Goal: Task Accomplishment & Management: Complete application form

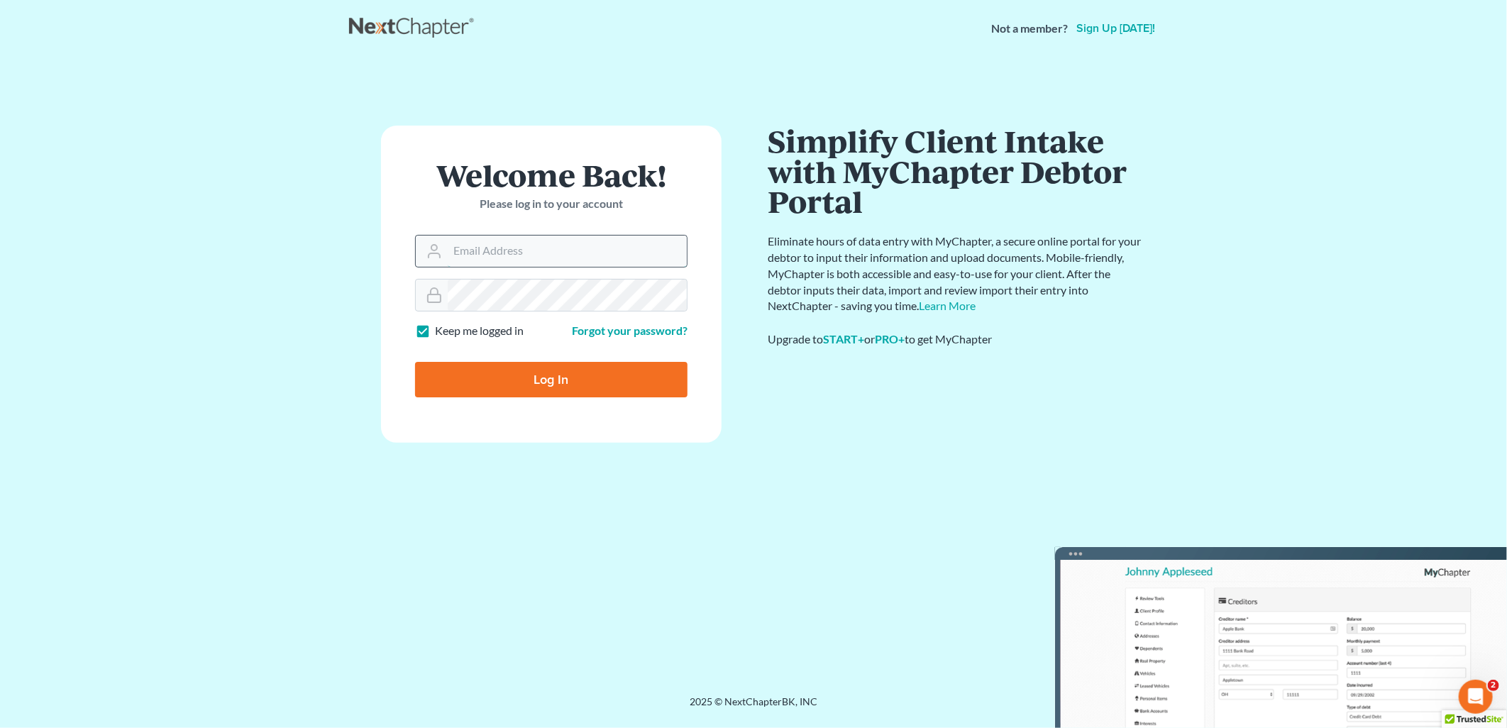
click at [604, 237] on input "Email Address" at bounding box center [567, 251] width 239 height 31
type input "[EMAIL_ADDRESS][DOMAIN_NAME]"
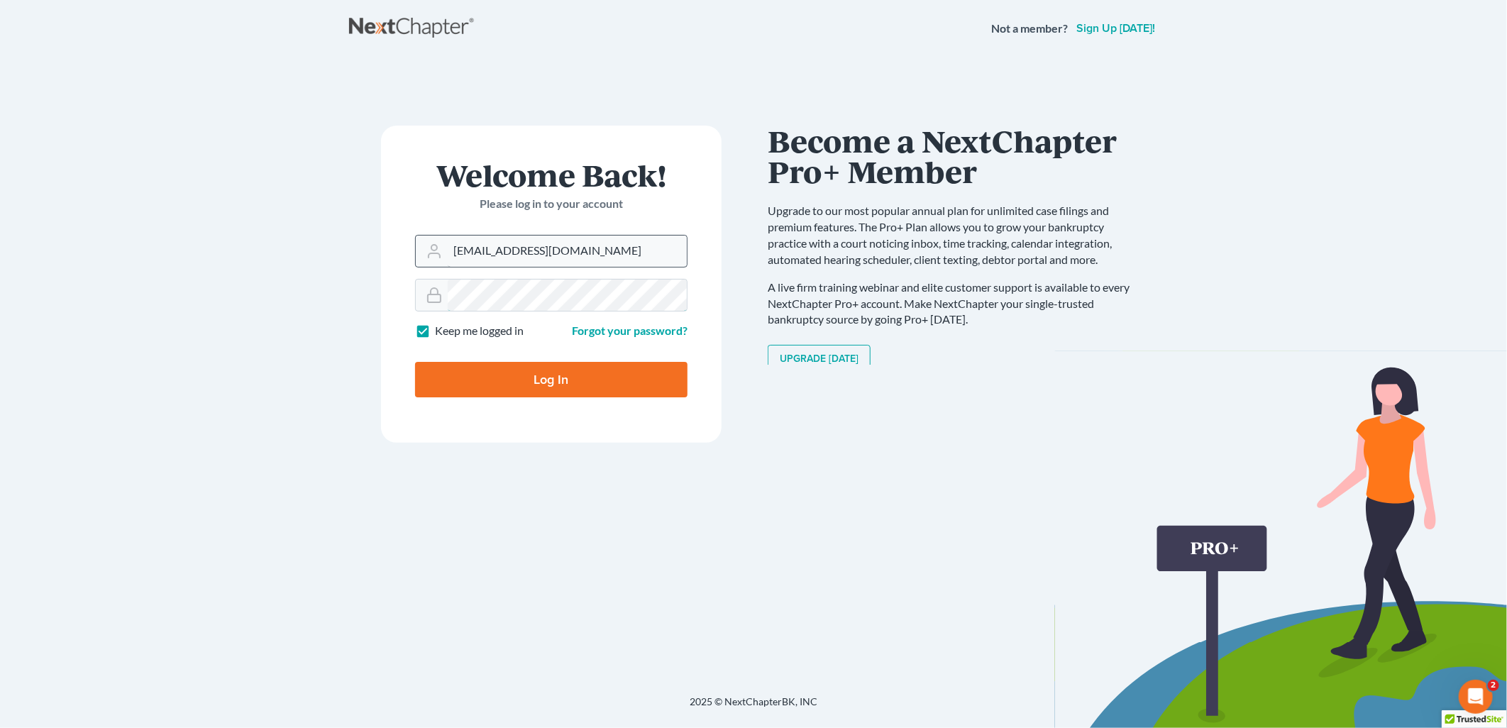
click at [415, 362] on input "Log In" at bounding box center [551, 379] width 272 height 35
type input "Thinking..."
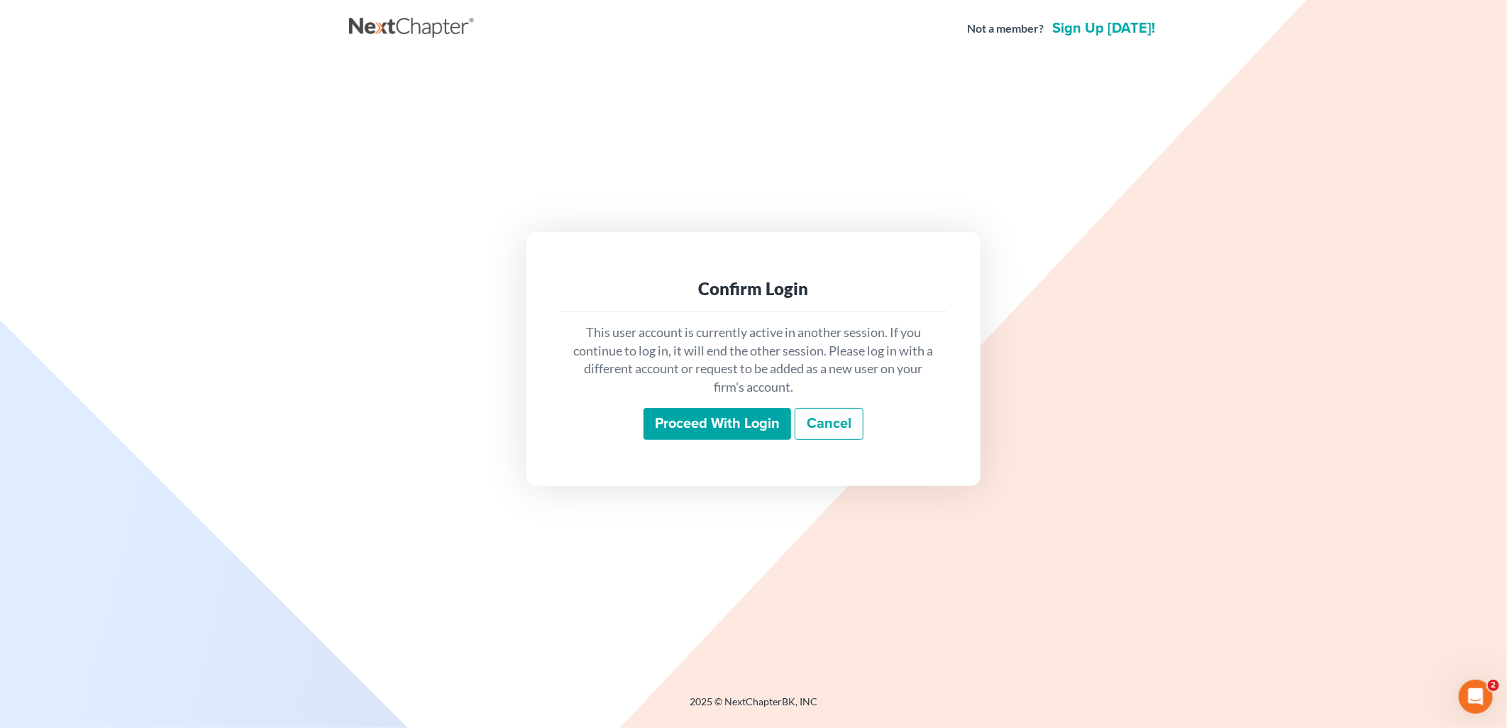
click at [687, 423] on input "Proceed with login" at bounding box center [718, 424] width 148 height 33
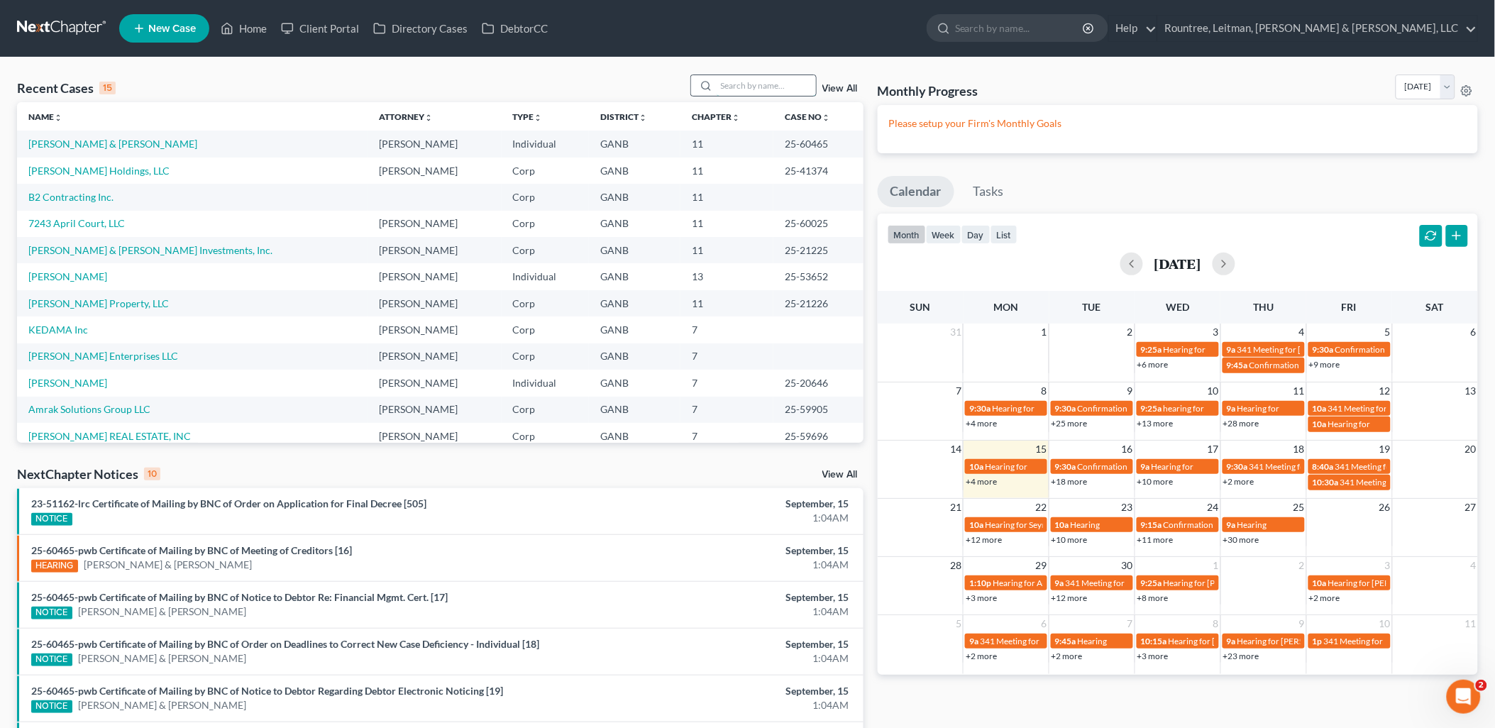
click at [729, 79] on input "search" at bounding box center [766, 85] width 99 height 21
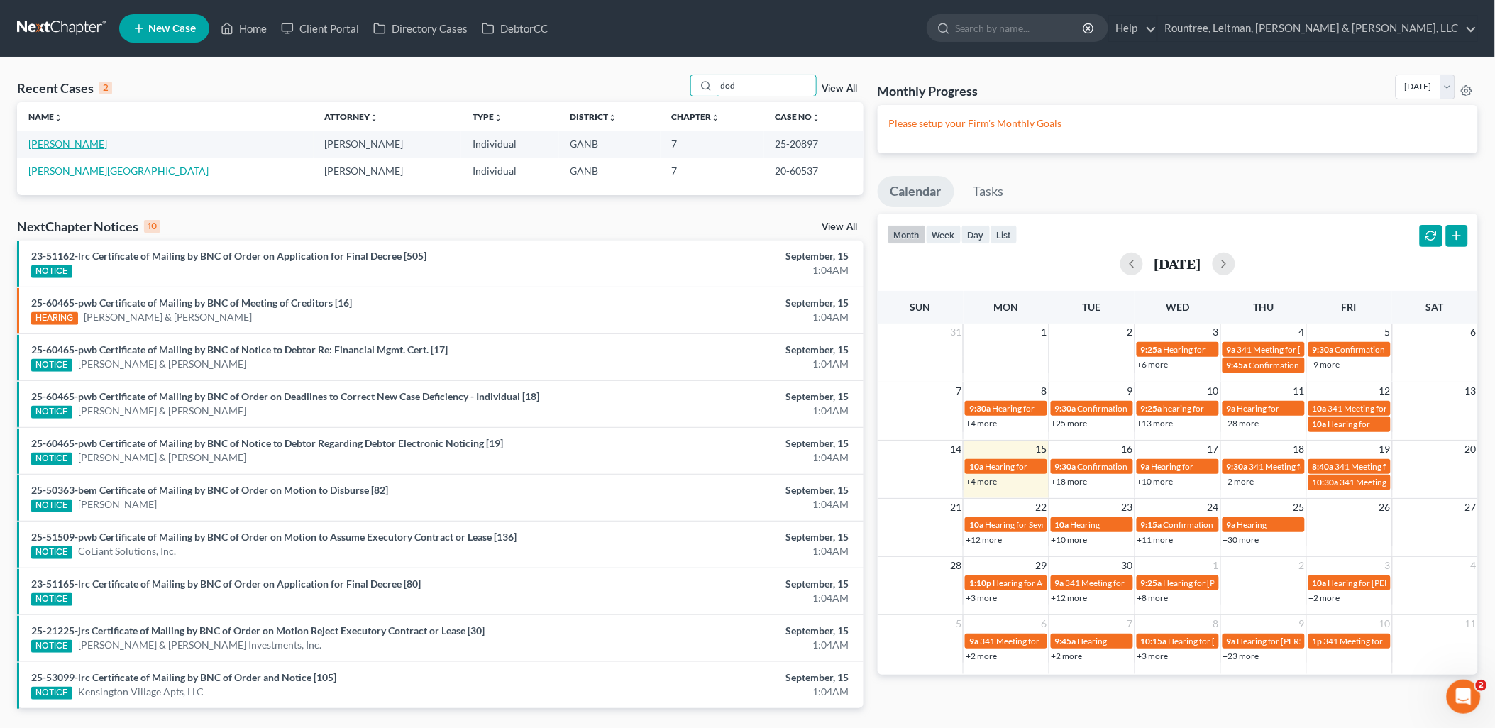
type input "dod"
click at [67, 139] on link "[PERSON_NAME]" at bounding box center [67, 144] width 79 height 12
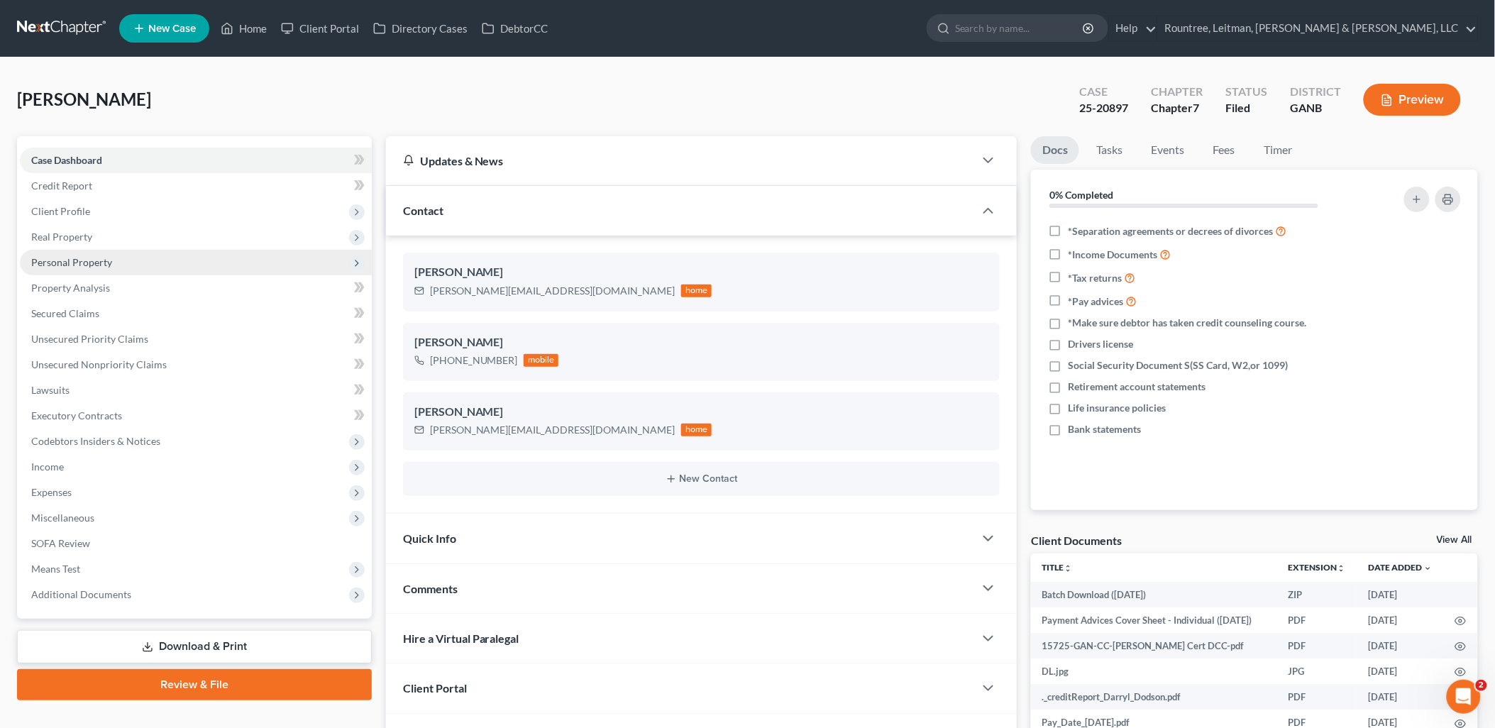
click at [119, 256] on span "Personal Property" at bounding box center [196, 263] width 352 height 26
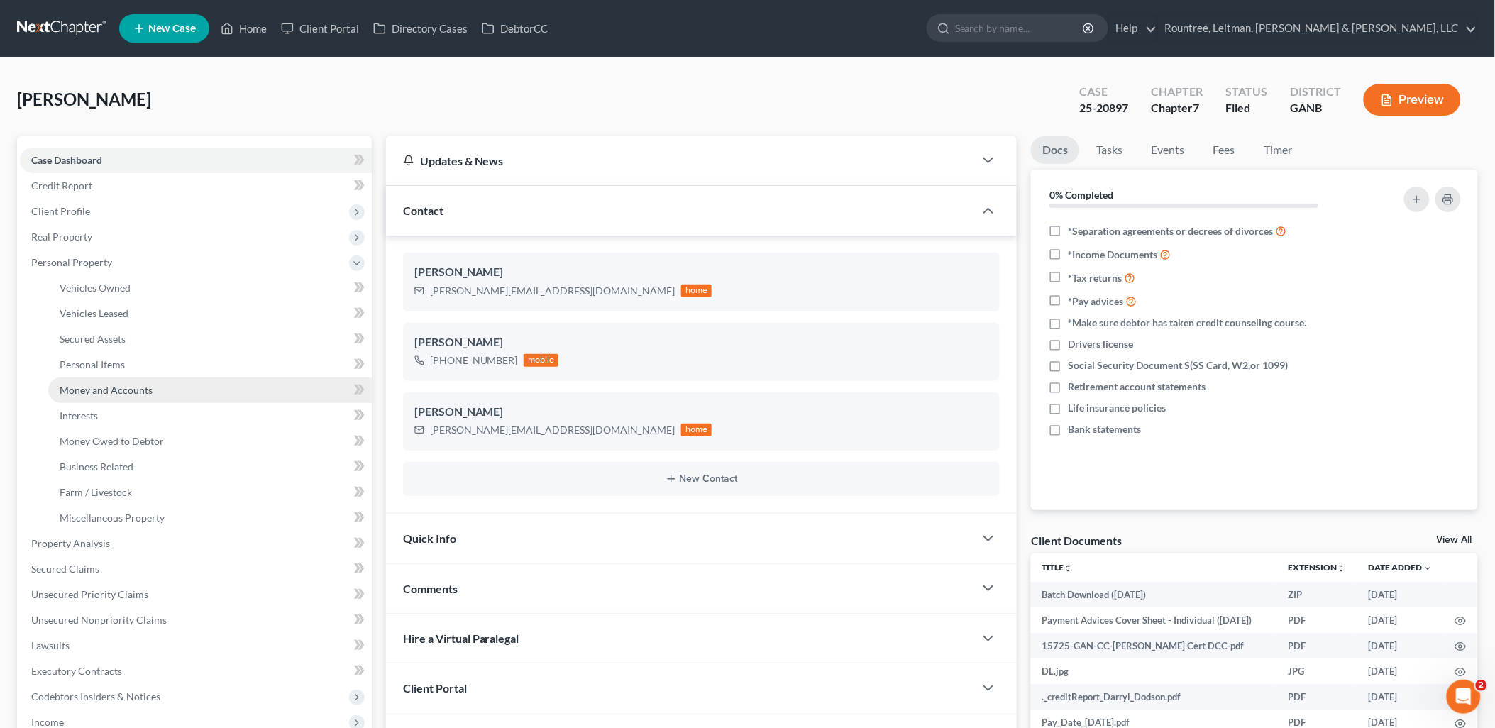
click at [139, 387] on span "Money and Accounts" at bounding box center [106, 390] width 93 height 12
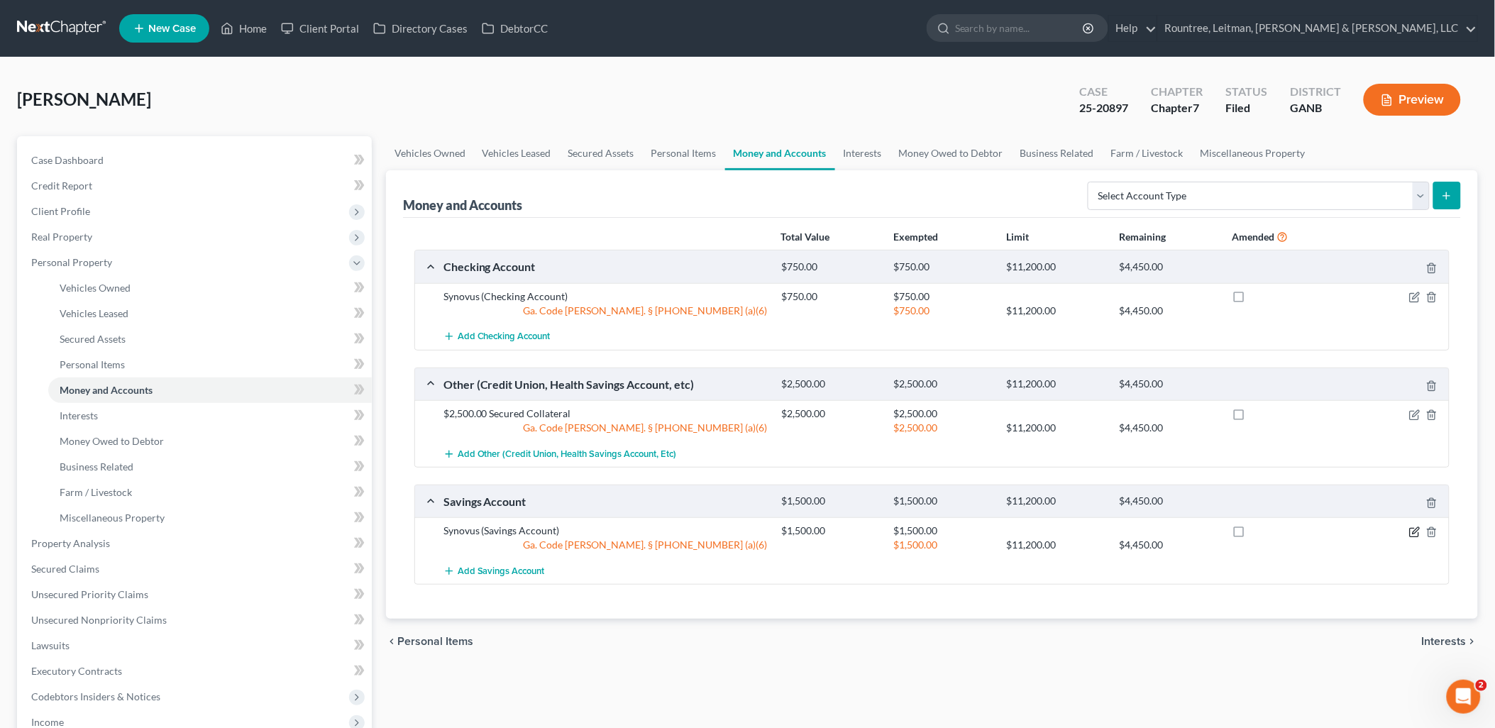
click at [1410, 533] on icon "button" at bounding box center [1414, 533] width 9 height 9
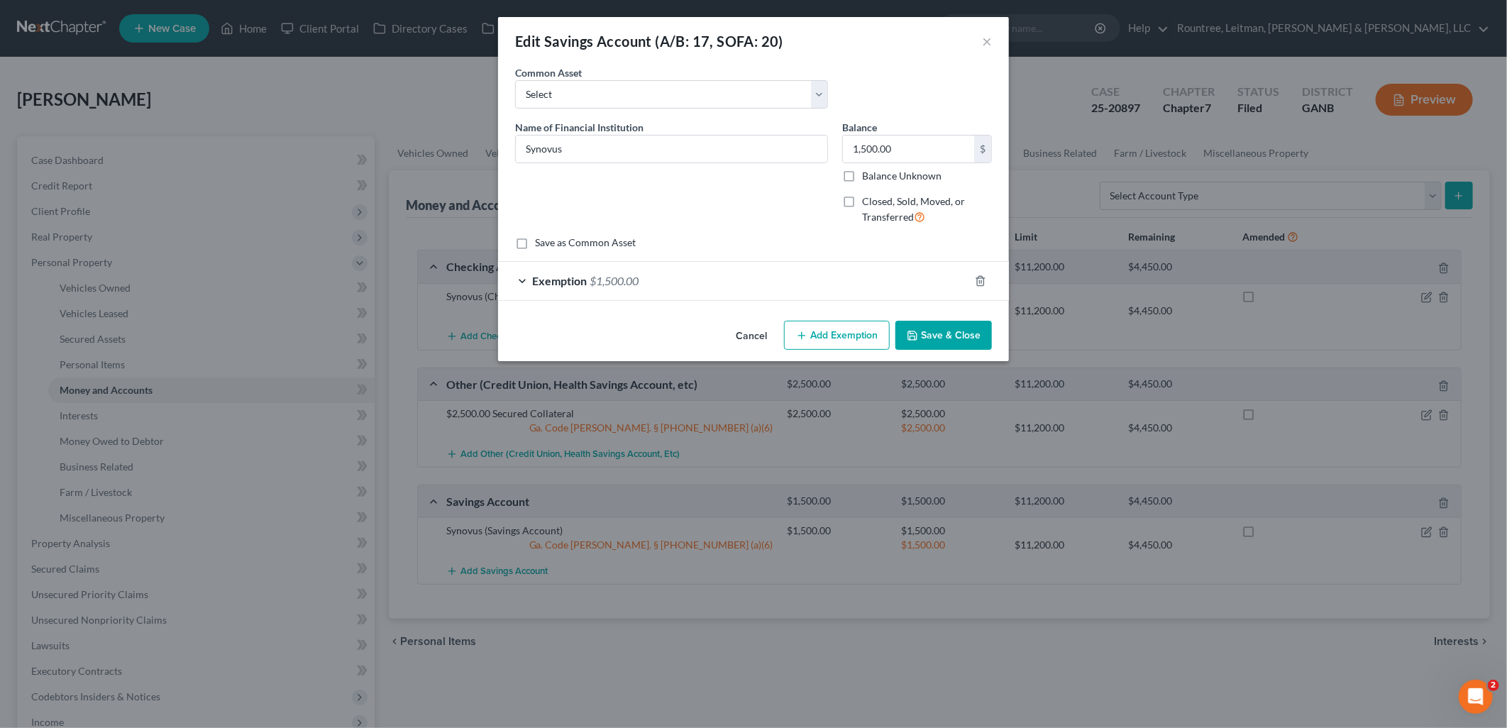
click at [752, 330] on button "Cancel" at bounding box center [751, 336] width 54 height 28
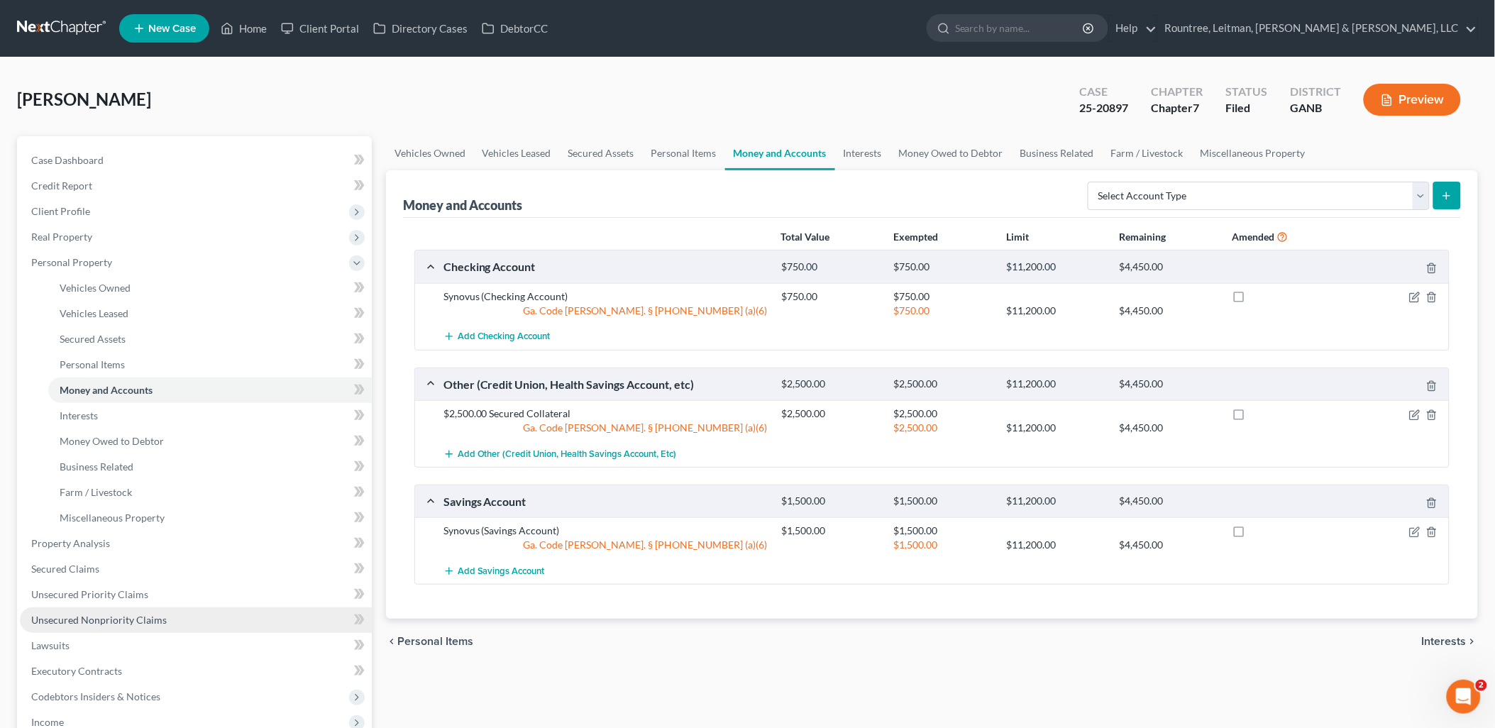
click at [111, 619] on span "Unsecured Nonpriority Claims" at bounding box center [99, 620] width 136 height 12
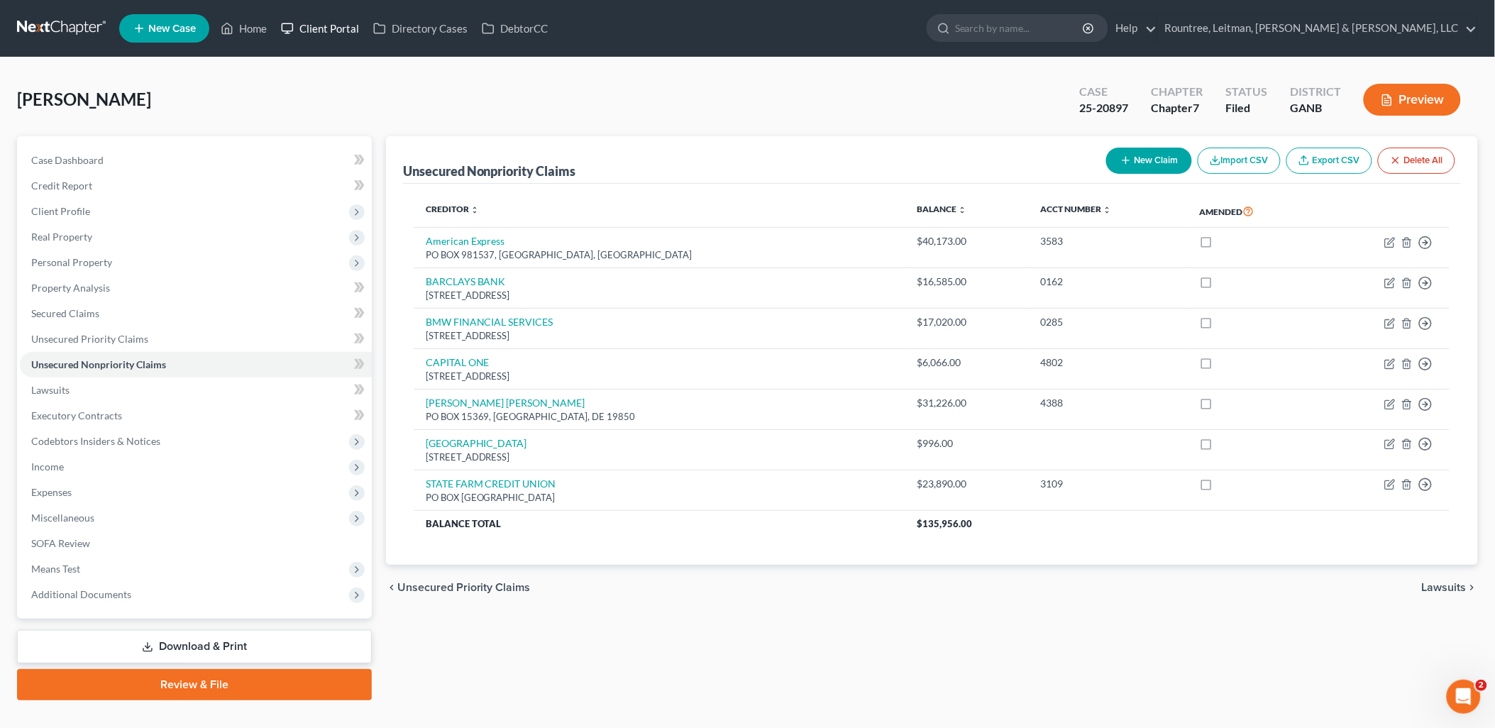
click at [313, 23] on link "Client Portal" at bounding box center [320, 29] width 92 height 26
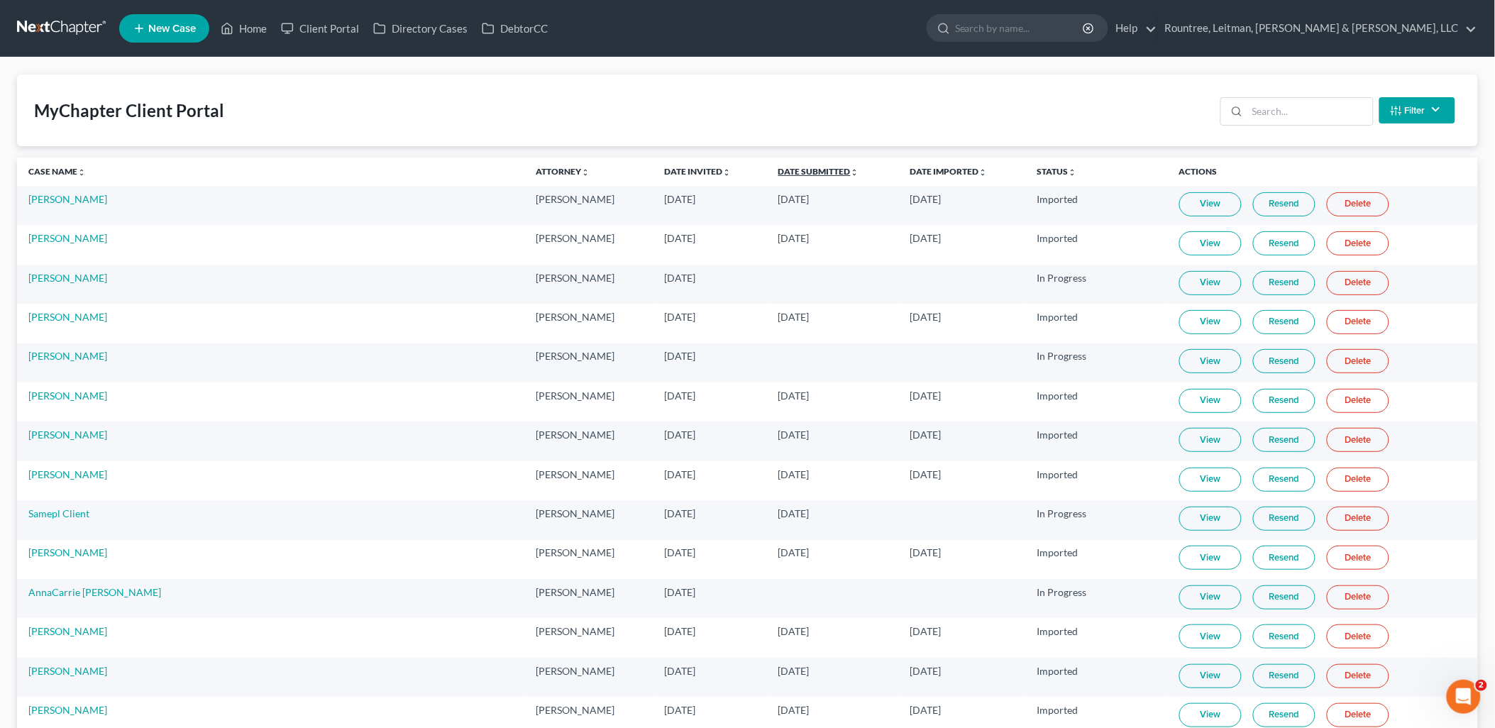
click at [778, 173] on link "Date Submitted unfold_more expand_more expand_less" at bounding box center [818, 171] width 81 height 11
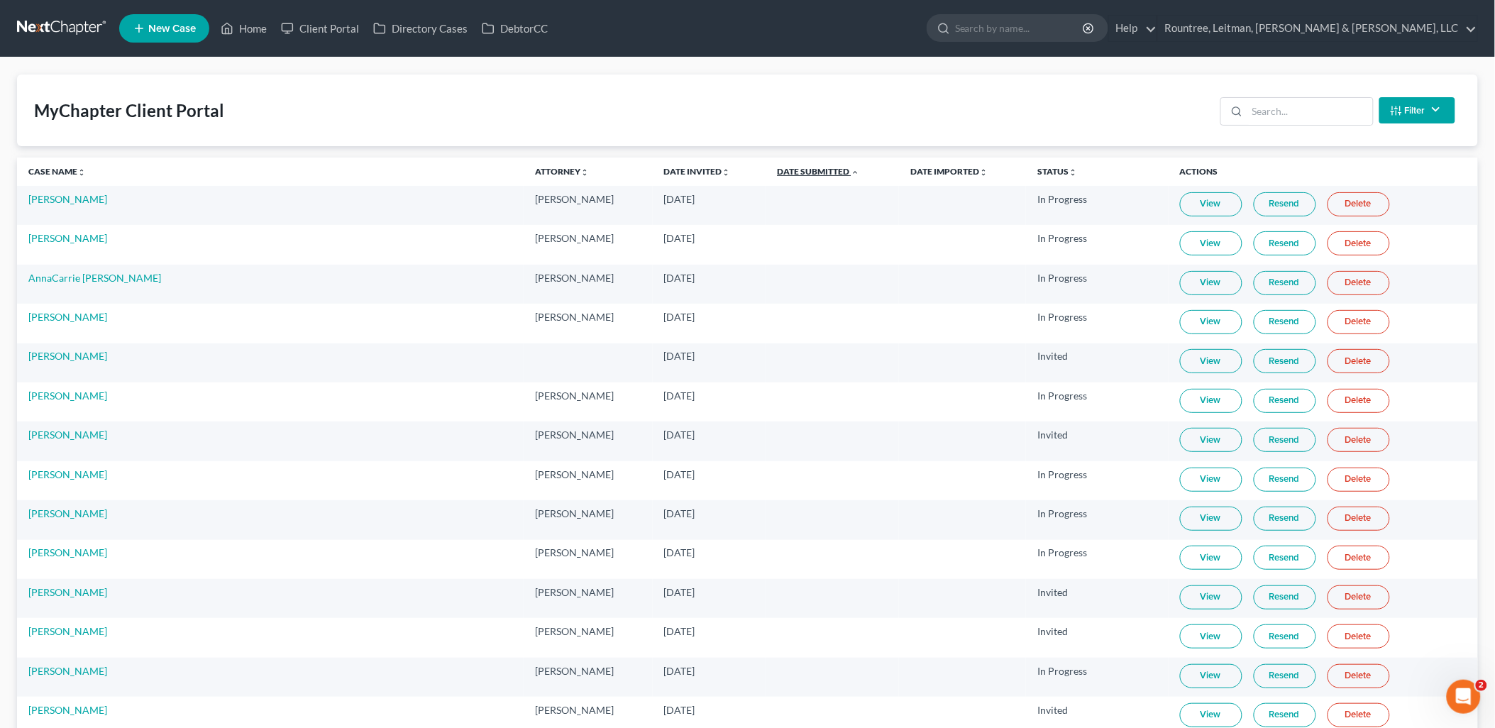
click at [777, 173] on link "Date Submitted unfold_more expand_more expand_less" at bounding box center [818, 171] width 82 height 11
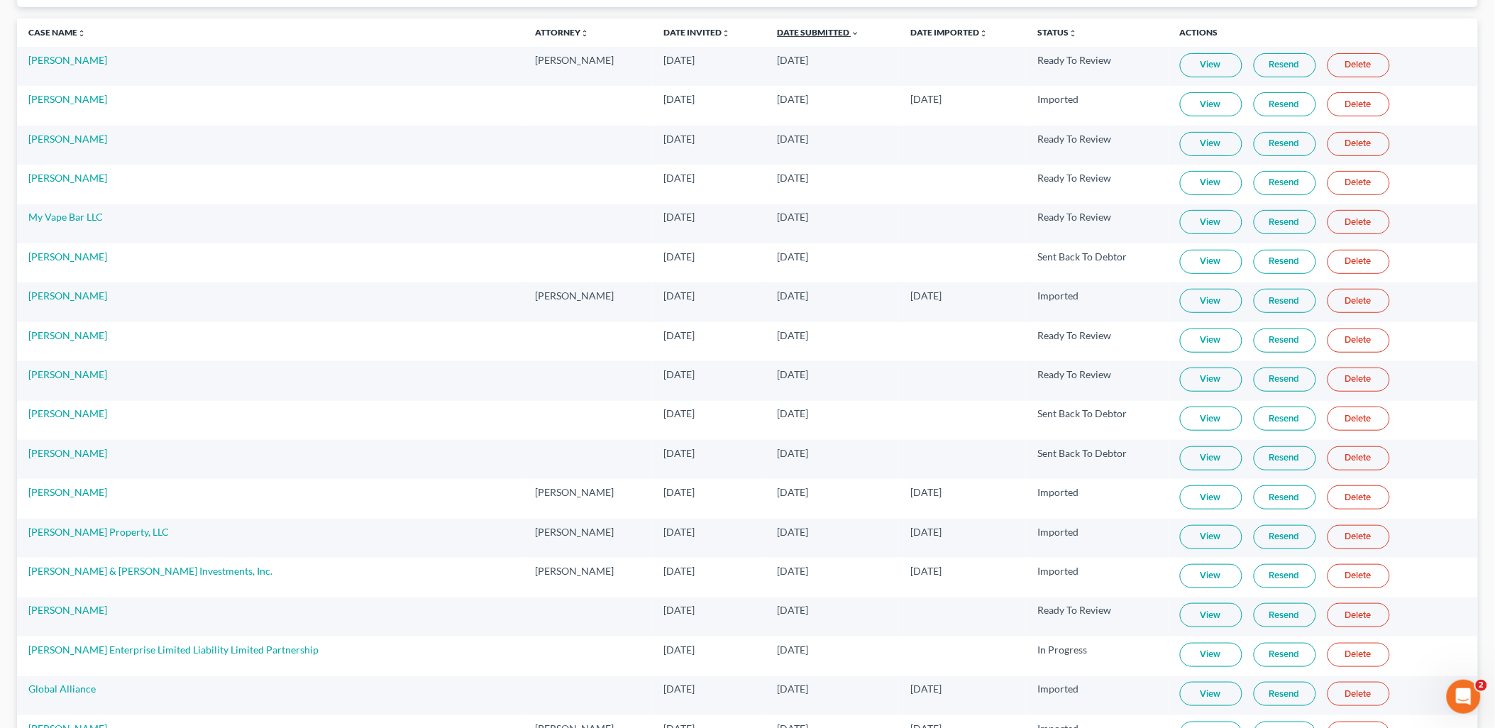
scroll to position [158, 0]
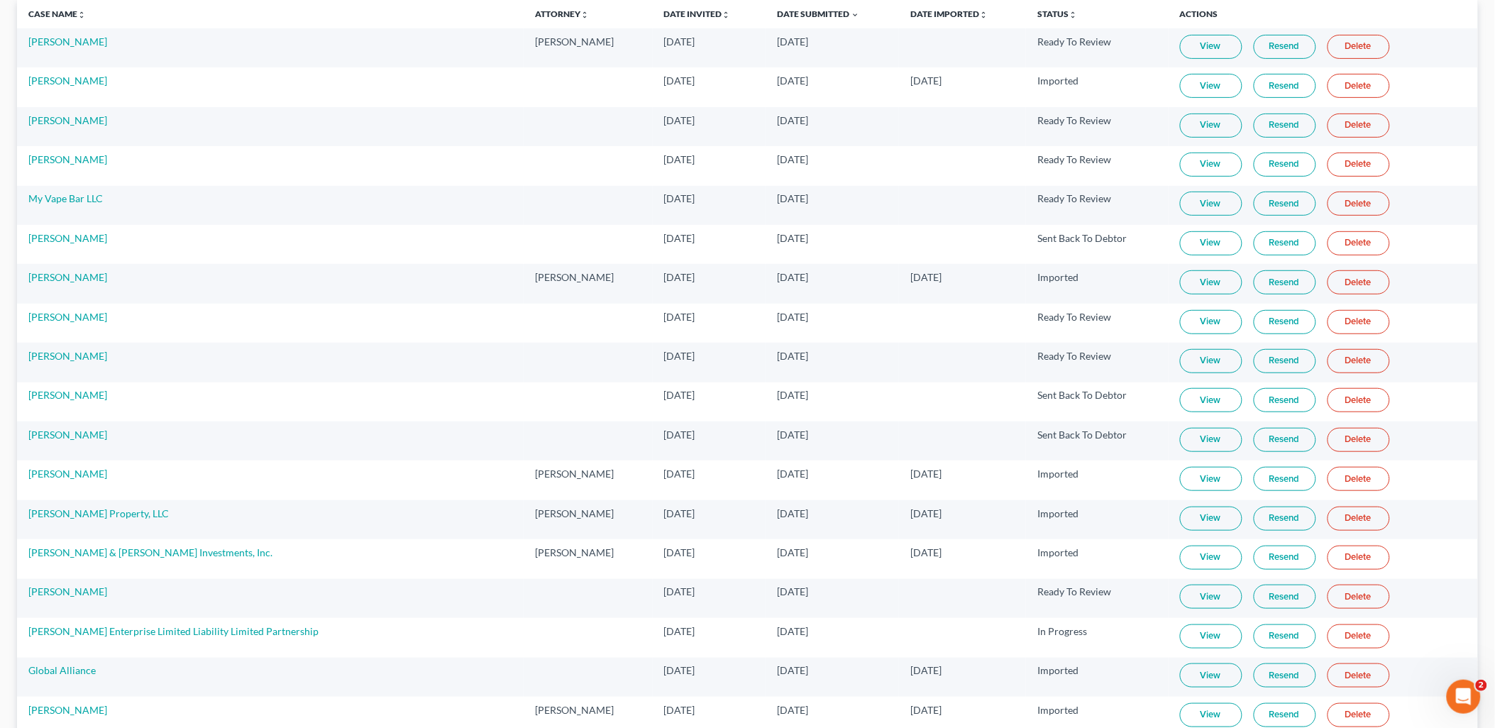
click at [1180, 322] on link "View" at bounding box center [1211, 322] width 62 height 24
click at [50, 316] on link "[PERSON_NAME]" at bounding box center [67, 317] width 79 height 12
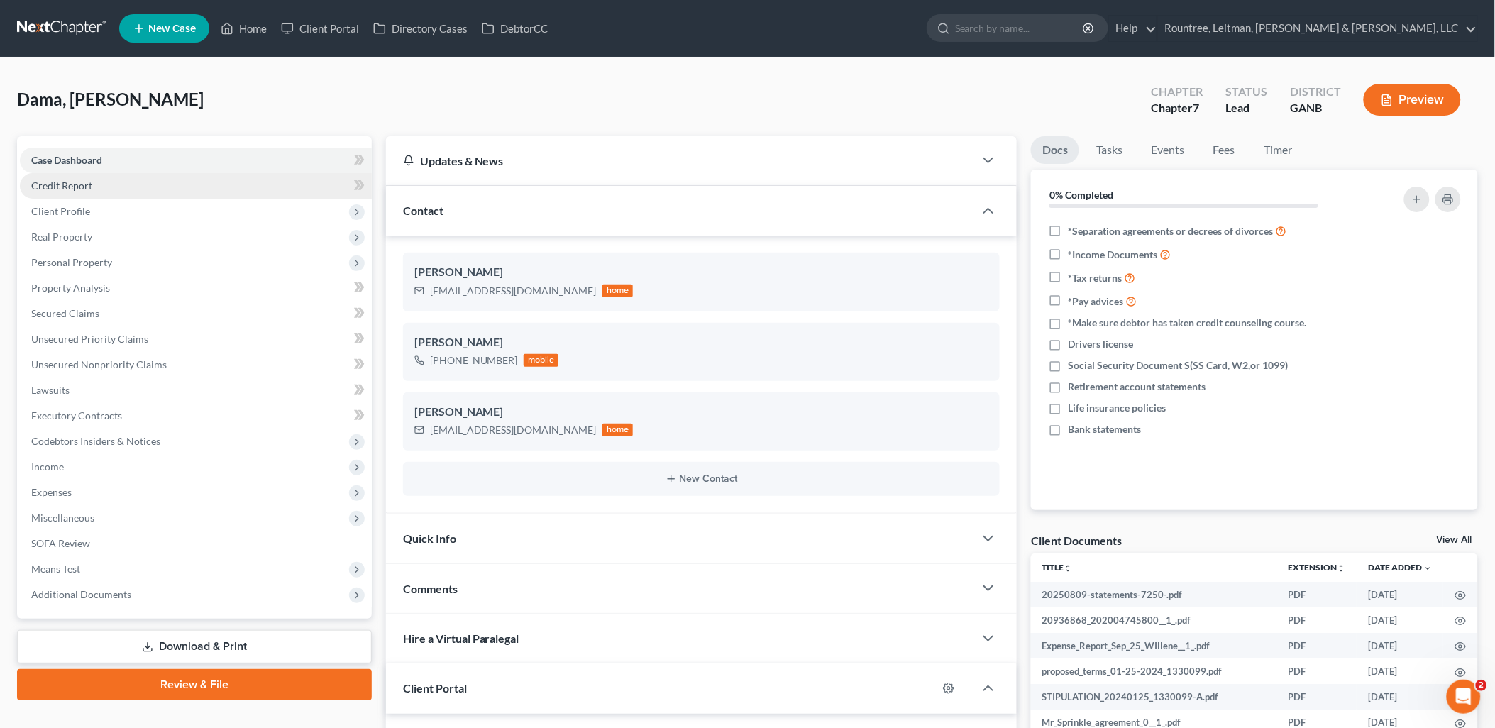
click at [101, 179] on link "Credit Report" at bounding box center [196, 186] width 352 height 26
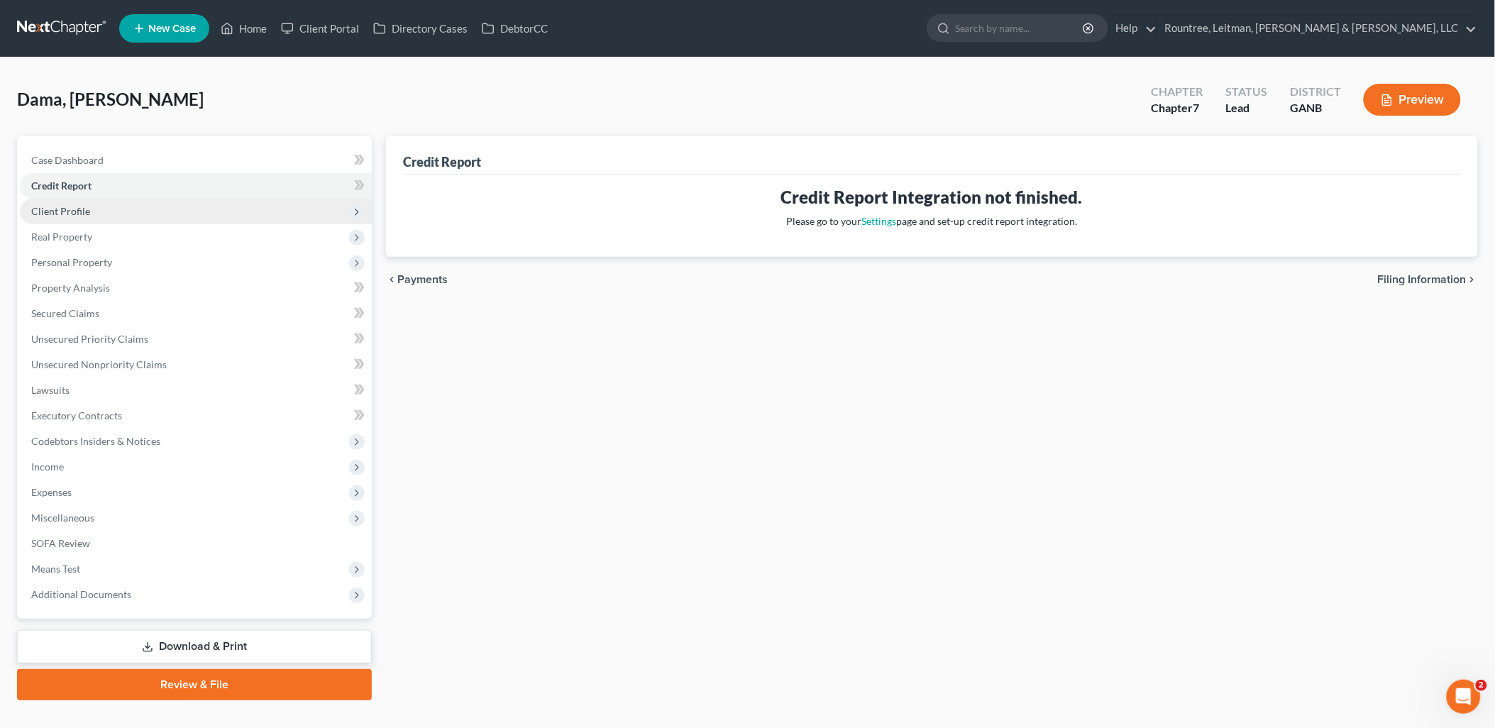
click at [109, 204] on span "Client Profile" at bounding box center [196, 212] width 352 height 26
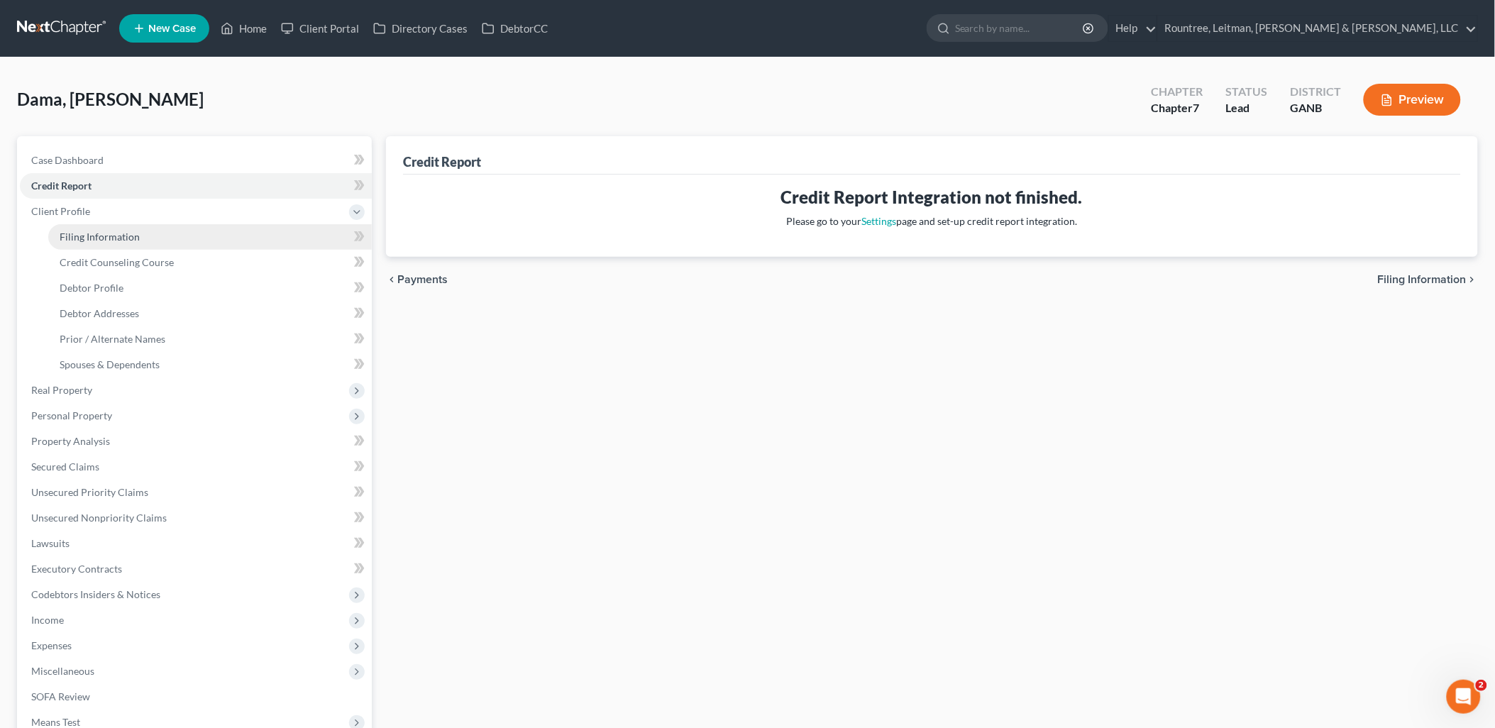
click at [114, 224] on link "Filing Information" at bounding box center [210, 237] width 324 height 26
select select "1"
select select "0"
select select "10"
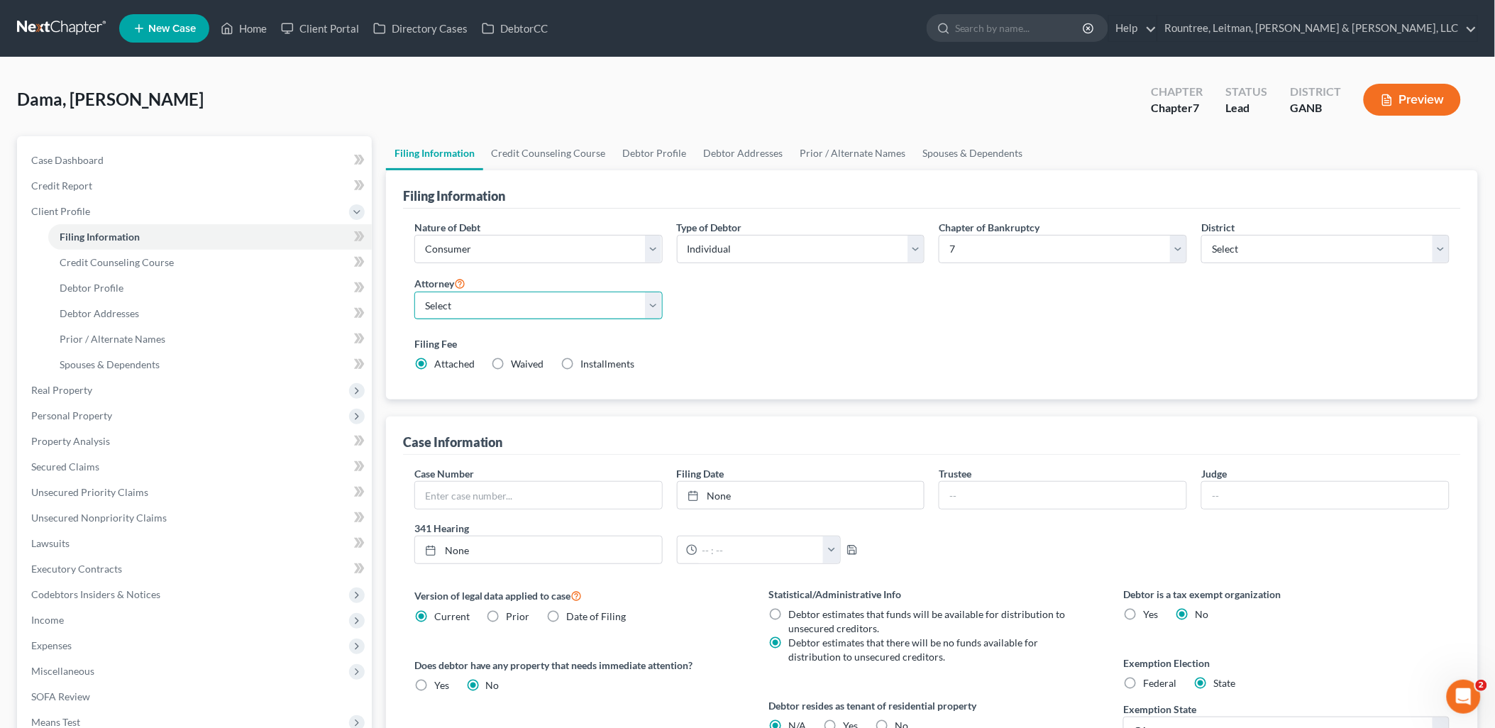
click at [464, 309] on select "Select [PERSON_NAME] - GANB [PERSON_NAME] - [PERSON_NAME] [PERSON_NAME] [PERSON…" at bounding box center [538, 306] width 248 height 28
select select "3"
click at [414, 292] on select "Select [PERSON_NAME] - GANB [PERSON_NAME] - [PERSON_NAME] [PERSON_NAME] [PERSON…" at bounding box center [538, 306] width 248 height 28
click at [481, 246] on select "Select Business Consumer Other" at bounding box center [538, 249] width 248 height 28
select select "0"
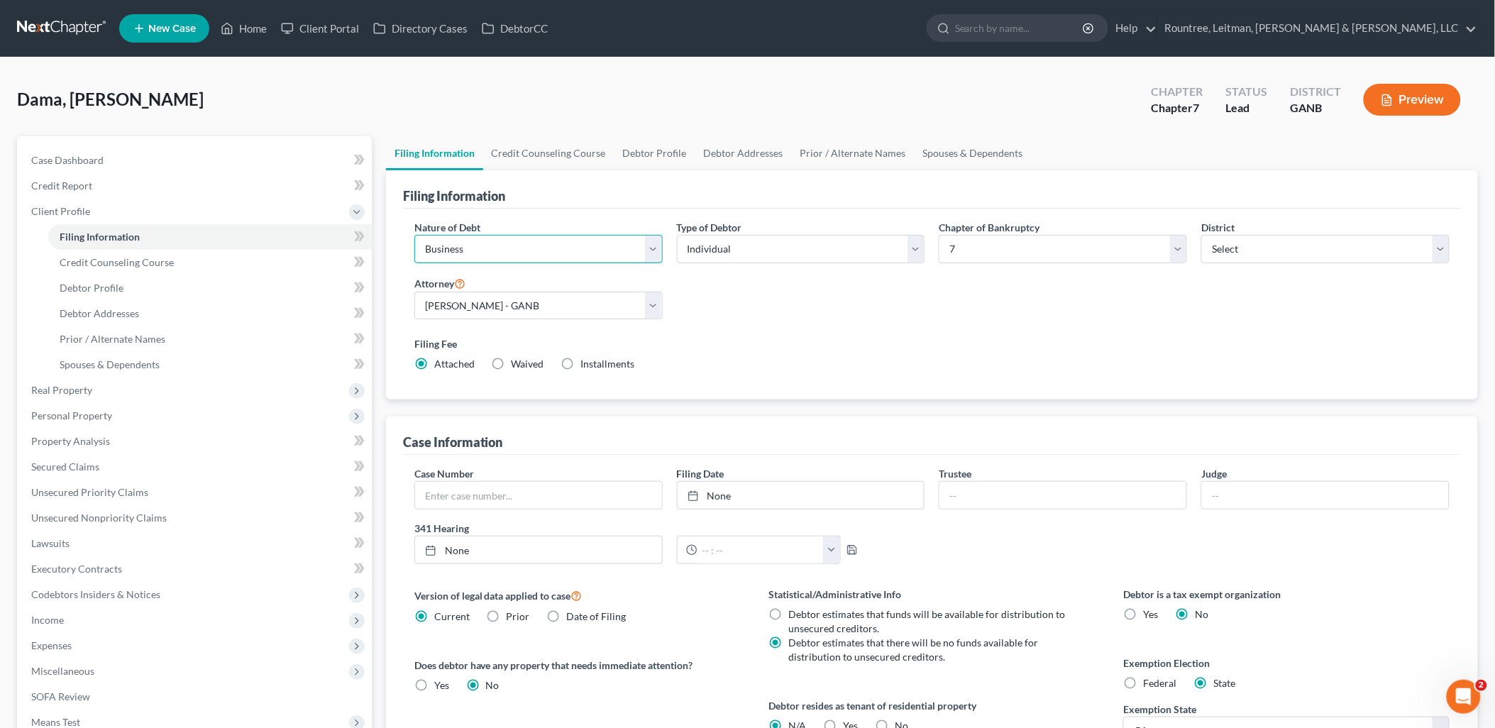
click at [414, 235] on select "Select Business Consumer Other" at bounding box center [538, 249] width 248 height 28
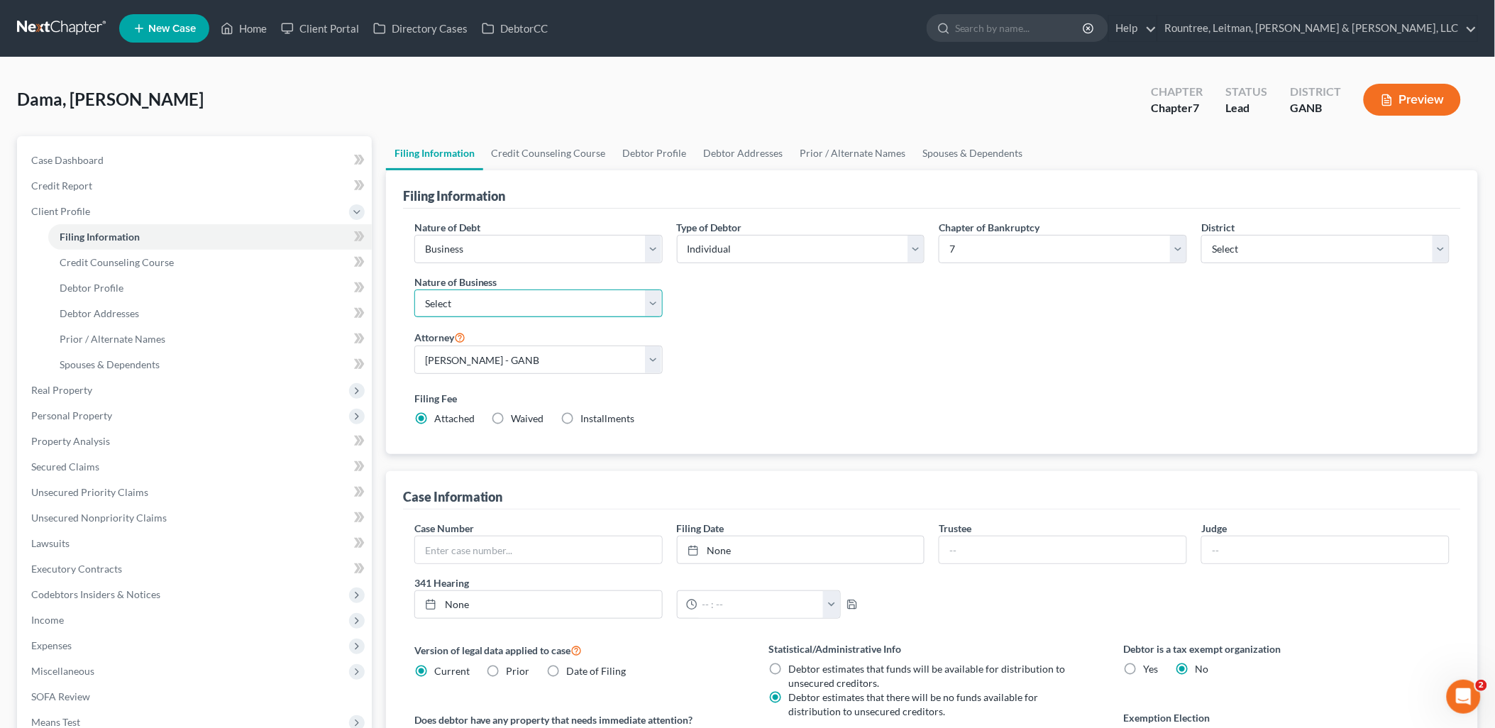
click at [460, 312] on select "Select Clearing Bank Commodity Broker Health Care Business Other Railroad Singl…" at bounding box center [538, 303] width 248 height 28
select select "3"
click at [414, 289] on select "Select Clearing Bank Commodity Broker Health Care Business Other Railroad Singl…" at bounding box center [538, 303] width 248 height 28
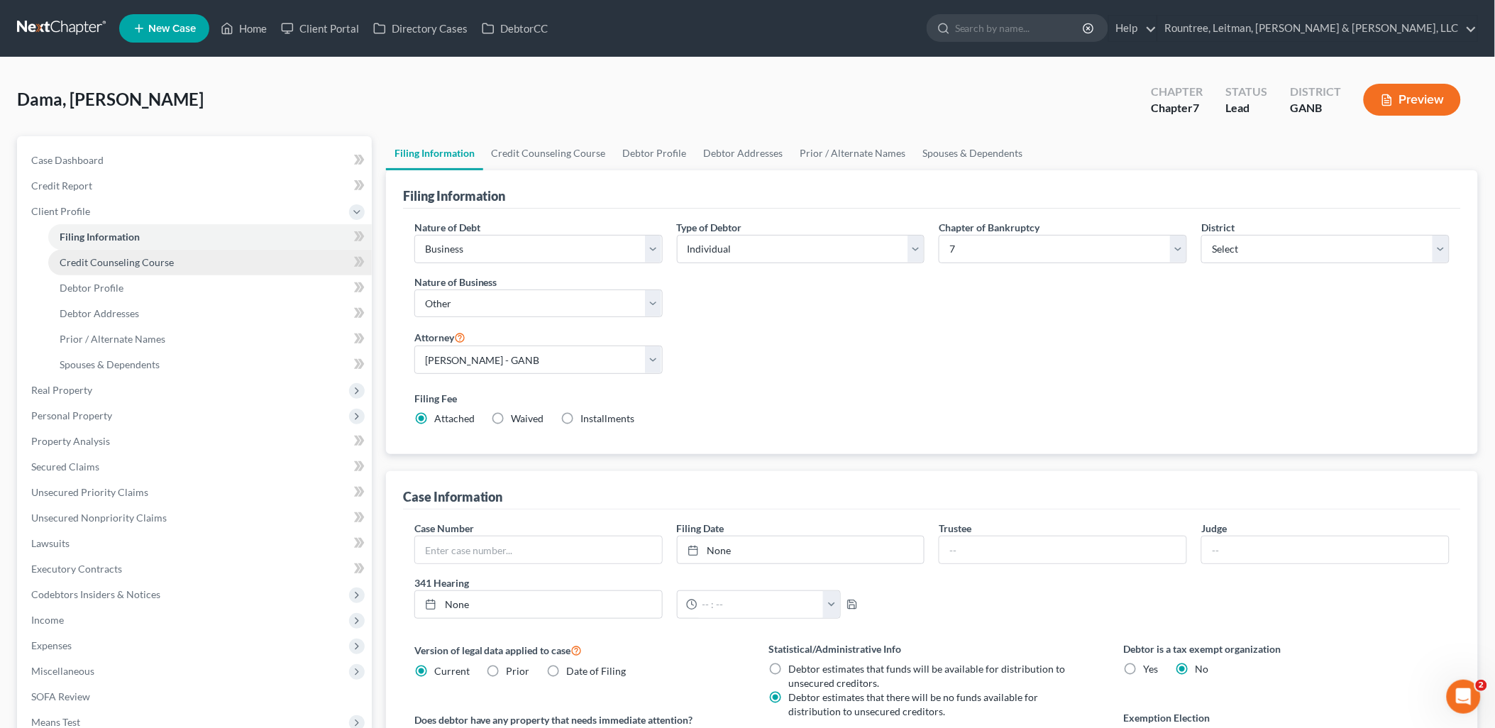
click at [207, 250] on link "Credit Counseling Course" at bounding box center [210, 263] width 324 height 26
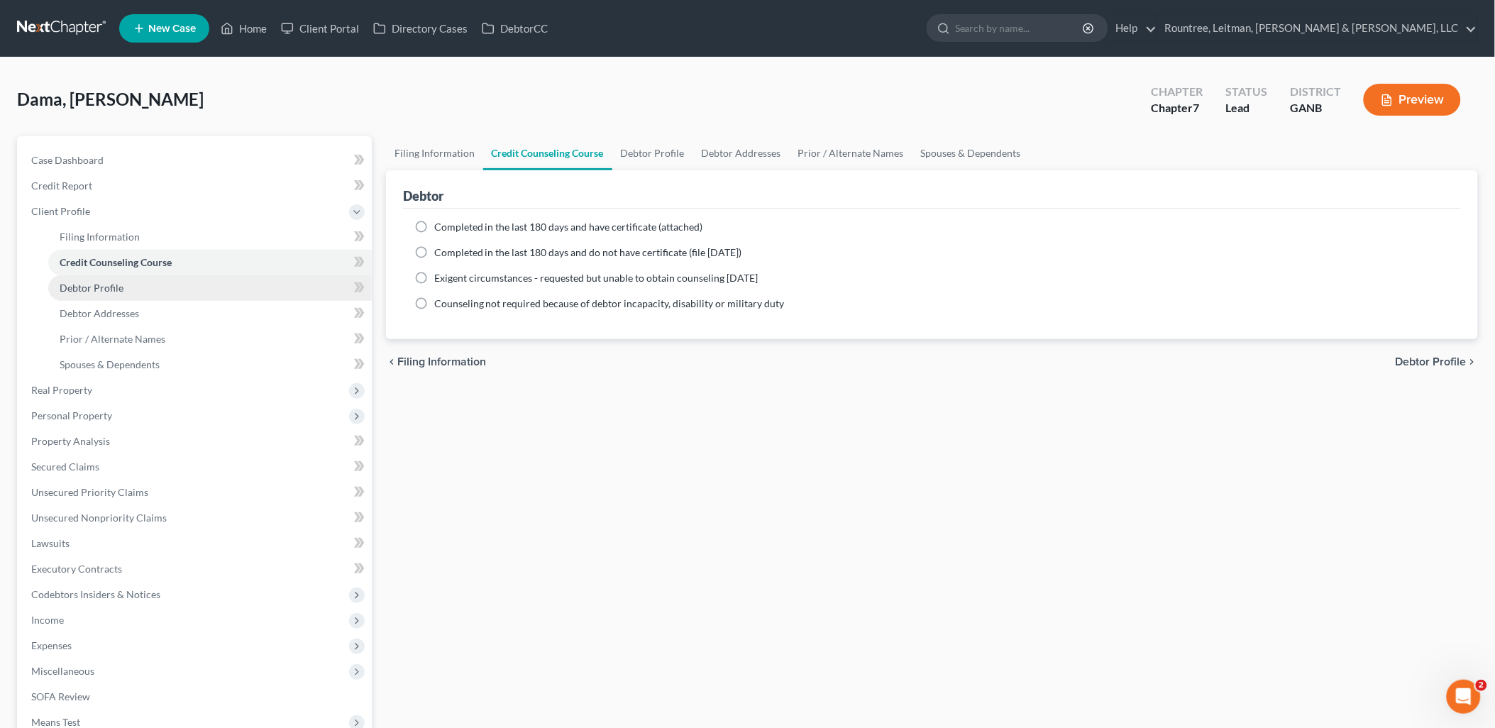
click at [185, 287] on link "Debtor Profile" at bounding box center [210, 288] width 324 height 26
select select "1"
select select "3"
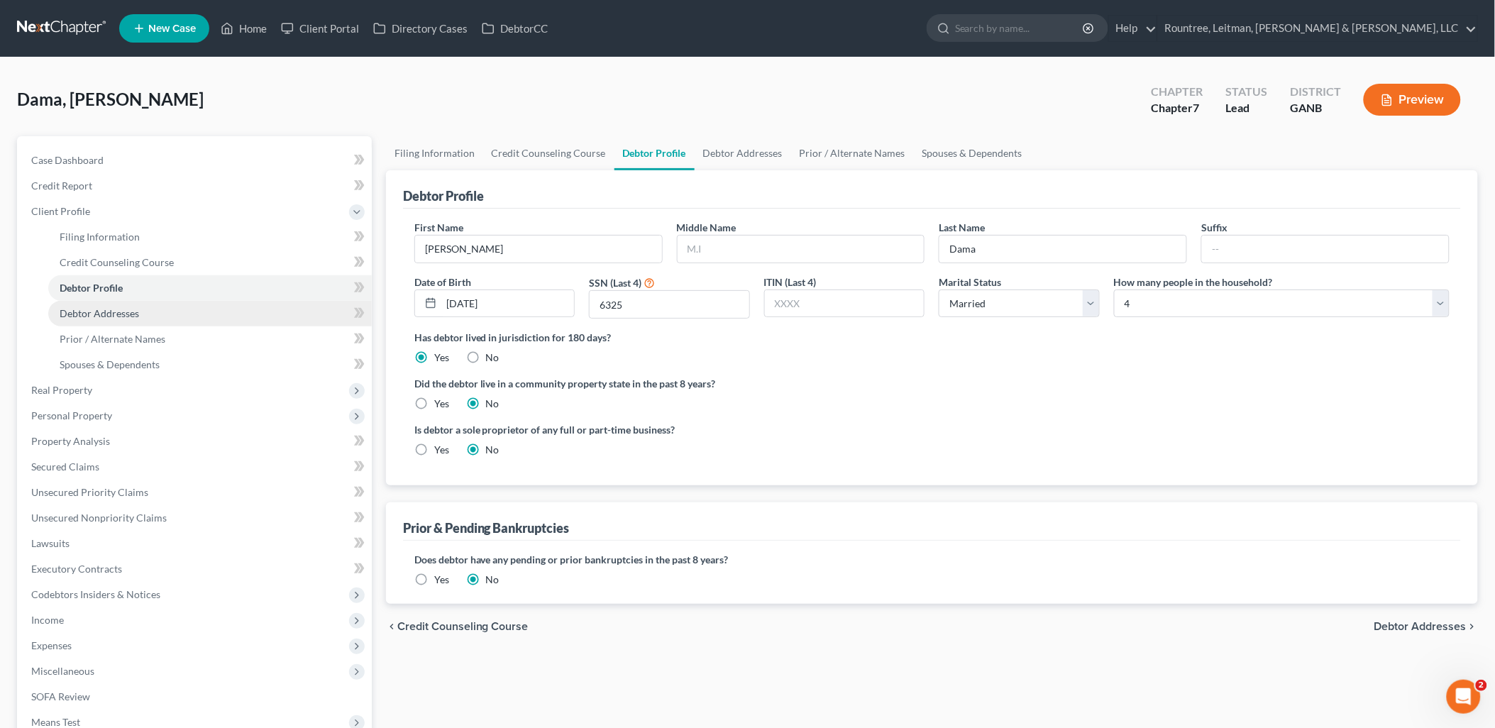
click at [182, 315] on link "Debtor Addresses" at bounding box center [210, 314] width 324 height 26
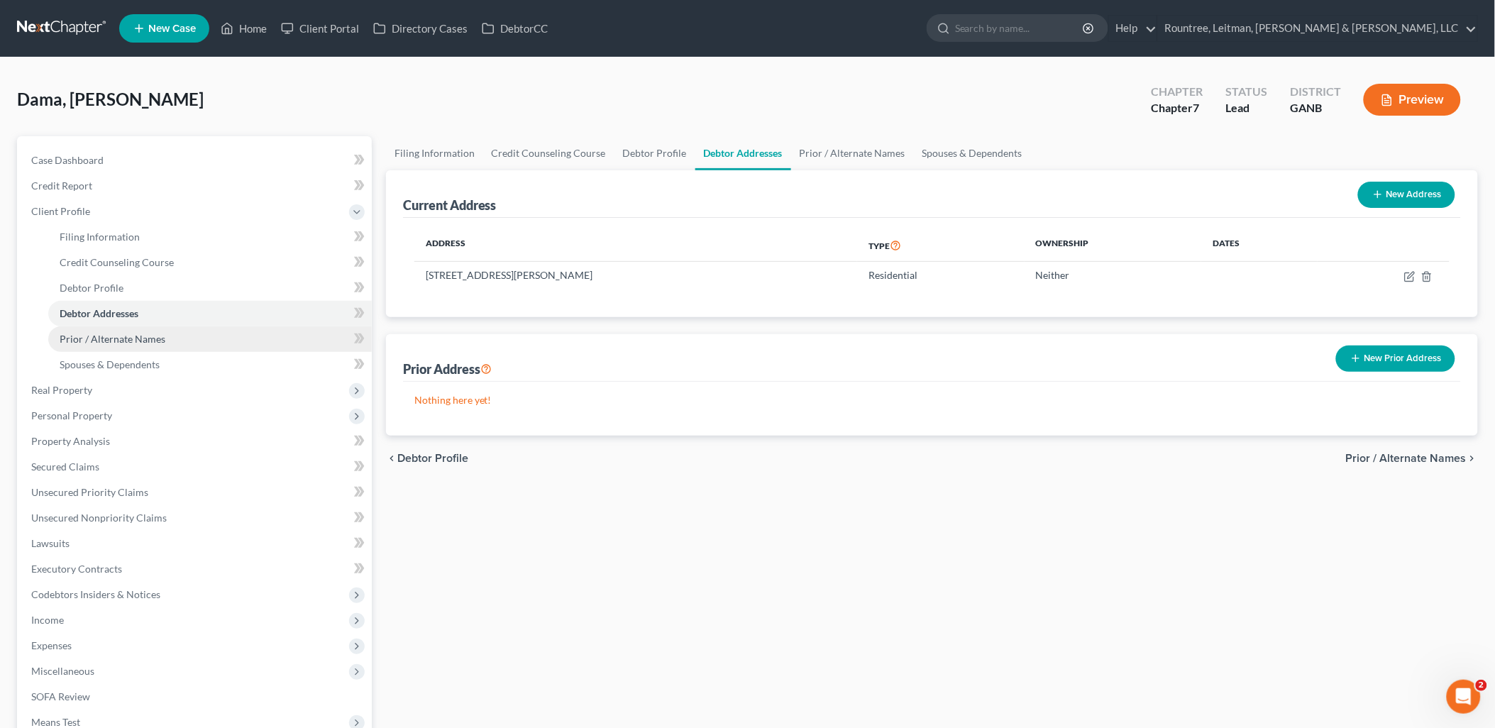
click at [168, 338] on link "Prior / Alternate Names" at bounding box center [210, 339] width 324 height 26
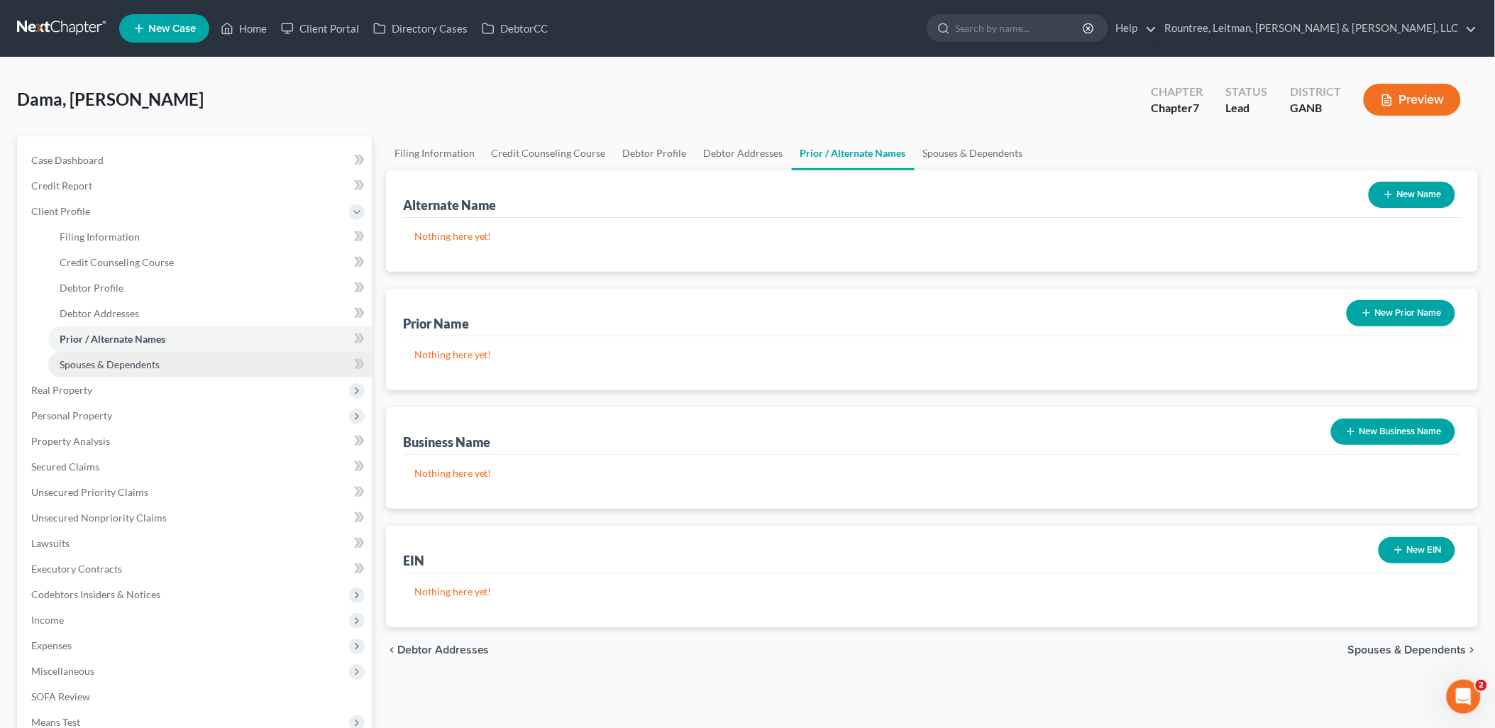
click at [165, 356] on link "Spouses & Dependents" at bounding box center [210, 365] width 324 height 26
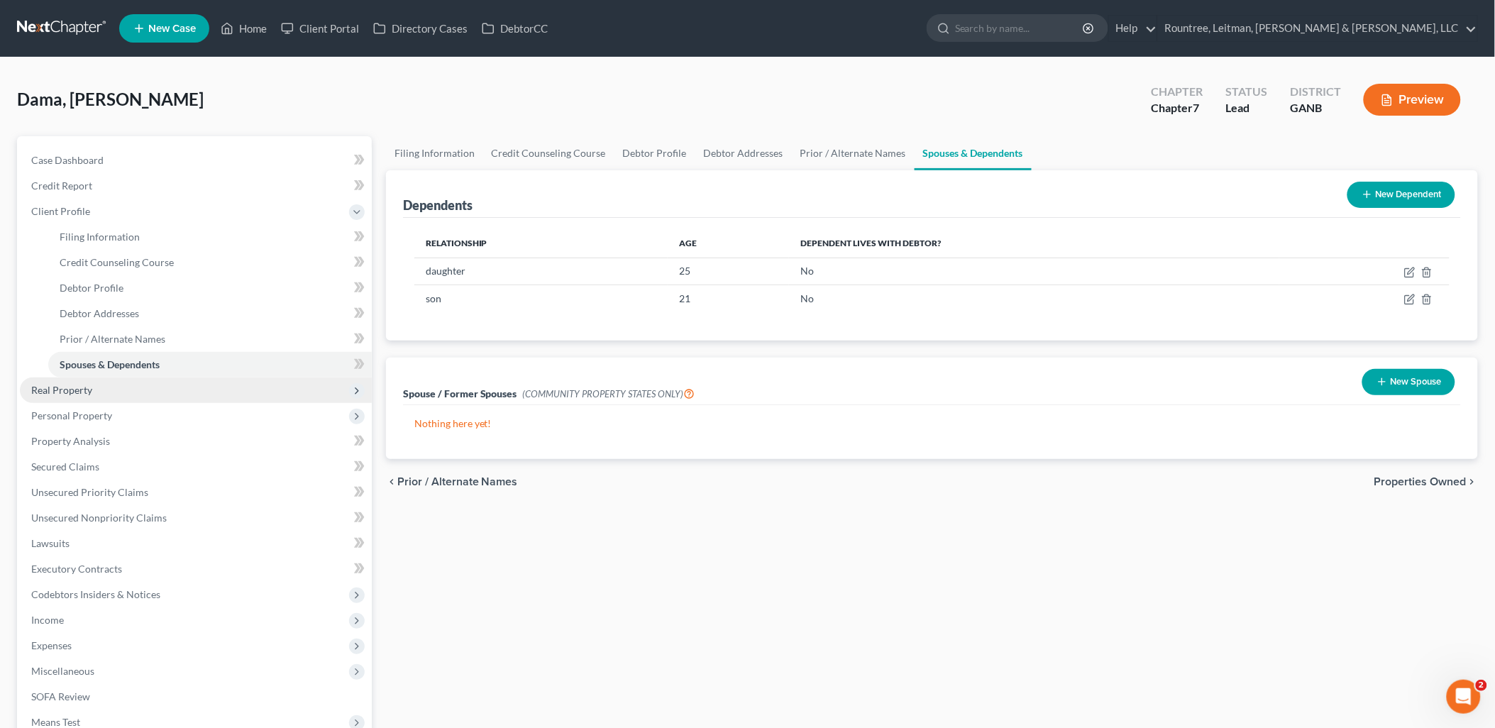
click at [154, 383] on span "Real Property" at bounding box center [196, 390] width 352 height 26
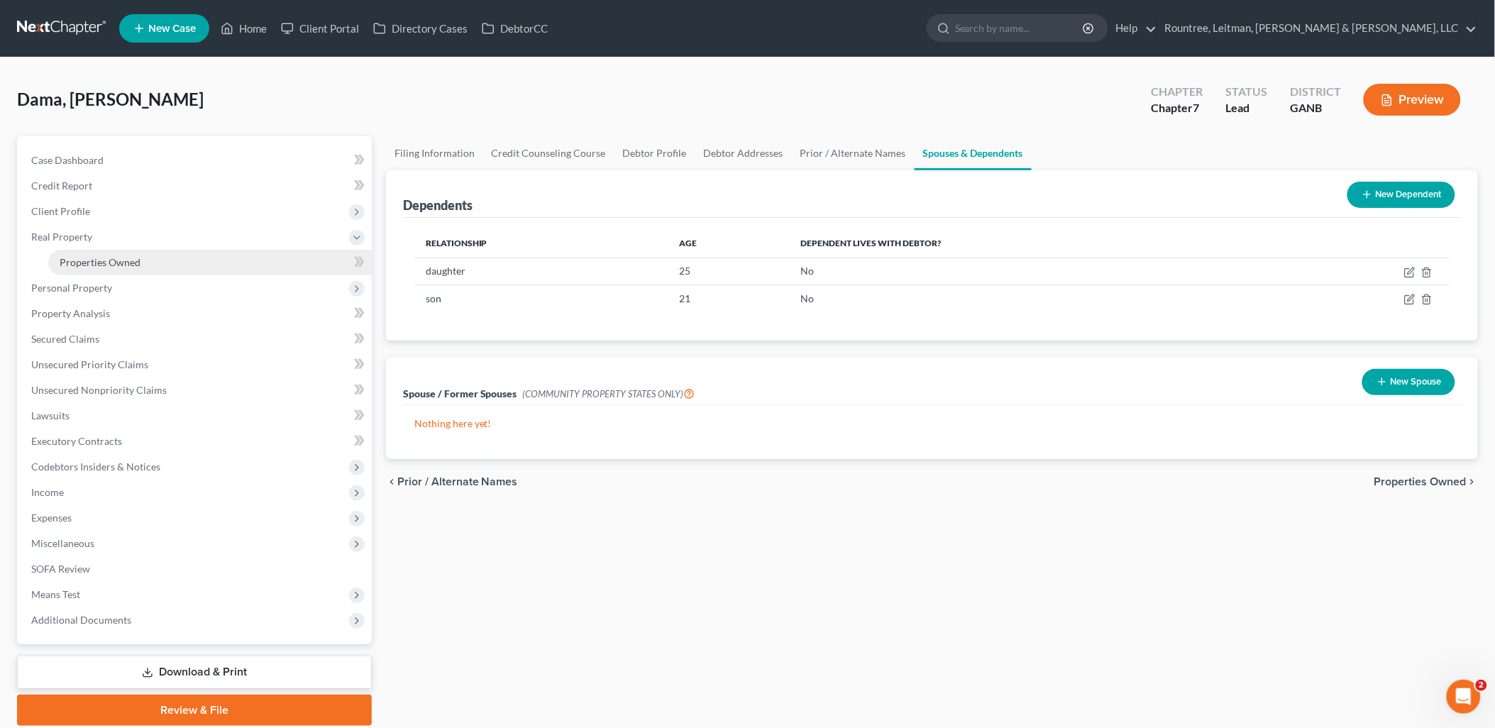
click at [145, 267] on link "Properties Owned" at bounding box center [210, 263] width 324 height 26
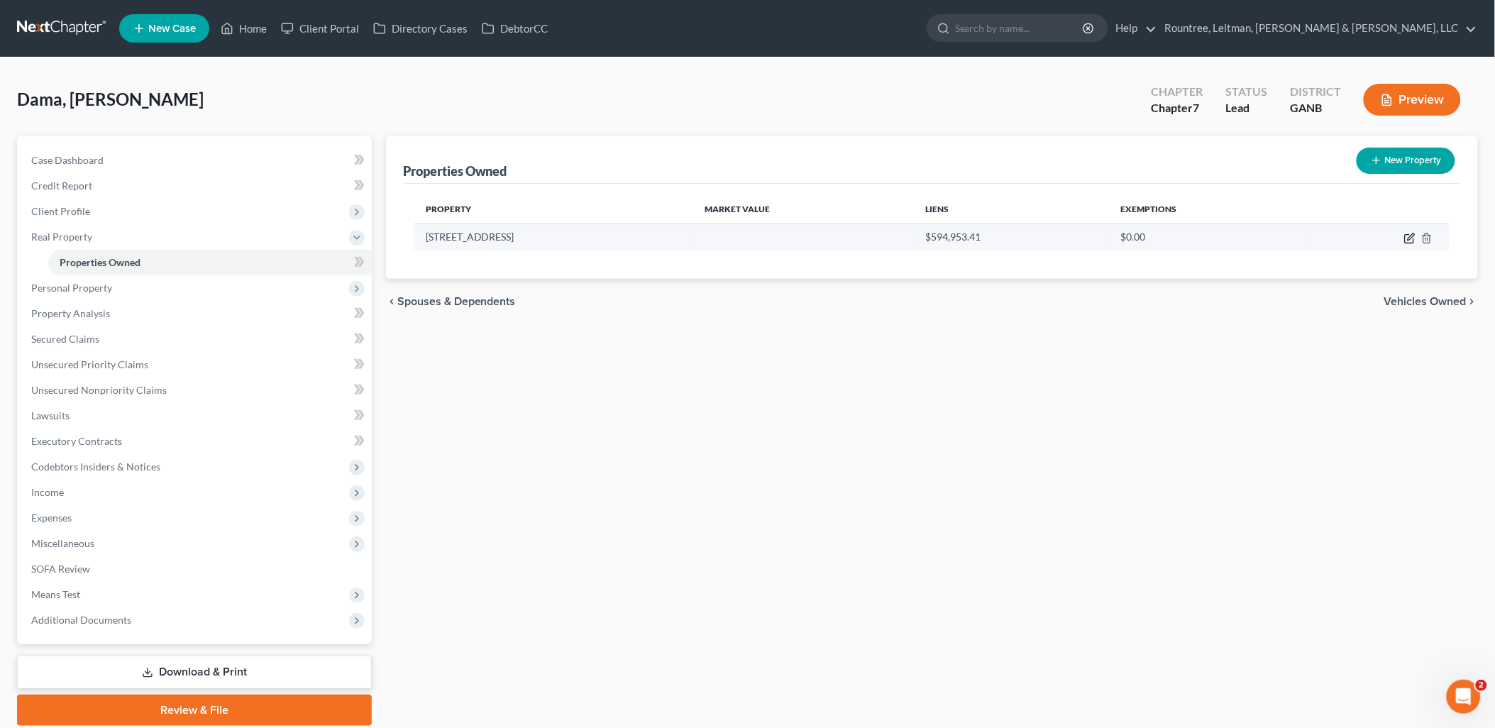
click at [1407, 238] on icon "button" at bounding box center [1409, 238] width 11 height 11
select select "10"
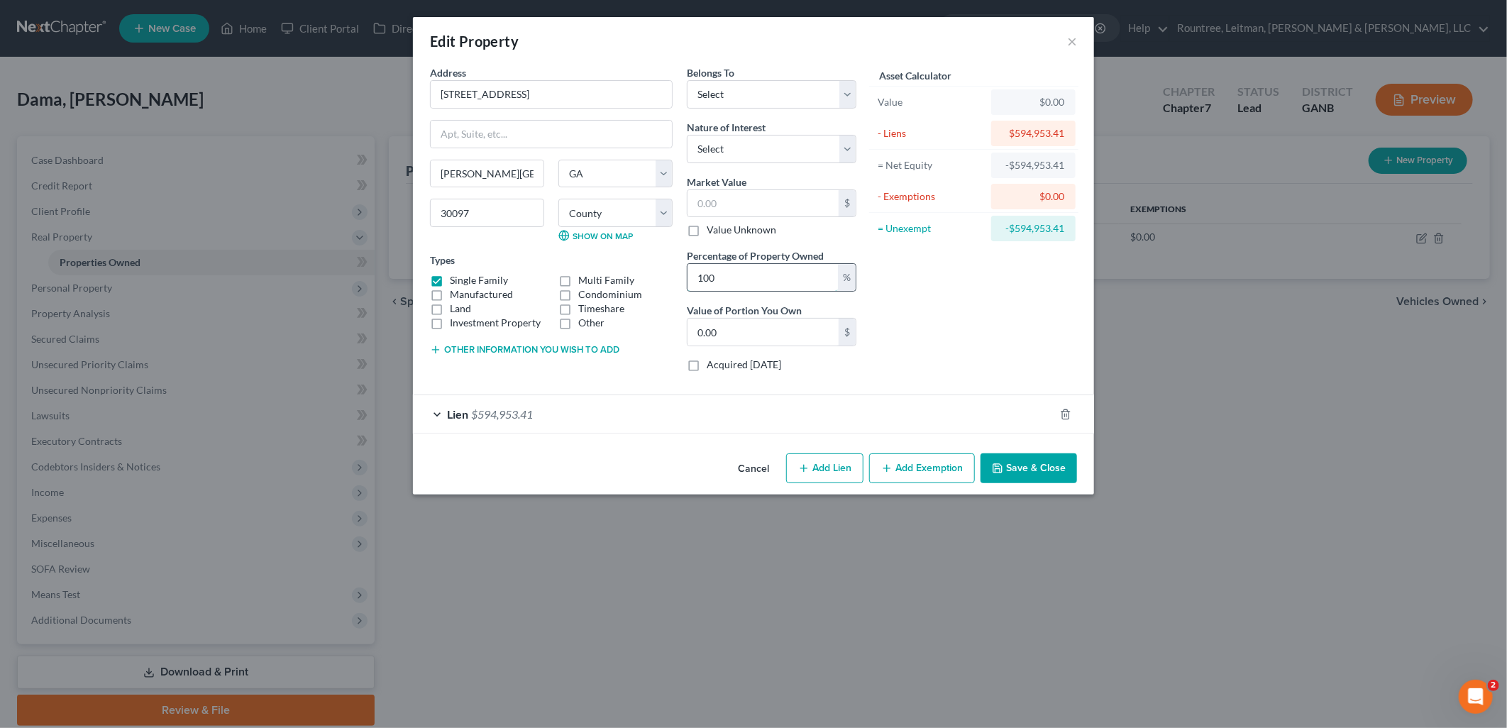
click at [736, 272] on input "100" at bounding box center [763, 277] width 150 height 27
type input "5"
type input "0"
type input "50"
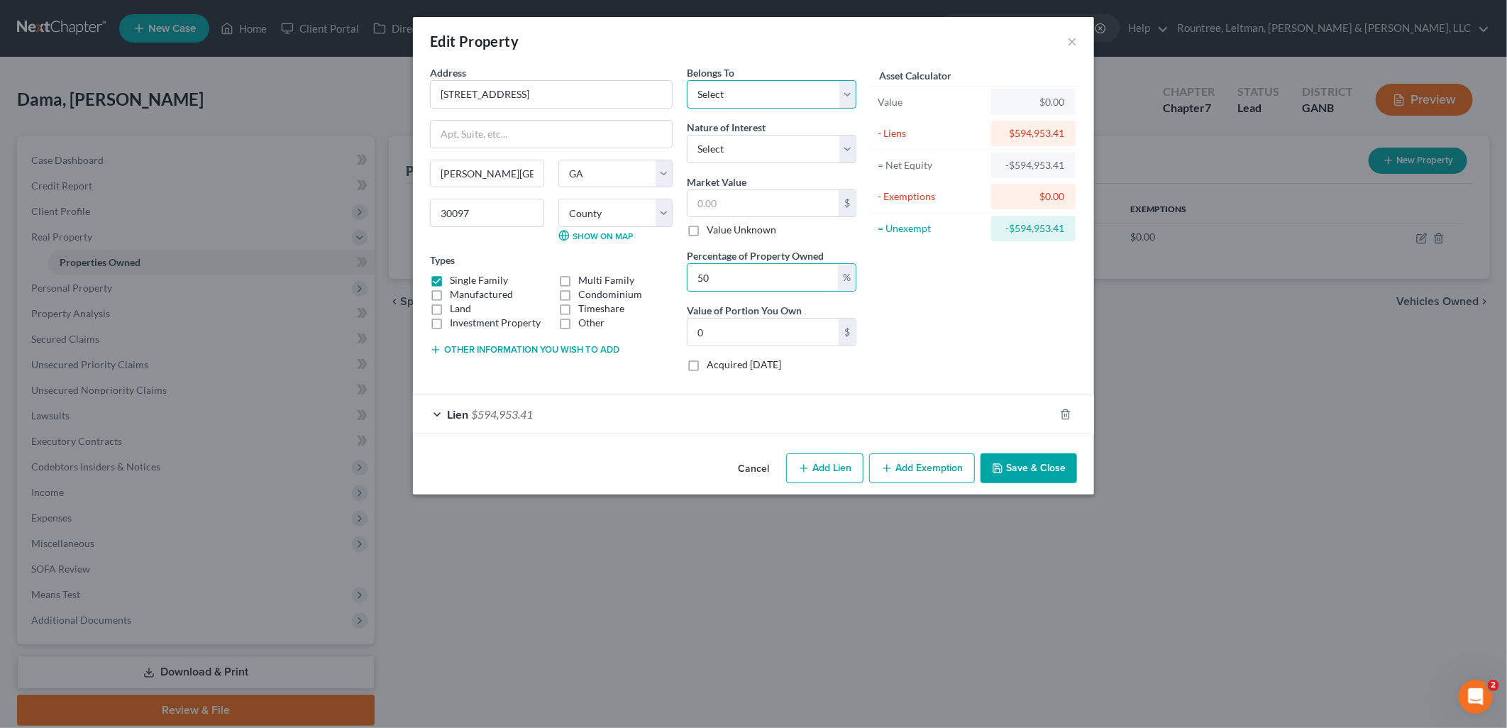
click at [785, 83] on select "Select Debtor 1 Only Debtor 2 Only Debtor 1 And Debtor 2 Only At Least One Of T…" at bounding box center [772, 94] width 170 height 28
select select "3"
click at [687, 80] on select "Select Debtor 1 Only Debtor 2 Only Debtor 1 And Debtor 2 Only At Least One Of T…" at bounding box center [772, 94] width 170 height 28
click at [759, 144] on select "Select Fee Simple Joint Tenant Life Estate Equitable Interest Future Interest T…" at bounding box center [772, 149] width 170 height 28
click at [1027, 267] on div "Asset Calculator Value $0.00 - Liens $594,953.41 = Net Equity -$594,953.41 - Ex…" at bounding box center [973, 224] width 221 height 318
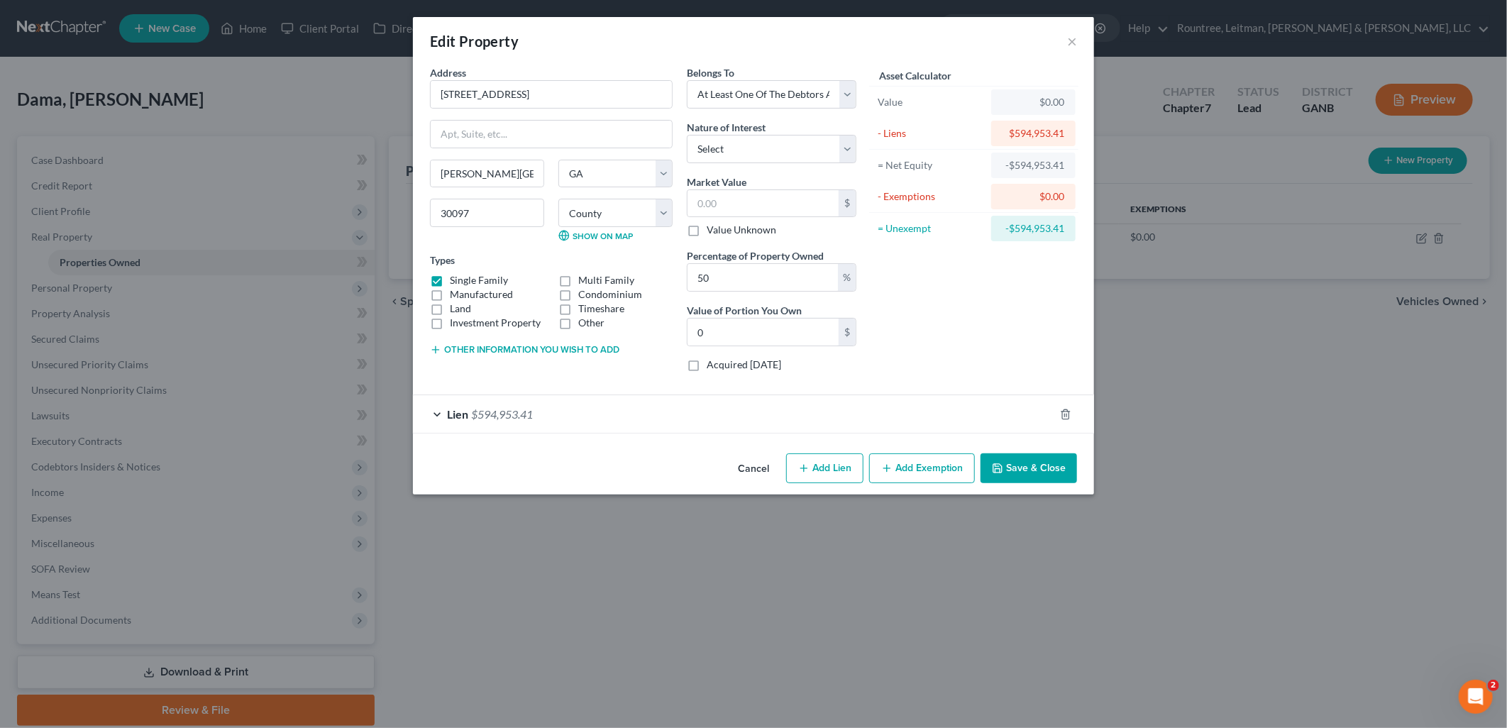
click at [1029, 467] on button "Save & Close" at bounding box center [1029, 468] width 96 height 30
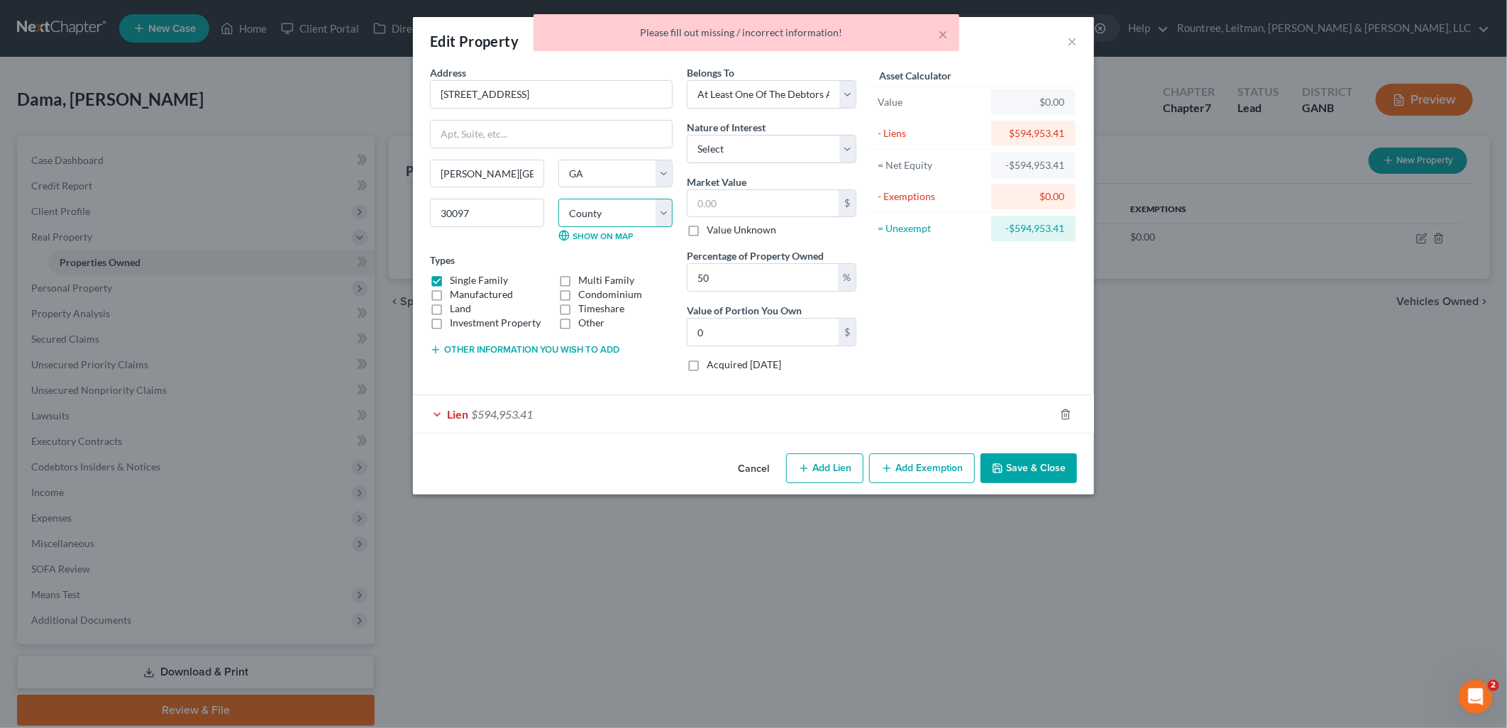
click at [617, 206] on select "County [GEOGRAPHIC_DATA] [GEOGRAPHIC_DATA] [GEOGRAPHIC_DATA] [GEOGRAPHIC_DATA] …" at bounding box center [615, 213] width 114 height 28
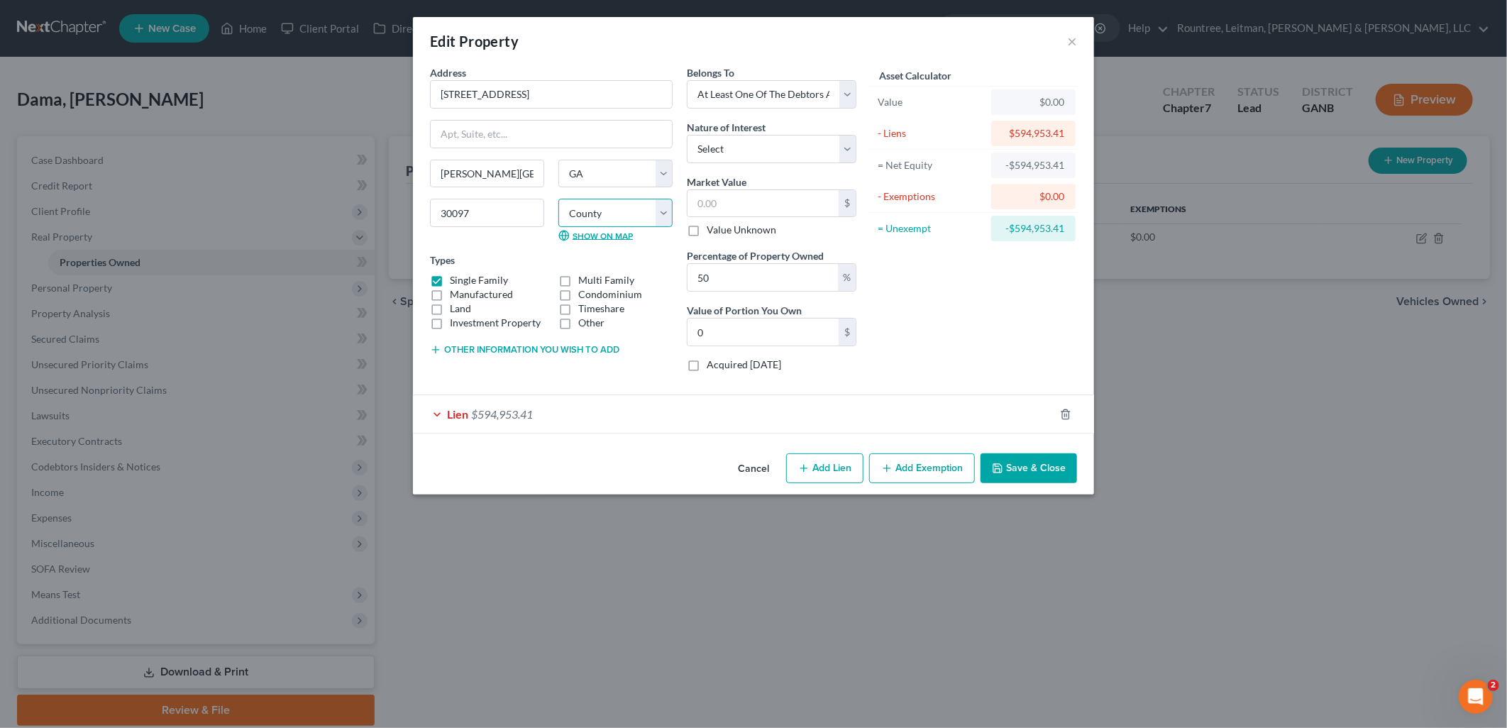
select select "59"
click at [558, 199] on select "County [GEOGRAPHIC_DATA] [GEOGRAPHIC_DATA] [GEOGRAPHIC_DATA] [GEOGRAPHIC_DATA] …" at bounding box center [615, 213] width 114 height 28
click at [1017, 464] on button "Save & Close" at bounding box center [1029, 468] width 96 height 30
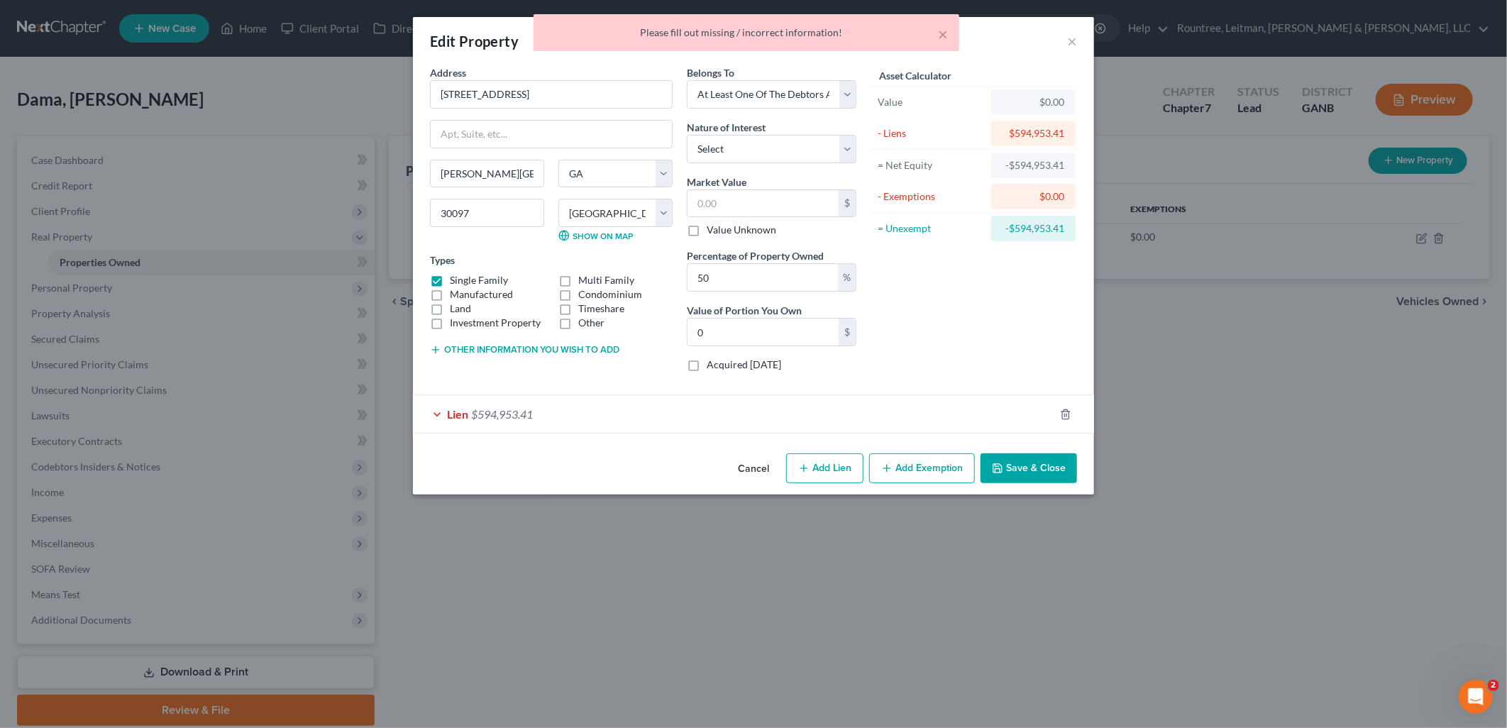
click at [978, 336] on div "Asset Calculator Value $0.00 - Liens $594,953.41 = Net Equity -$594,953.41 - Ex…" at bounding box center [973, 224] width 221 height 318
click at [677, 414] on div "Lien $594,953.41" at bounding box center [733, 414] width 641 height 38
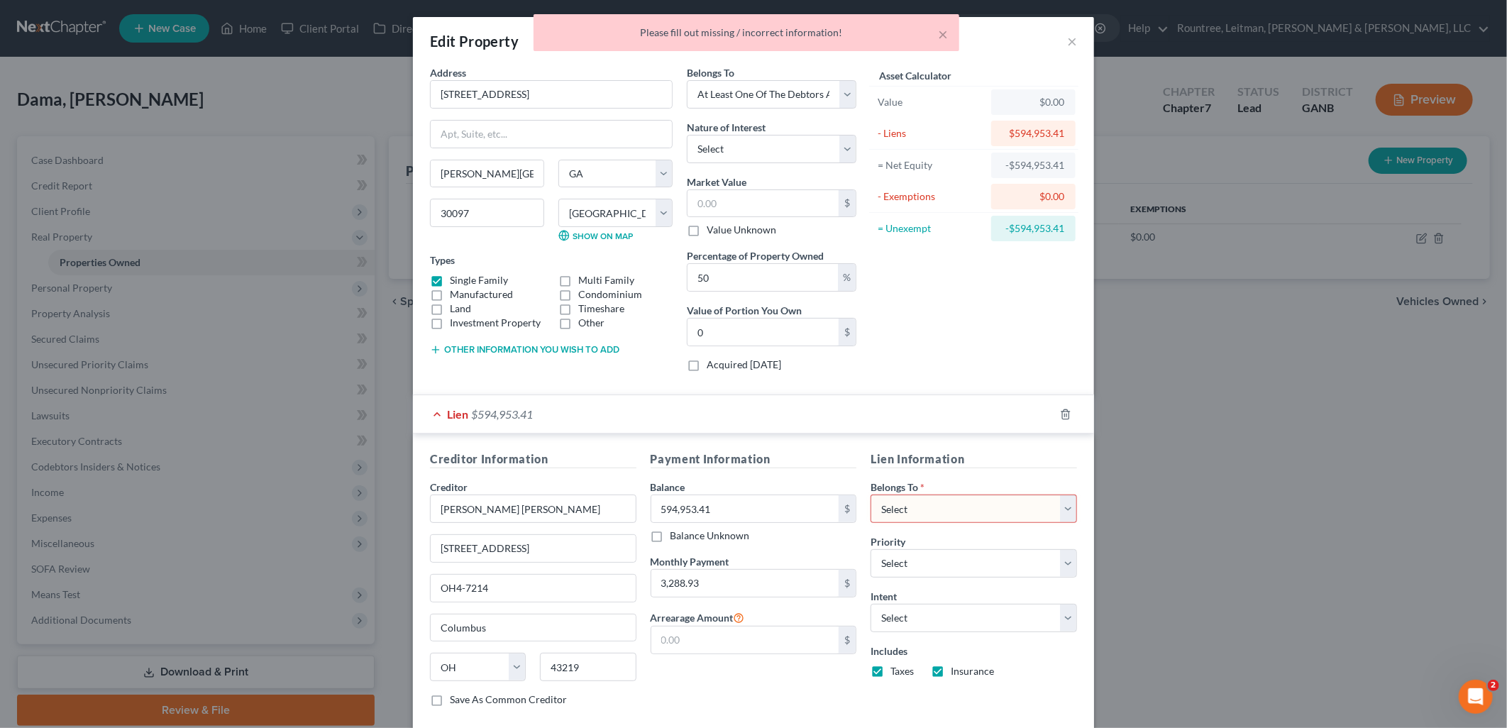
click at [890, 514] on select "Select Debtor 1 Only Debtor 2 Only Debtor 1 And Debtor 2 Only At Least One Of T…" at bounding box center [974, 509] width 206 height 28
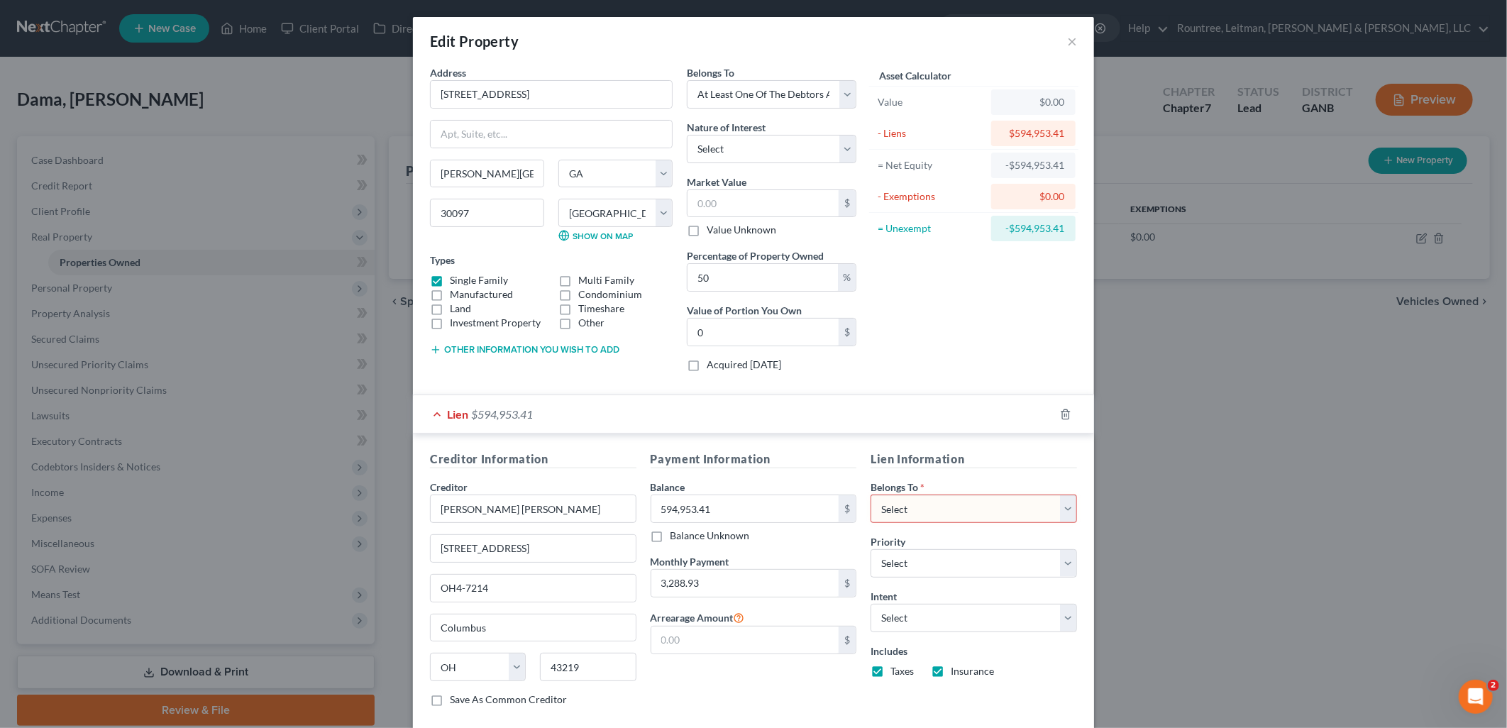
select select "3"
click at [871, 495] on select "Select Debtor 1 Only Debtor 2 Only Debtor 1 And Debtor 2 Only At Least One Of T…" at bounding box center [974, 509] width 206 height 28
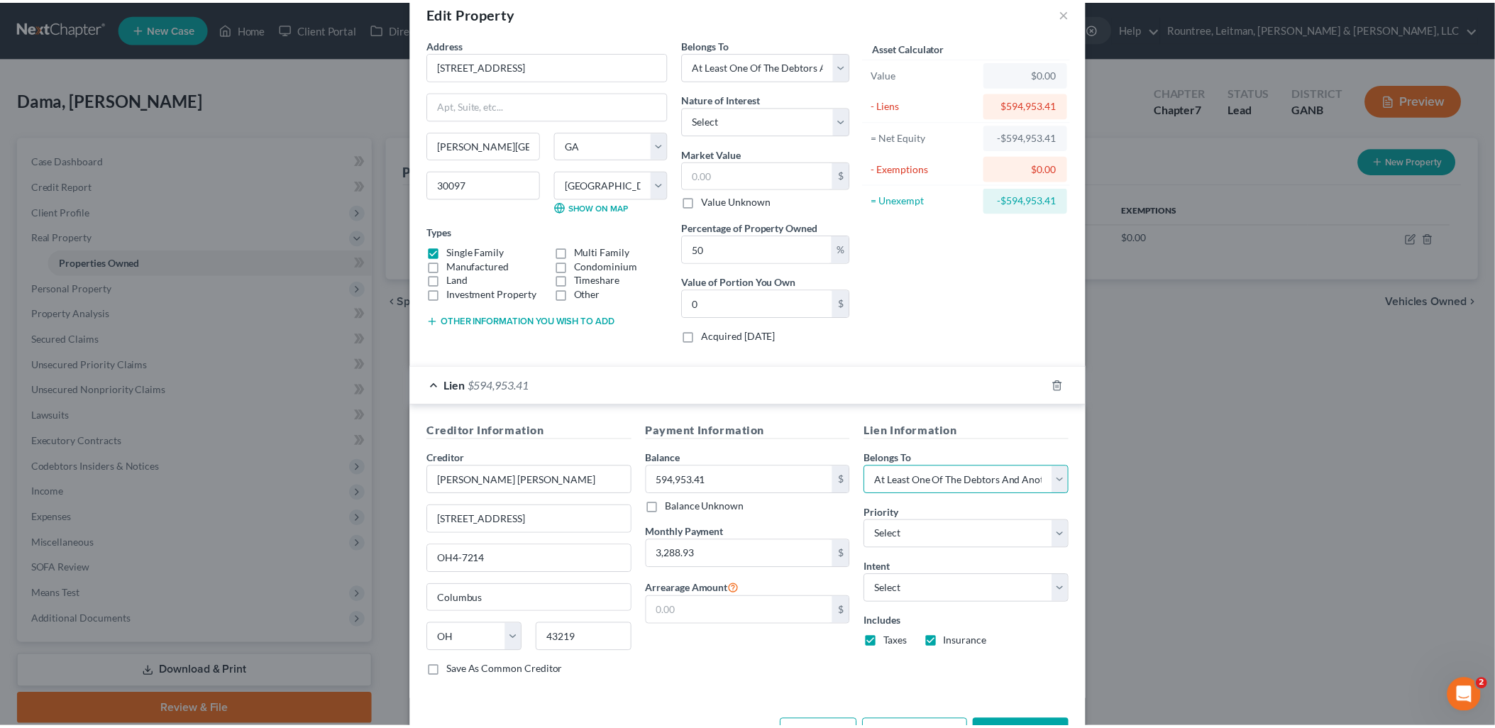
scroll to position [80, 0]
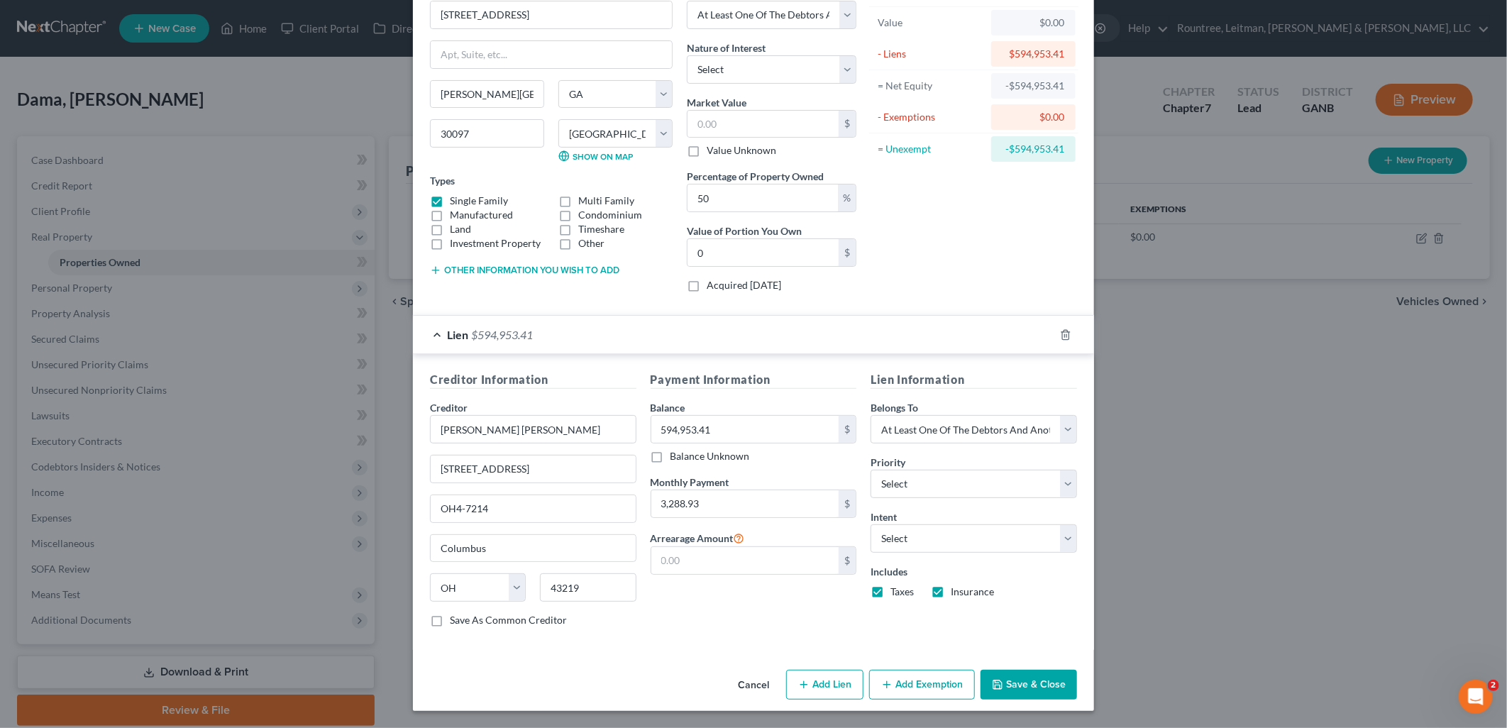
click at [1027, 676] on button "Save & Close" at bounding box center [1029, 685] width 96 height 30
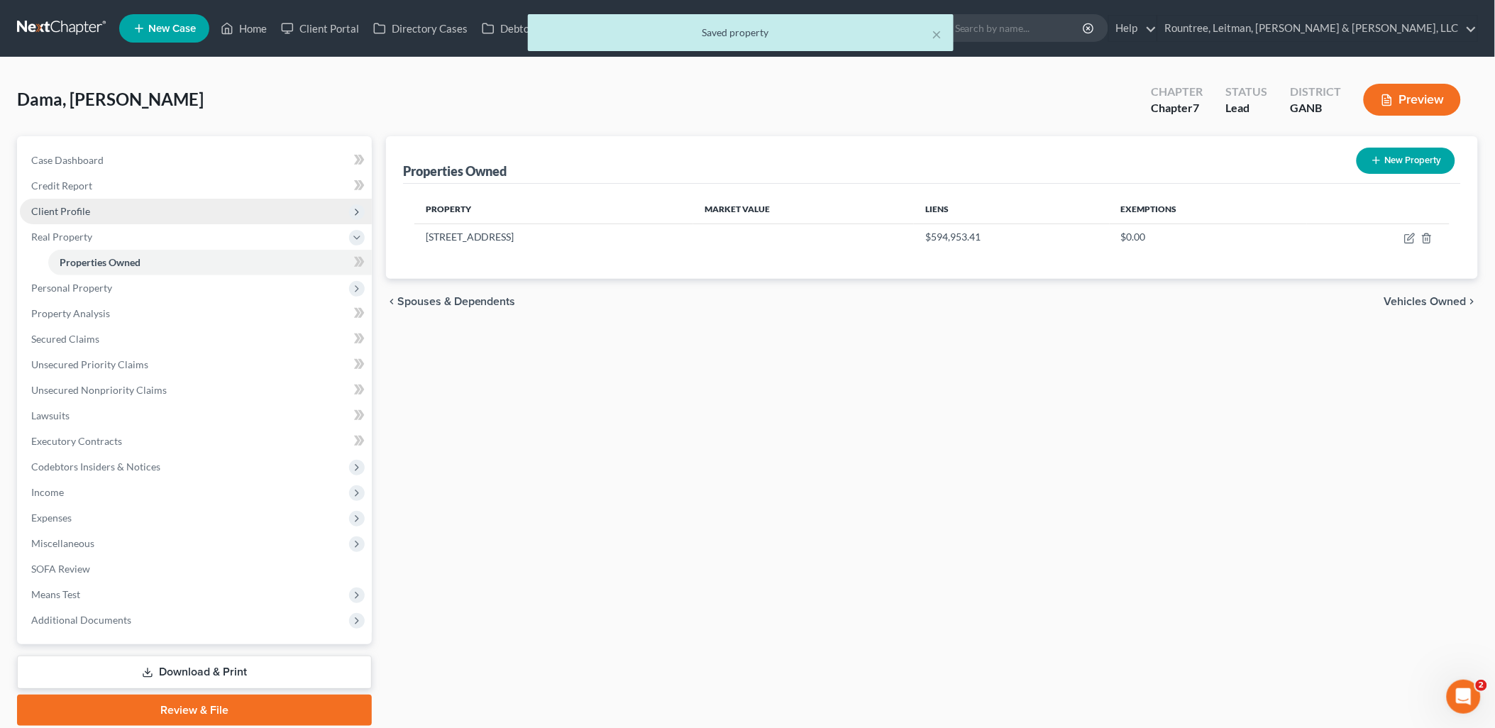
click at [140, 211] on span "Client Profile" at bounding box center [196, 212] width 352 height 26
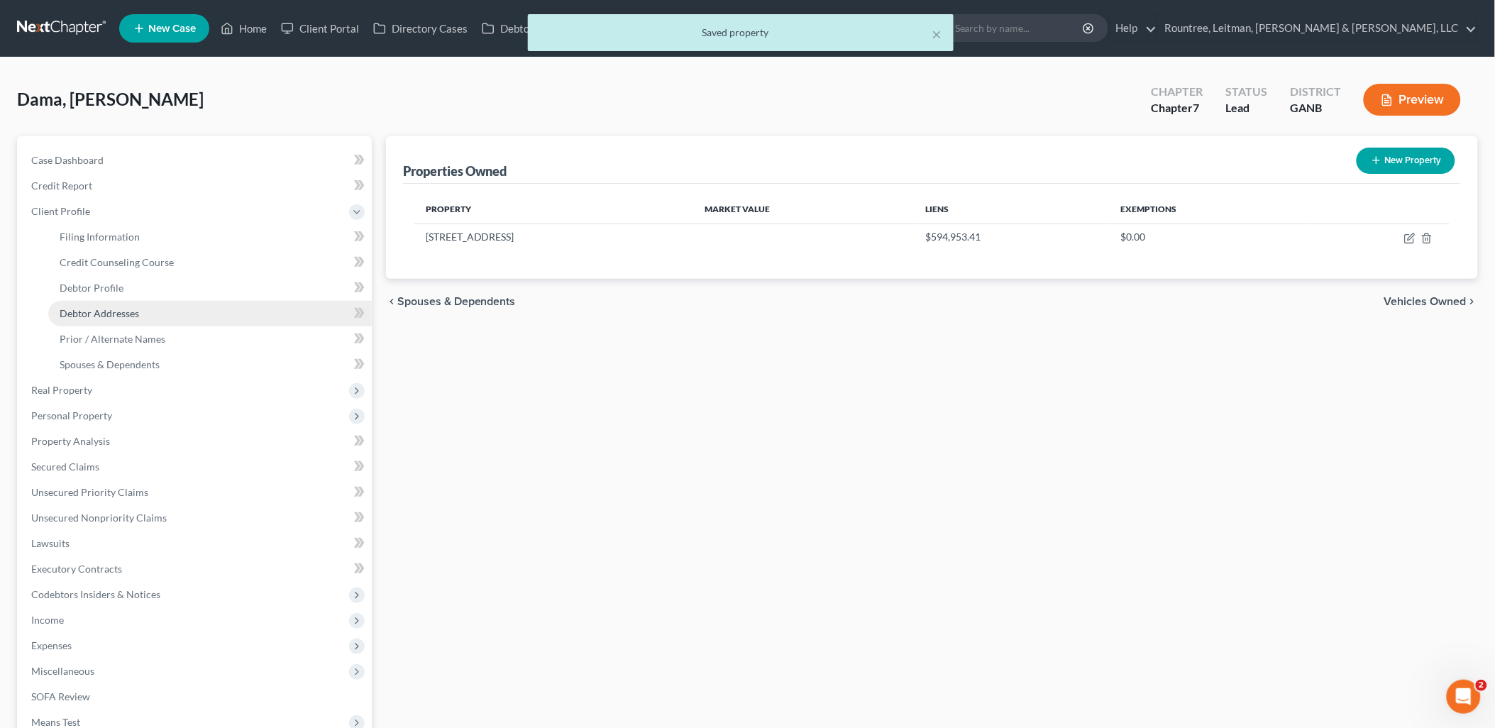
click at [159, 319] on link "Debtor Addresses" at bounding box center [210, 314] width 324 height 26
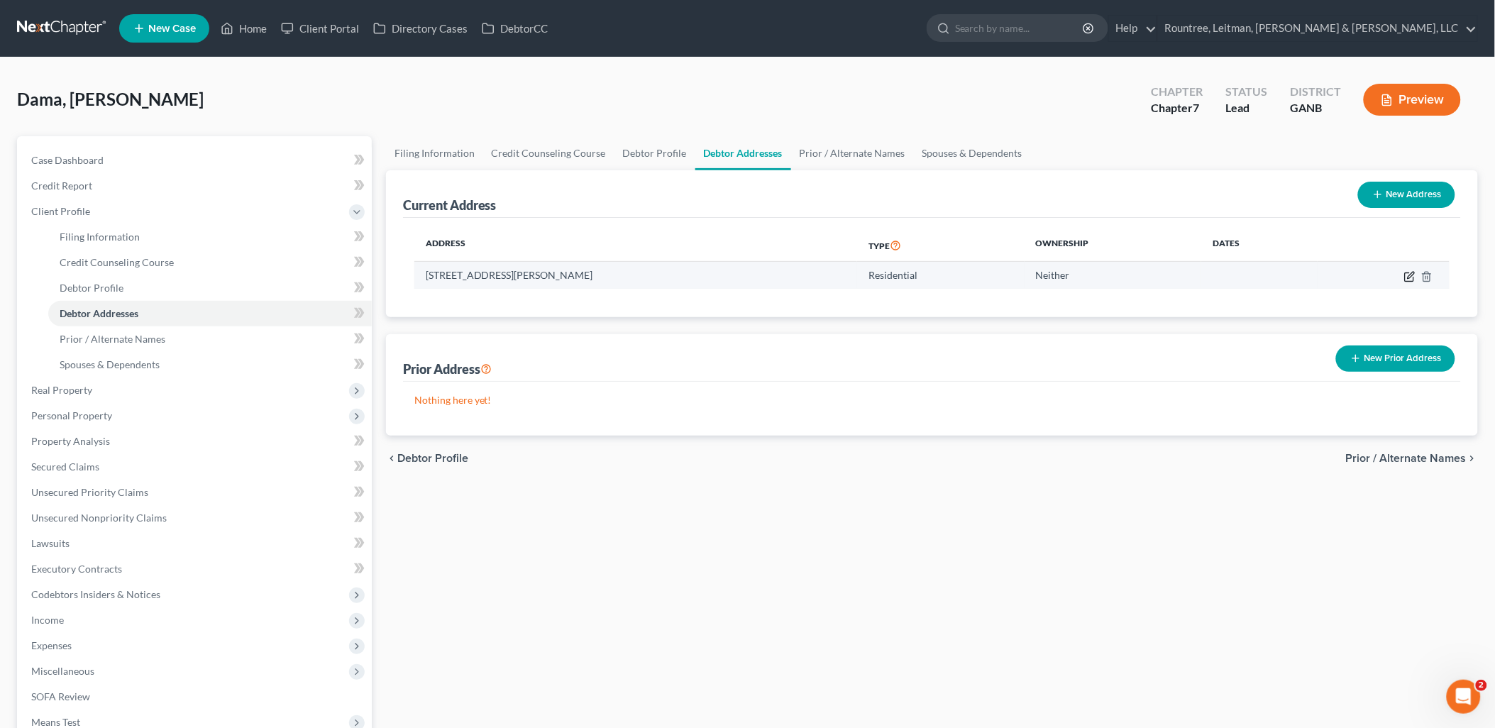
click at [1407, 277] on icon "button" at bounding box center [1409, 276] width 11 height 11
select select "10"
select select "59"
select select "0"
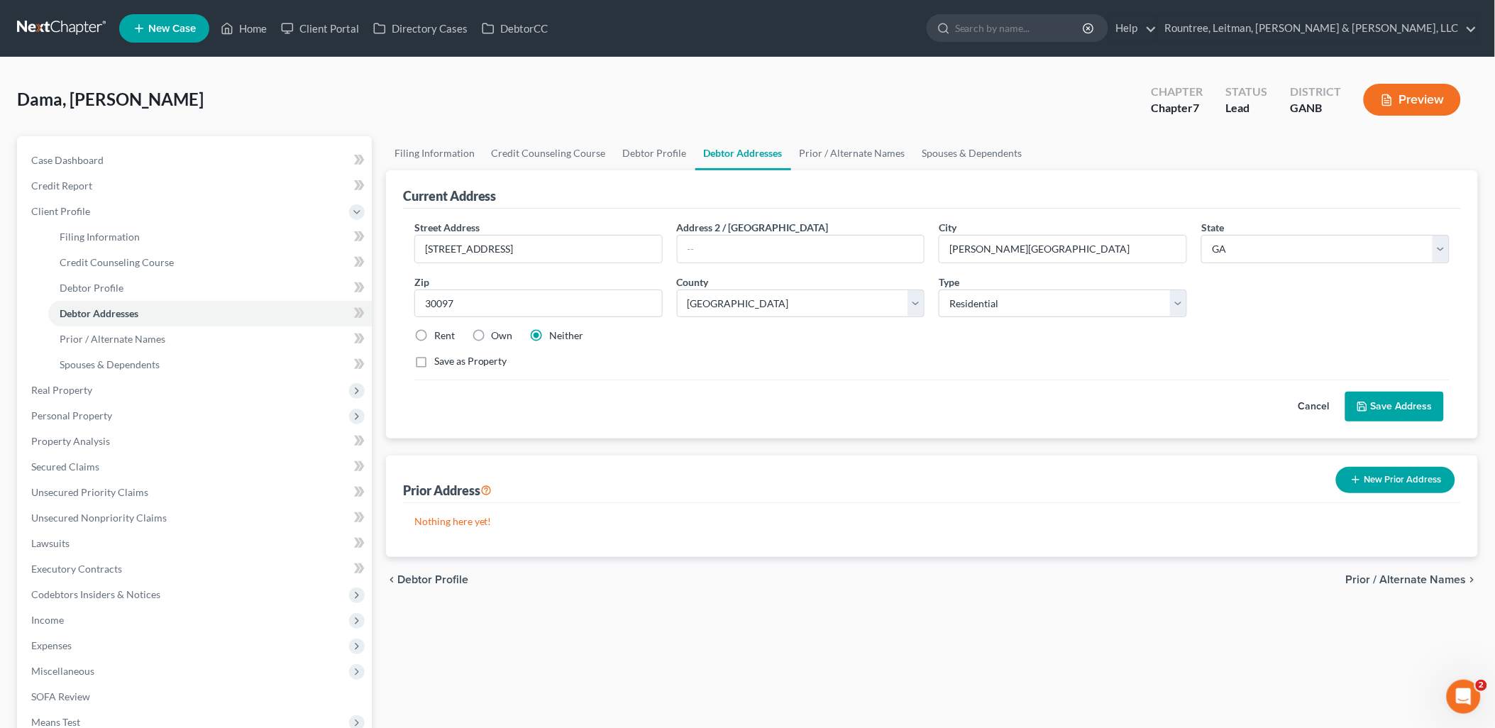
click at [492, 336] on label "Own" at bounding box center [502, 335] width 21 height 14
click at [497, 336] on input "Own" at bounding box center [501, 332] width 9 height 9
radio input "true"
click at [1401, 396] on button "Save Address" at bounding box center [1394, 407] width 99 height 30
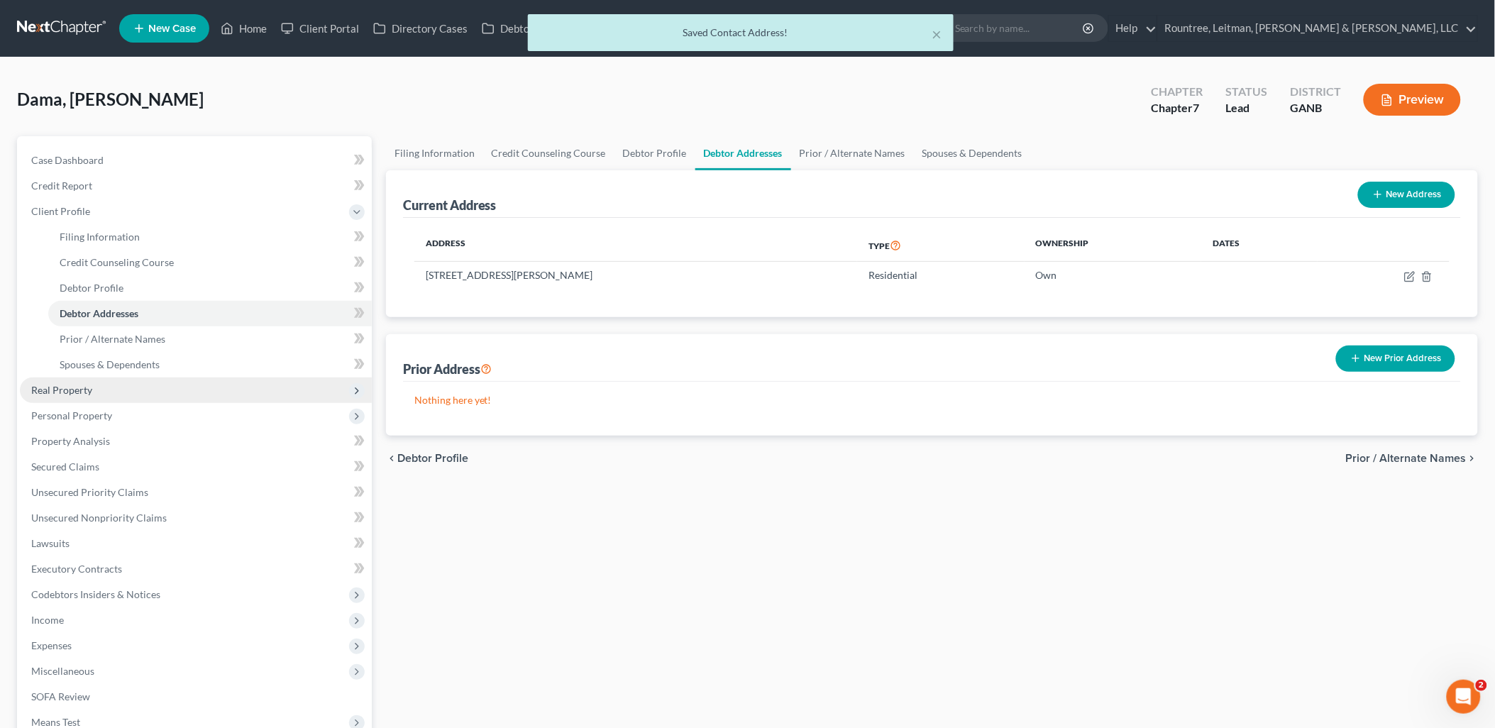
click at [138, 385] on span "Real Property" at bounding box center [196, 390] width 352 height 26
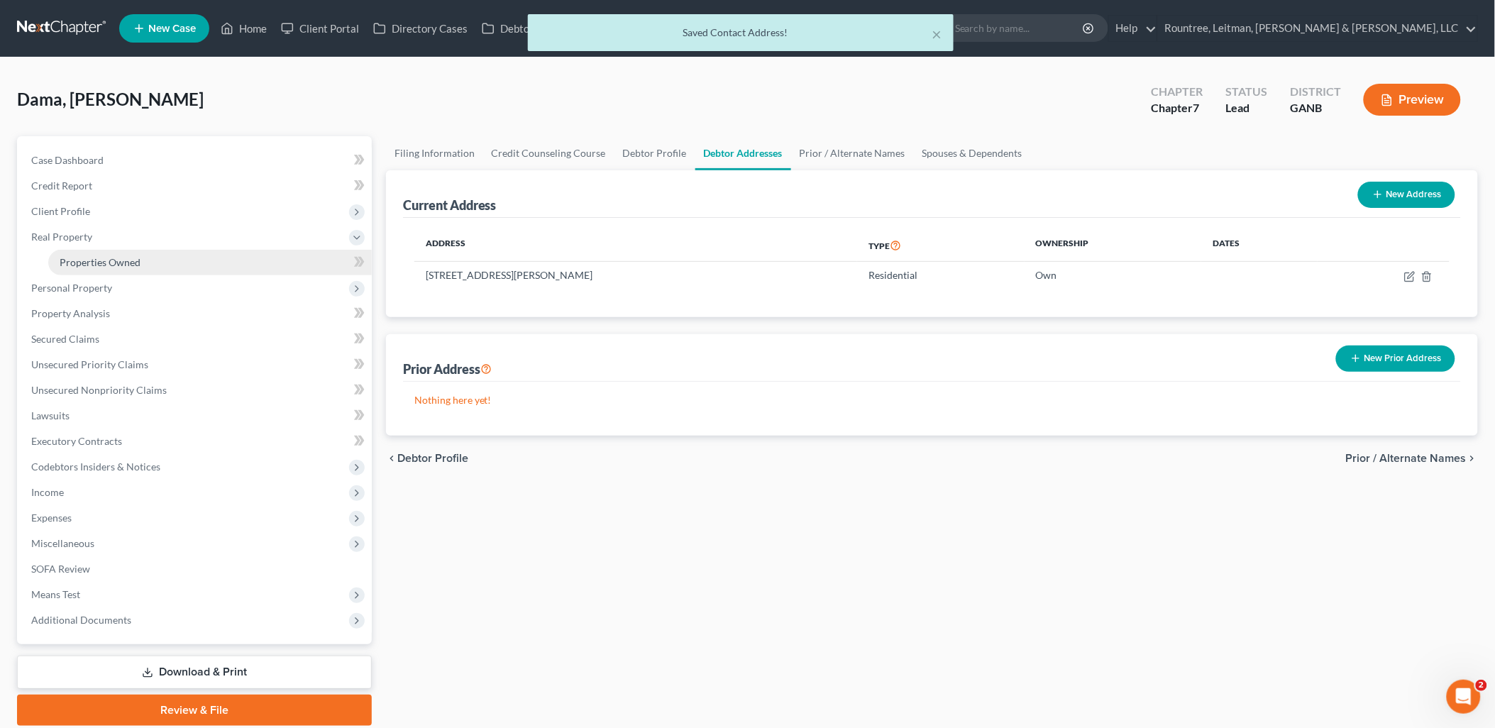
click at [138, 260] on span "Properties Owned" at bounding box center [100, 262] width 81 height 12
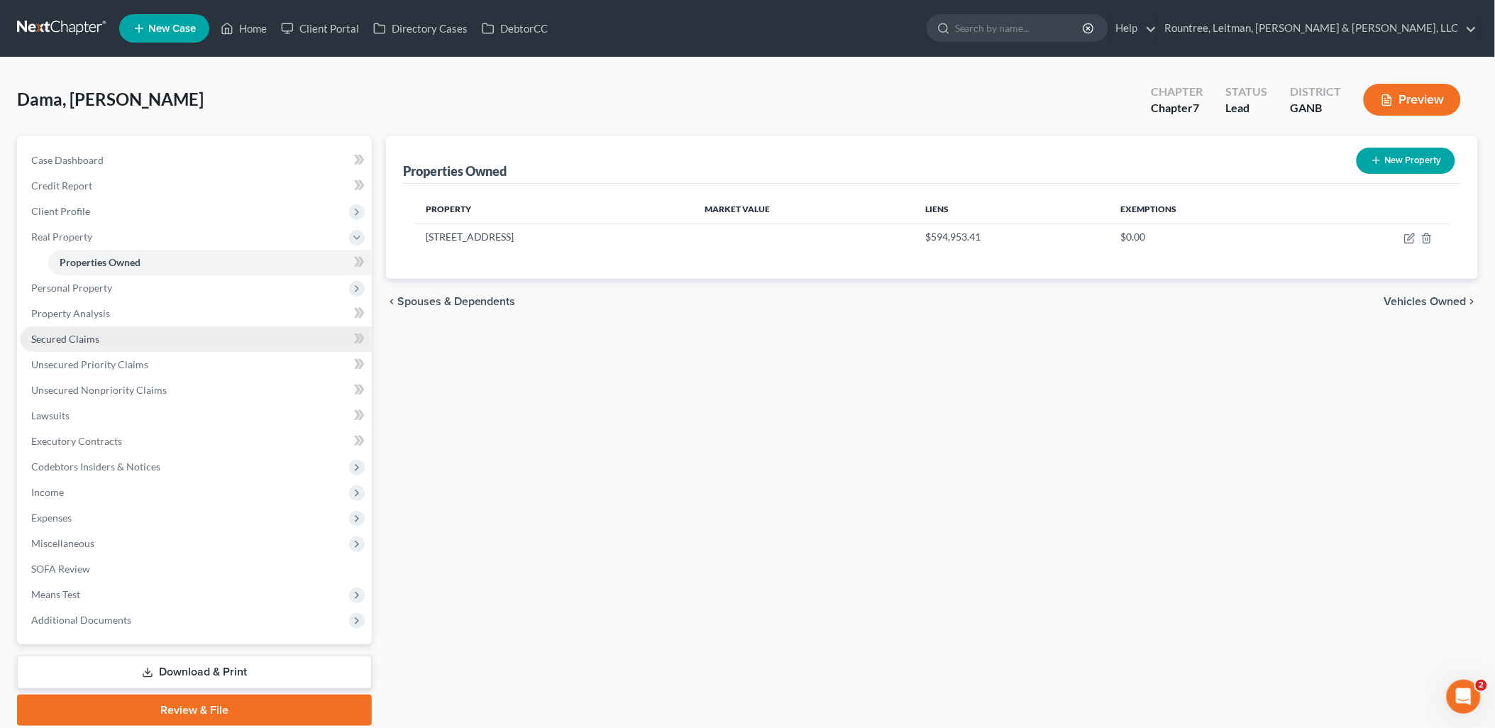
click at [111, 336] on link "Secured Claims" at bounding box center [196, 339] width 352 height 26
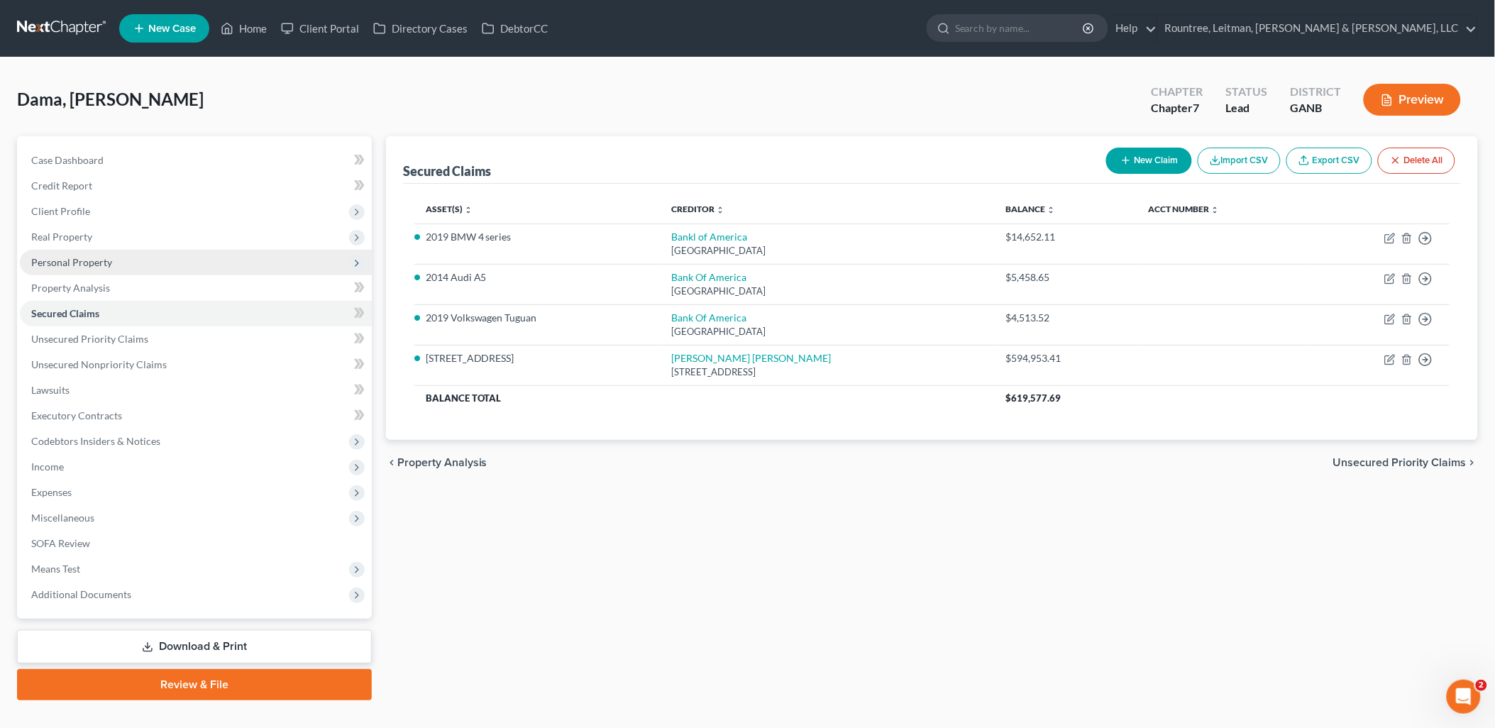
click at [100, 268] on span "Personal Property" at bounding box center [196, 263] width 352 height 26
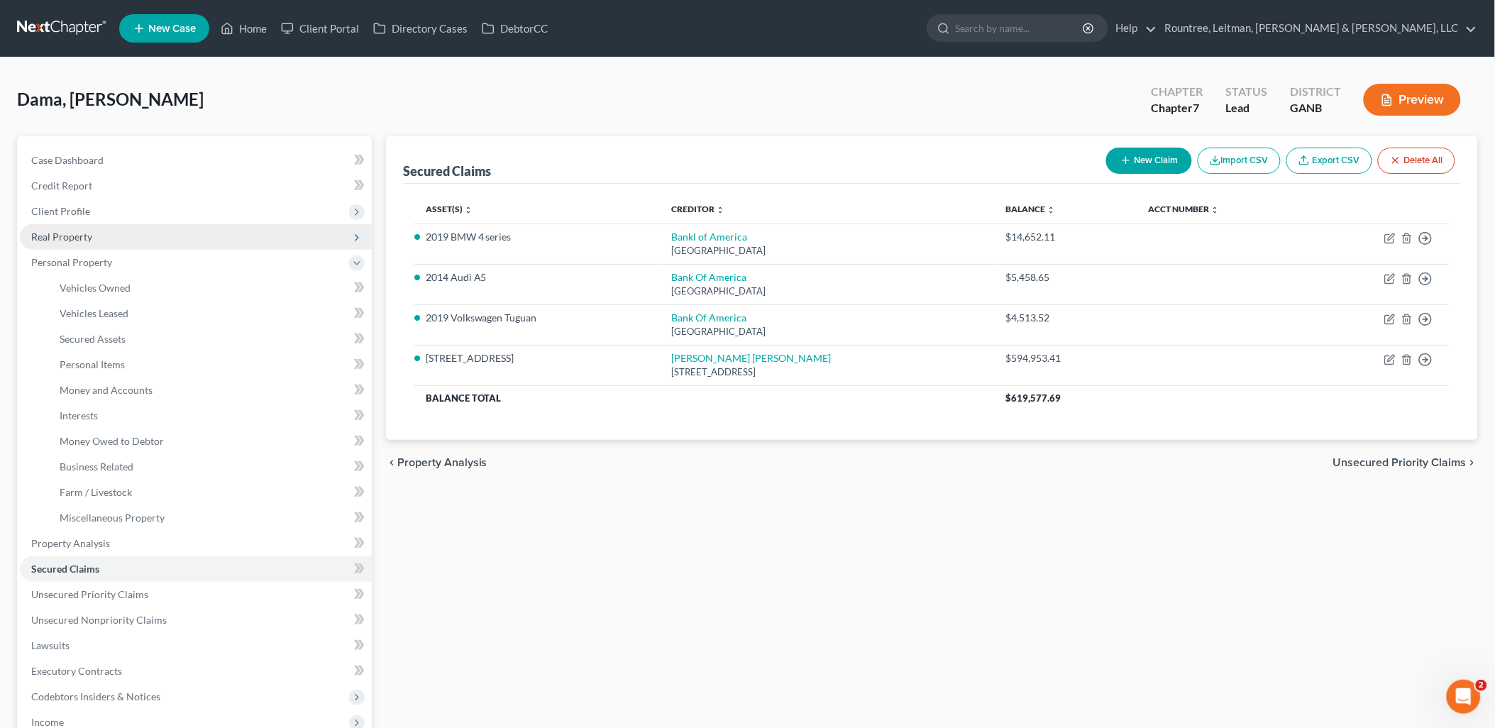
click at [102, 241] on span "Real Property" at bounding box center [196, 237] width 352 height 26
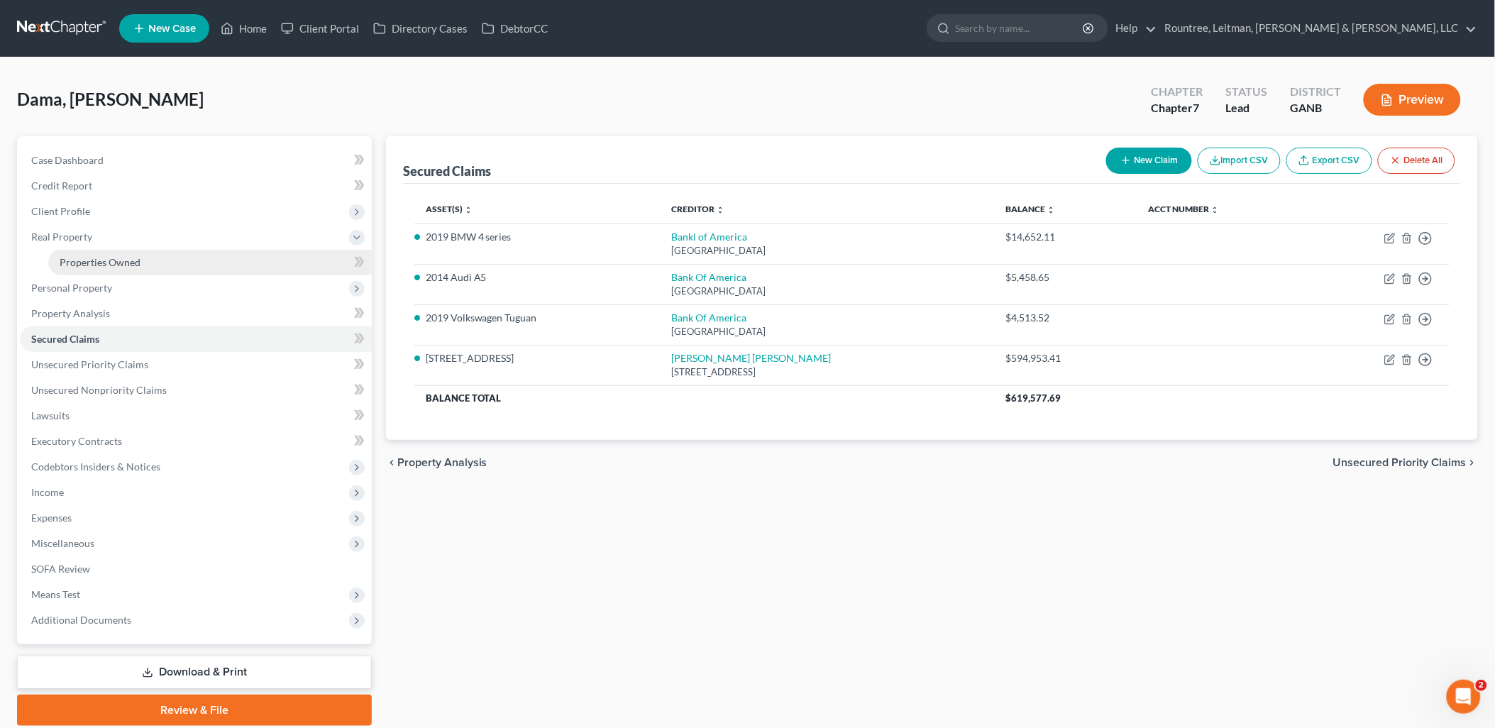
click at [111, 264] on span "Properties Owned" at bounding box center [100, 262] width 81 height 12
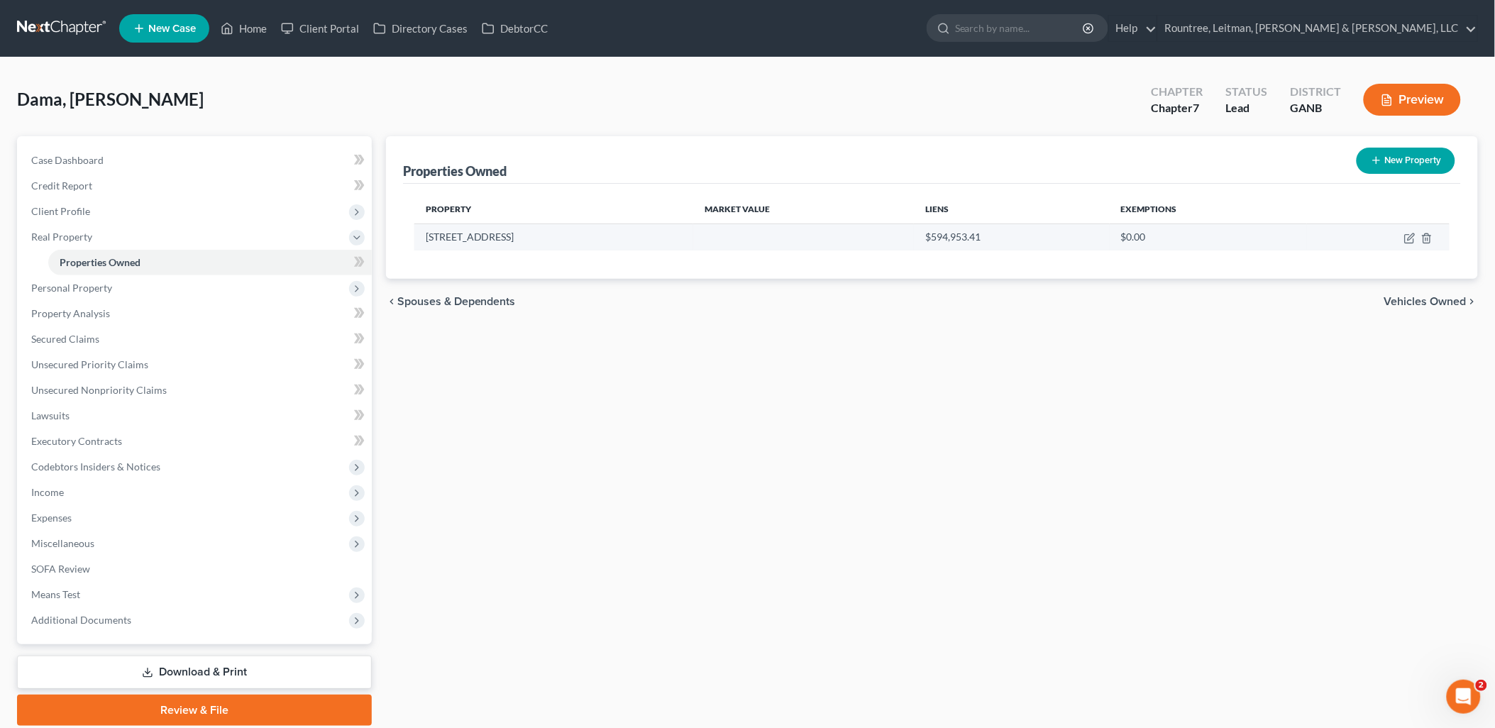
drag, startPoint x: 538, startPoint y: 241, endPoint x: 426, endPoint y: 241, distance: 111.4
click at [426, 241] on td "[STREET_ADDRESS]" at bounding box center [554, 236] width 280 height 27
copy td "[STREET_ADDRESS]"
click at [643, 294] on div "chevron_left Spouses & Dependents Vehicles Owned chevron_right" at bounding box center [932, 301] width 1092 height 45
click at [1409, 240] on icon "button" at bounding box center [1409, 238] width 11 height 11
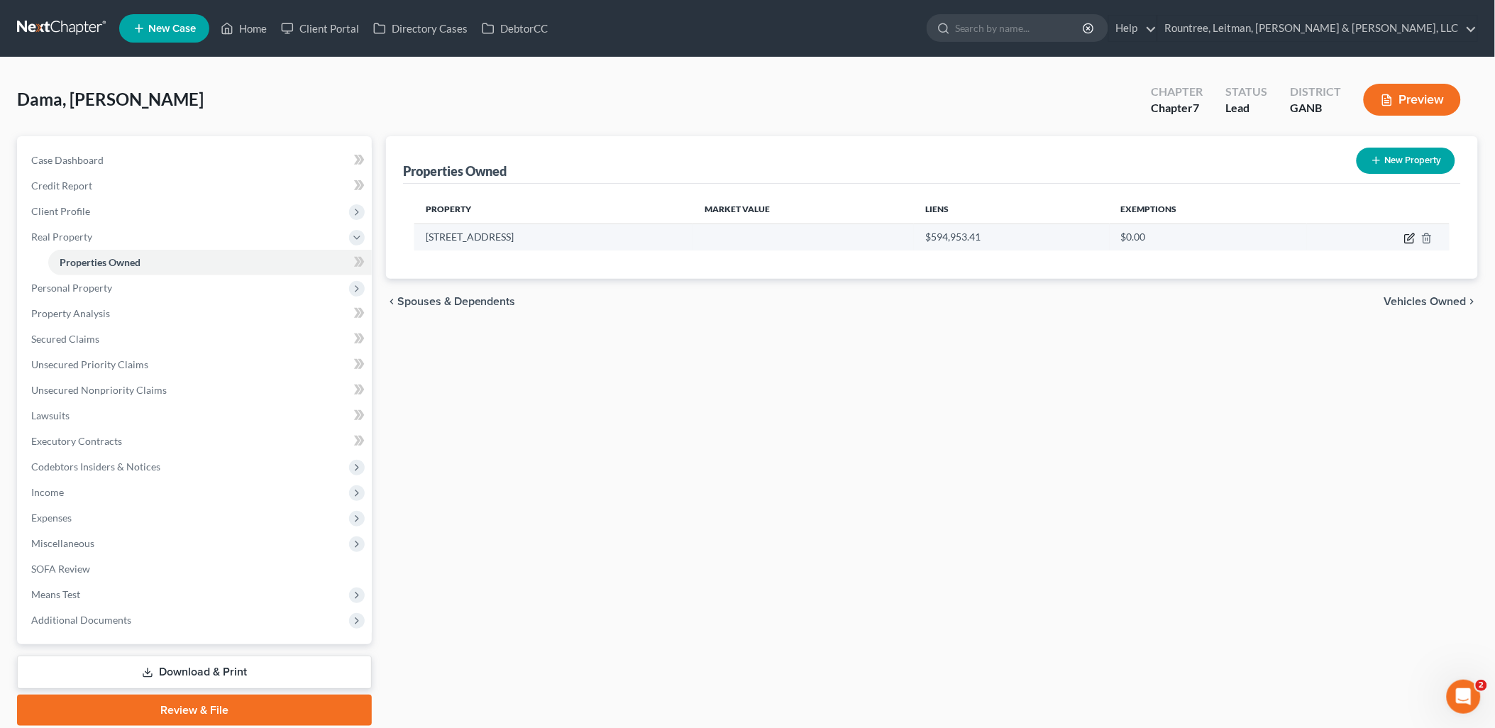
select select "10"
select select "59"
select select "3"
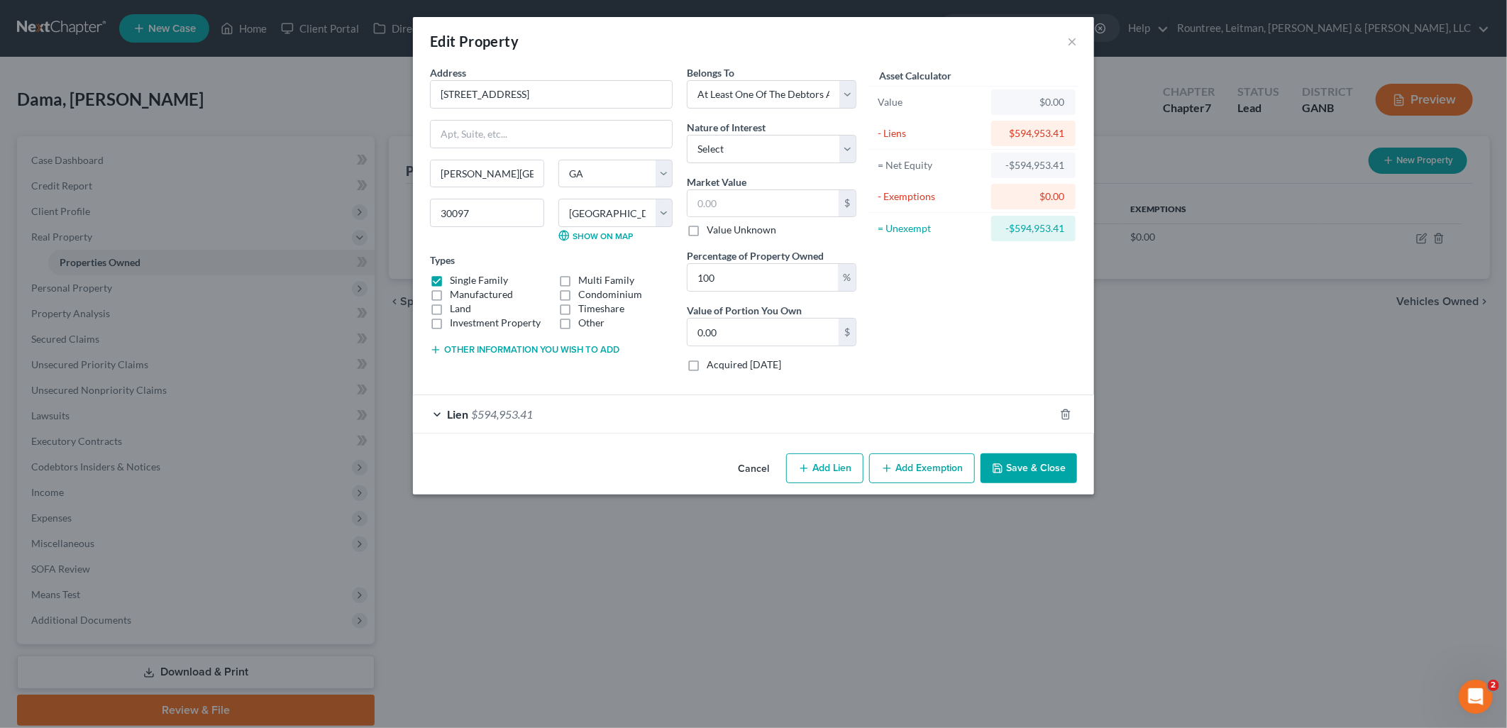
click at [935, 471] on button "Add Exemption" at bounding box center [922, 468] width 106 height 30
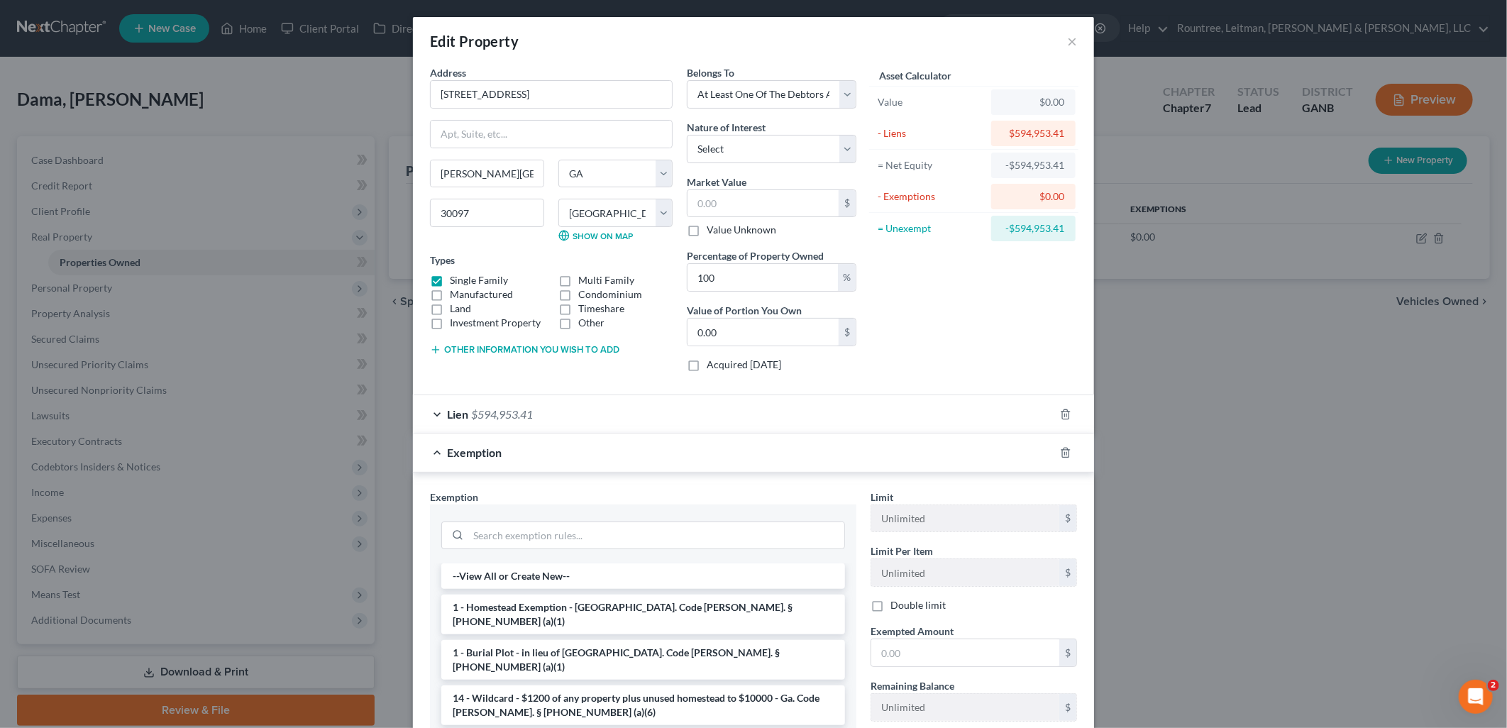
click at [1054, 453] on div at bounding box center [1074, 452] width 40 height 23
click at [1066, 455] on line "button" at bounding box center [1066, 453] width 0 height 3
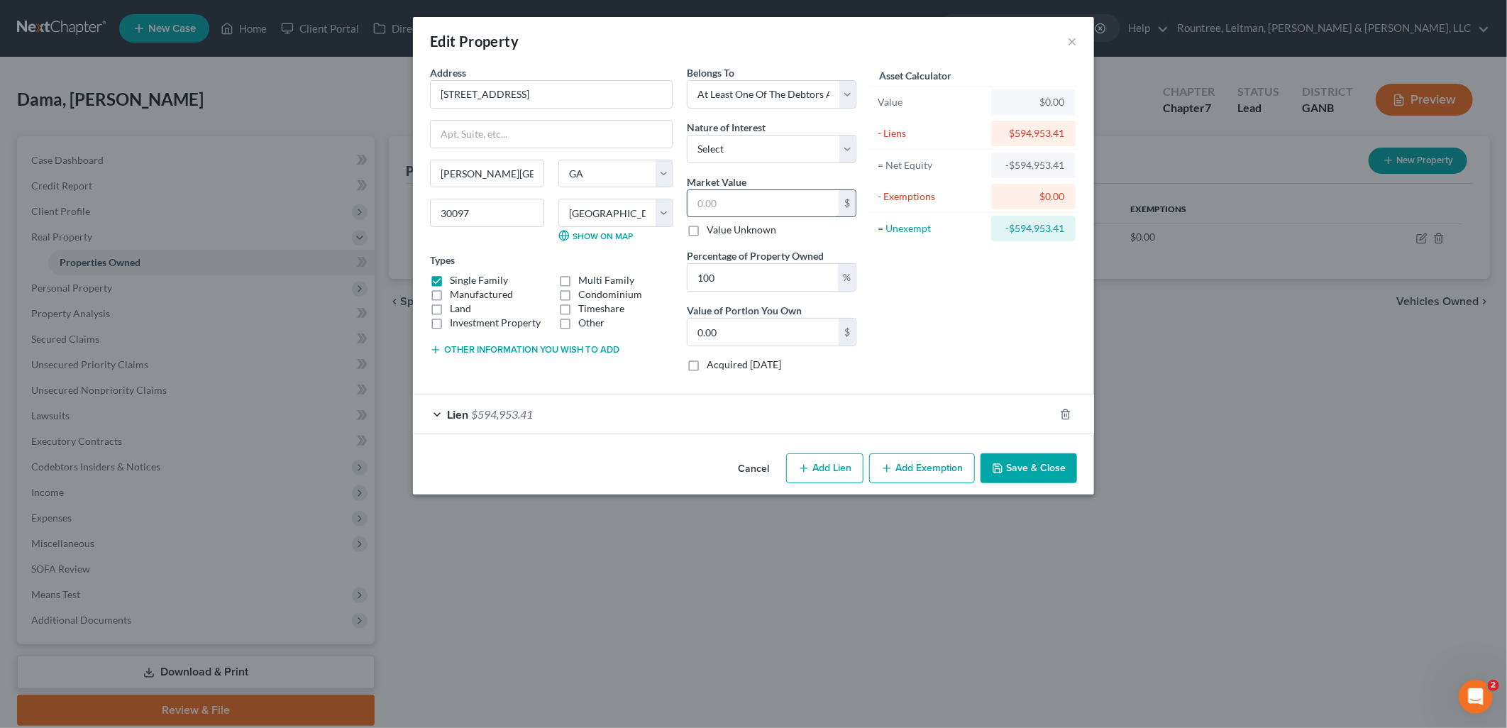
click at [765, 201] on input "text" at bounding box center [763, 203] width 151 height 27
type input "9"
type input "9.00"
type input "98"
type input "98.00"
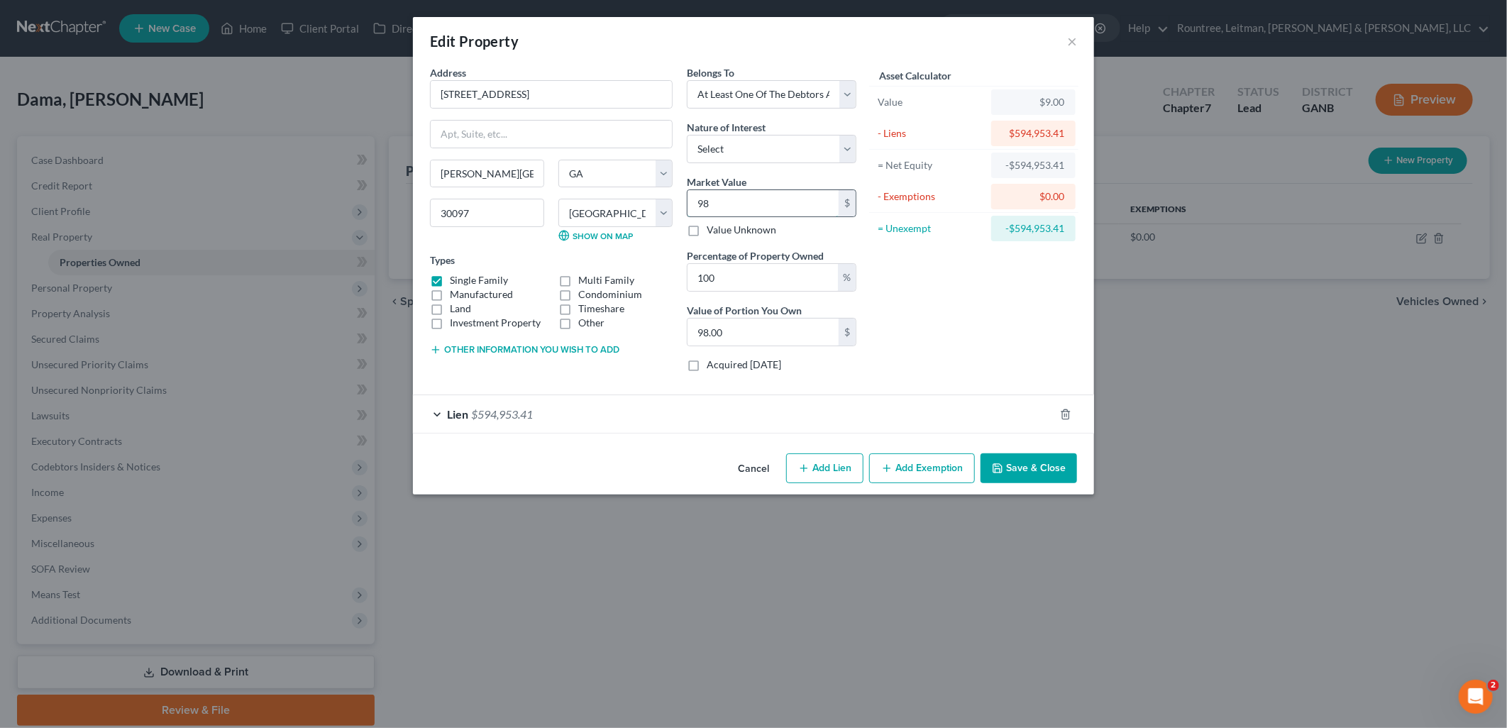
type input "981"
type input "981.00"
type input "9810"
type input "9,810.00"
type input "9,8100"
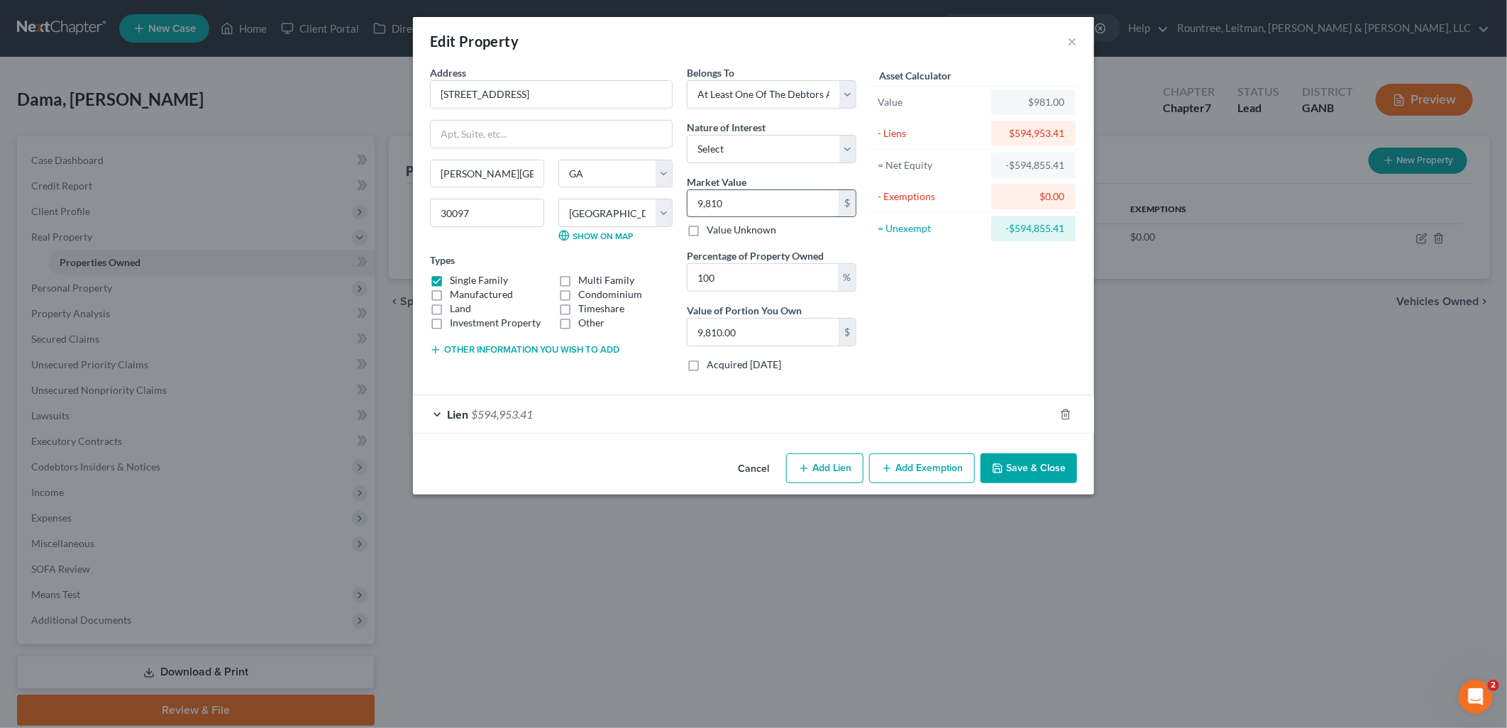
type input "98,100.00"
type input "98,1000"
type input "981,000.00"
type input "981,000"
click at [763, 292] on div "100 %" at bounding box center [772, 277] width 170 height 28
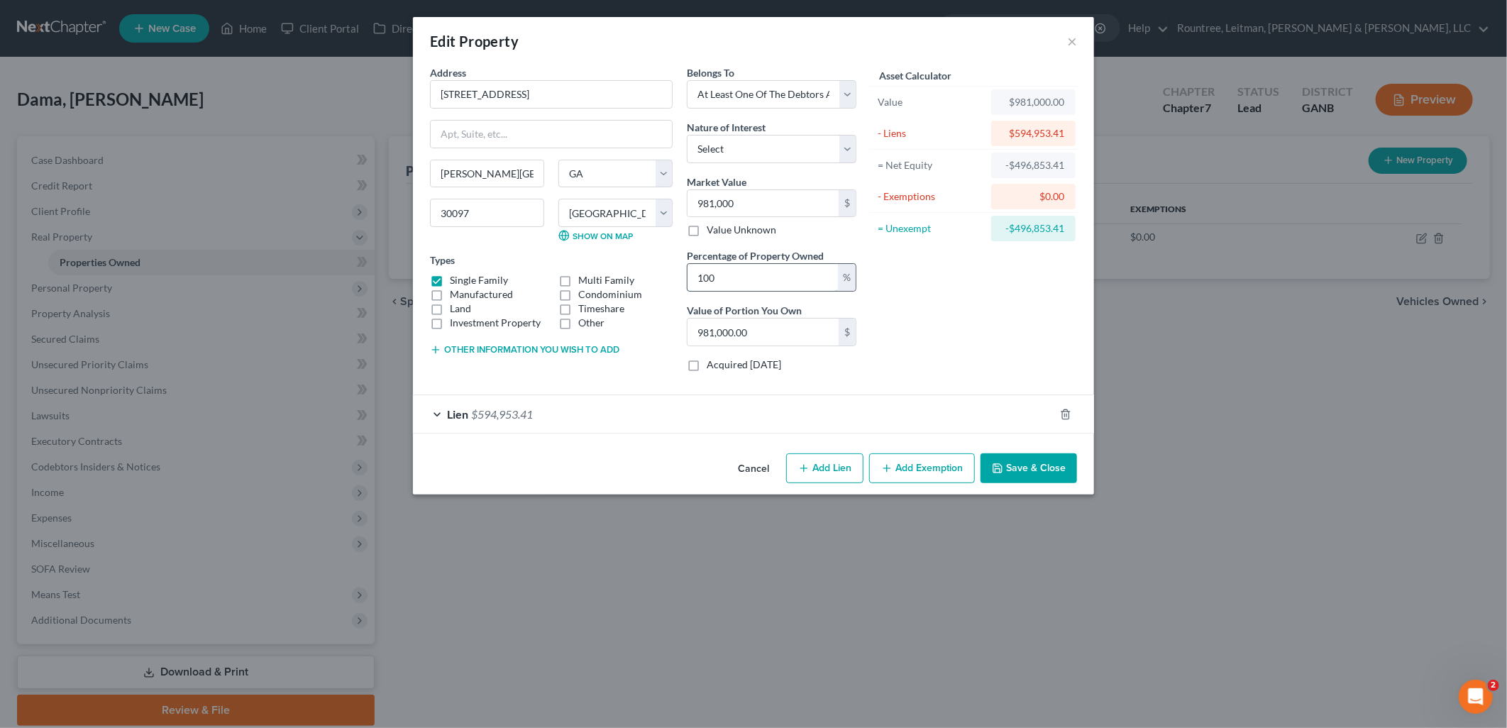
click at [765, 288] on input "100" at bounding box center [763, 277] width 150 height 27
type input "5"
type input "49,050.00"
type input "50"
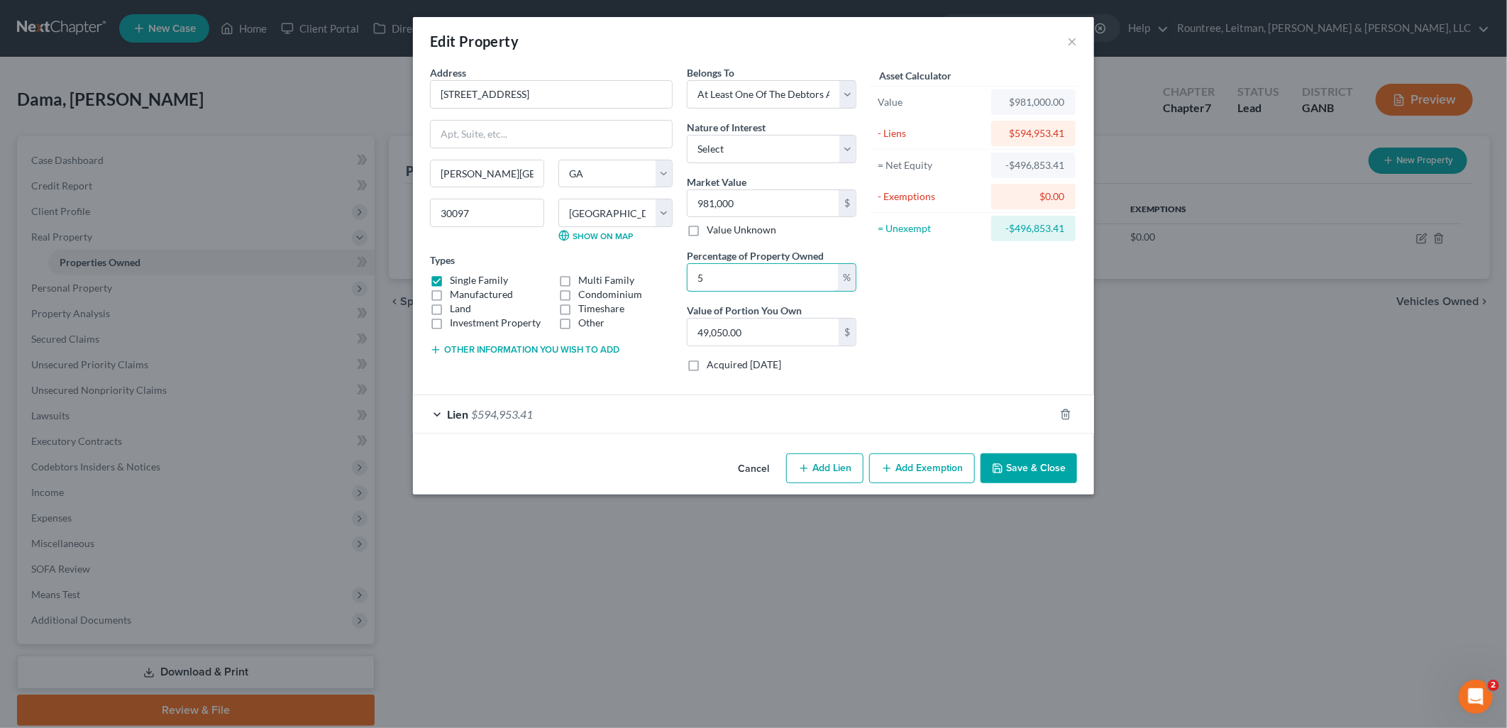
type input "490,500.00"
type input "50"
click at [976, 346] on div "Asset Calculator Value $981,000.00 - Liens $594,953.41 = Net Equity -$496,853.4…" at bounding box center [973, 224] width 221 height 318
click at [1054, 466] on button "Save & Close" at bounding box center [1029, 468] width 96 height 30
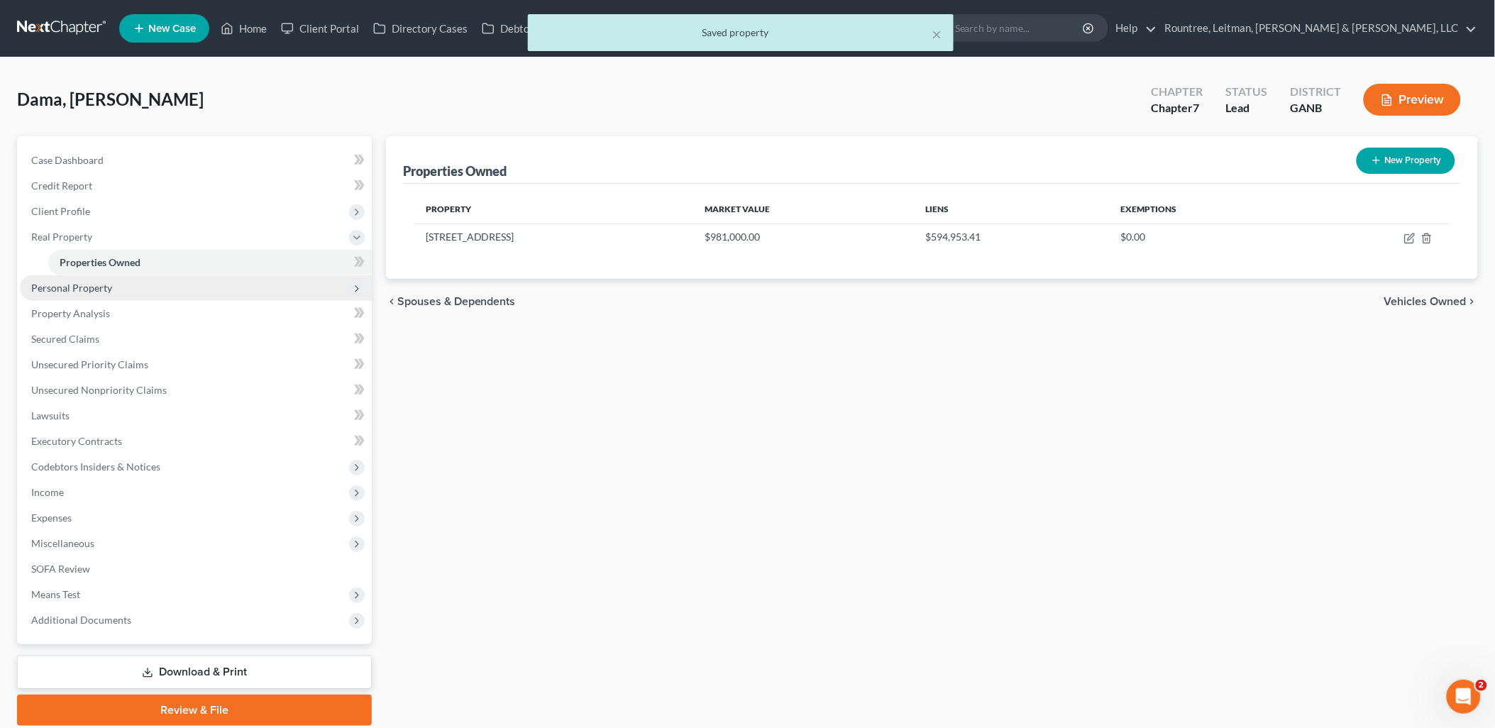
click at [123, 289] on span "Personal Property" at bounding box center [196, 288] width 352 height 26
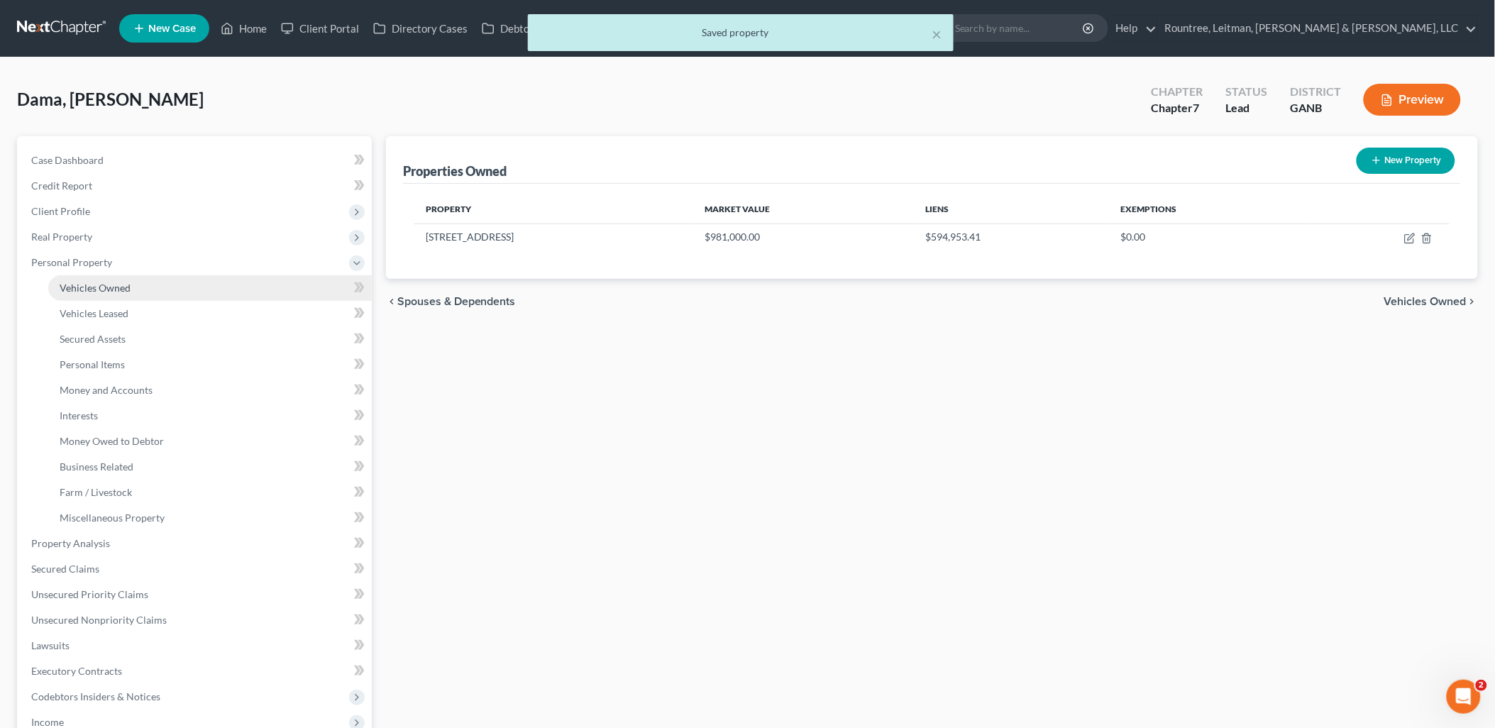
click at [125, 289] on span "Vehicles Owned" at bounding box center [95, 288] width 71 height 12
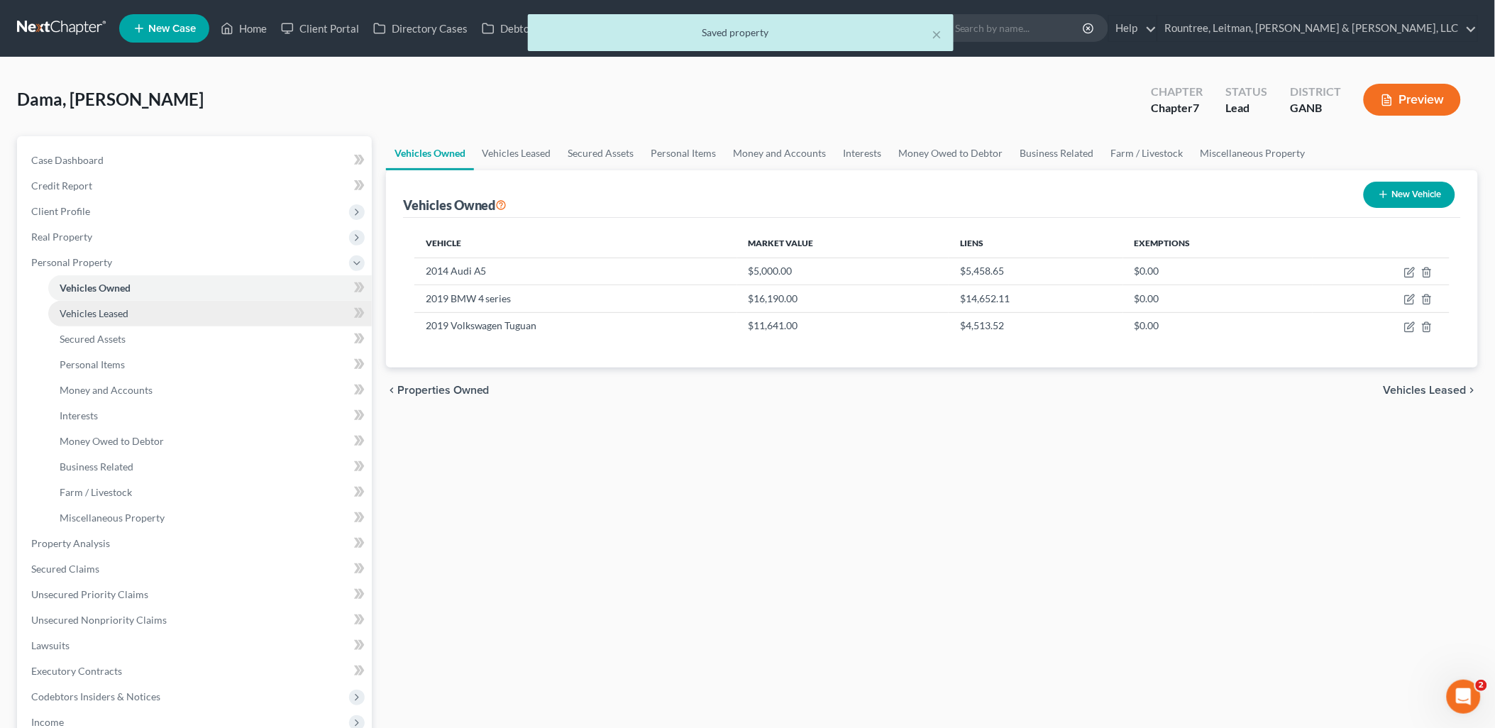
click at [126, 311] on span "Vehicles Leased" at bounding box center [94, 313] width 69 height 12
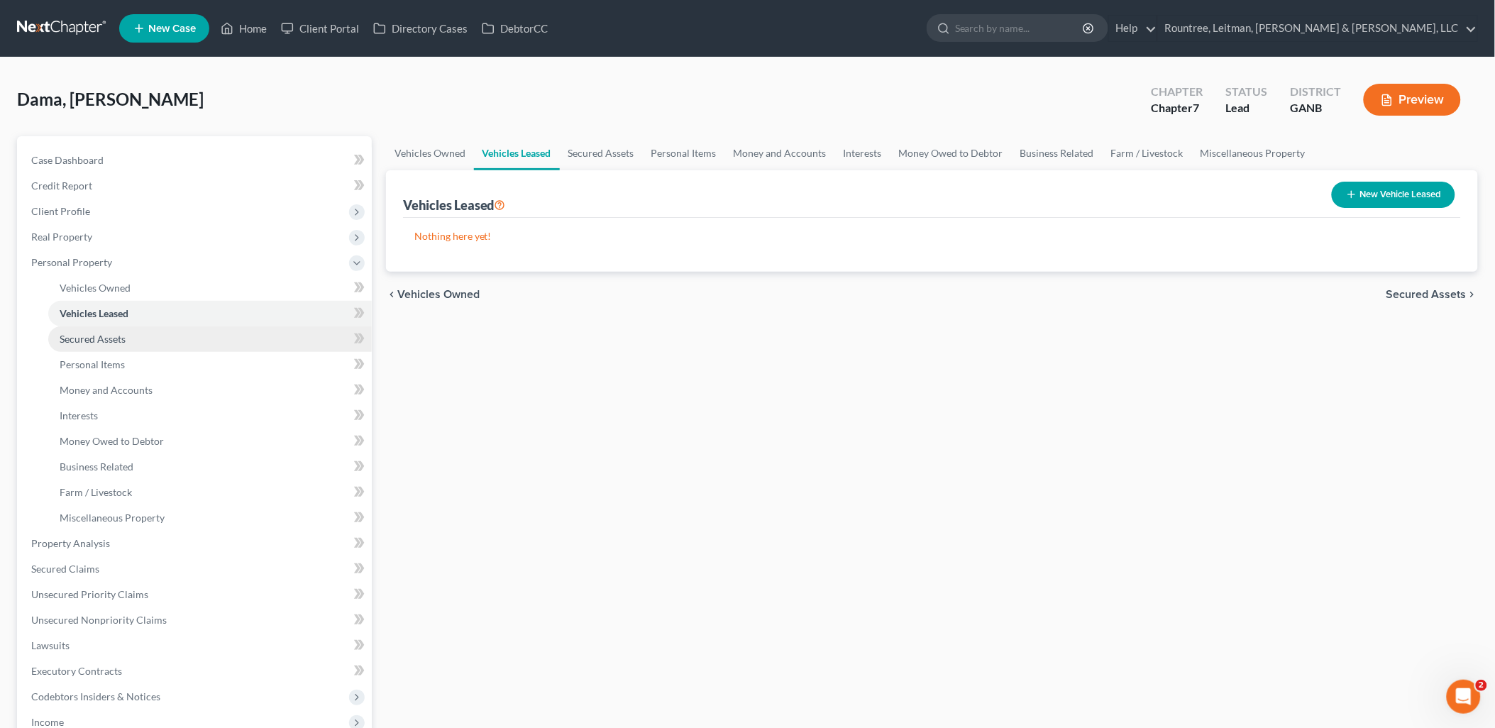
click at [129, 338] on link "Secured Assets" at bounding box center [210, 339] width 324 height 26
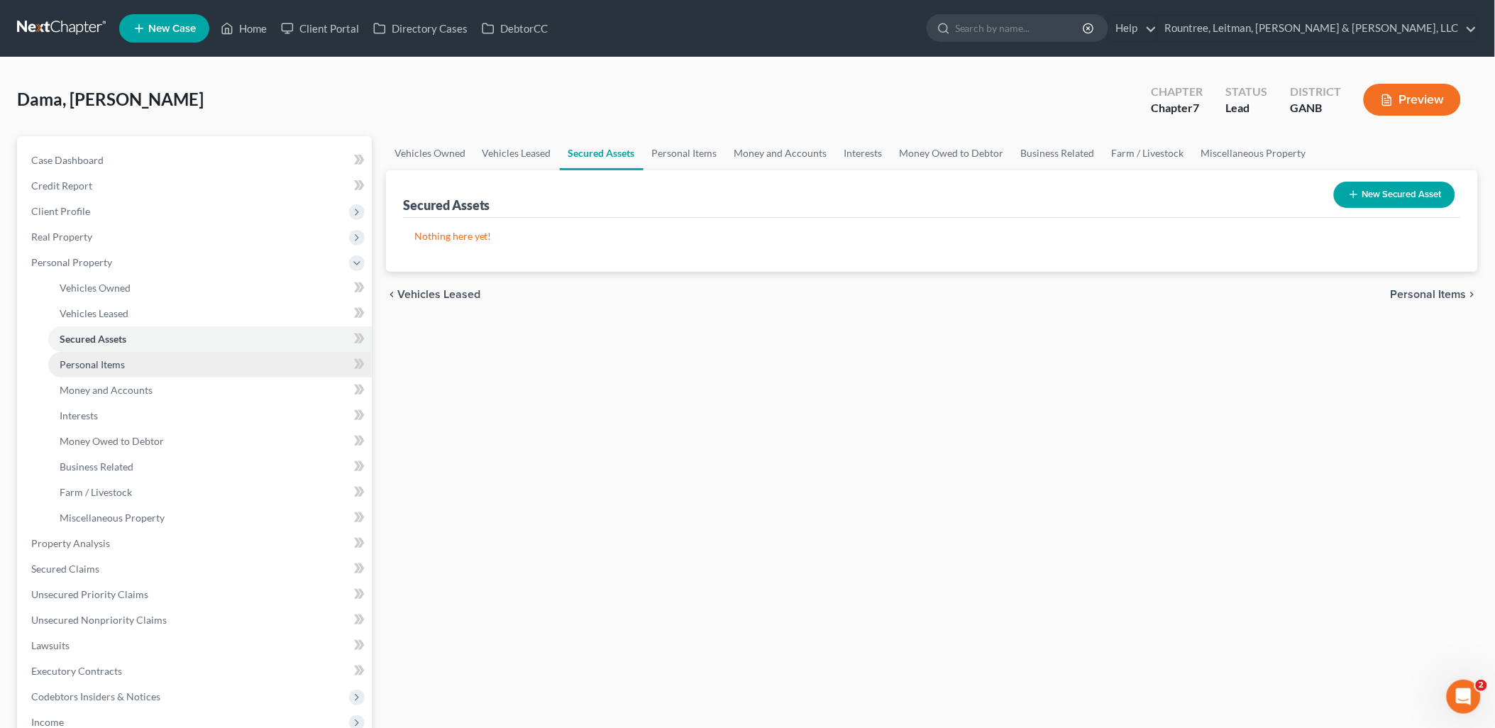
click at [132, 366] on link "Personal Items" at bounding box center [210, 365] width 324 height 26
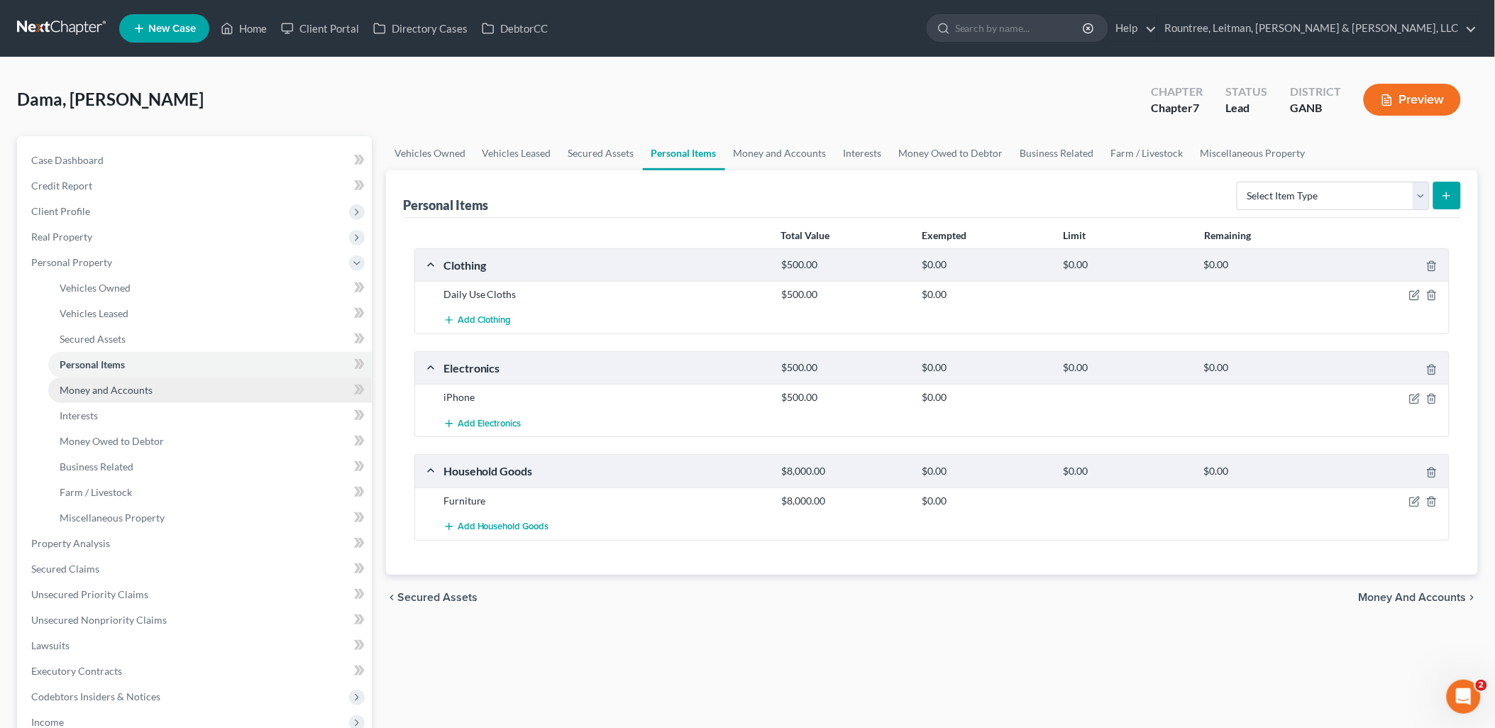
click at [130, 387] on span "Money and Accounts" at bounding box center [106, 390] width 93 height 12
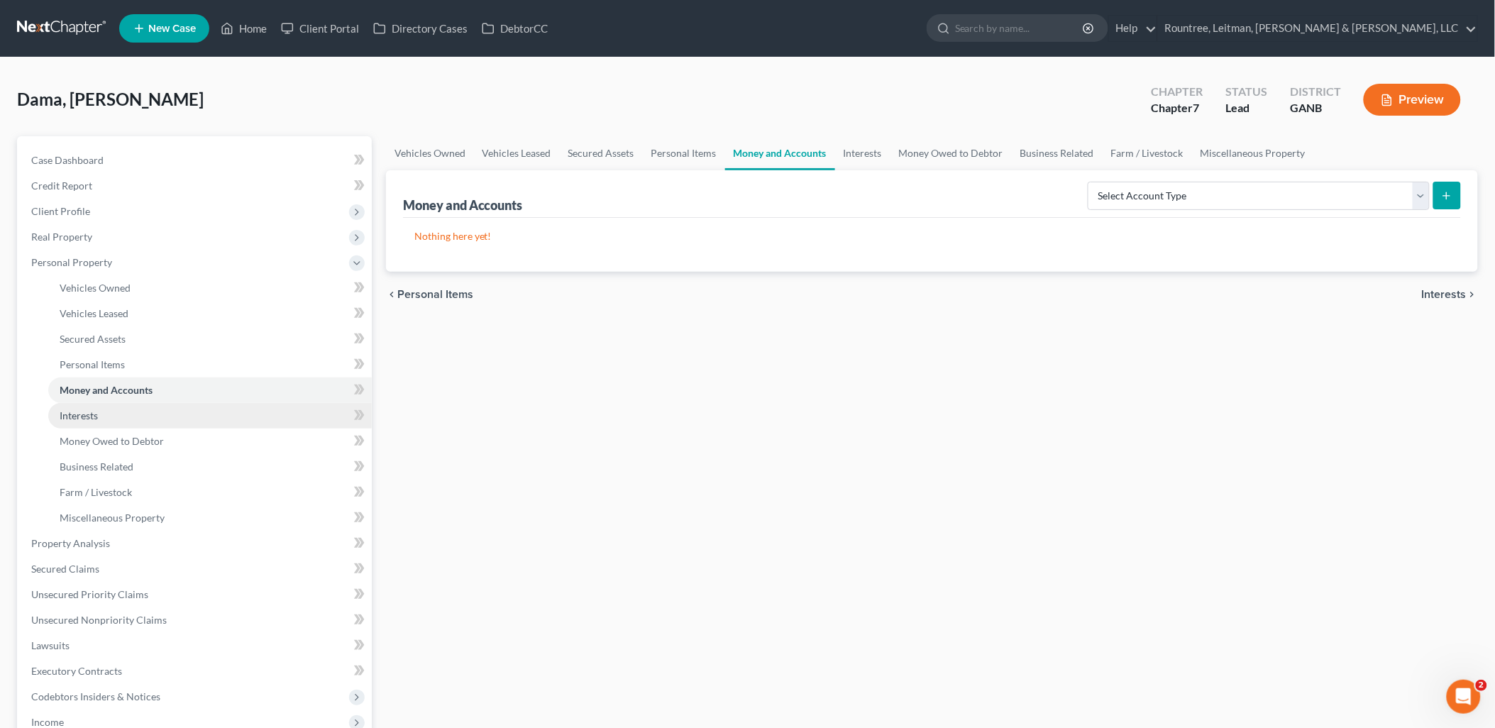
click at [128, 408] on link "Interests" at bounding box center [210, 416] width 324 height 26
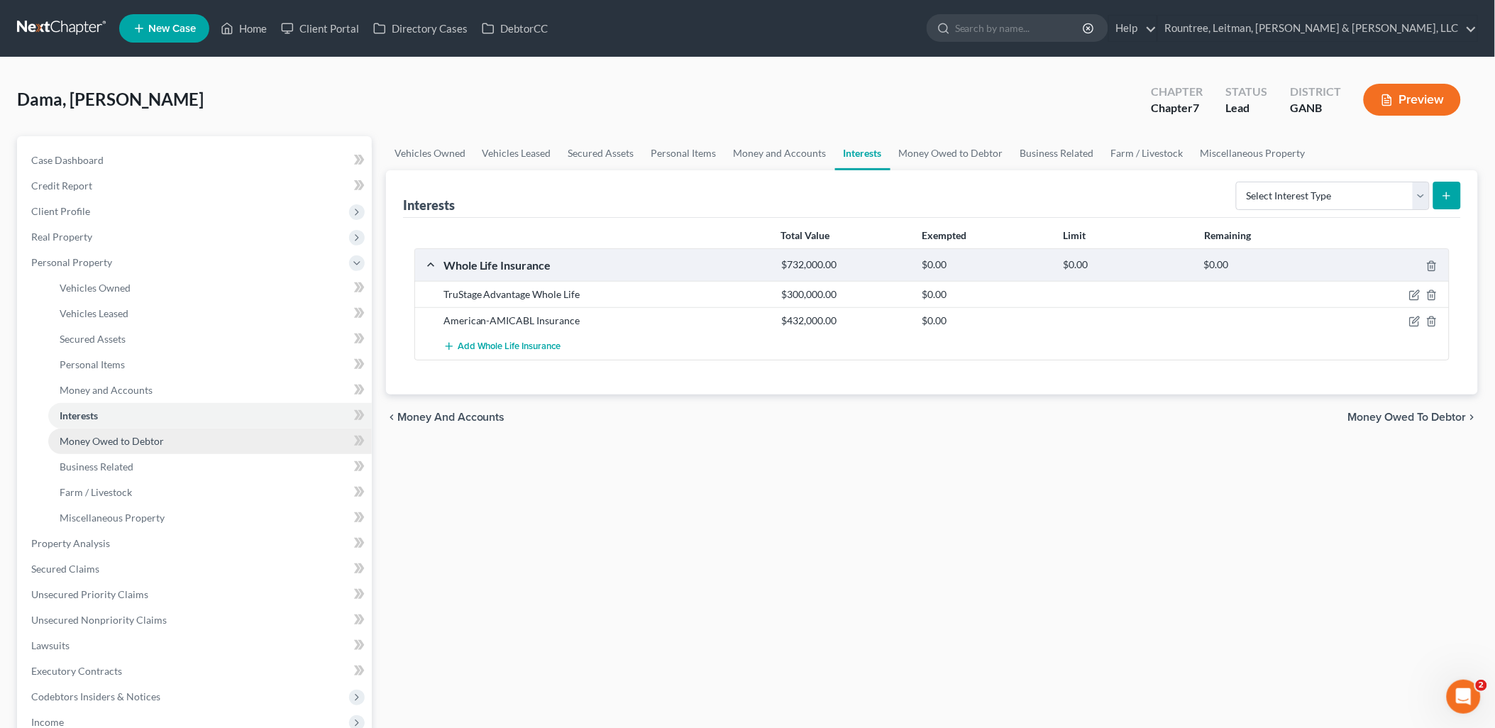
click at [137, 447] on link "Money Owed to Debtor" at bounding box center [210, 442] width 324 height 26
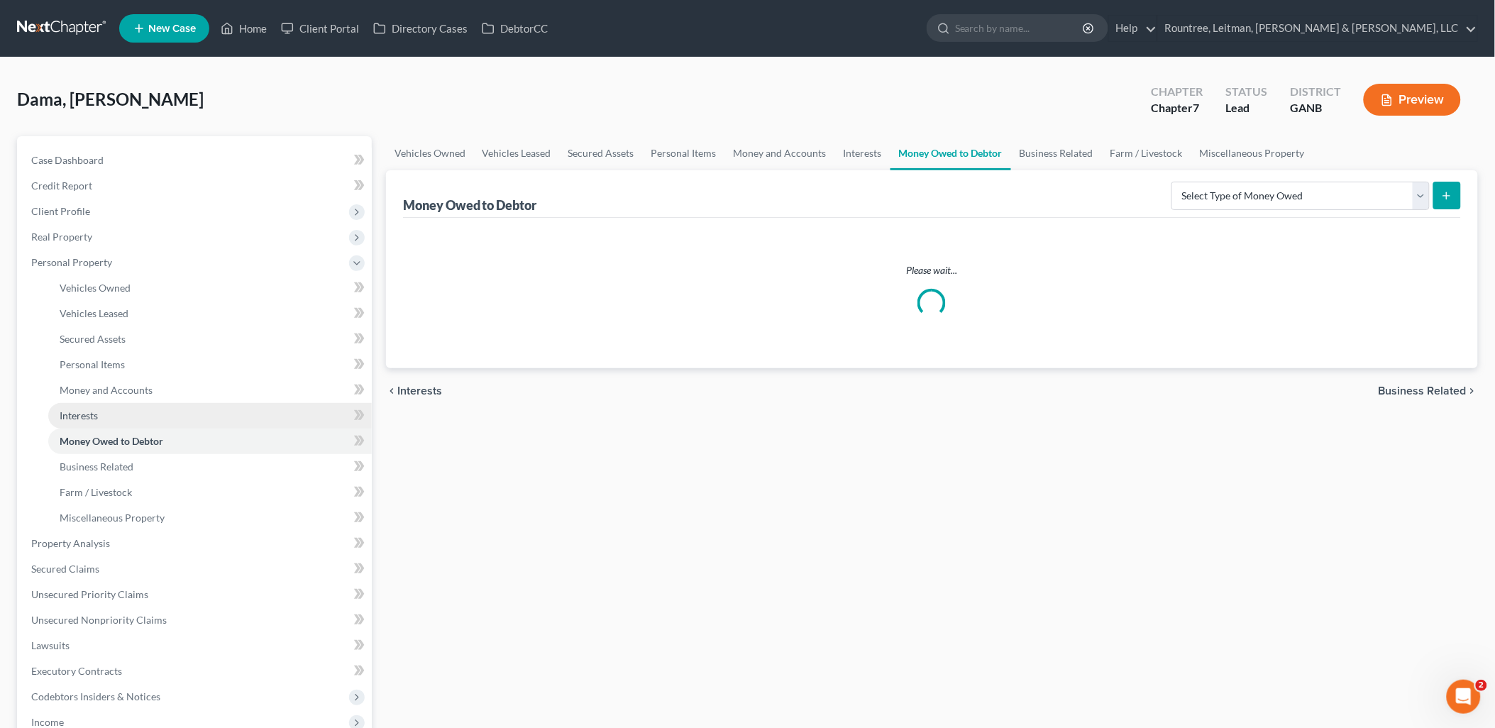
click at [133, 422] on link "Interests" at bounding box center [210, 416] width 324 height 26
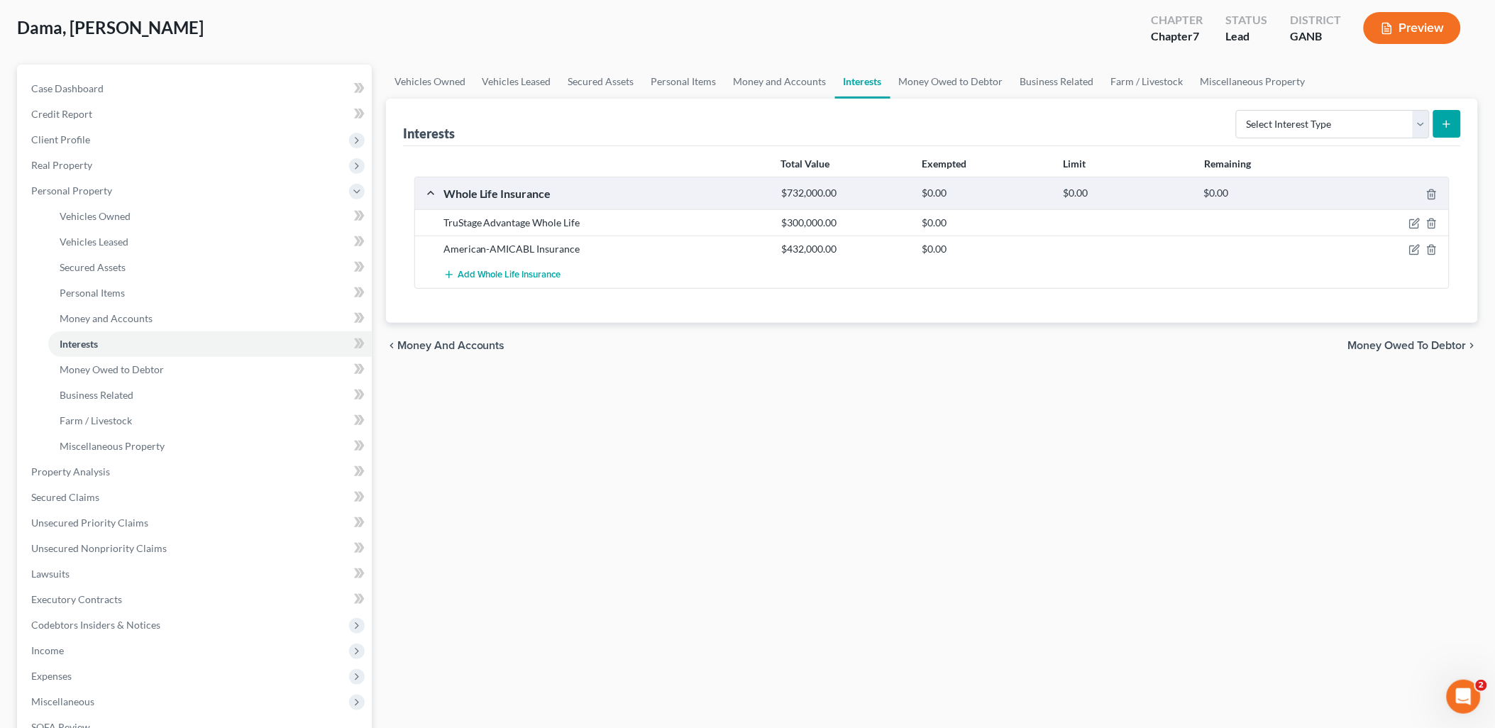
scroll to position [280, 0]
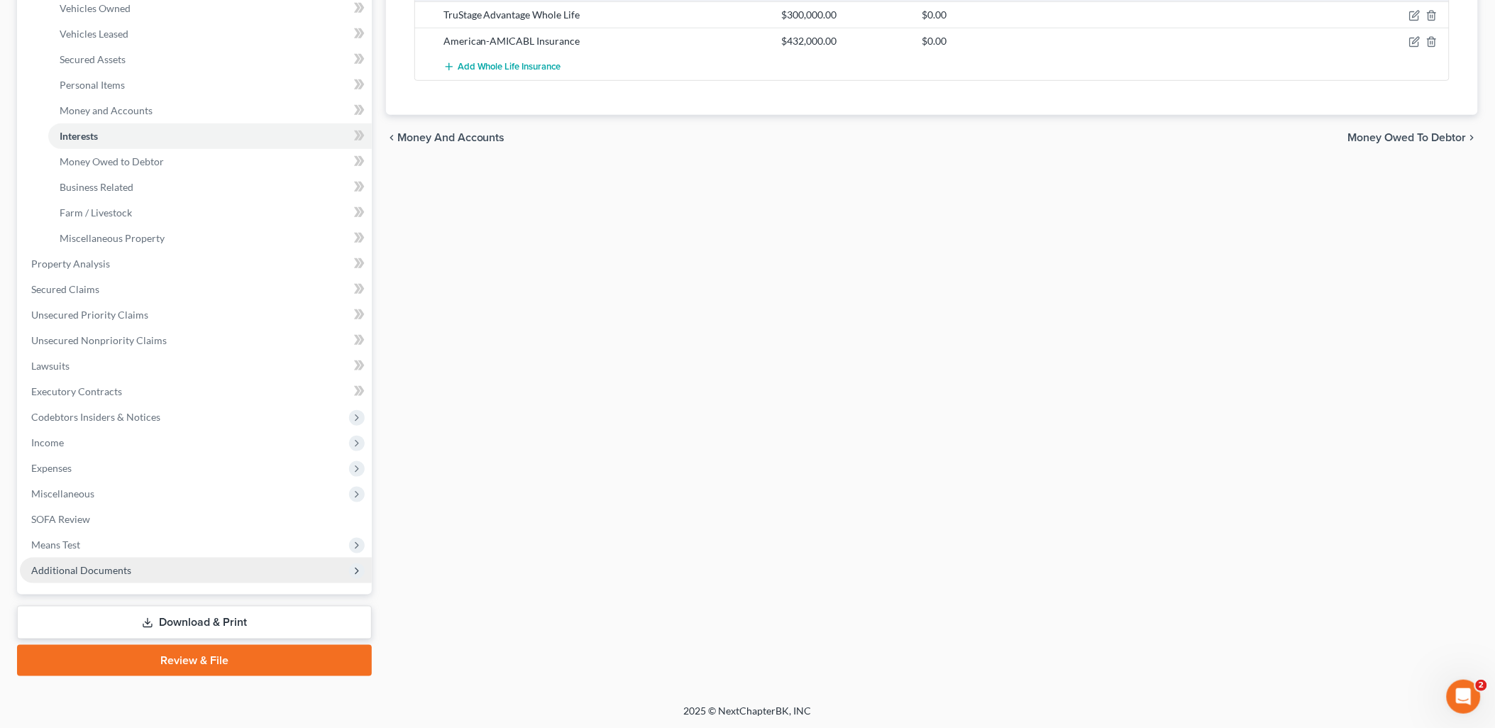
click at [151, 573] on span "Additional Documents" at bounding box center [196, 571] width 352 height 26
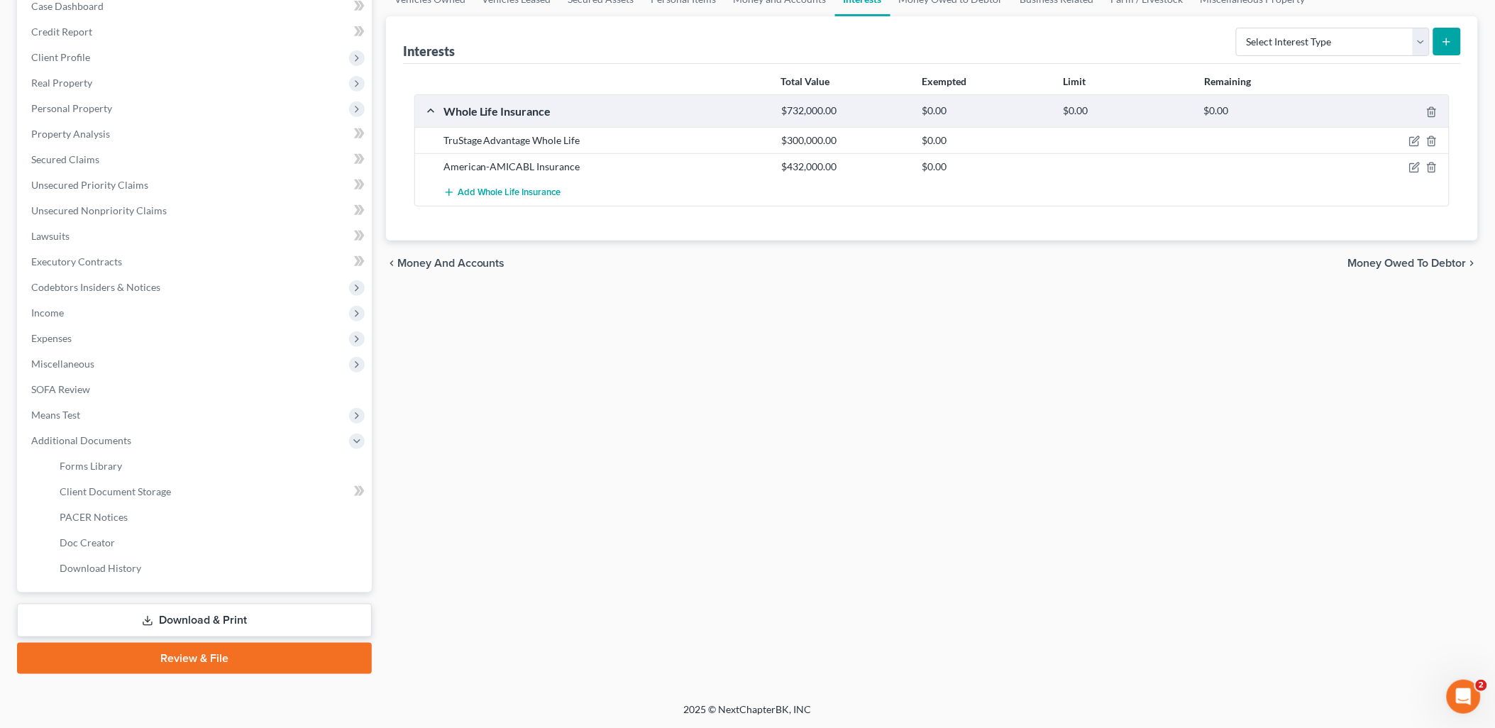
scroll to position [152, 0]
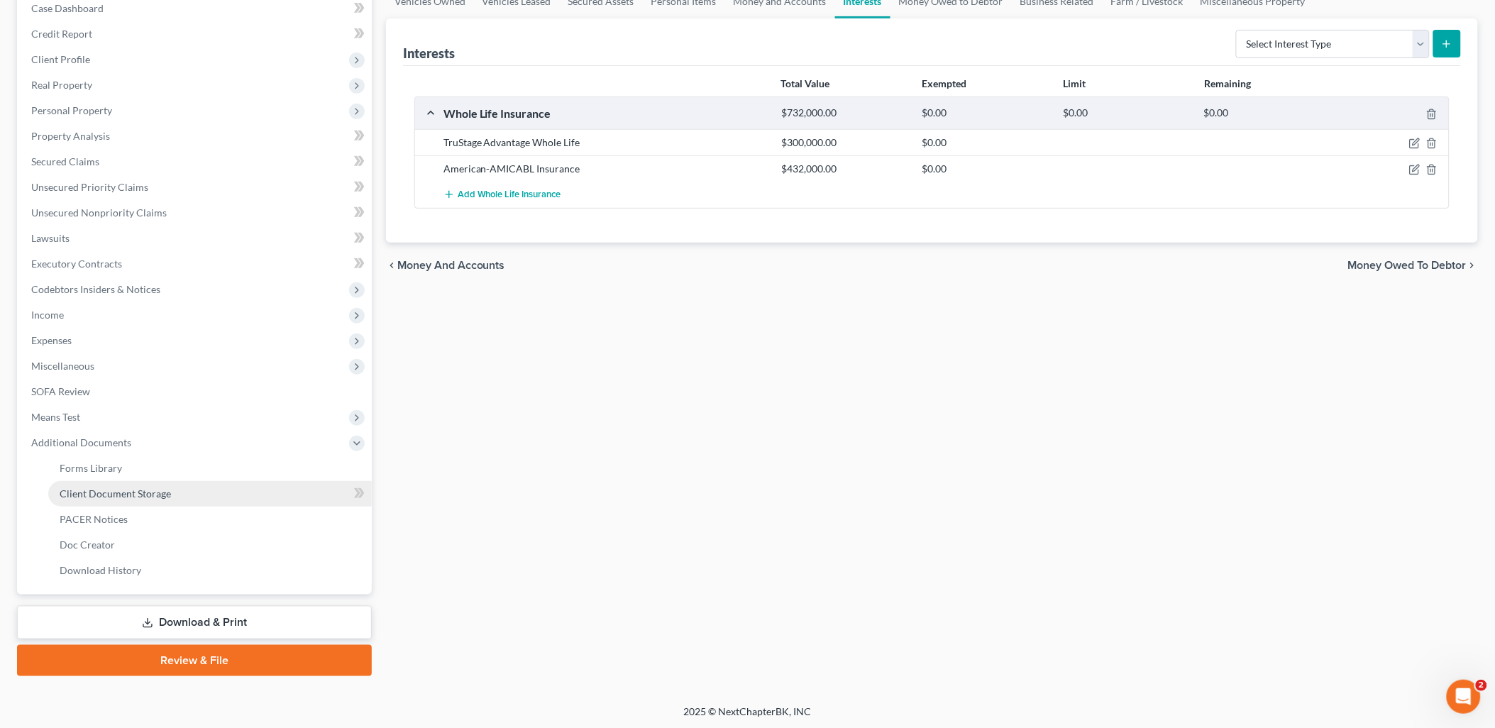
click at [160, 495] on span "Client Document Storage" at bounding box center [115, 493] width 111 height 12
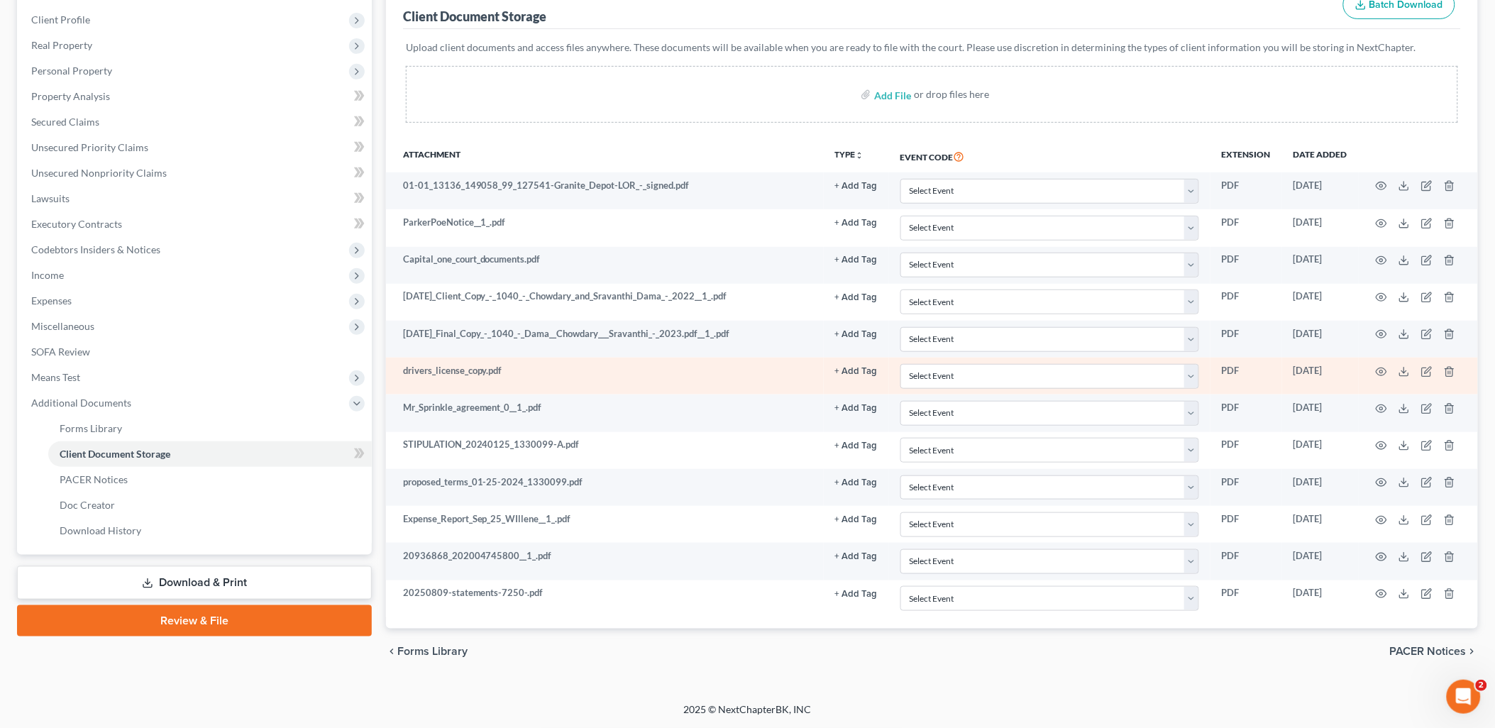
scroll to position [192, 0]
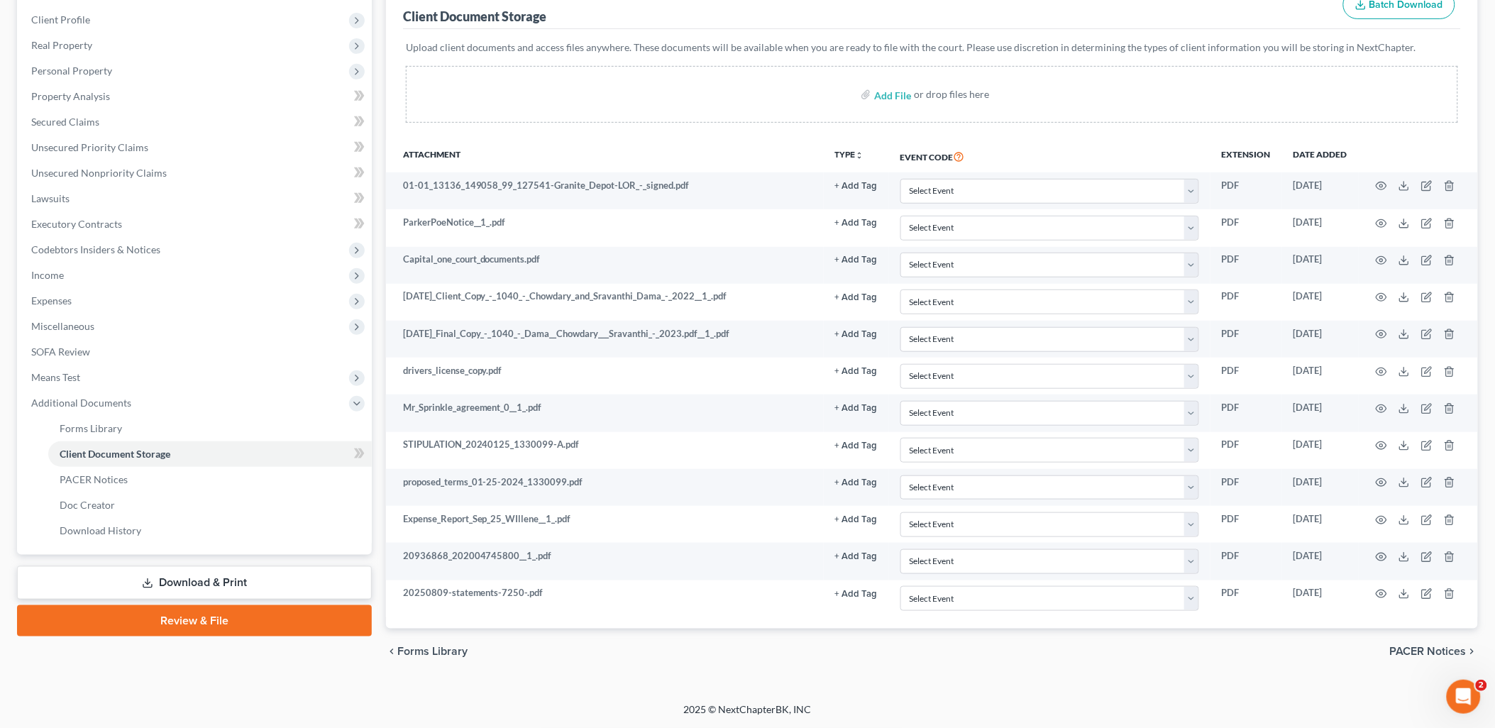
click at [192, 575] on link "Download & Print" at bounding box center [194, 582] width 355 height 33
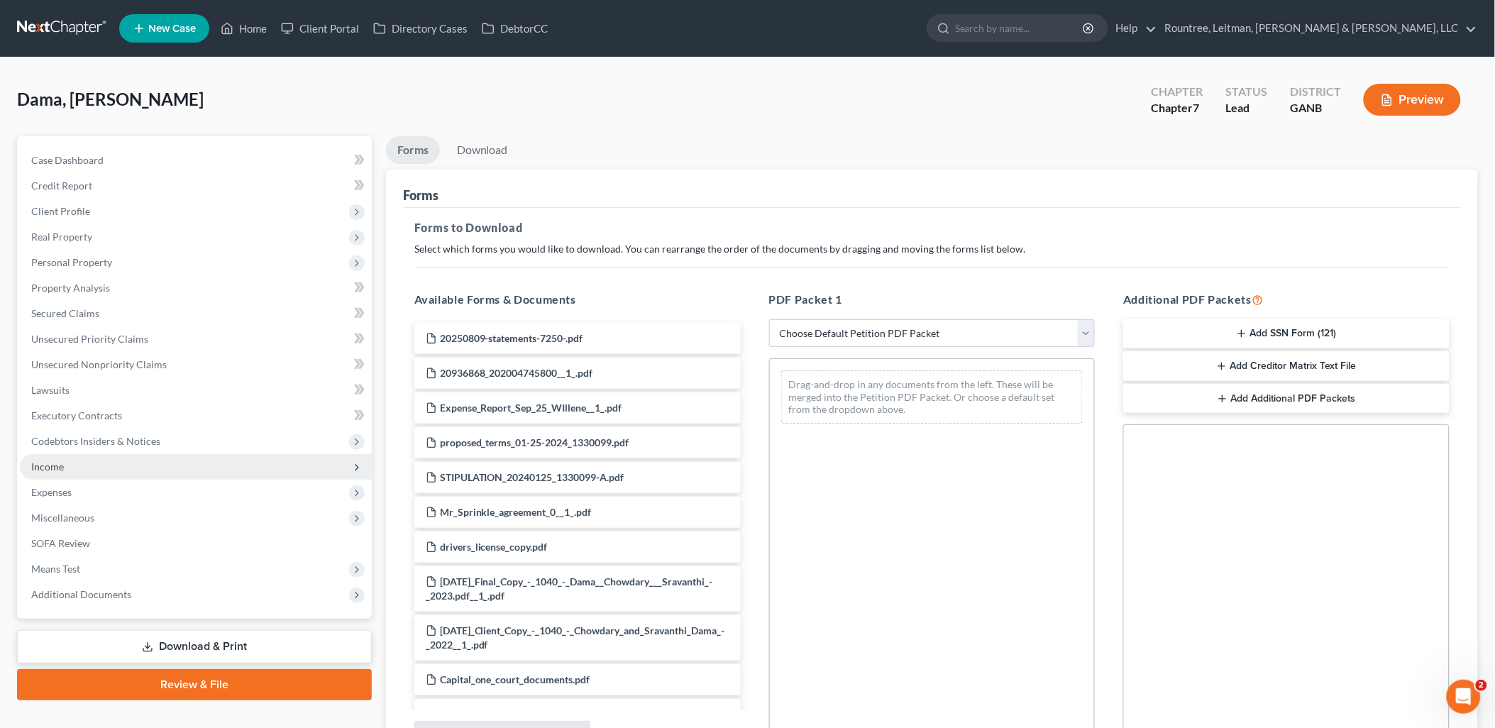
click at [112, 458] on span "Income" at bounding box center [196, 467] width 352 height 26
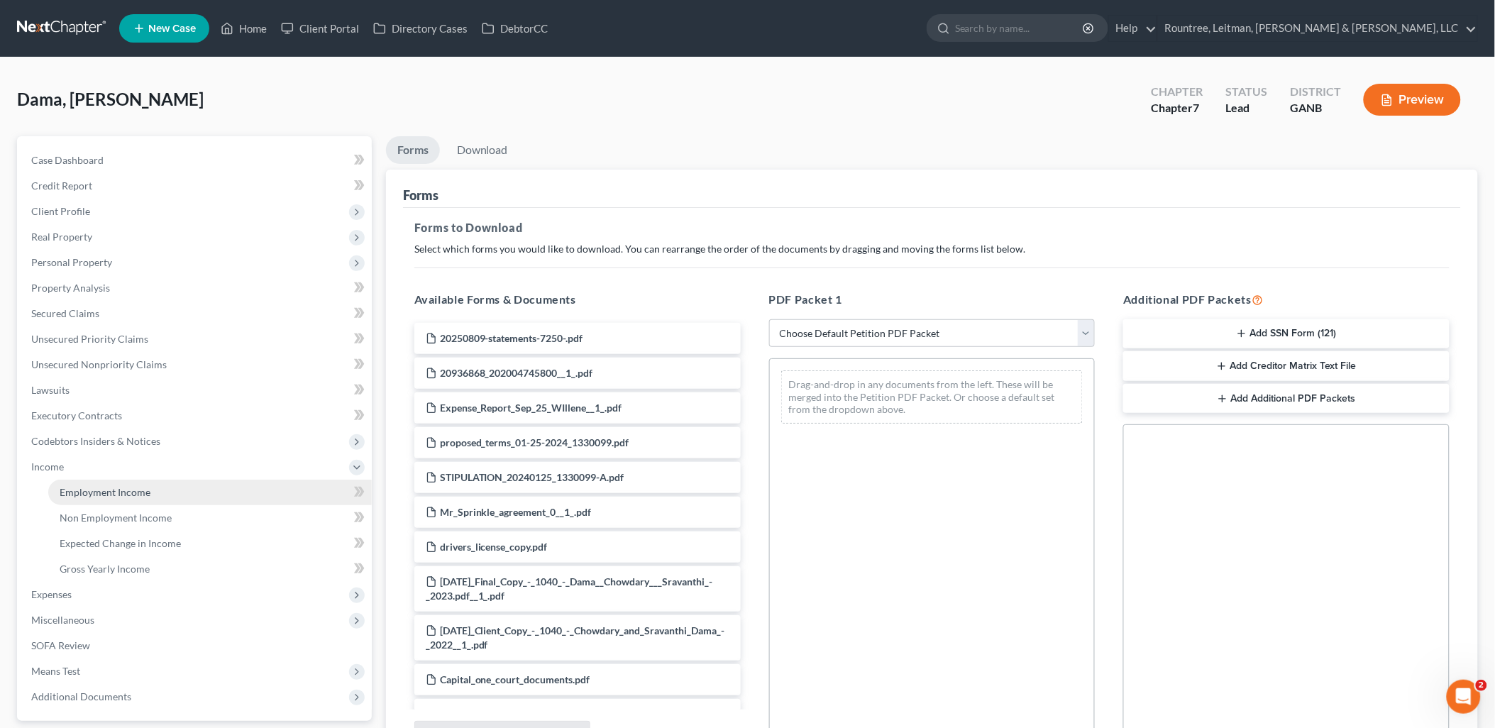
click at [114, 480] on link "Employment Income" at bounding box center [210, 493] width 324 height 26
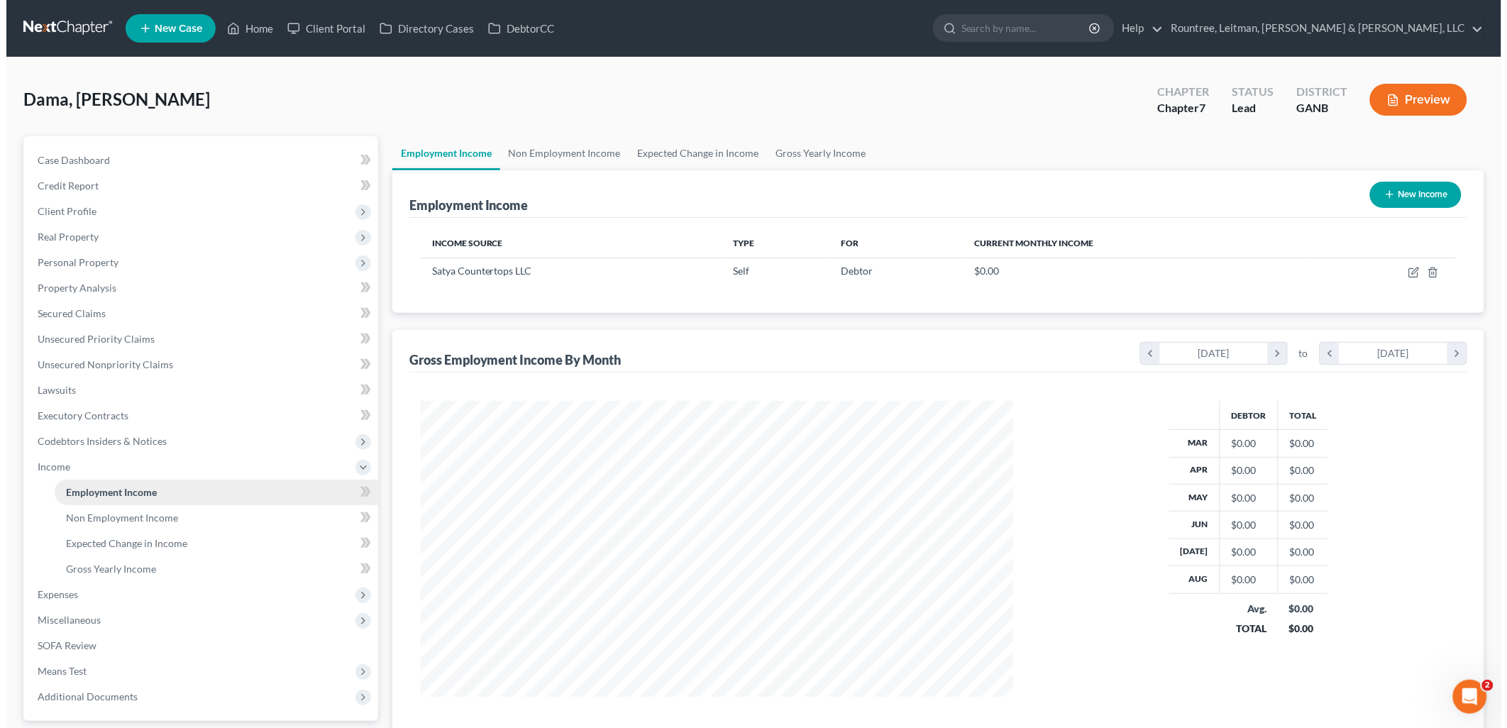
scroll to position [296, 621]
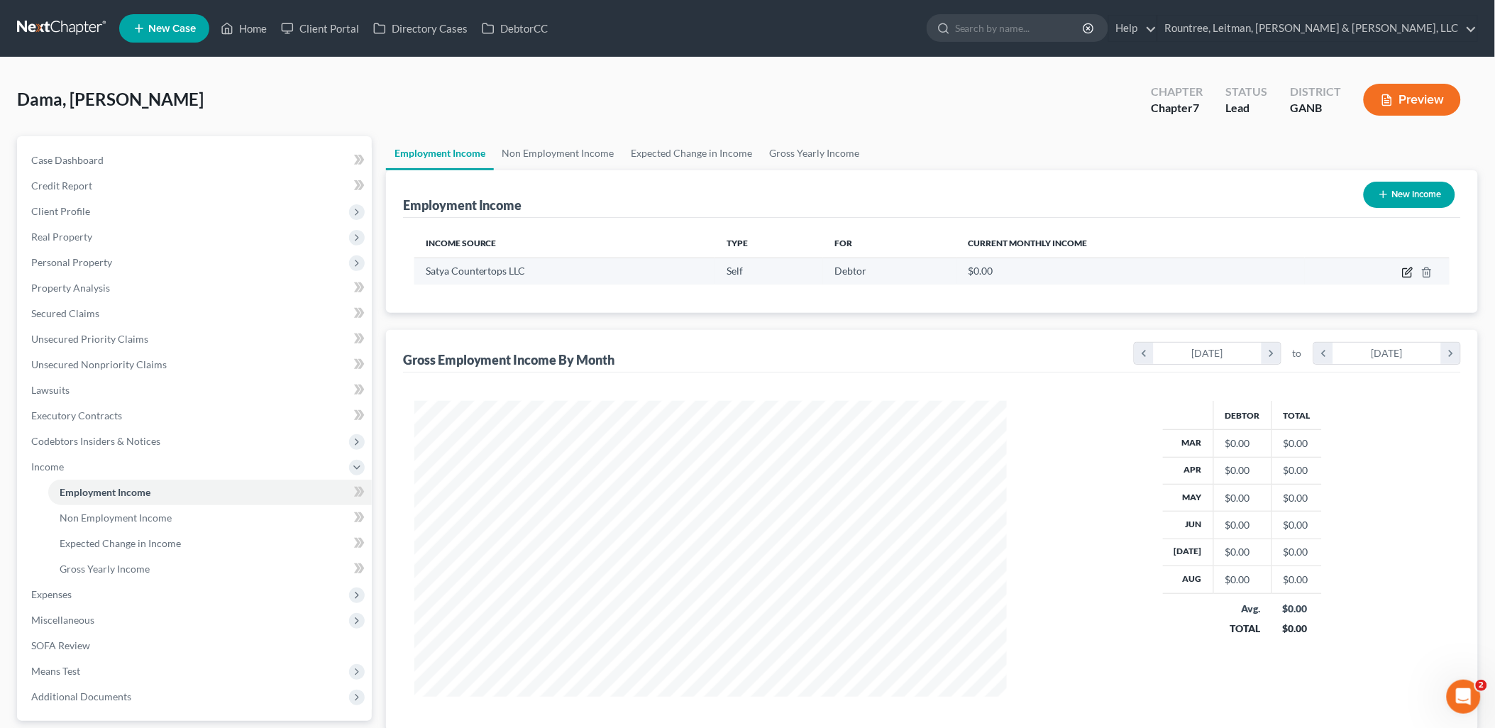
click at [1405, 273] on icon "button" at bounding box center [1407, 272] width 11 height 11
select select "1"
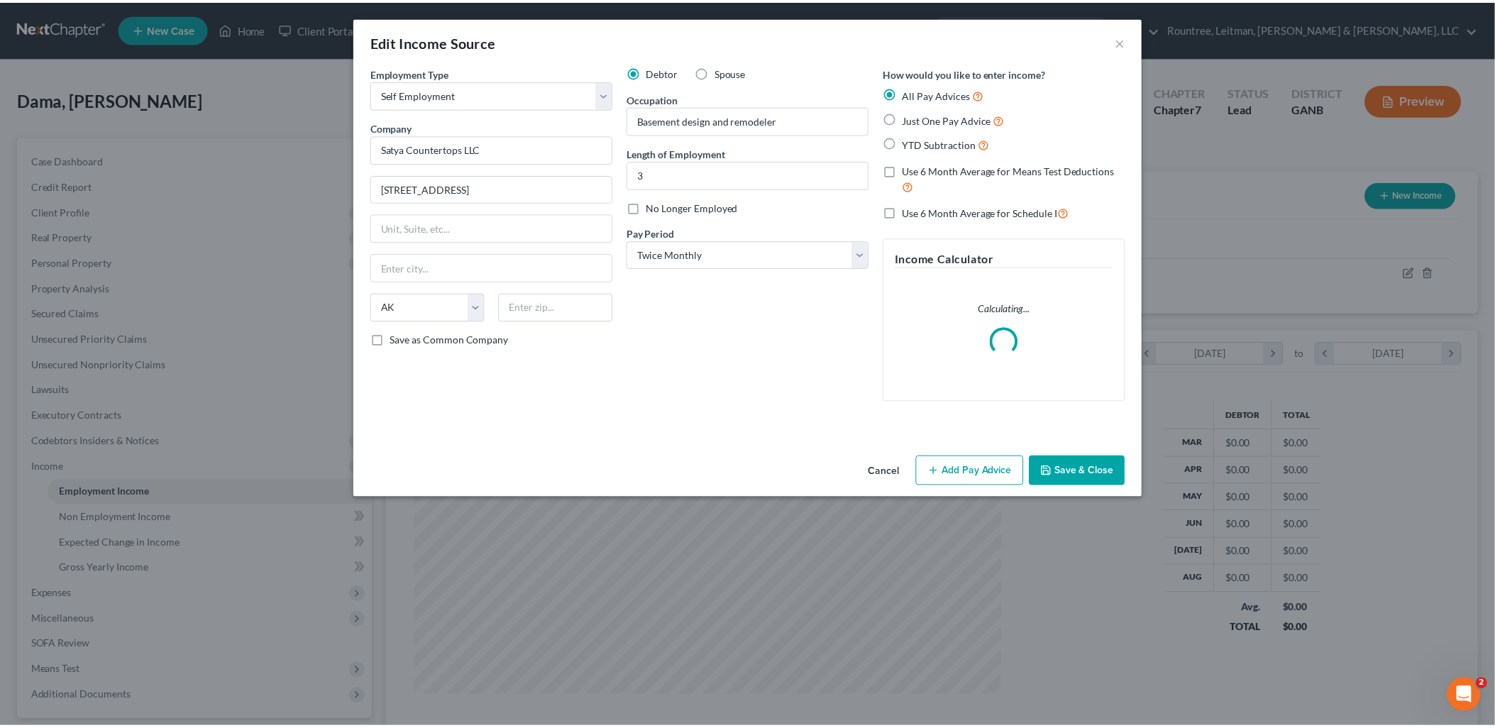
scroll to position [299, 626]
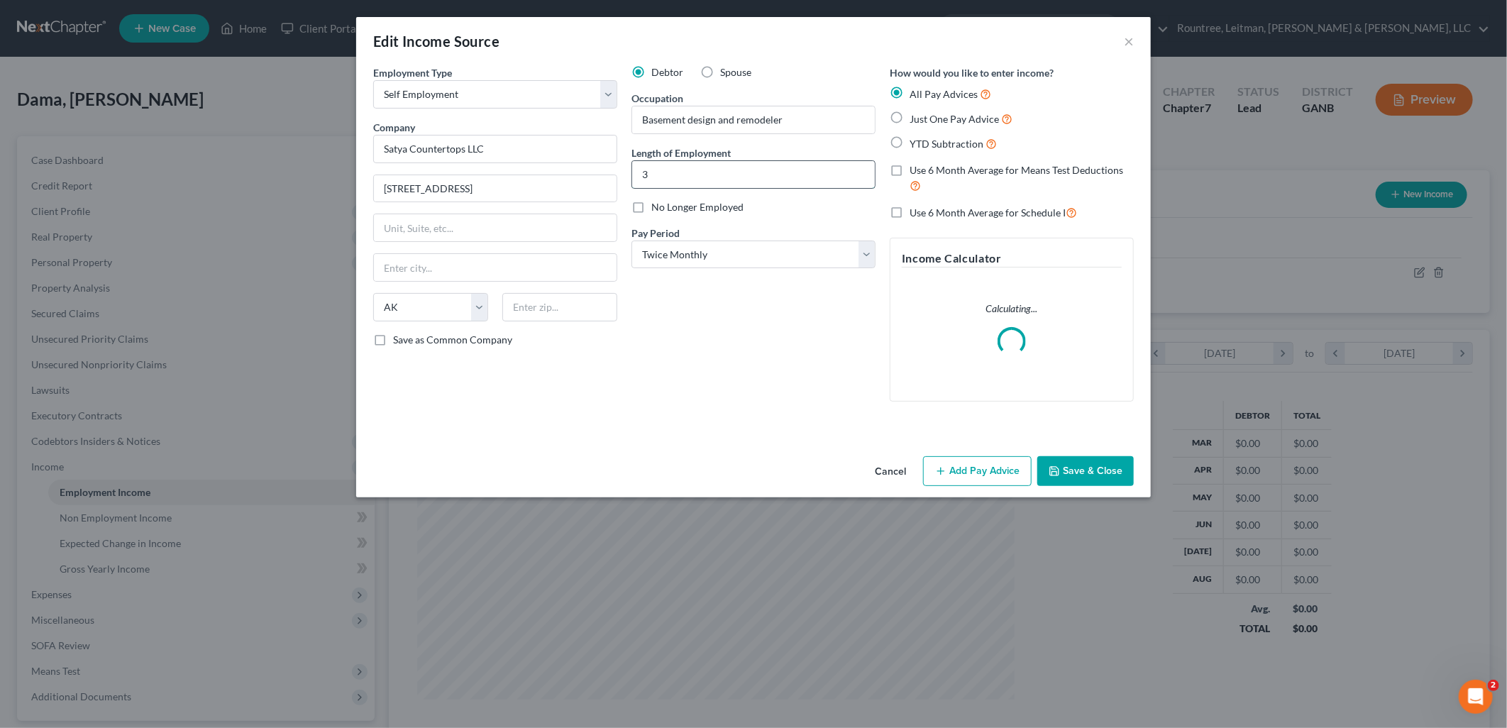
click at [692, 178] on input "3" at bounding box center [753, 174] width 243 height 27
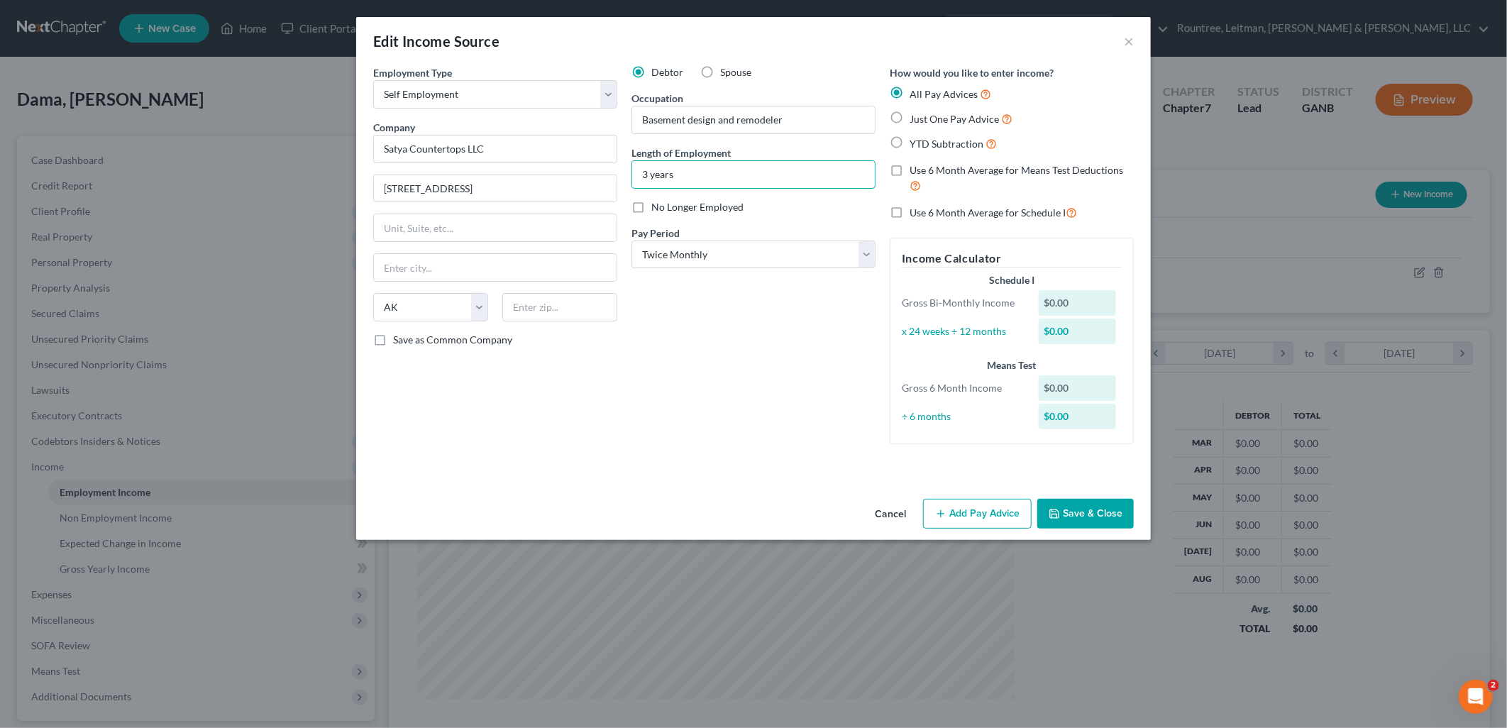
type input "3 years"
click at [666, 427] on div "Debtor Spouse Occupation Basement design and remodeler Length of Employment 3 y…" at bounding box center [753, 260] width 258 height 390
click at [458, 272] on input "text" at bounding box center [495, 267] width 243 height 27
type input "[PERSON_NAME][GEOGRAPHIC_DATA]"
click at [709, 365] on div "Debtor Spouse Occupation Basement design and remodeler Length of Employment 3 y…" at bounding box center [753, 260] width 258 height 390
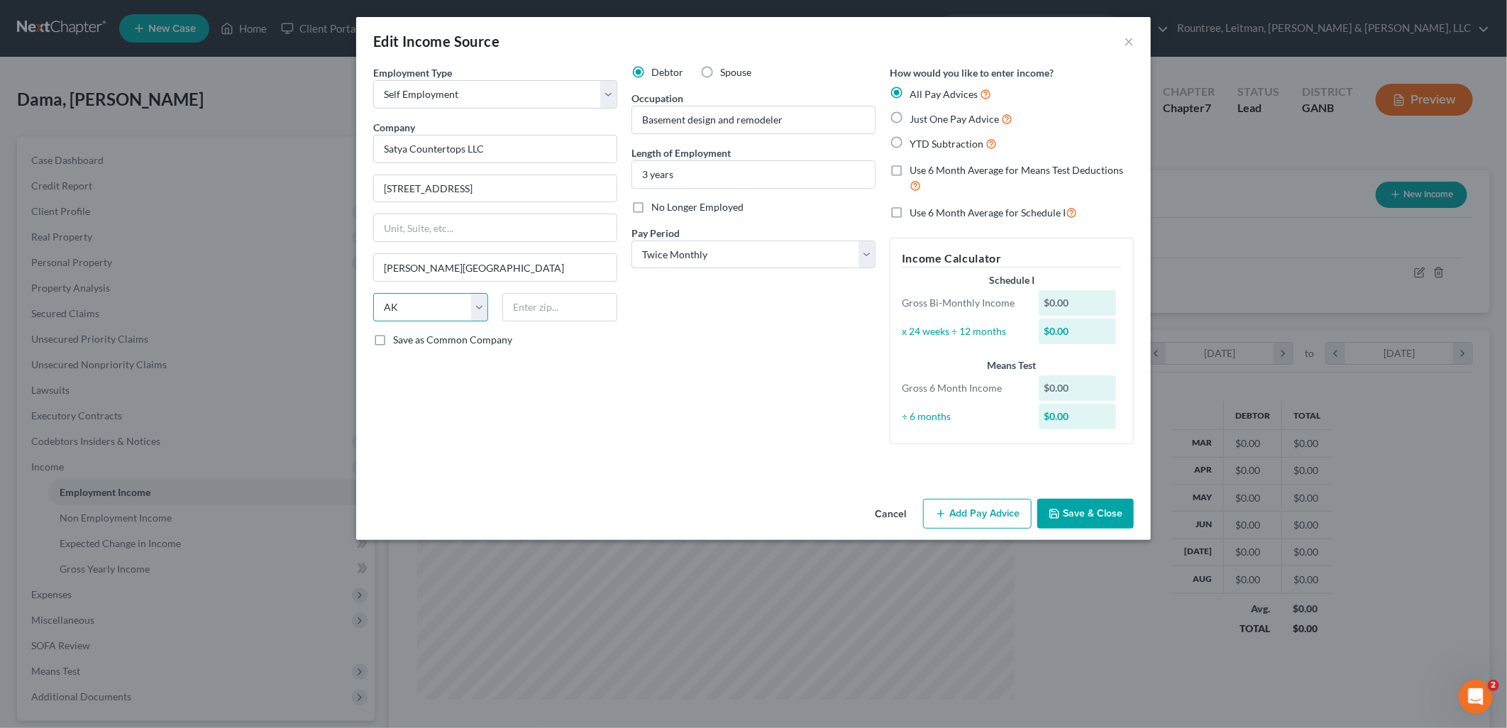
click at [453, 316] on select "State [US_STATE] AK AR AZ CA CO CT DE DC [GEOGRAPHIC_DATA] [GEOGRAPHIC_DATA] GU…" at bounding box center [430, 307] width 115 height 28
select select "10"
click at [373, 293] on select "State [US_STATE] AK AR AZ CA CO CT DE DC [GEOGRAPHIC_DATA] [GEOGRAPHIC_DATA] GU…" at bounding box center [430, 307] width 115 height 28
click at [568, 301] on input "text" at bounding box center [559, 307] width 115 height 28
type input "30097"
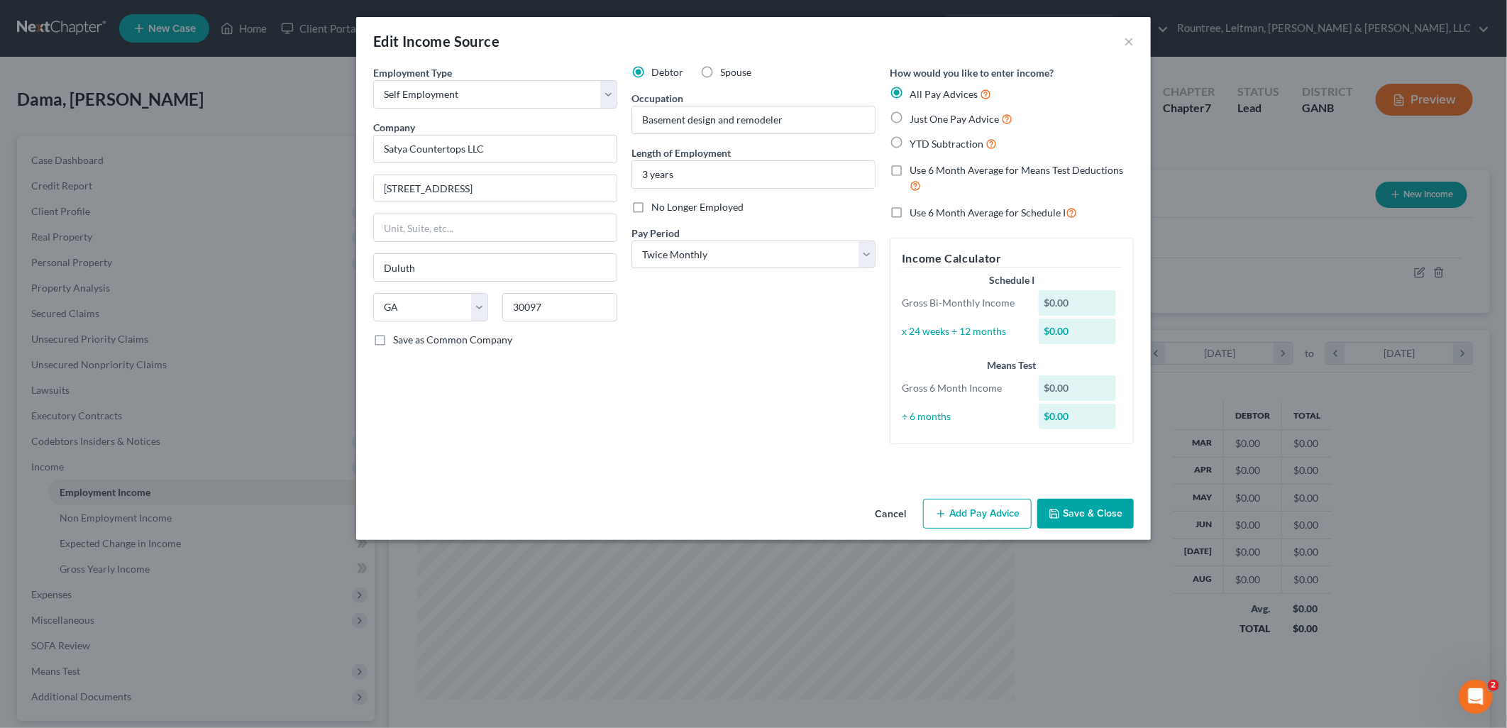
click at [661, 302] on div "Debtor Spouse Occupation Basement design and remodeler Length of Employment 3 y…" at bounding box center [753, 260] width 258 height 390
click at [515, 270] on input "Duluth" at bounding box center [495, 267] width 243 height 27
click at [515, 268] on input "Duluth" at bounding box center [495, 267] width 243 height 27
type input "[PERSON_NAME][GEOGRAPHIC_DATA]"
click at [910, 116] on label "Just One Pay Advice" at bounding box center [961, 119] width 103 height 16
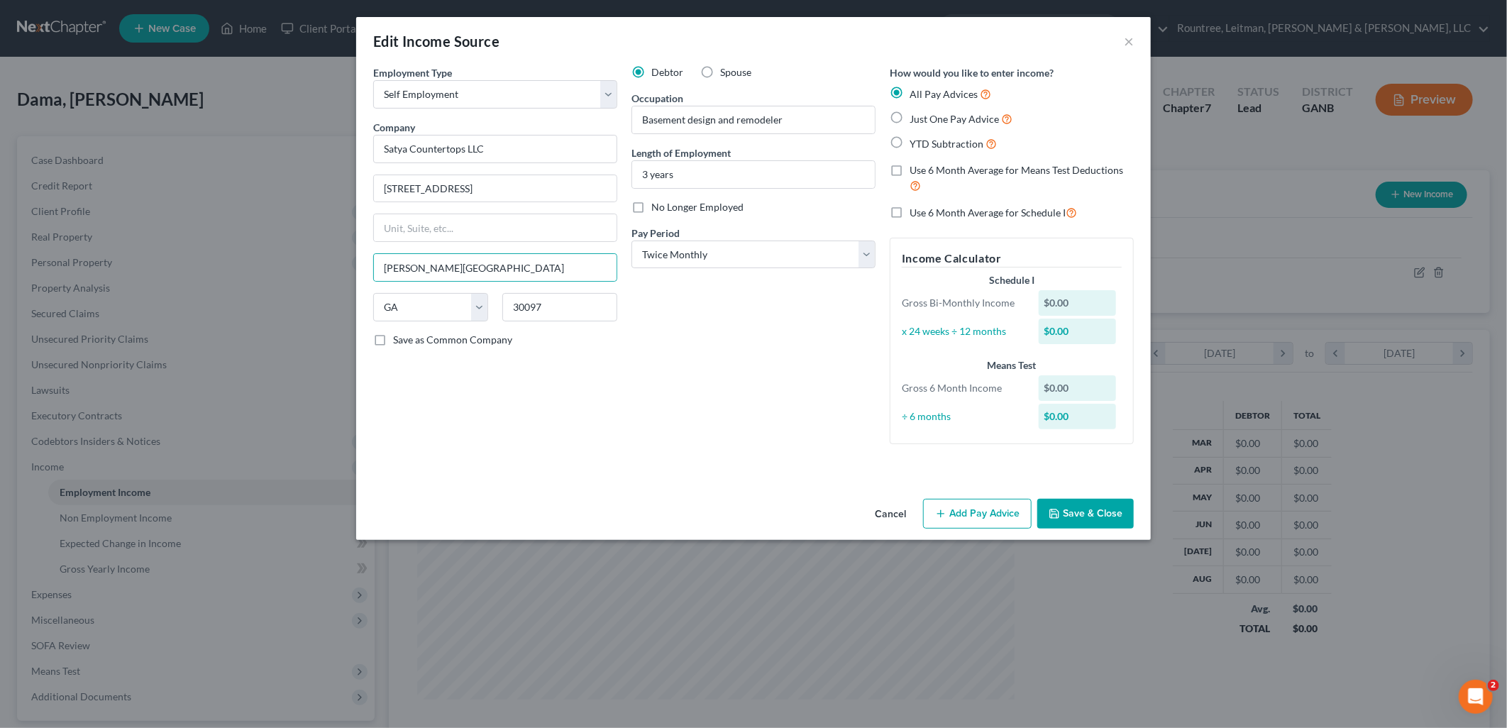
click at [915, 116] on input "Just One Pay Advice" at bounding box center [919, 115] width 9 height 9
radio input "true"
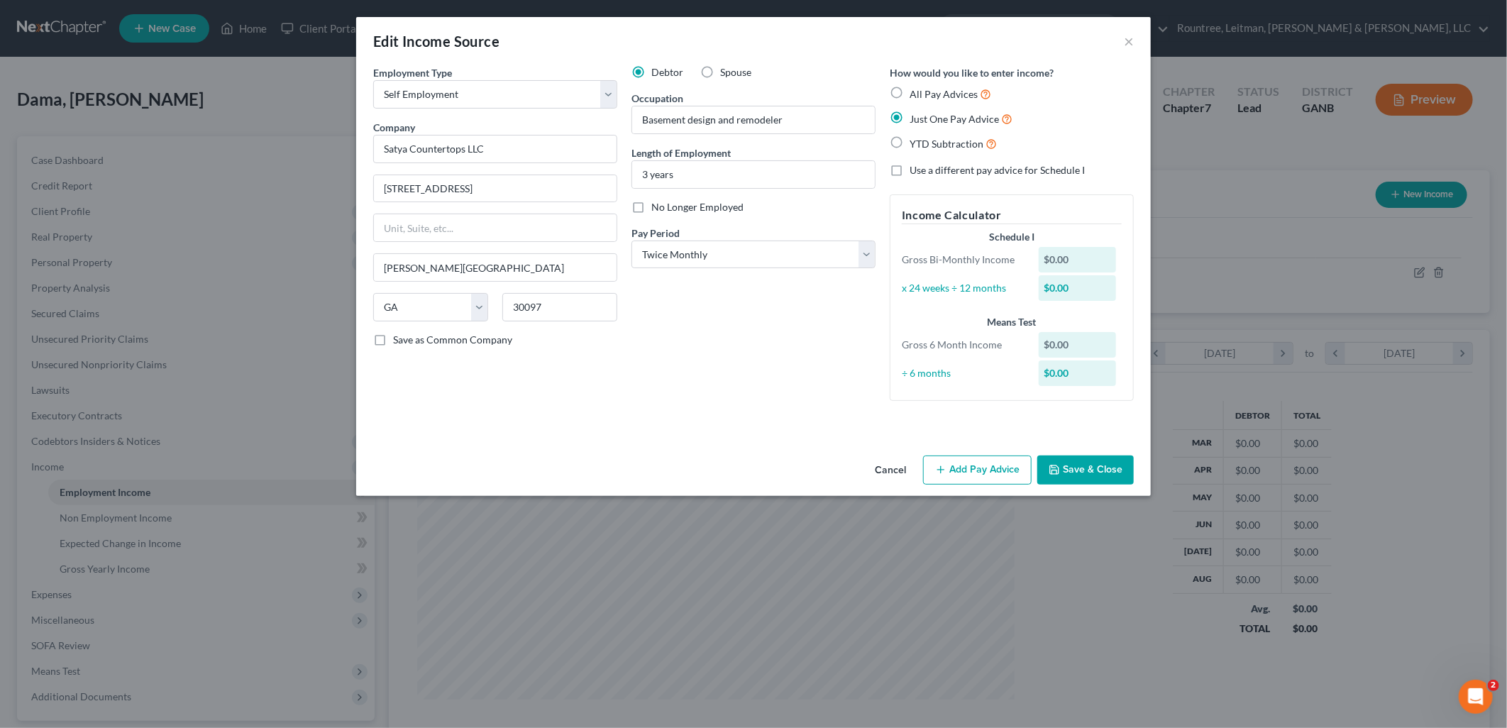
click at [987, 470] on button "Add Pay Advice" at bounding box center [977, 470] width 109 height 30
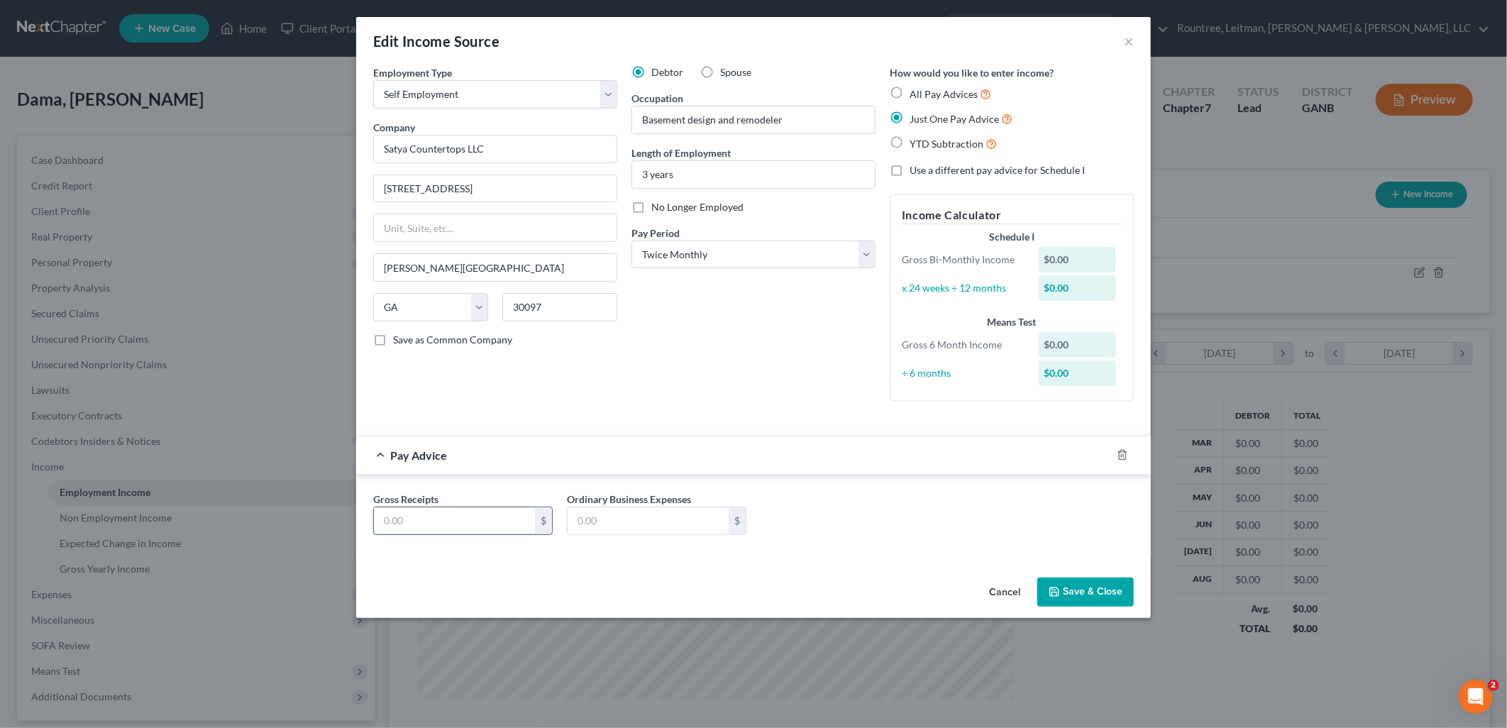
click at [453, 529] on input "text" at bounding box center [454, 520] width 161 height 27
type input "10,000"
click at [1070, 584] on button "Save & Close" at bounding box center [1085, 593] width 96 height 30
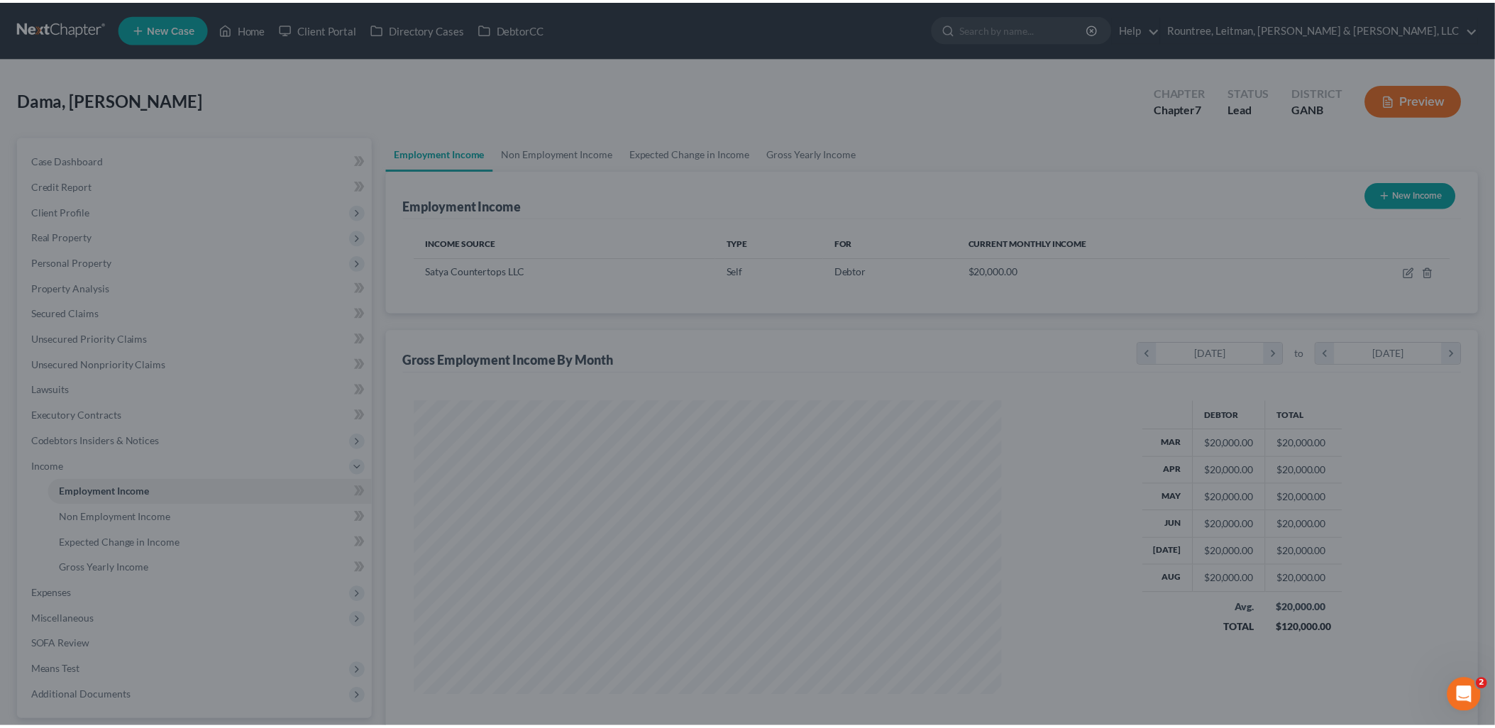
scroll to position [709203, 708878]
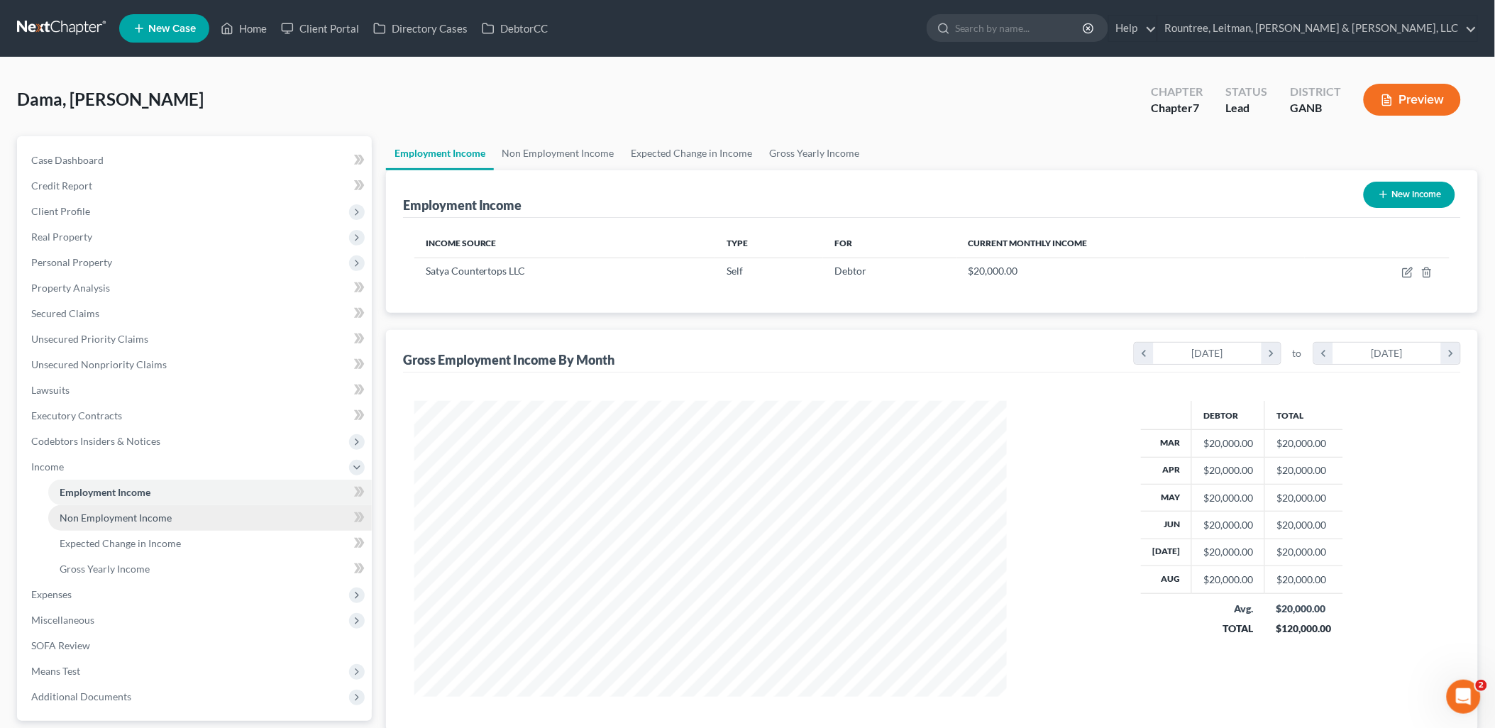
click at [218, 519] on link "Non Employment Income" at bounding box center [210, 518] width 324 height 26
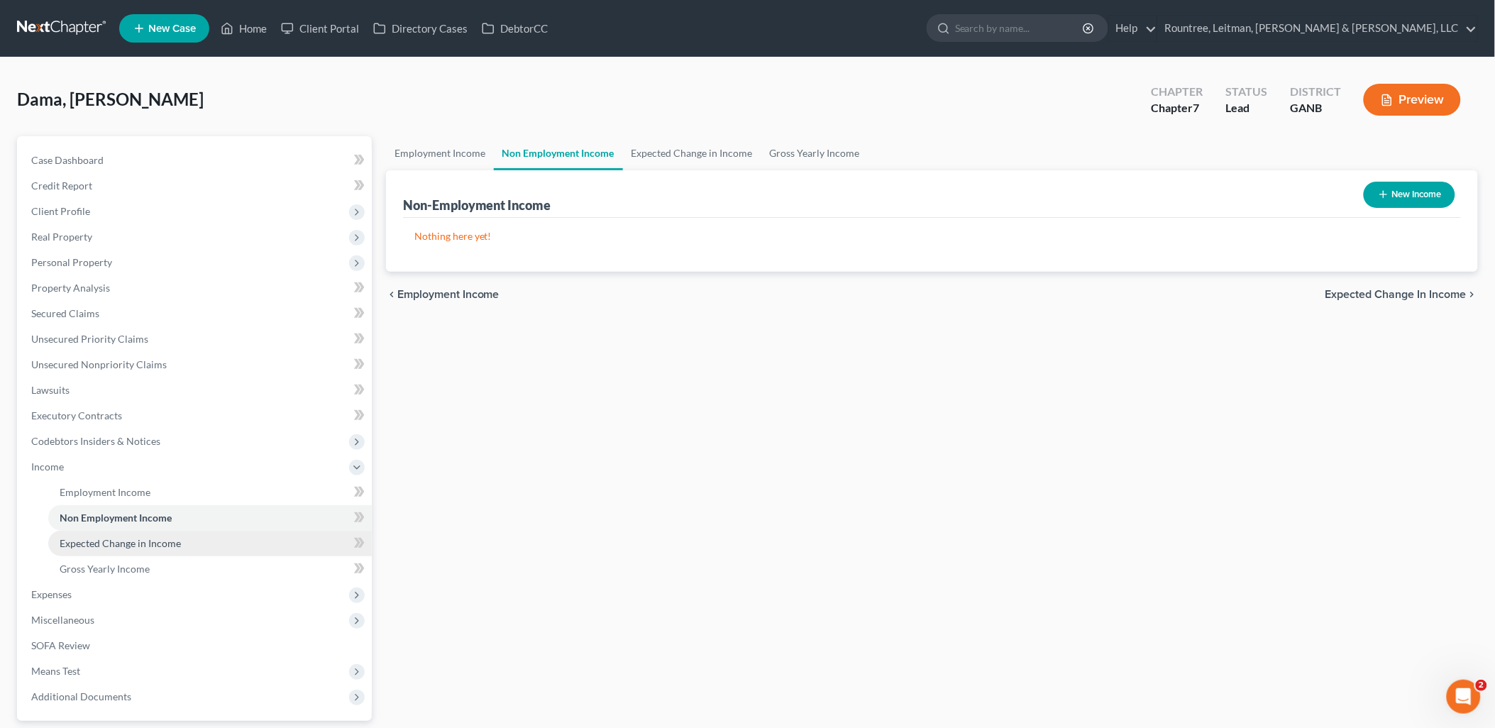
click at [199, 541] on link "Expected Change in Income" at bounding box center [210, 544] width 324 height 26
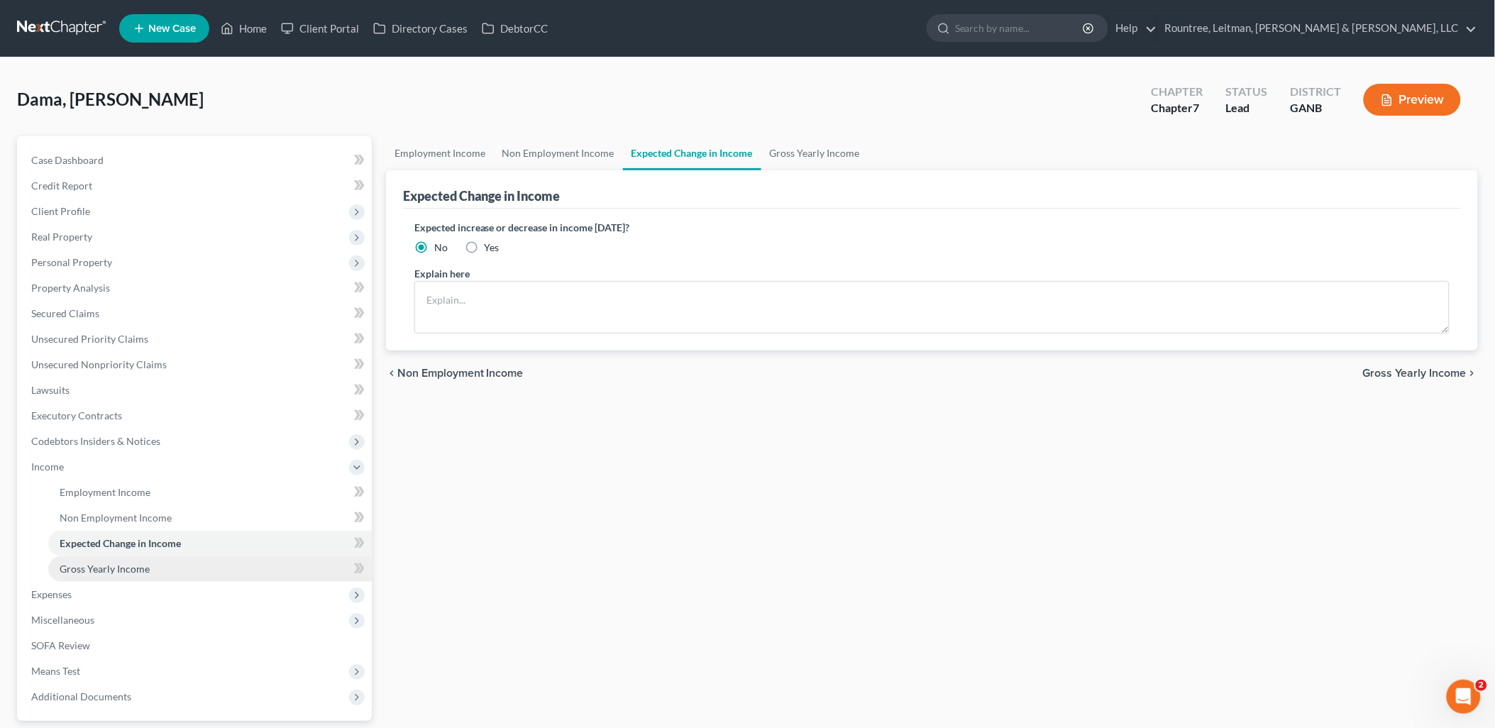
click at [185, 559] on link "Gross Yearly Income" at bounding box center [210, 569] width 324 height 26
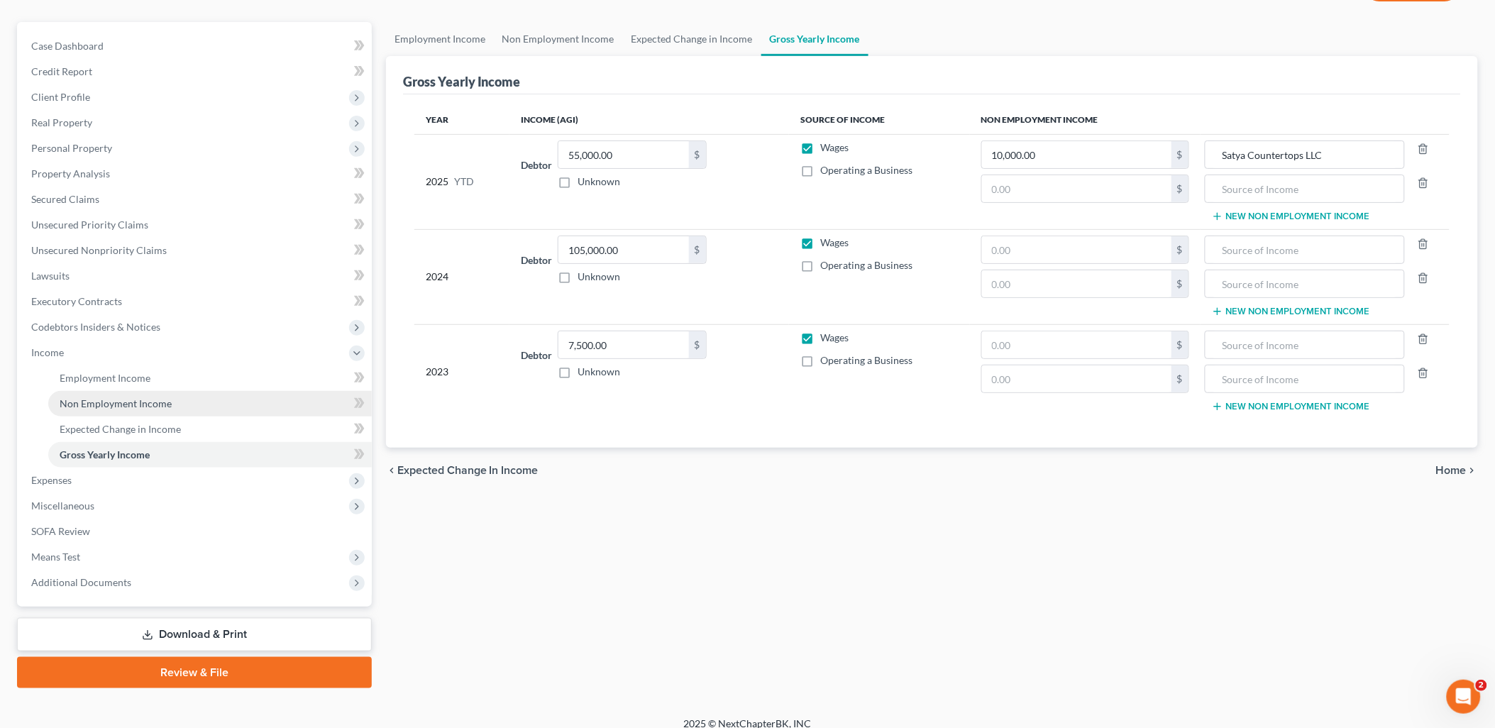
scroll to position [126, 0]
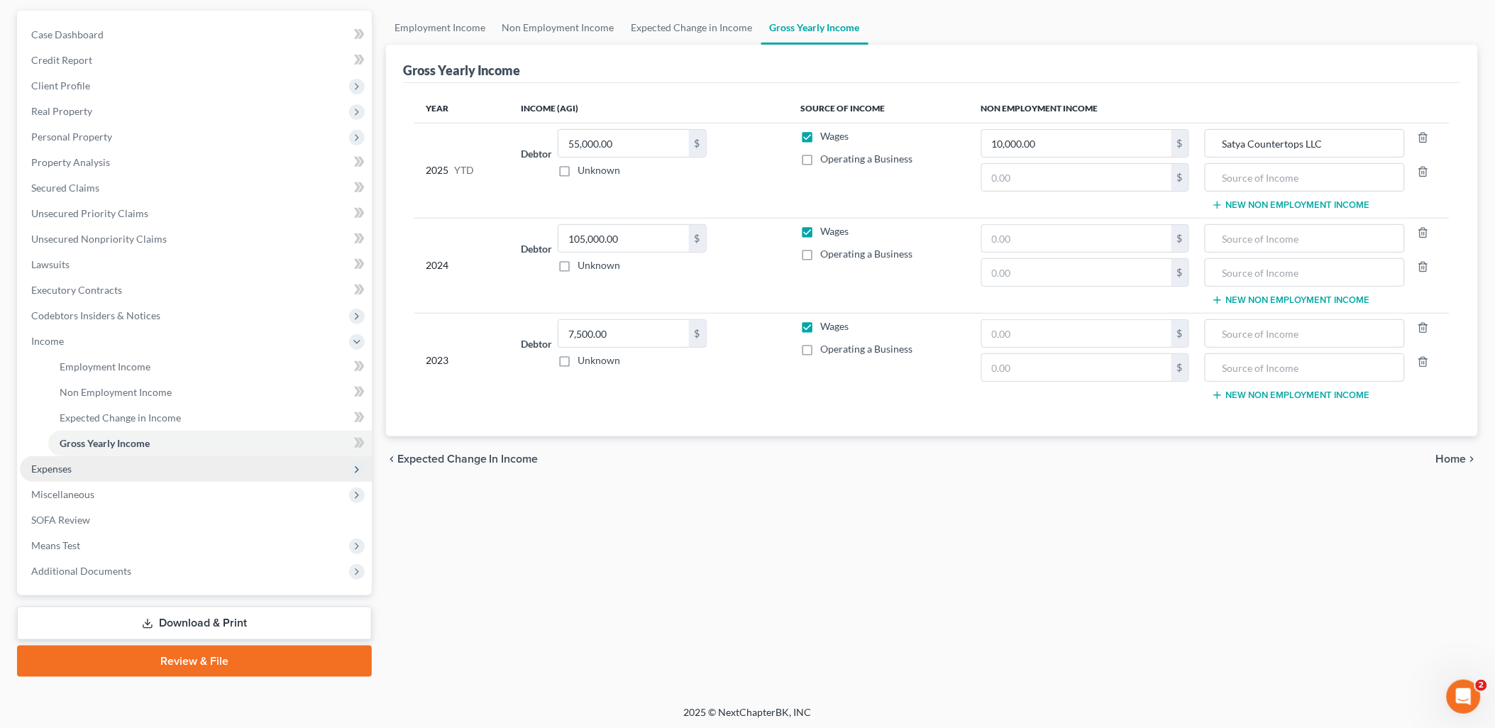
click at [116, 465] on span "Expenses" at bounding box center [196, 469] width 352 height 26
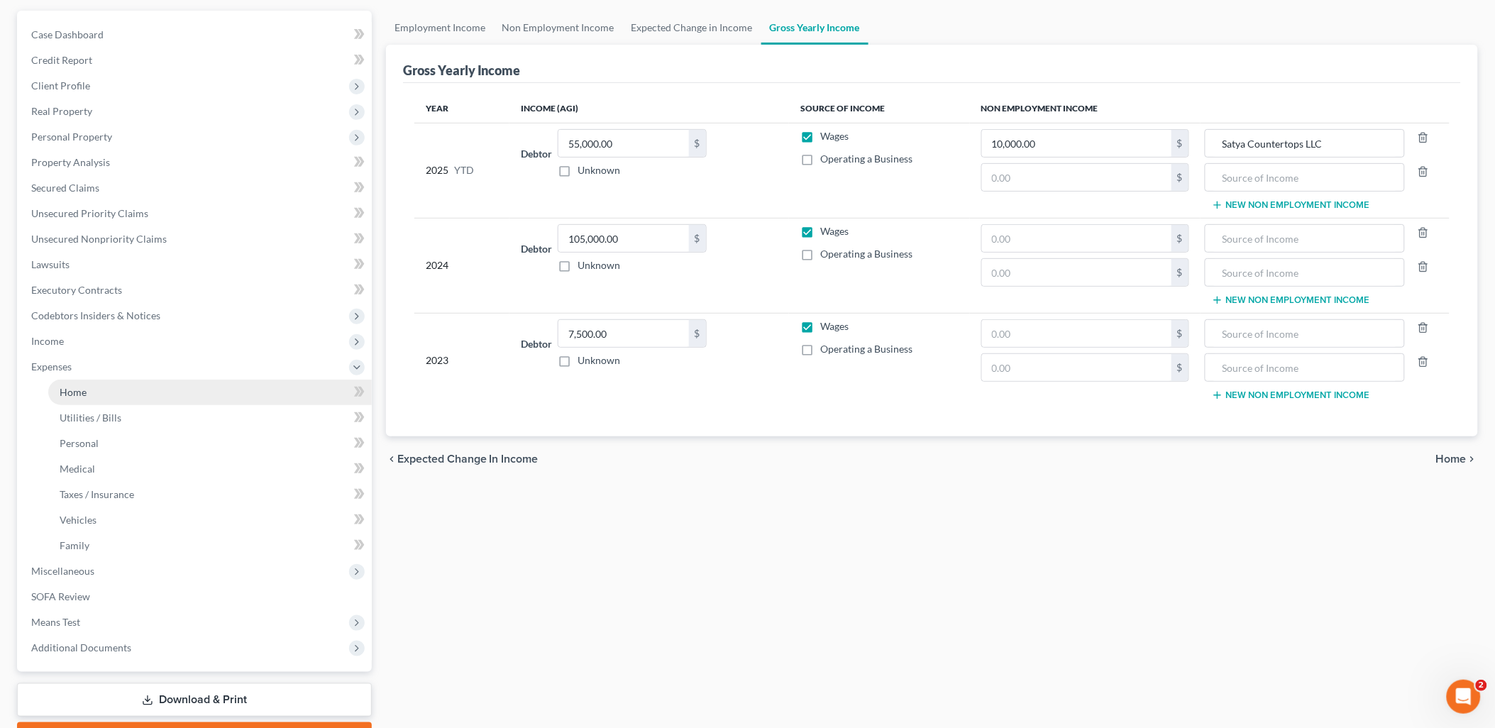
click at [121, 381] on link "Home" at bounding box center [210, 393] width 324 height 26
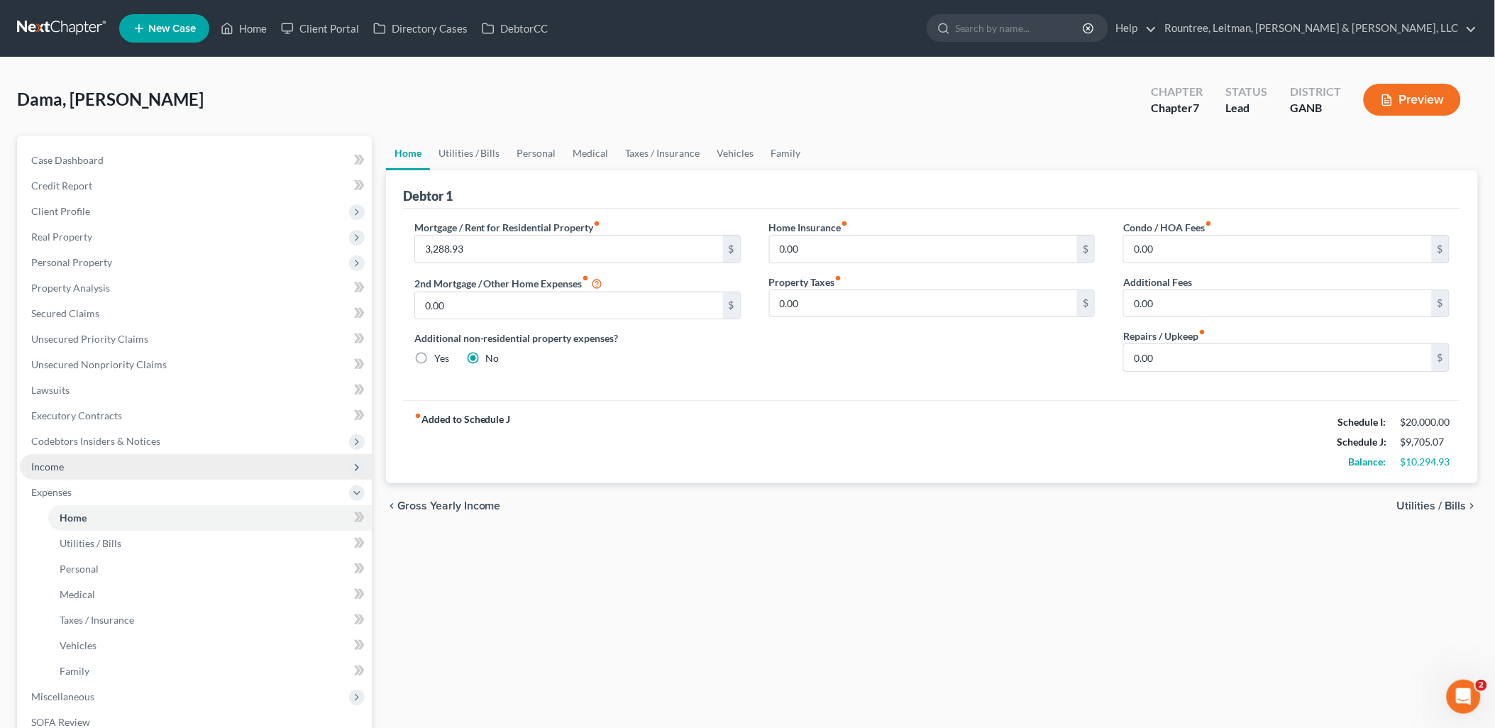
click at [103, 459] on span "Income" at bounding box center [196, 467] width 352 height 26
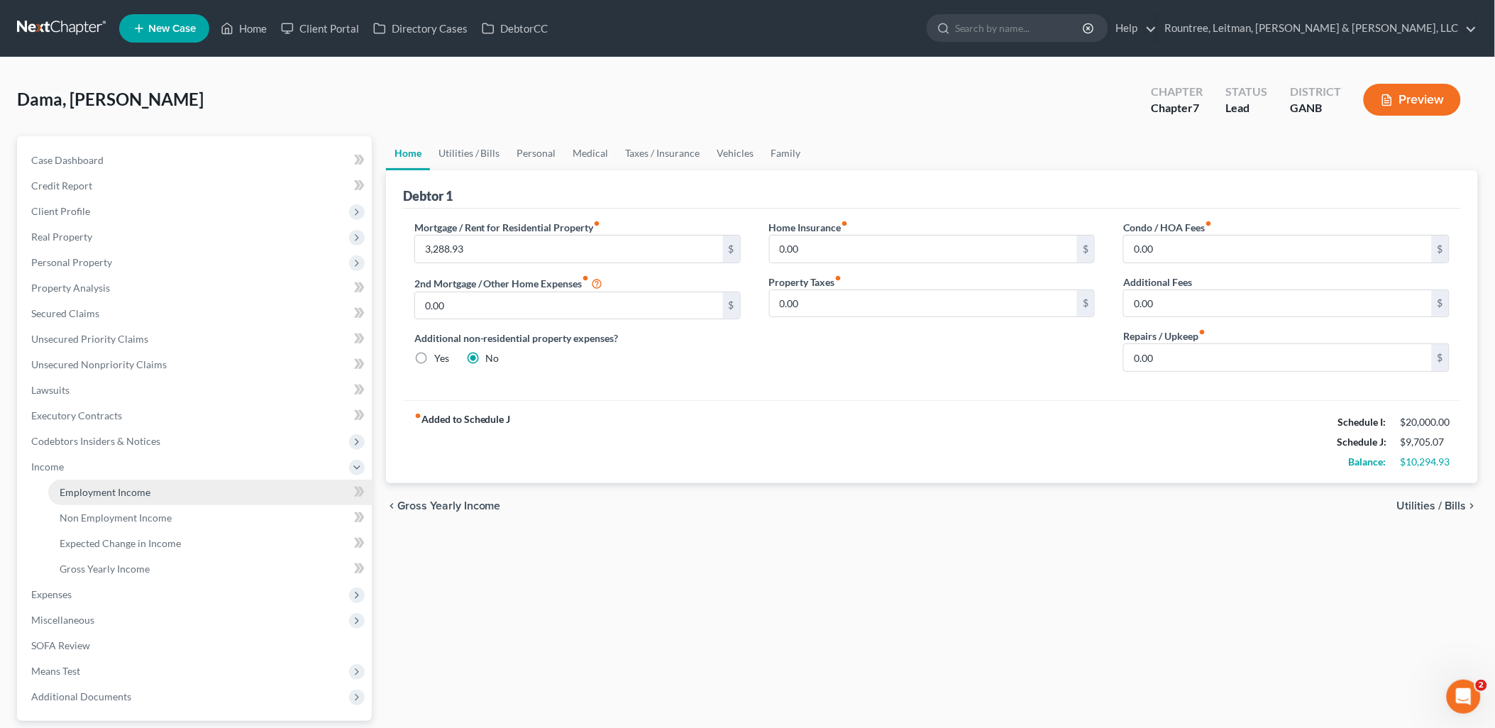
click at [116, 486] on span "Employment Income" at bounding box center [105, 492] width 91 height 12
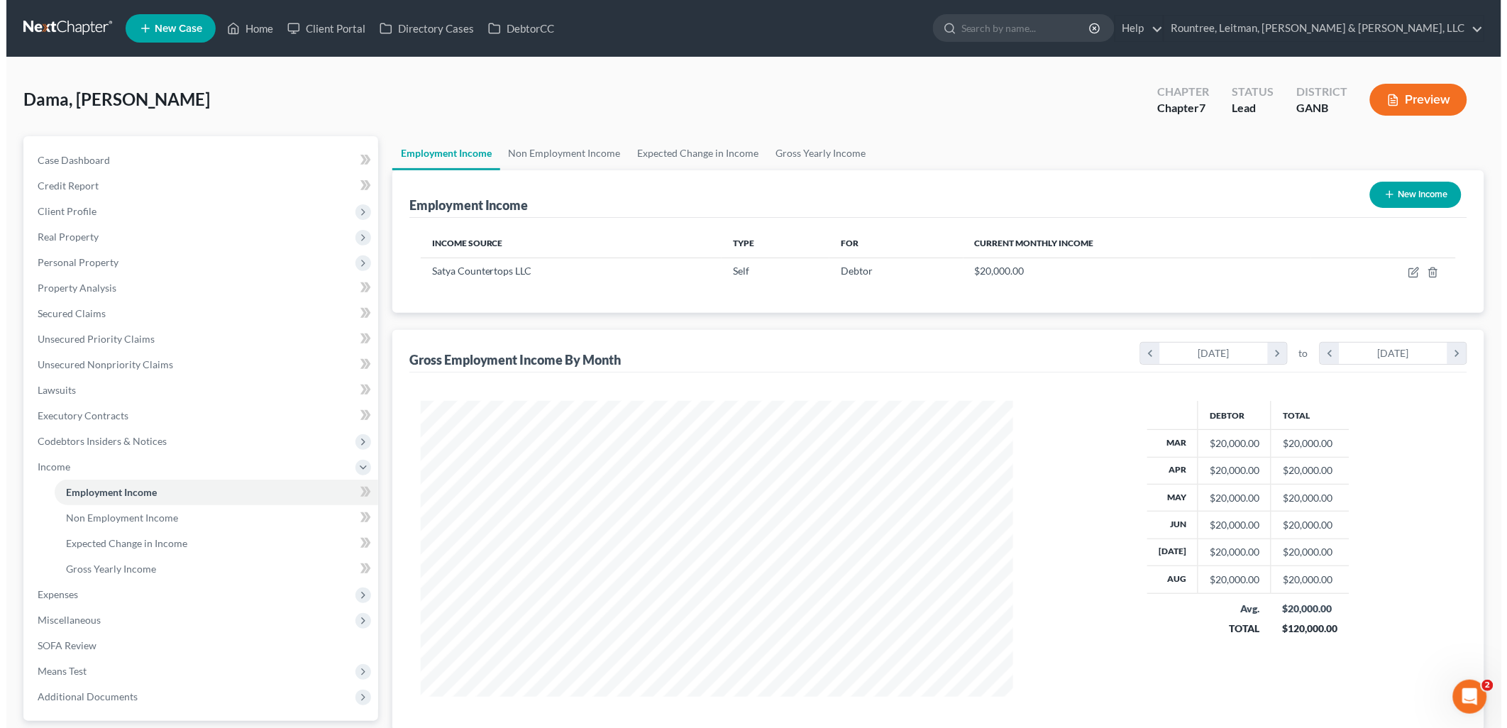
scroll to position [296, 621]
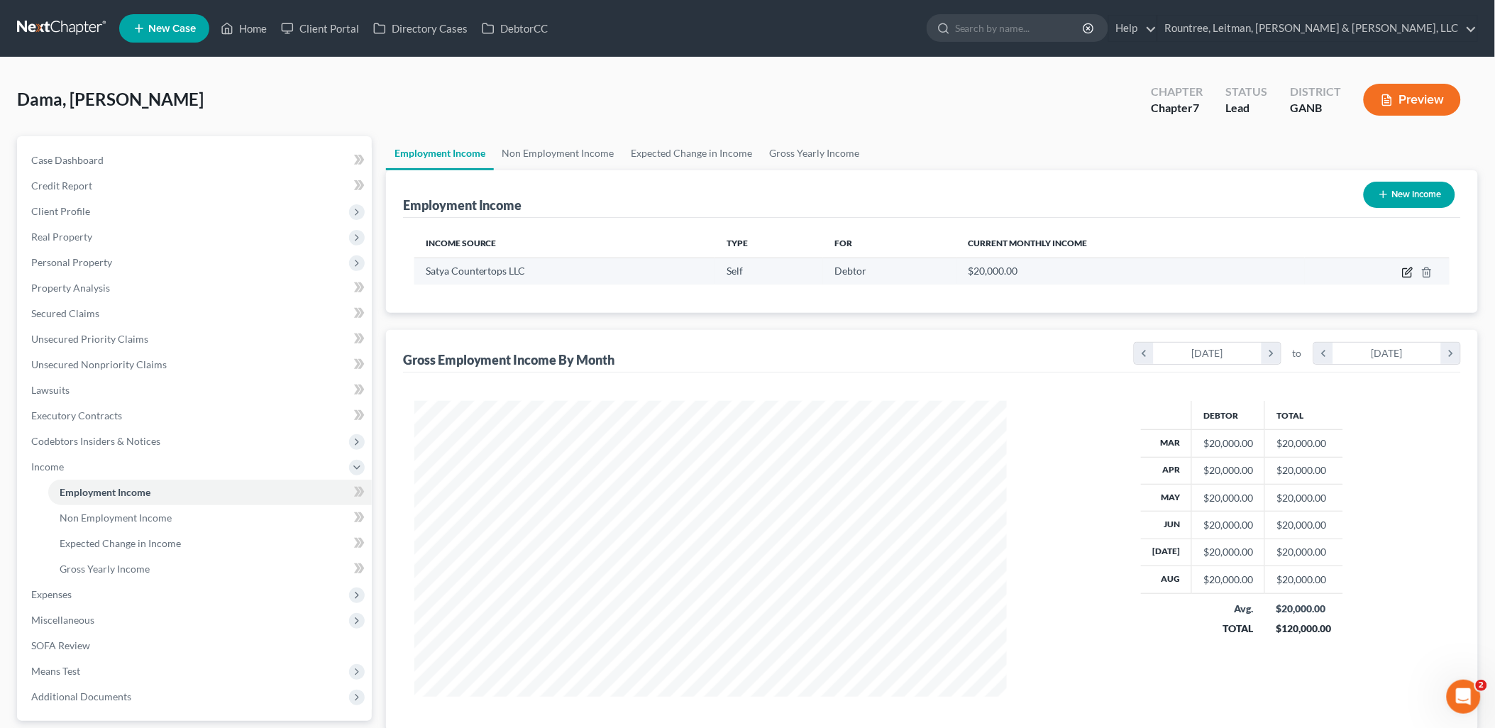
click at [1407, 270] on icon "button" at bounding box center [1407, 272] width 11 height 11
select select "1"
select select "10"
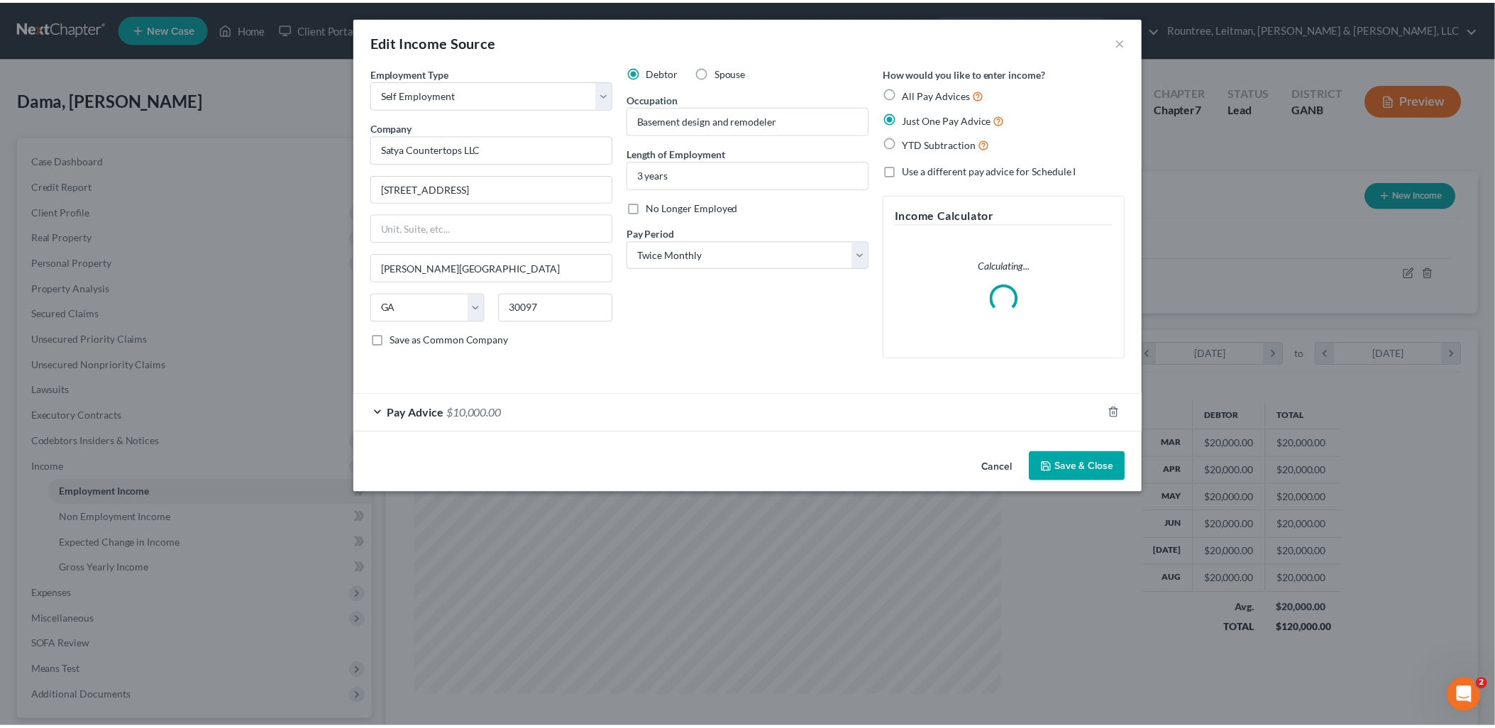
scroll to position [299, 626]
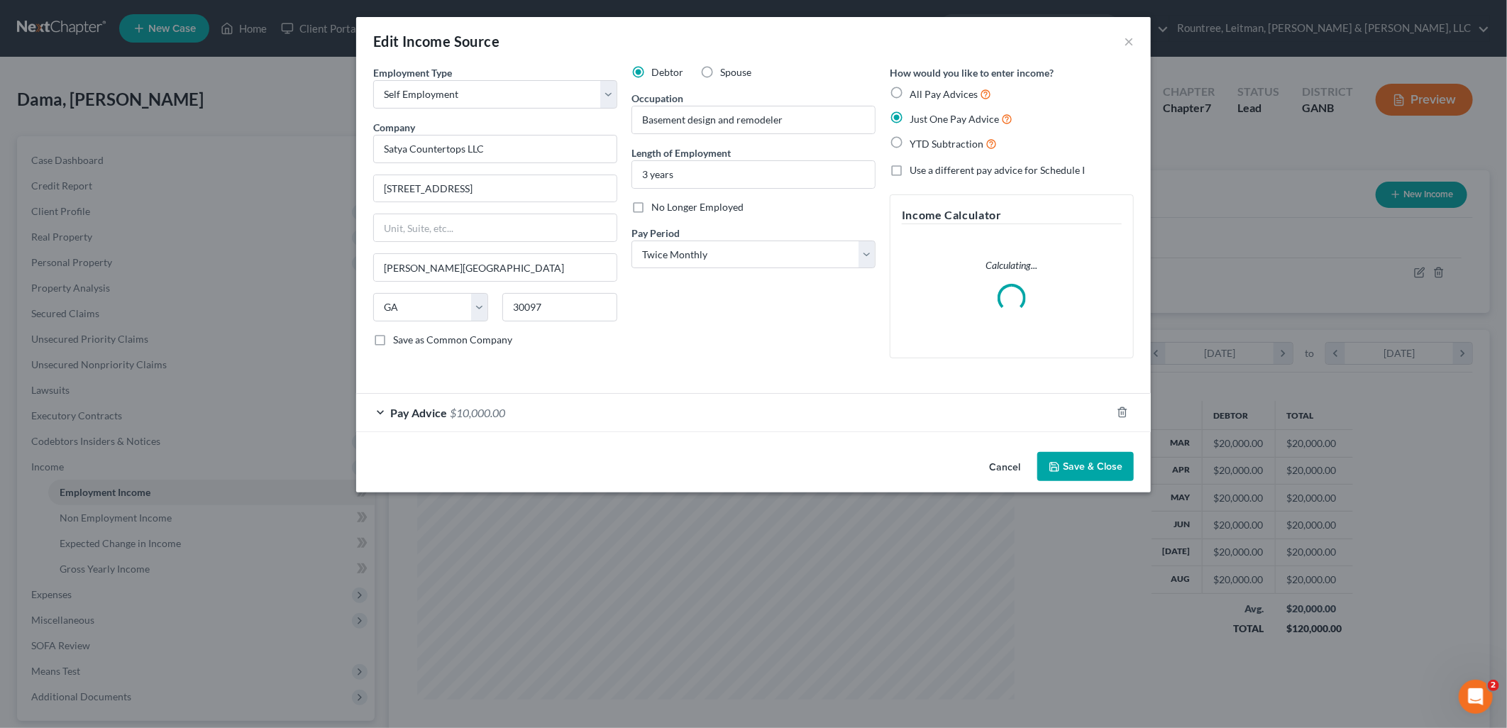
click at [509, 419] on div "Pay Advice $10,000.00" at bounding box center [733, 413] width 755 height 38
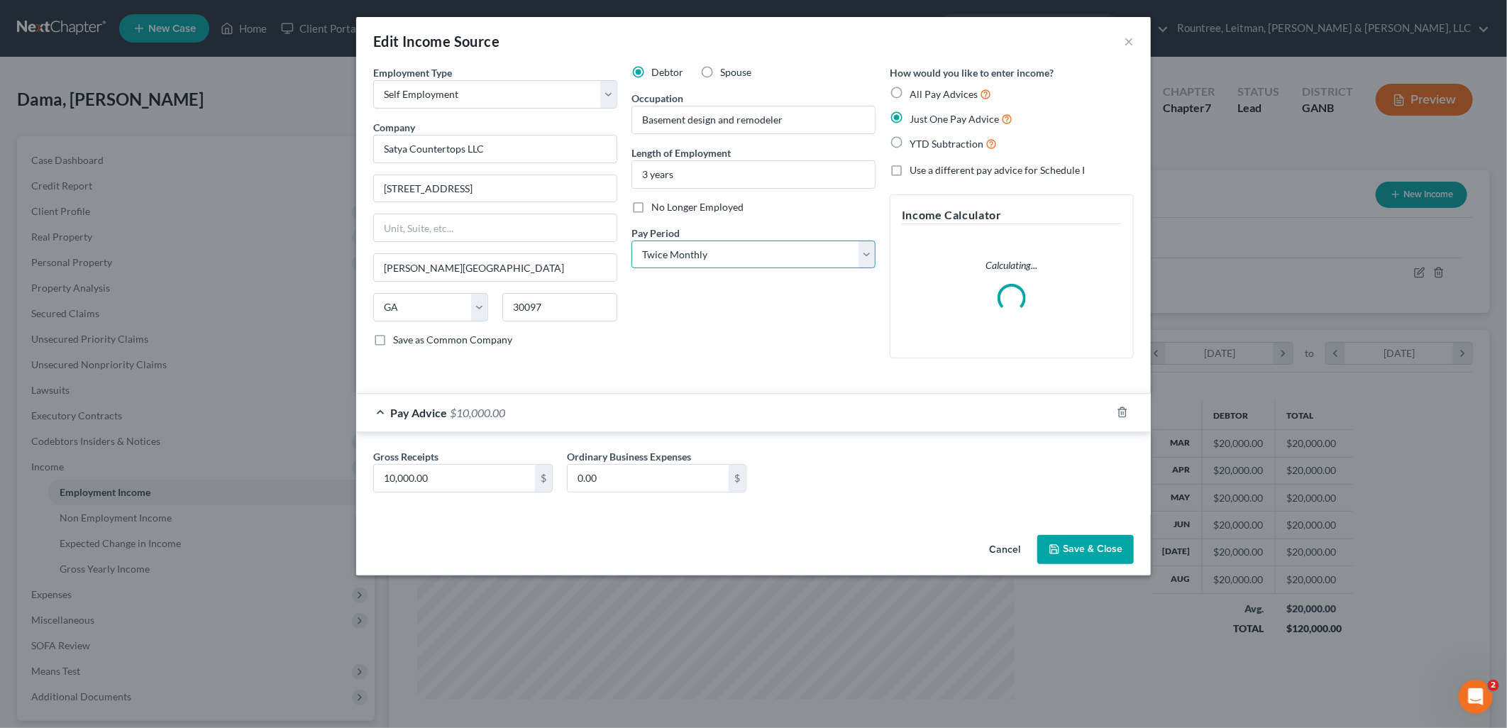
click at [705, 241] on select "Select Monthly Twice Monthly Every Other Week Weekly" at bounding box center [753, 255] width 244 height 28
select select "0"
click at [631, 241] on select "Select Monthly Twice Monthly Every Other Week Weekly" at bounding box center [753, 255] width 244 height 28
click at [1122, 537] on button "Save & Close" at bounding box center [1085, 550] width 96 height 30
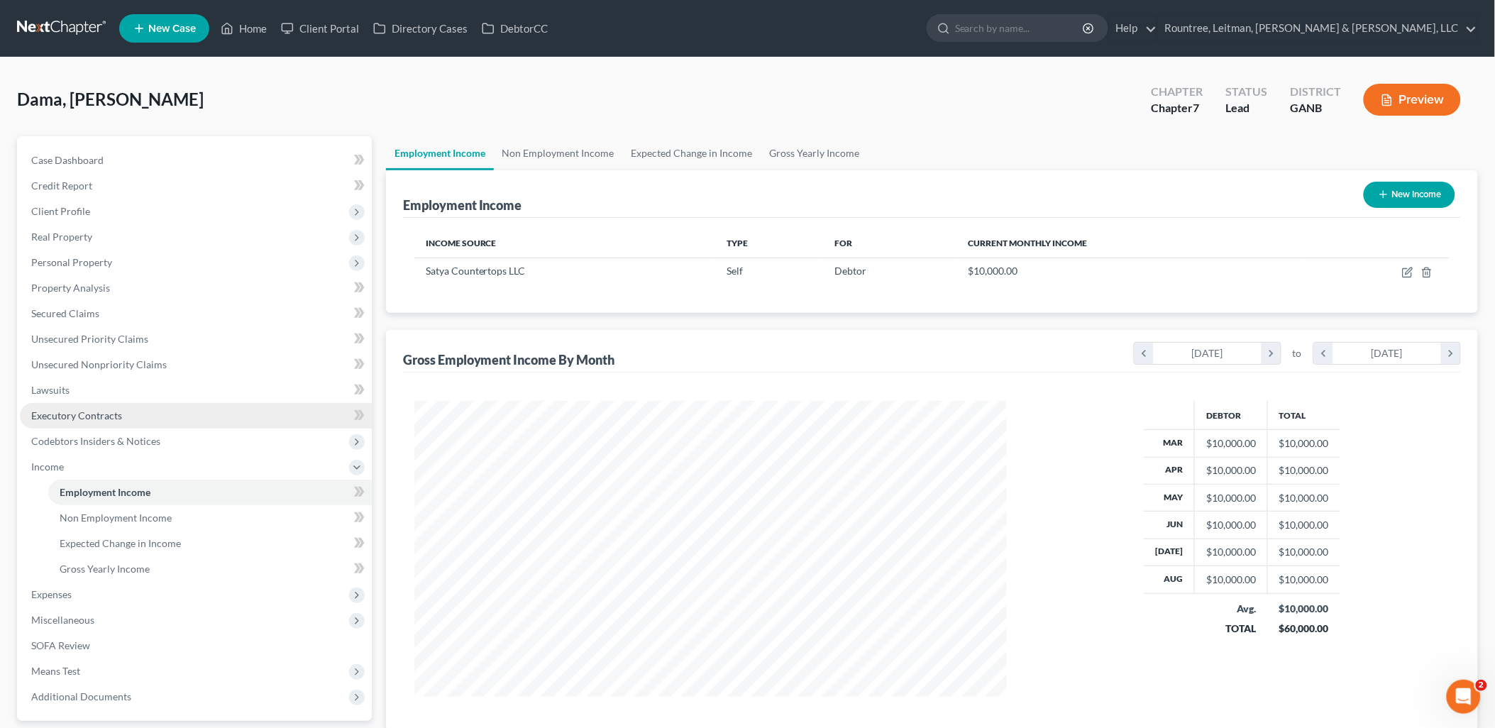
scroll to position [79, 0]
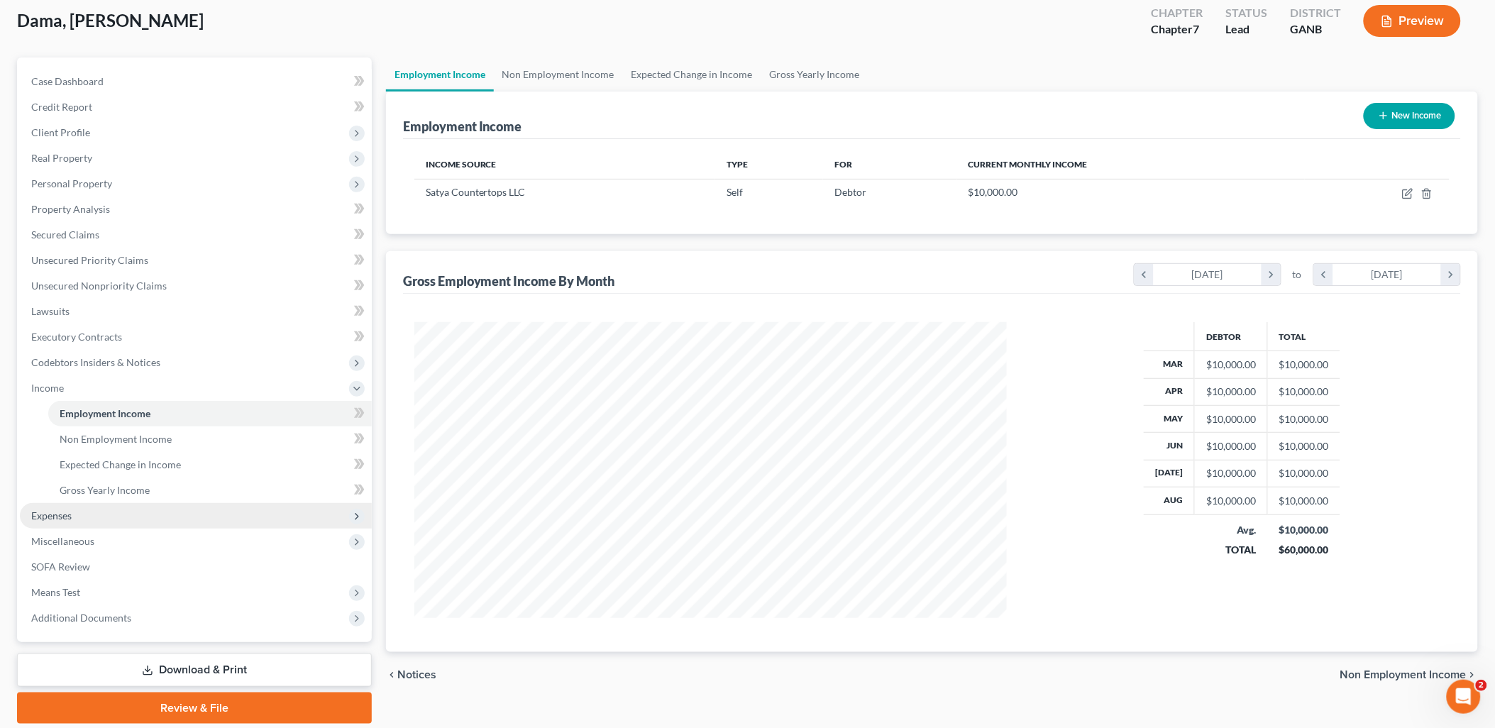
click at [89, 514] on span "Expenses" at bounding box center [196, 516] width 352 height 26
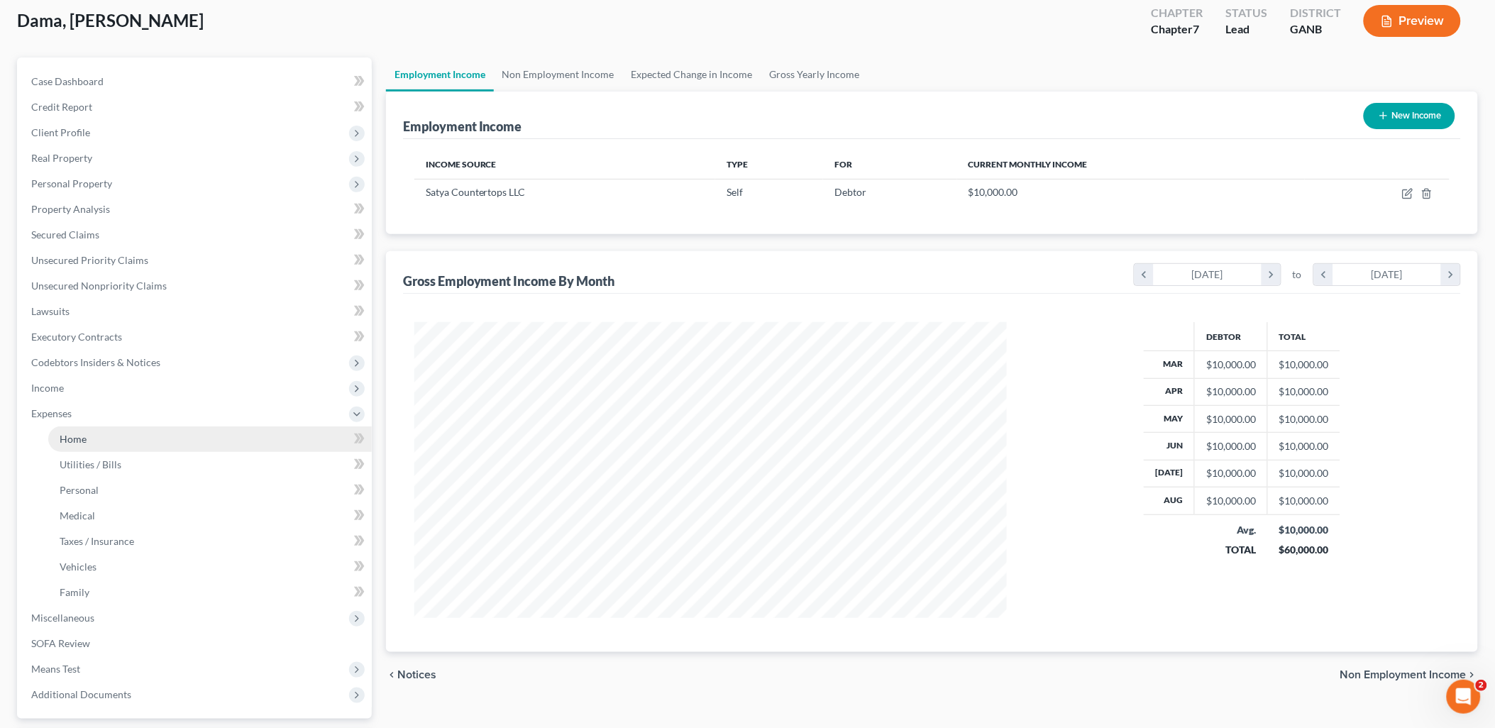
click at [87, 441] on link "Home" at bounding box center [210, 439] width 324 height 26
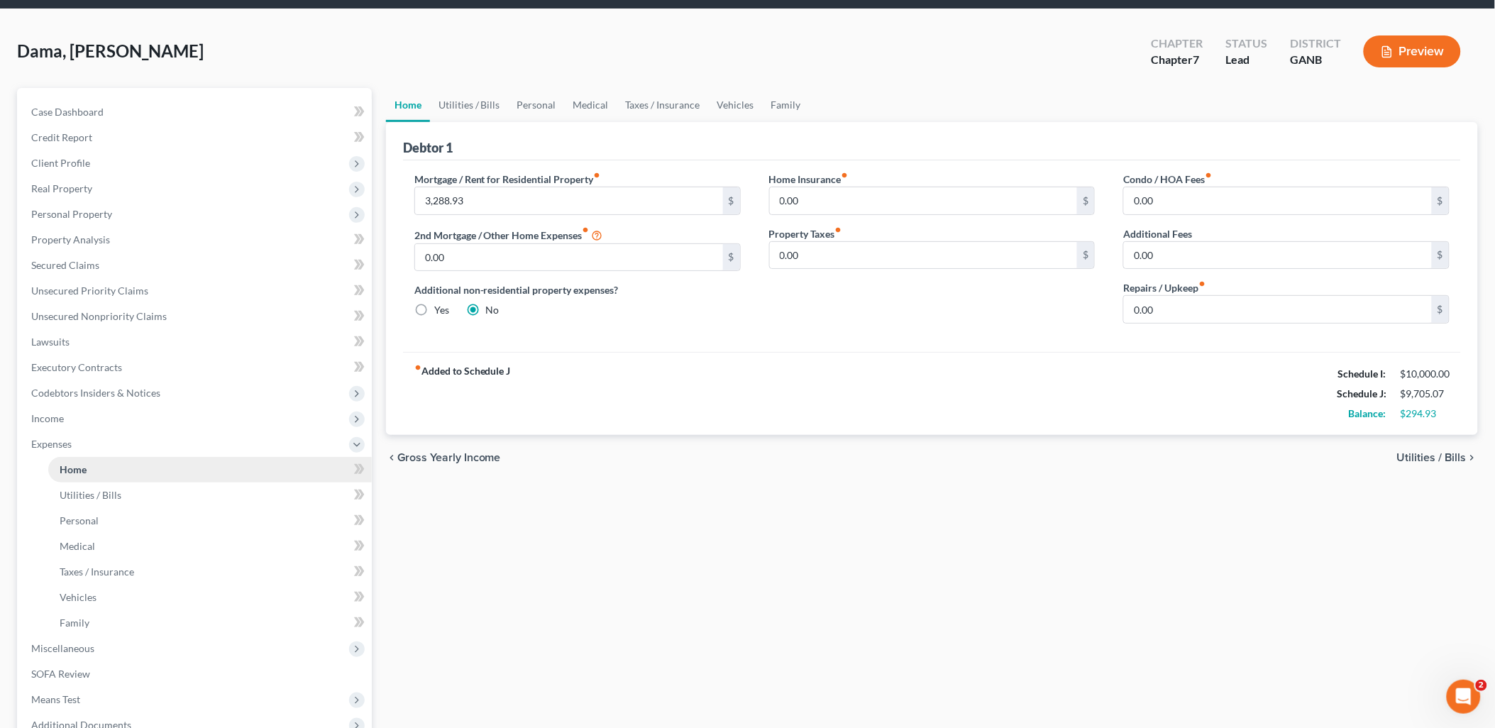
scroll to position [158, 0]
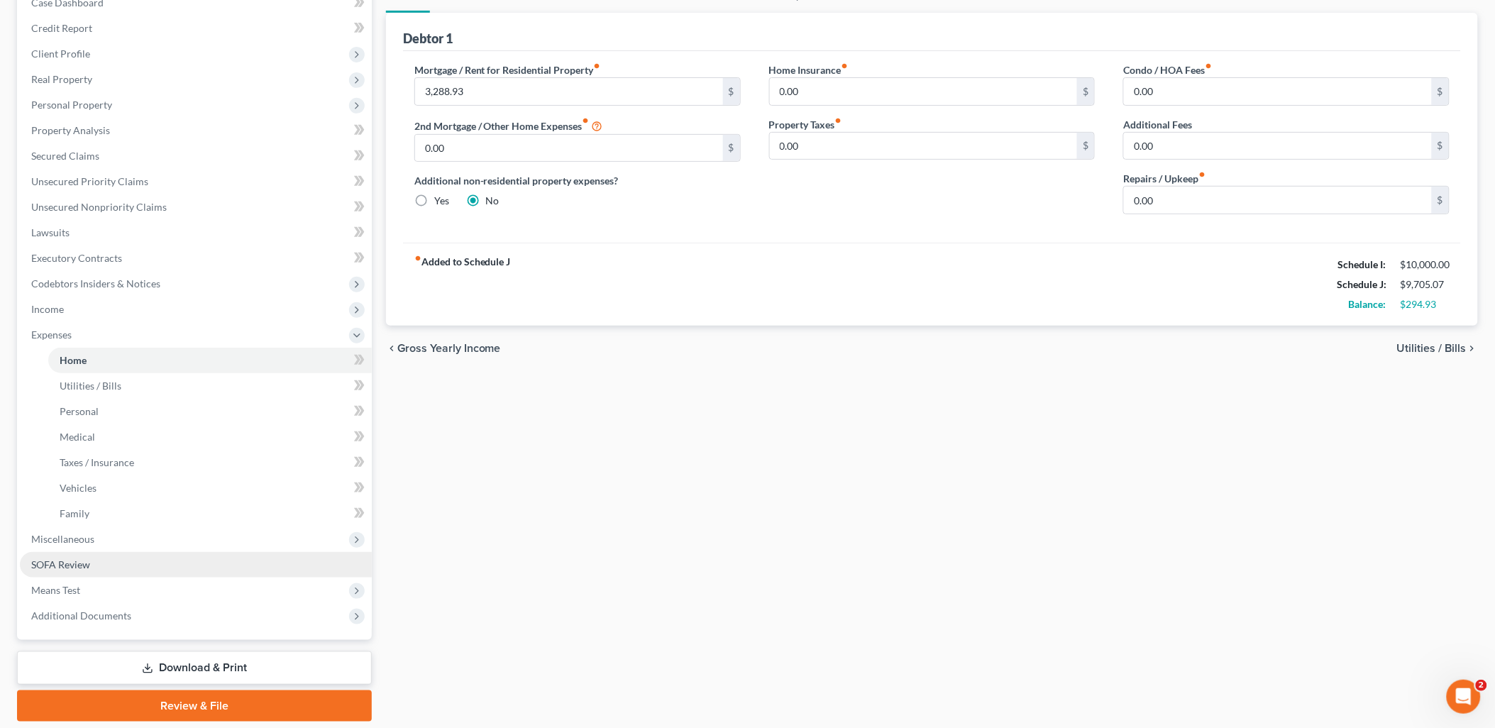
click at [143, 556] on link "SOFA Review" at bounding box center [196, 565] width 352 height 26
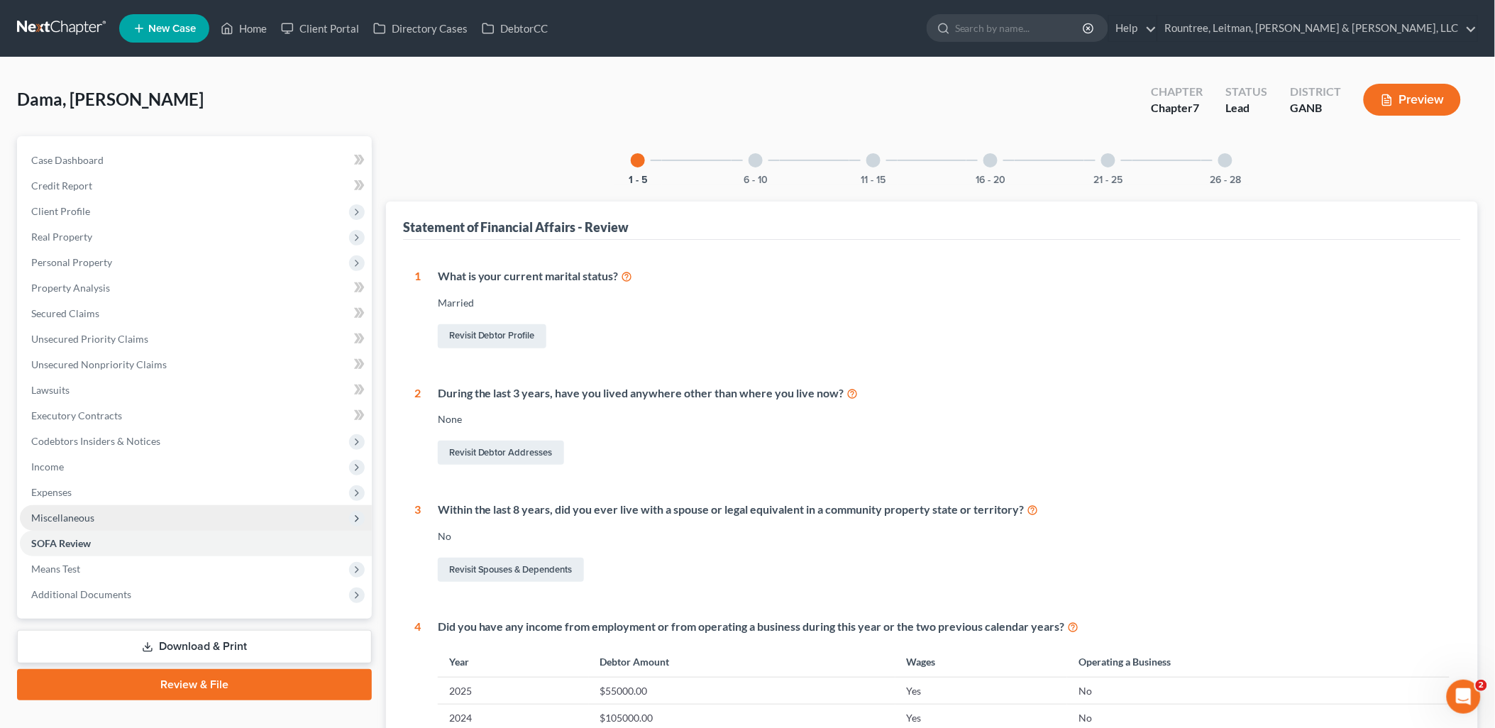
click at [131, 519] on span "Miscellaneous" at bounding box center [196, 518] width 352 height 26
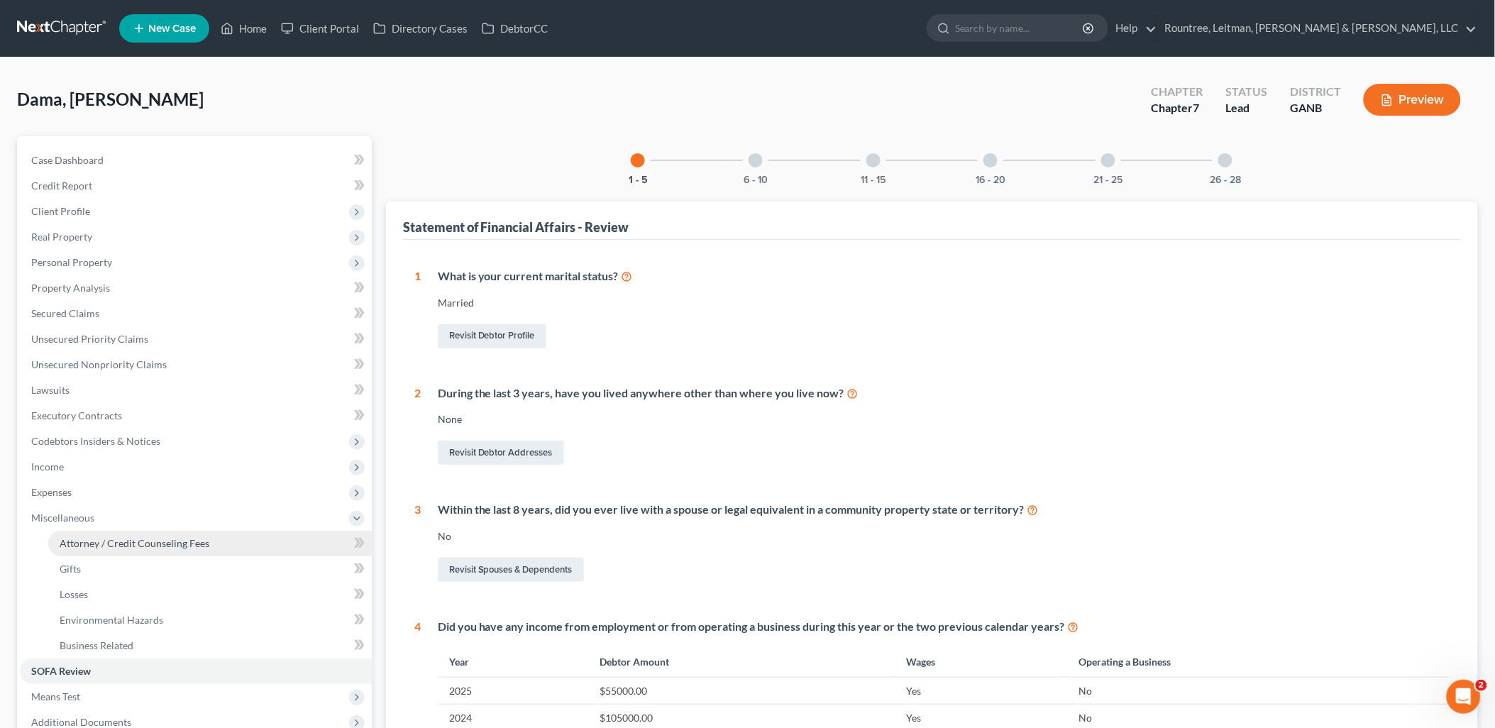
click at [121, 542] on span "Attorney / Credit Counseling Fees" at bounding box center [135, 543] width 150 height 12
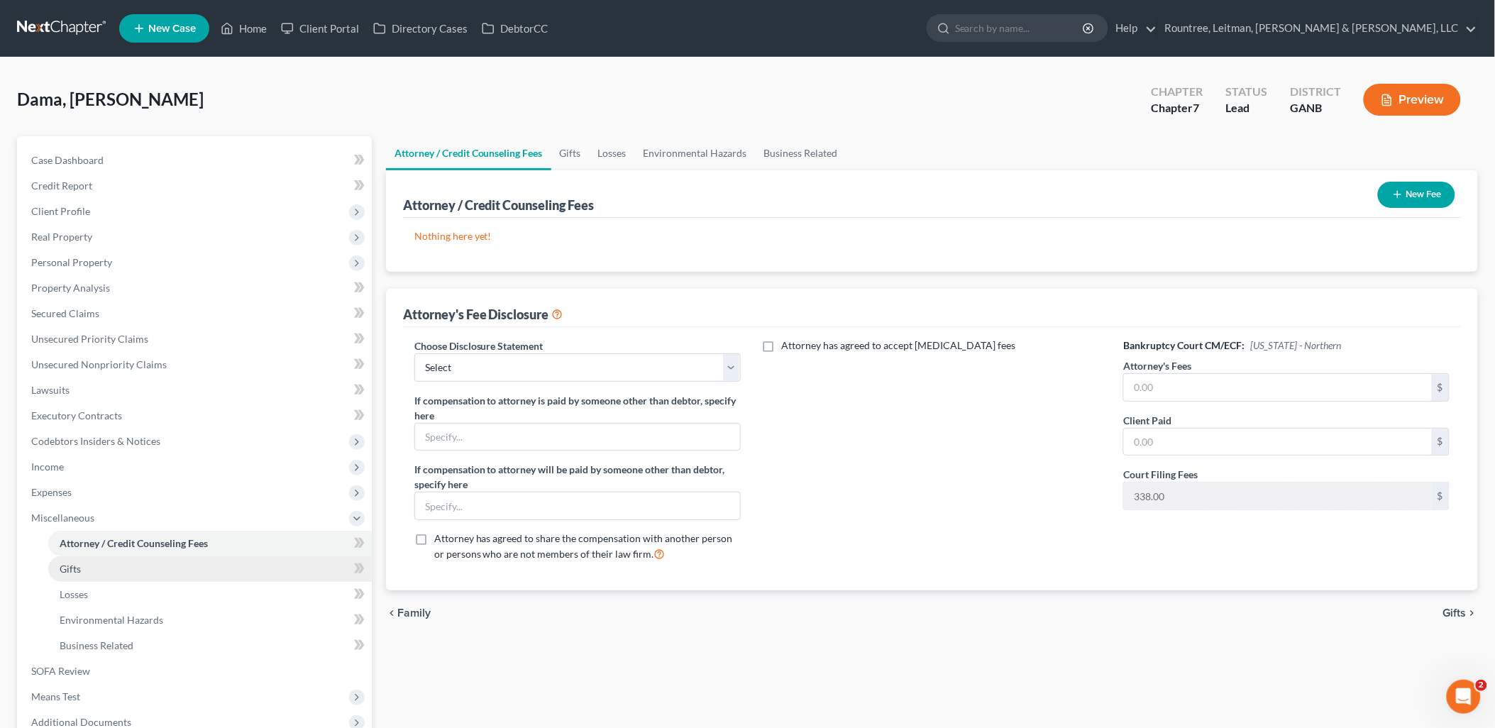
click at [128, 570] on link "Gifts" at bounding box center [210, 569] width 324 height 26
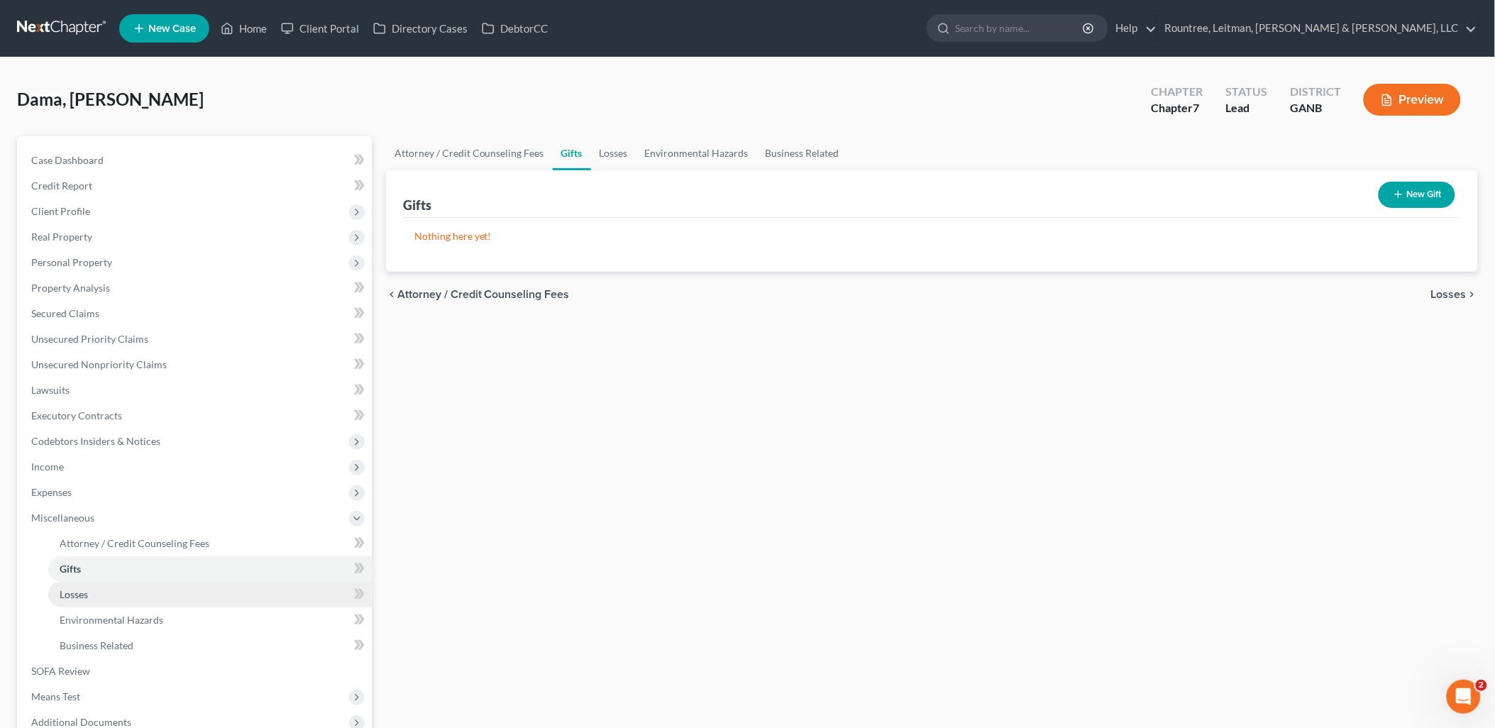
click at [118, 593] on link "Losses" at bounding box center [210, 595] width 324 height 26
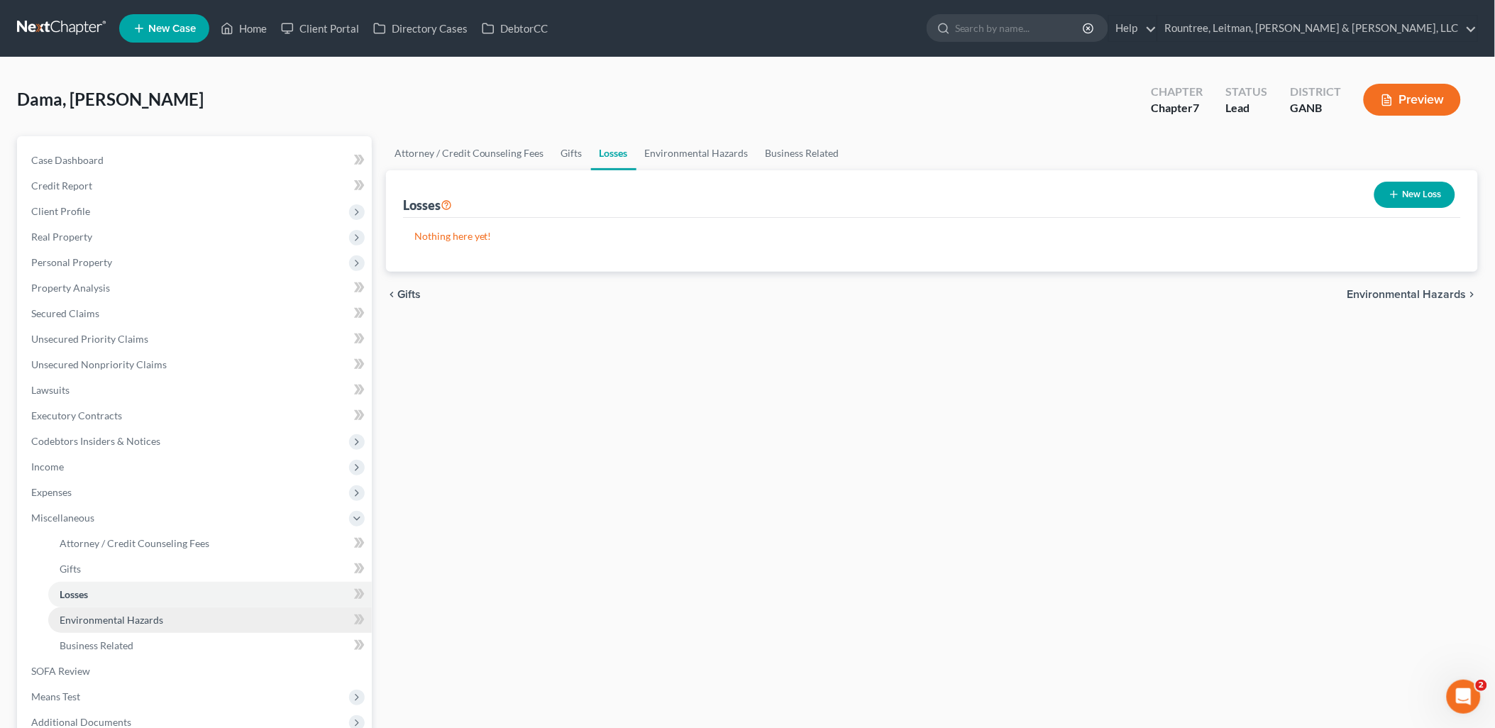
click at [119, 614] on span "Environmental Hazards" at bounding box center [112, 620] width 104 height 12
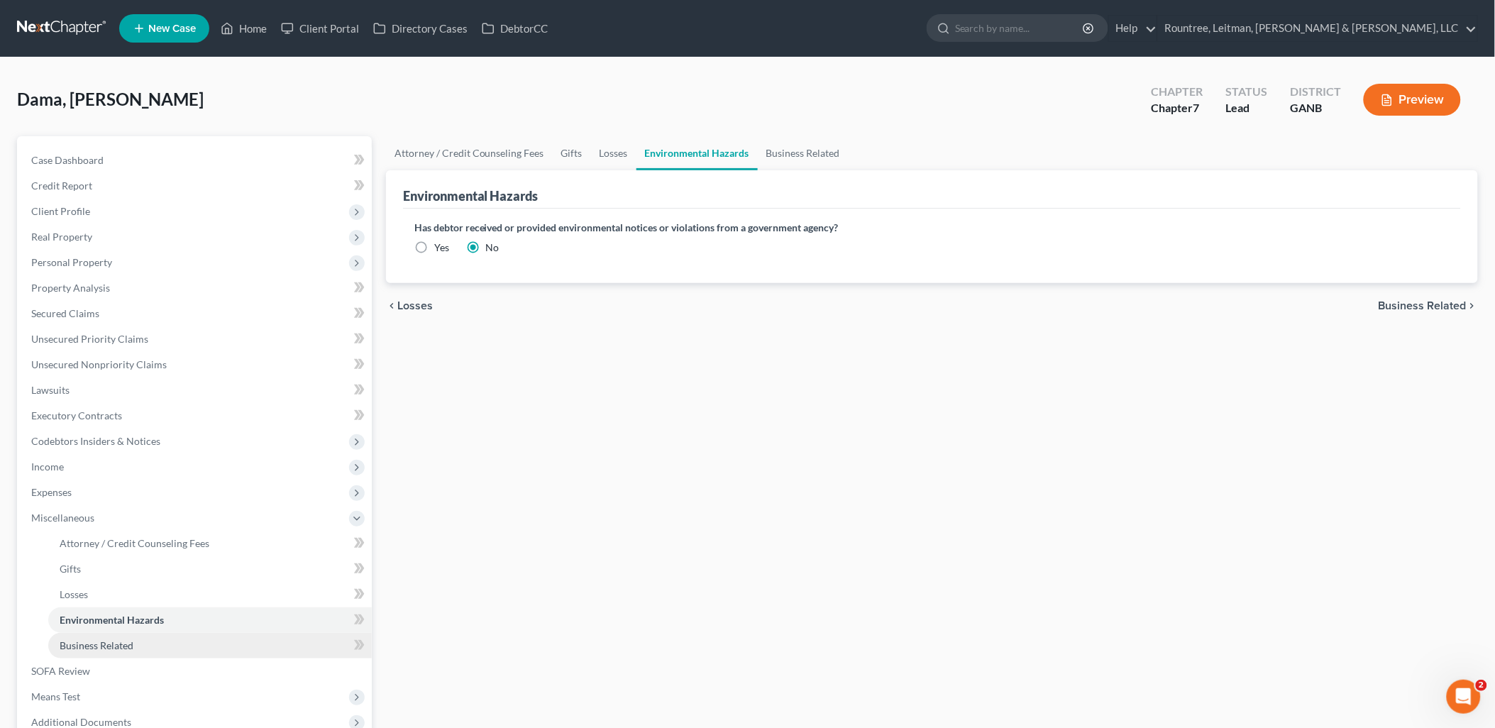
click at [123, 643] on span "Business Related" at bounding box center [97, 645] width 74 height 12
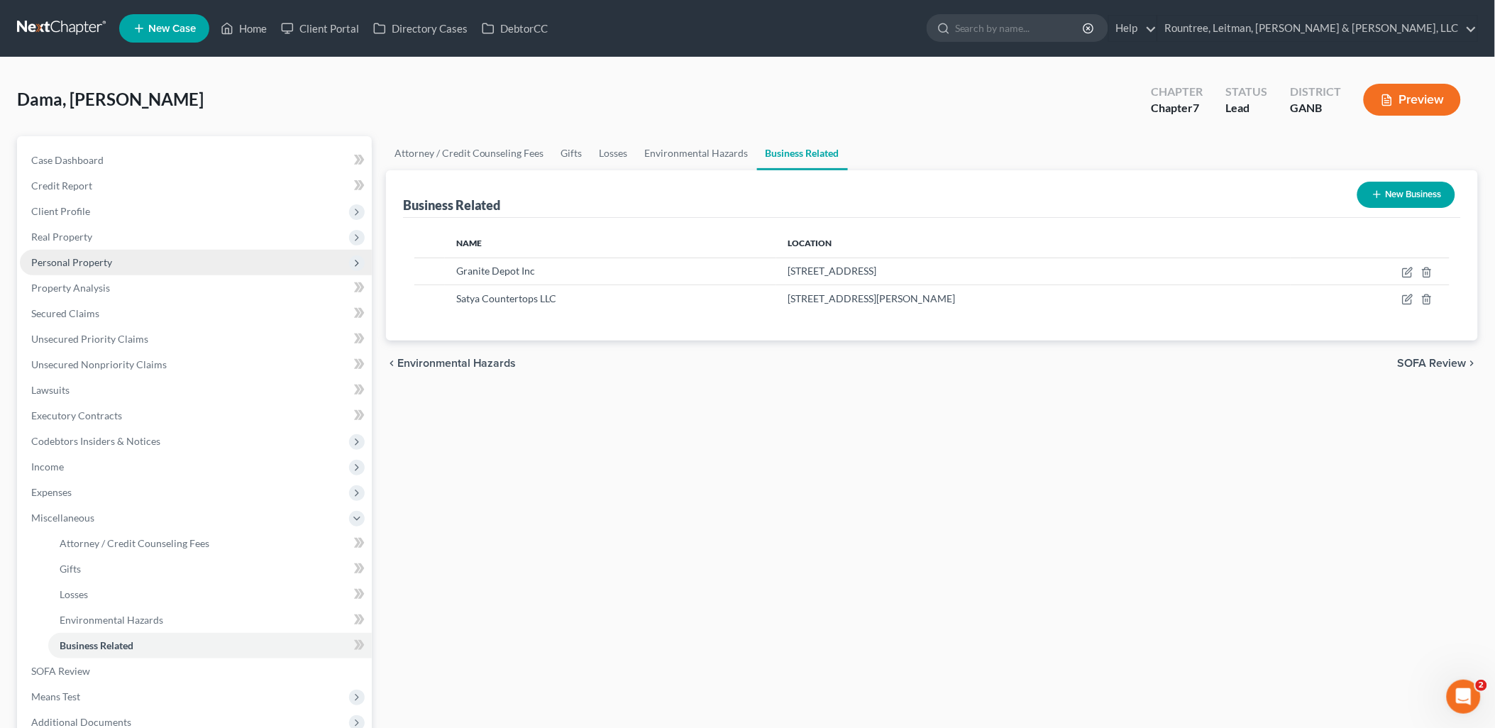
click at [100, 260] on span "Personal Property" at bounding box center [71, 262] width 81 height 12
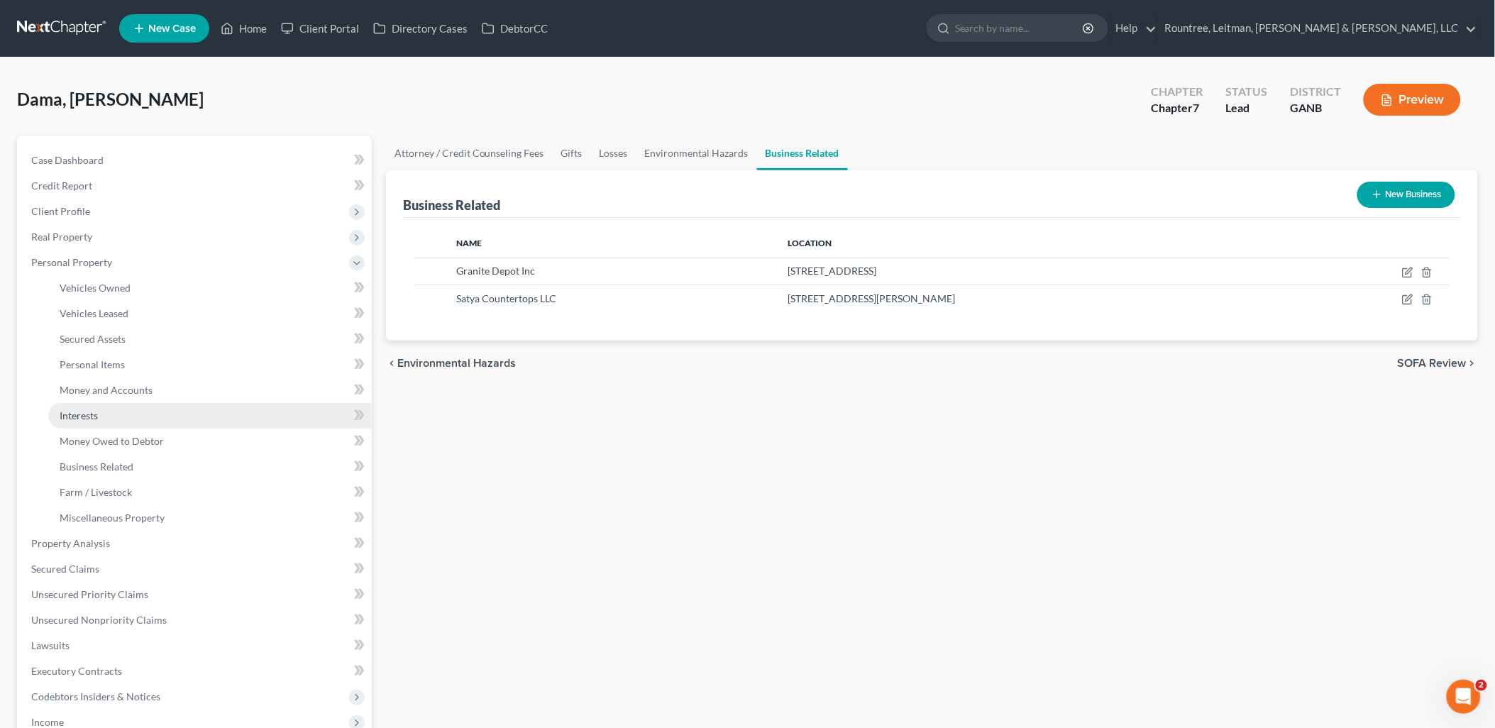
click at [114, 422] on link "Interests" at bounding box center [210, 416] width 324 height 26
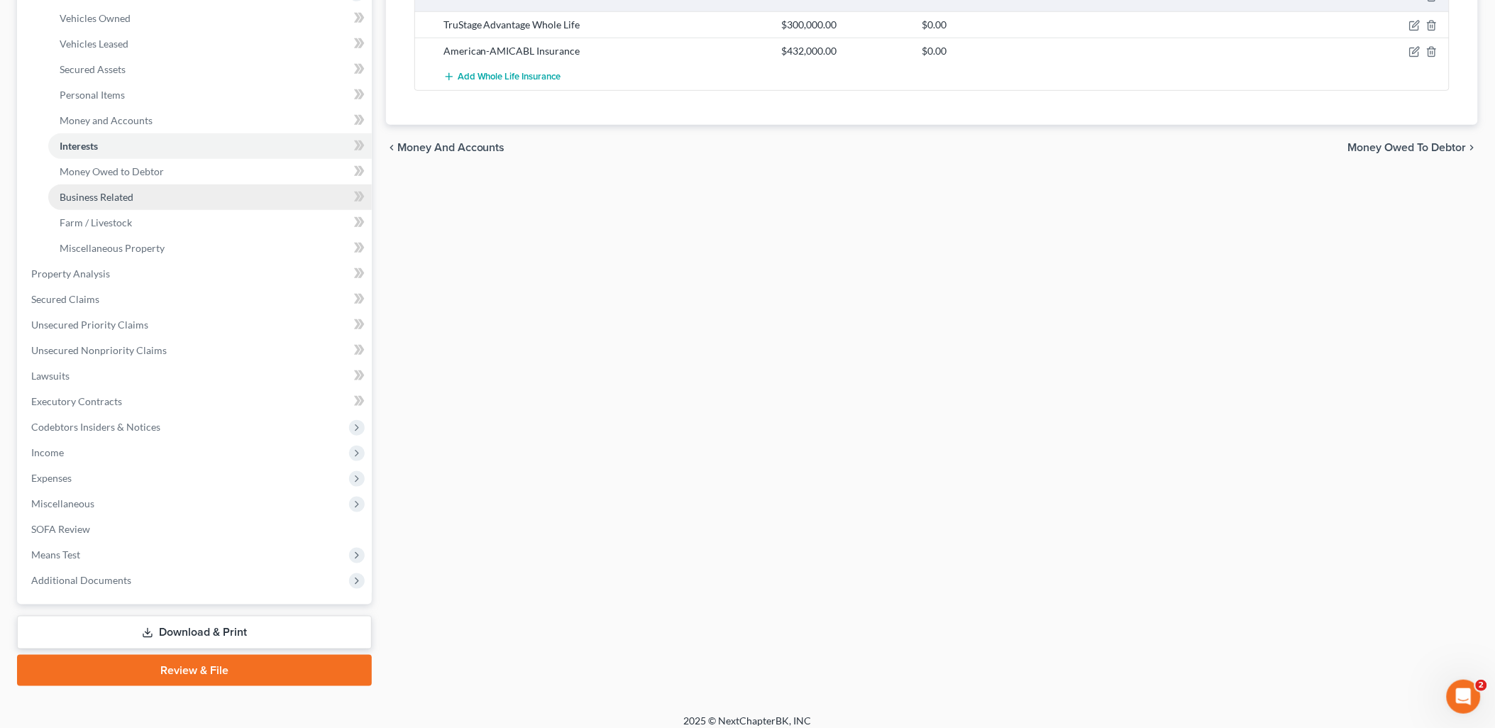
scroll to position [280, 0]
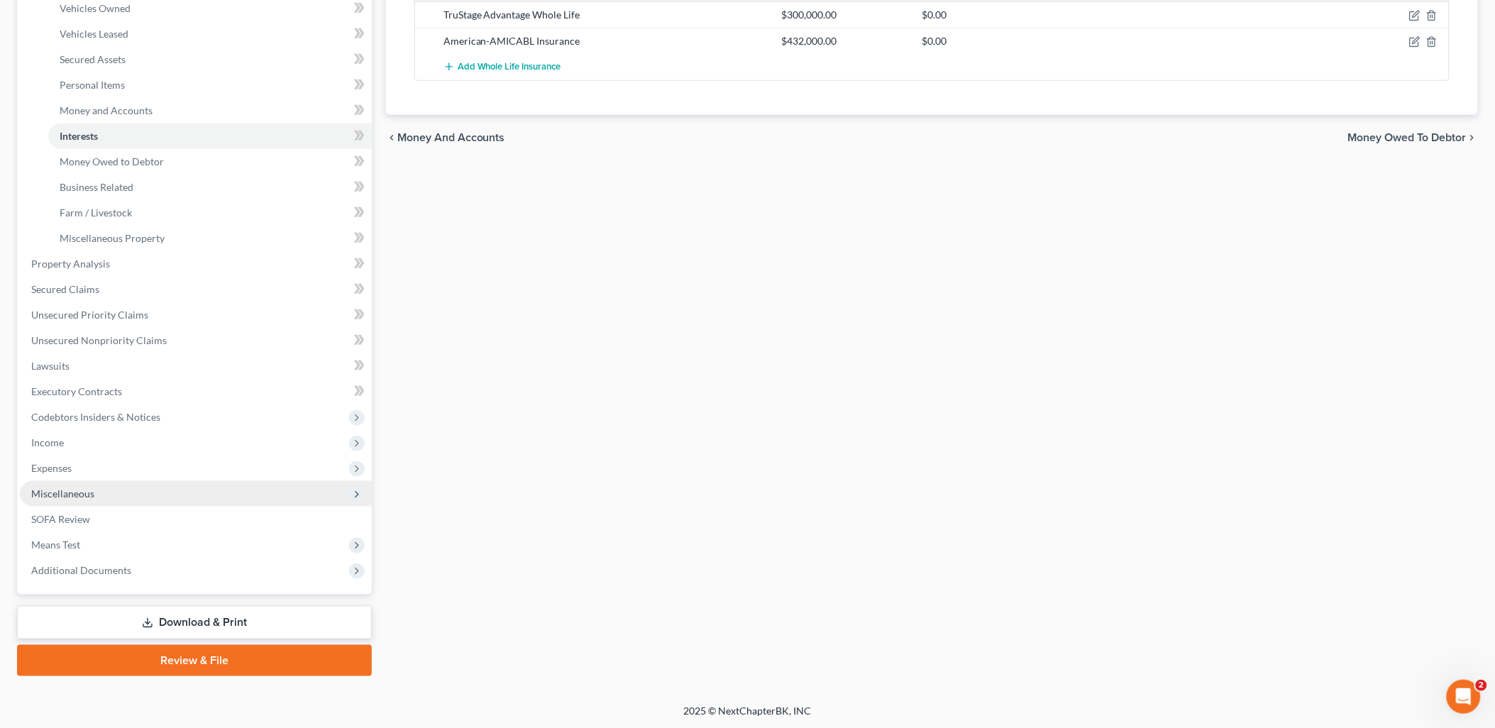
click at [108, 483] on span "Miscellaneous" at bounding box center [196, 494] width 352 height 26
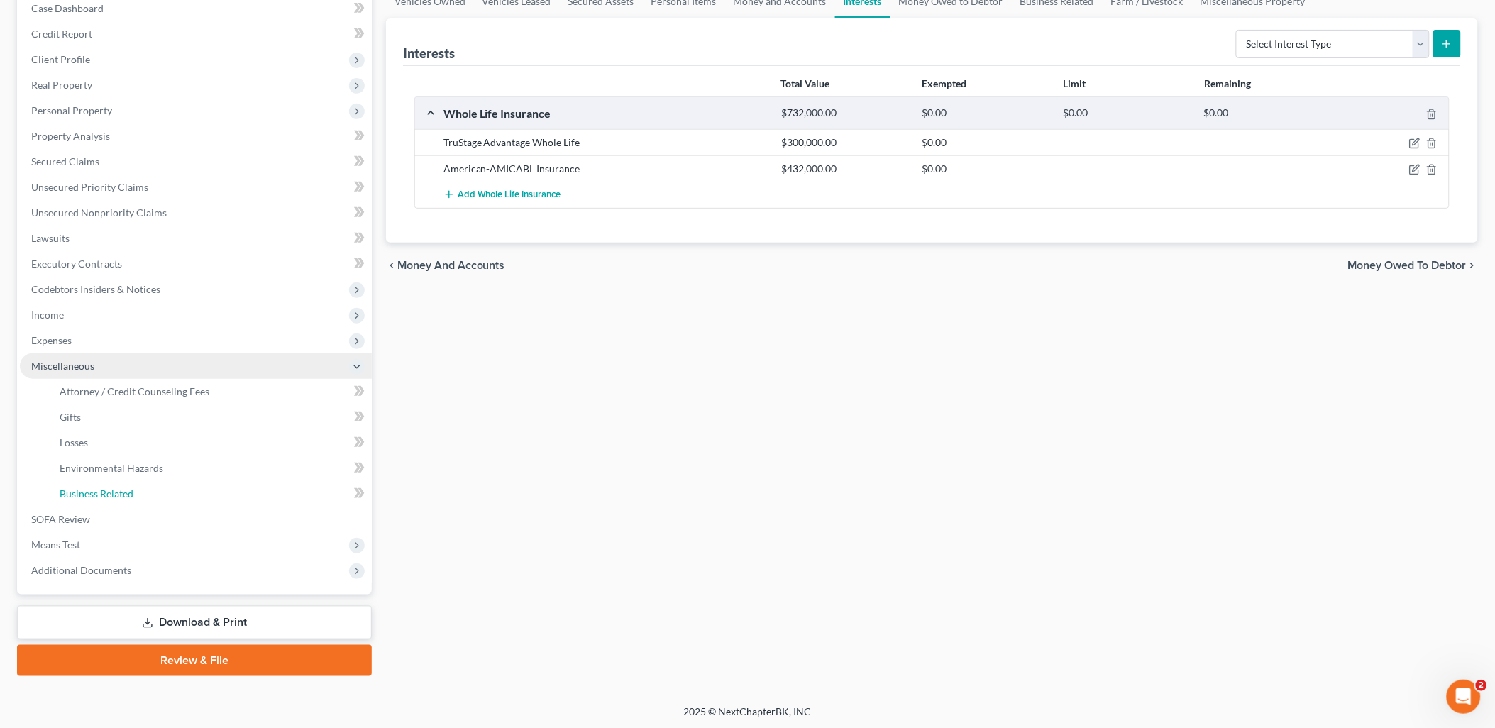
click at [108, 483] on link "Business Related" at bounding box center [210, 494] width 324 height 26
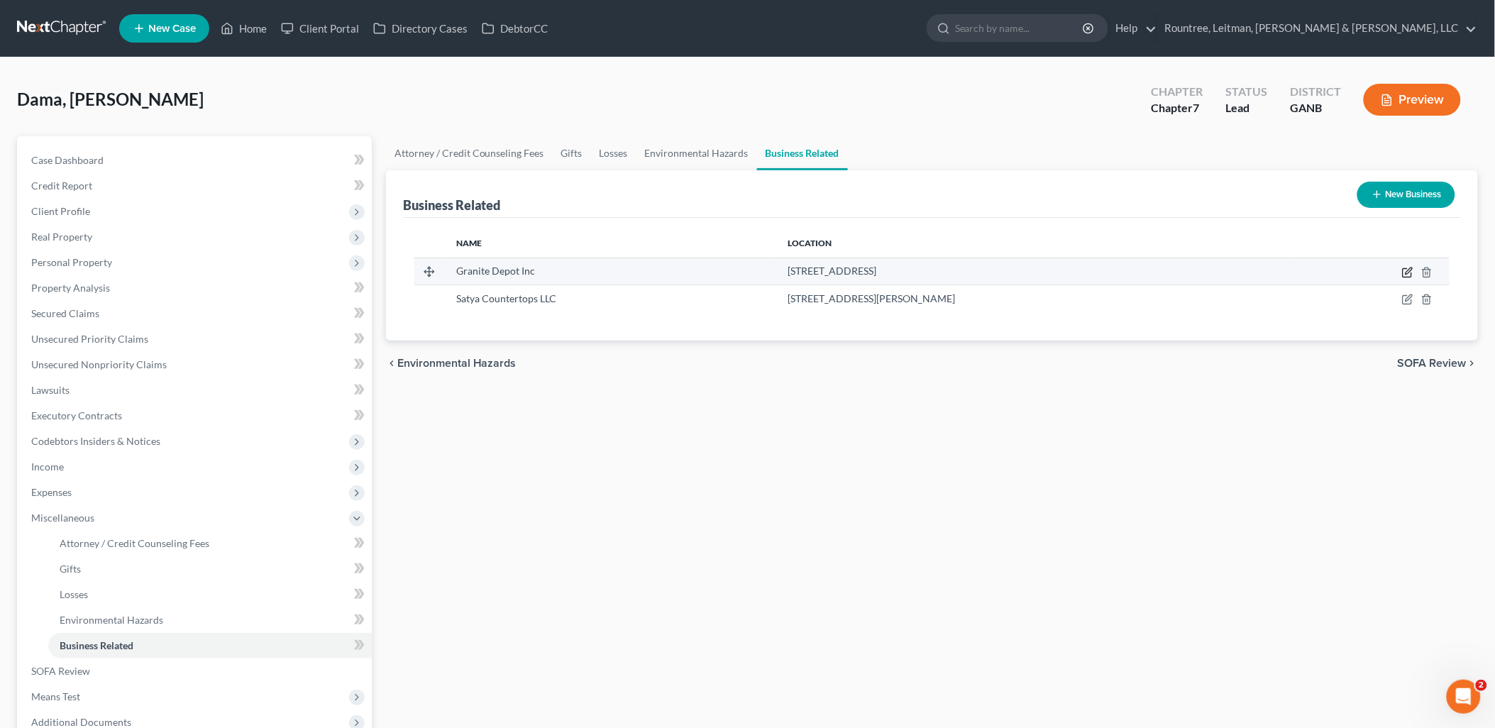
click at [1403, 274] on icon "button" at bounding box center [1407, 273] width 9 height 9
select select "officer"
select select "10"
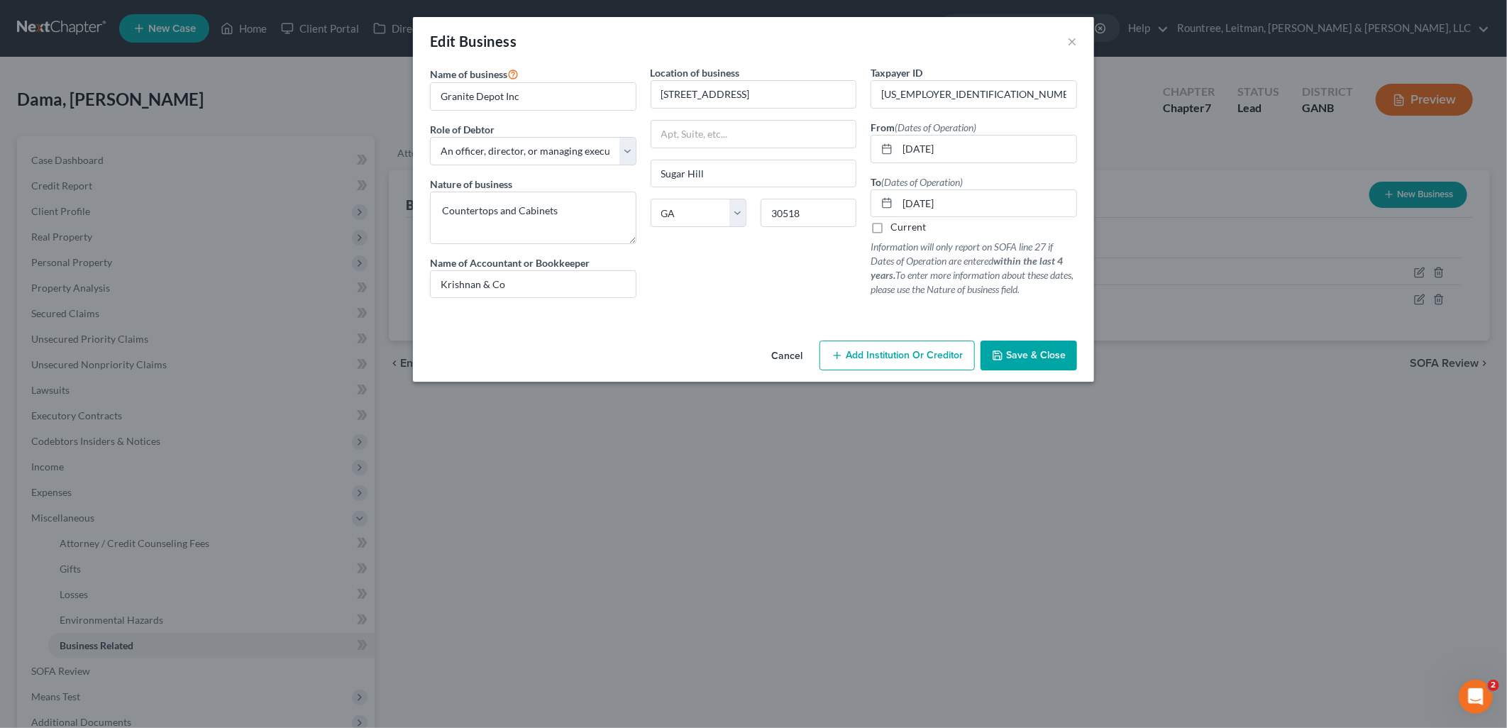
click at [782, 358] on button "Cancel" at bounding box center [787, 356] width 54 height 28
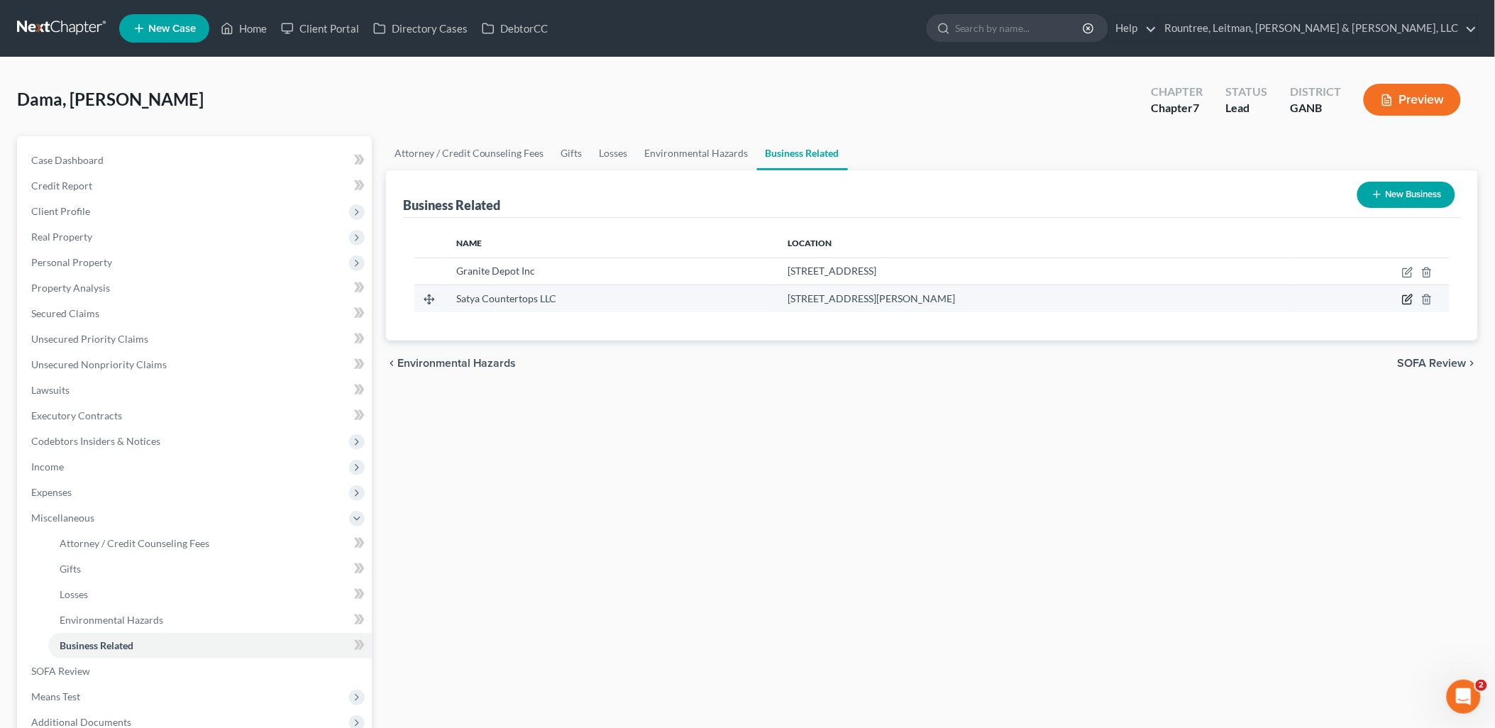
click at [1406, 299] on icon "button" at bounding box center [1407, 299] width 11 height 11
select select "member"
select select "10"
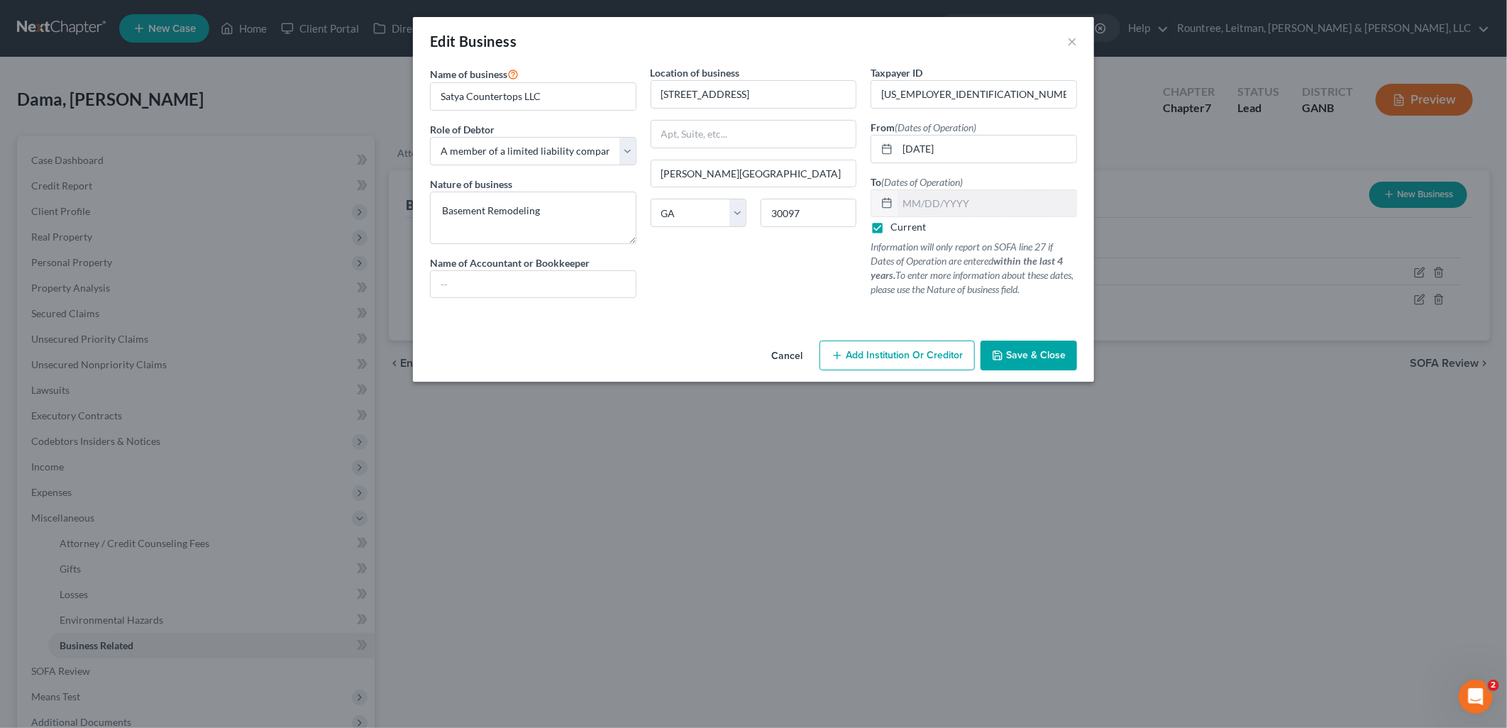
click at [782, 349] on button "Cancel" at bounding box center [787, 356] width 54 height 28
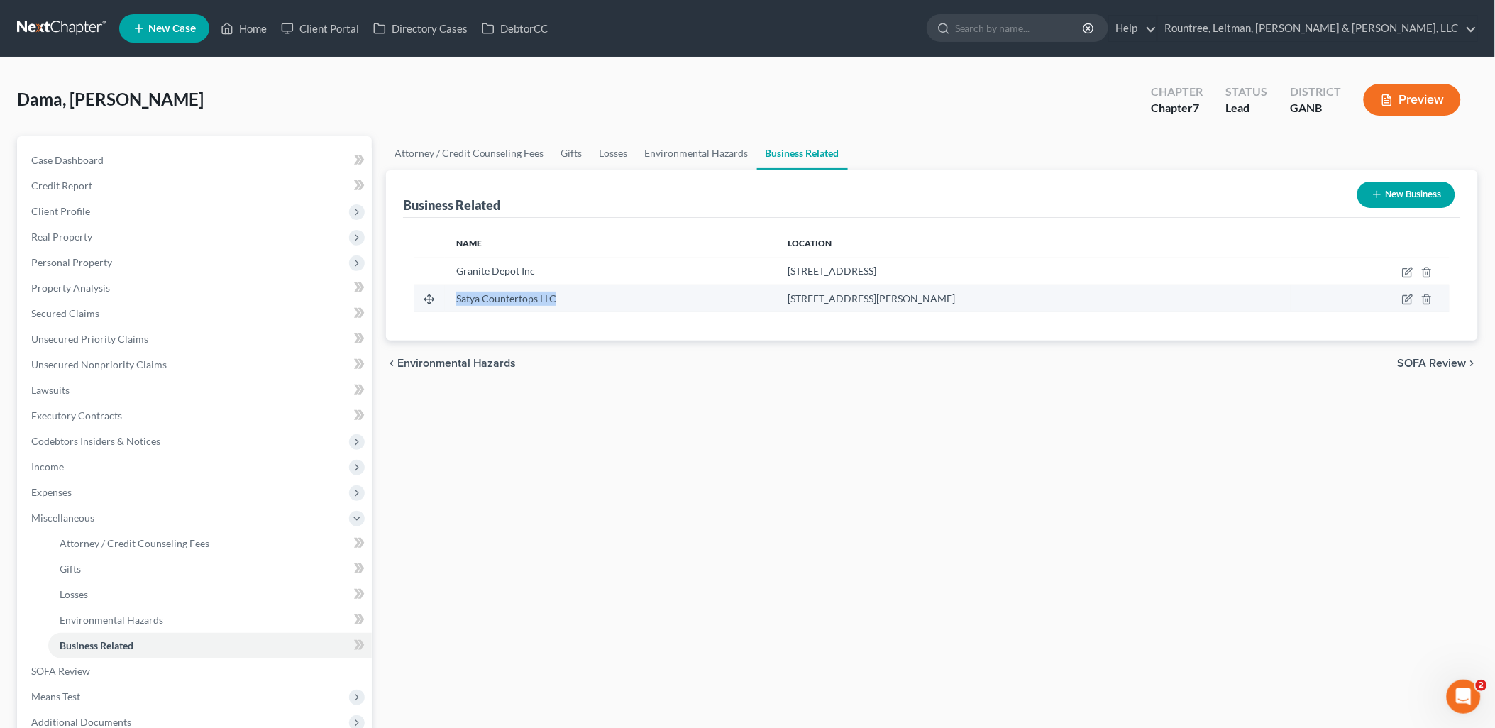
drag, startPoint x: 556, startPoint y: 294, endPoint x: 455, endPoint y: 306, distance: 100.7
click at [455, 306] on td "Satya Countertops LLC" at bounding box center [611, 298] width 332 height 27
copy span "Satya Countertops LLC"
click at [529, 434] on div "Attorney / Credit Counseling Fees Gifts Losses Environmental Hazards Business R…" at bounding box center [932, 482] width 1106 height 692
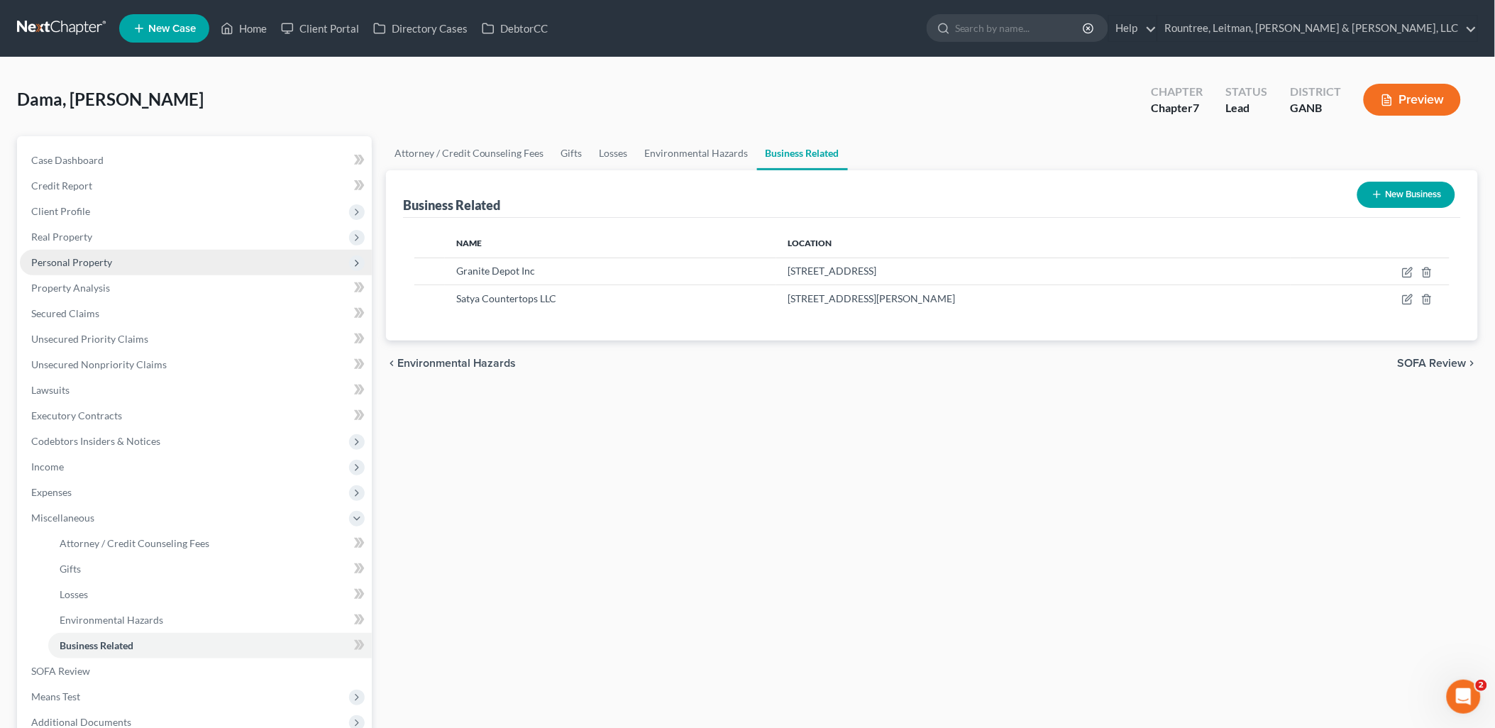
click at [158, 263] on span "Personal Property" at bounding box center [196, 263] width 352 height 26
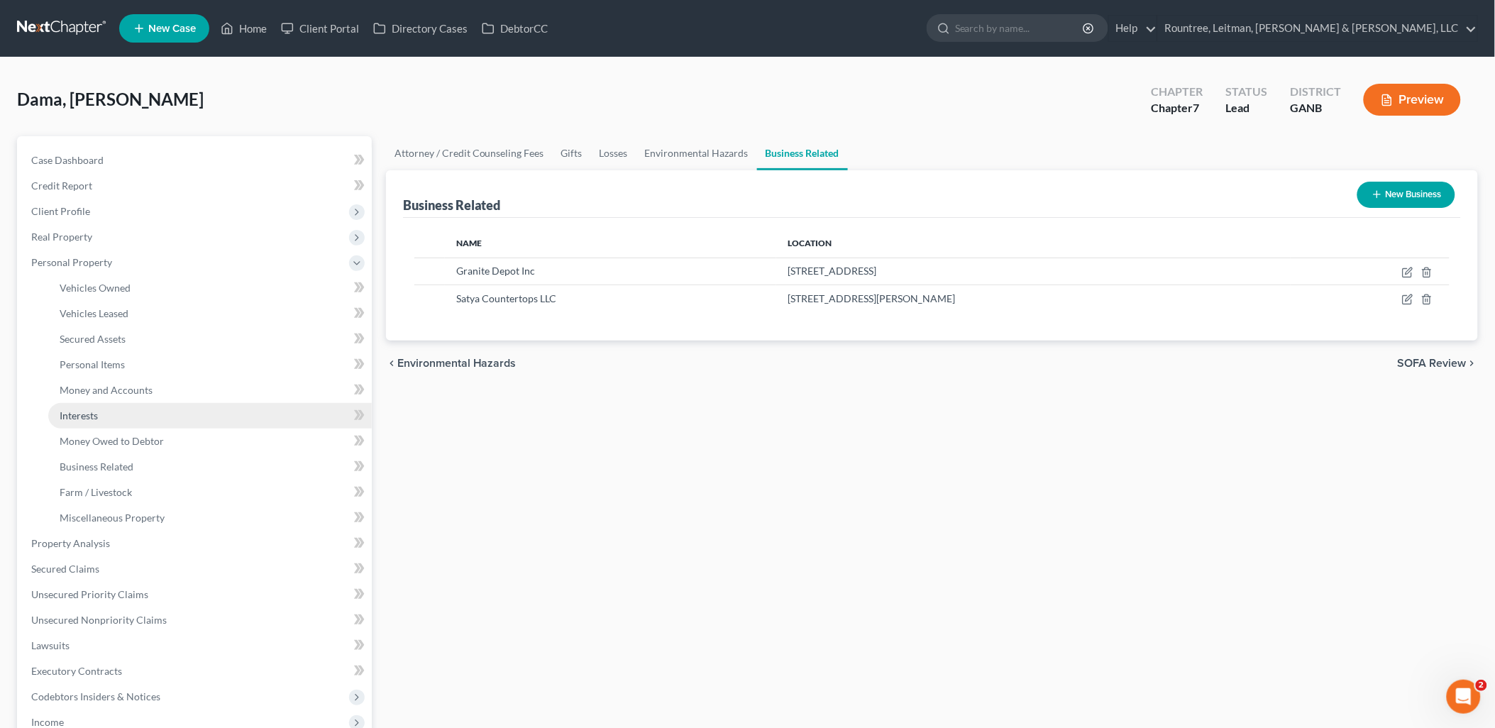
click at [123, 410] on link "Interests" at bounding box center [210, 416] width 324 height 26
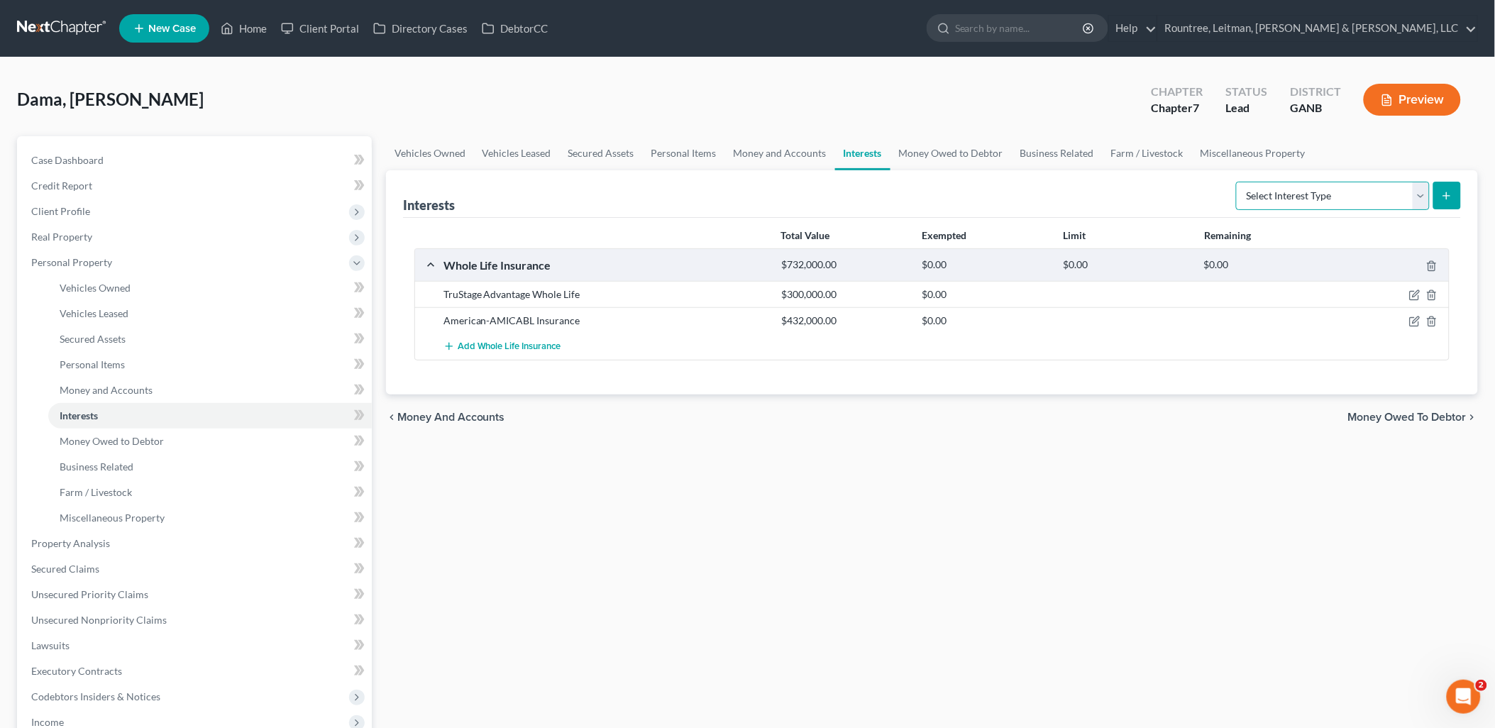
click at [1294, 196] on select "Select Interest Type 401K (A/B: 21) Annuity (A/B: 23) Bond (A/B: 18) Education …" at bounding box center [1333, 196] width 194 height 28
select select "unincorporated_business"
click at [1238, 182] on select "Select Interest Type 401K (A/B: 21) Annuity (A/B: 23) Bond (A/B: 18) Education …" at bounding box center [1333, 196] width 194 height 28
click at [1447, 188] on button "submit" at bounding box center [1447, 196] width 28 height 28
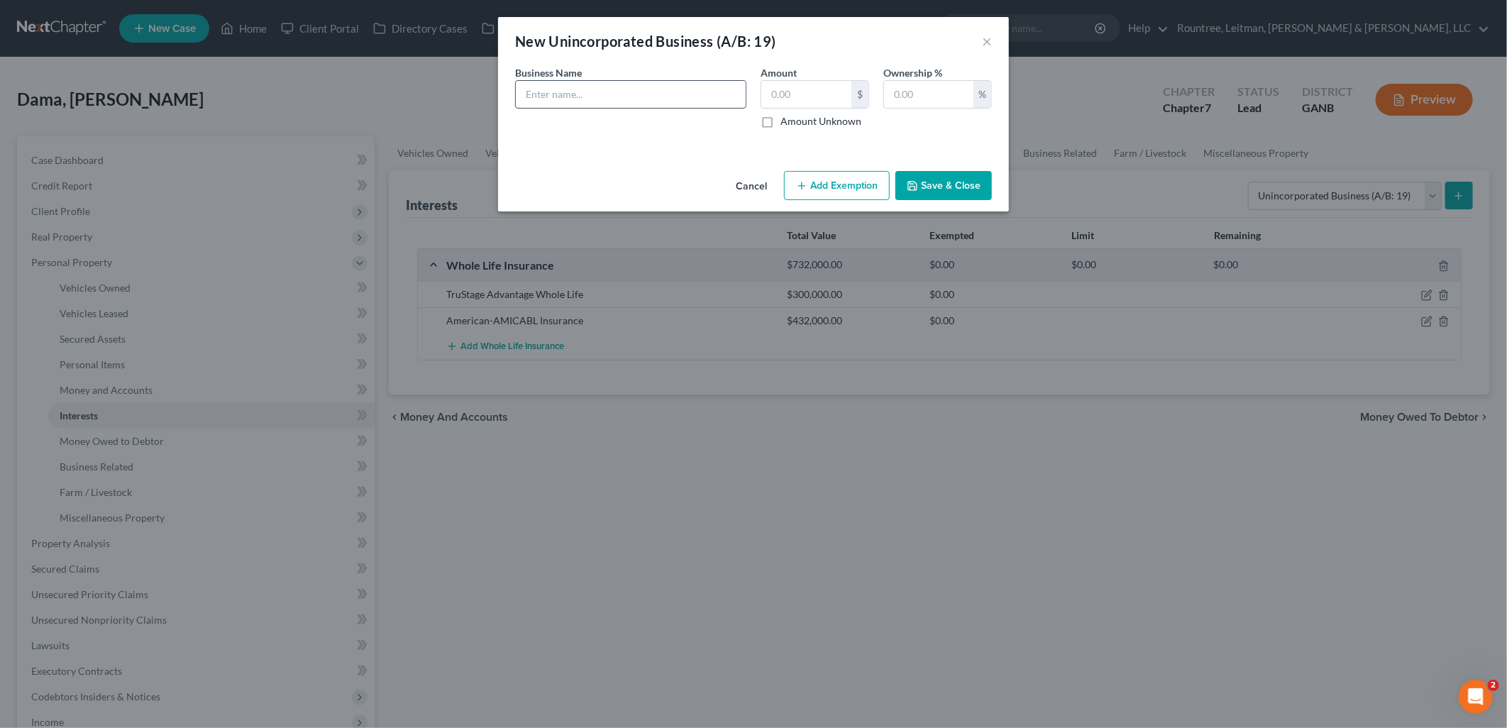
click at [620, 84] on input "text" at bounding box center [631, 94] width 230 height 27
paste input "Satya Countertops LLC"
type input "Satya Countertops LLC"
click at [836, 96] on input "text" at bounding box center [806, 94] width 90 height 27
click at [912, 89] on input "text" at bounding box center [928, 94] width 89 height 27
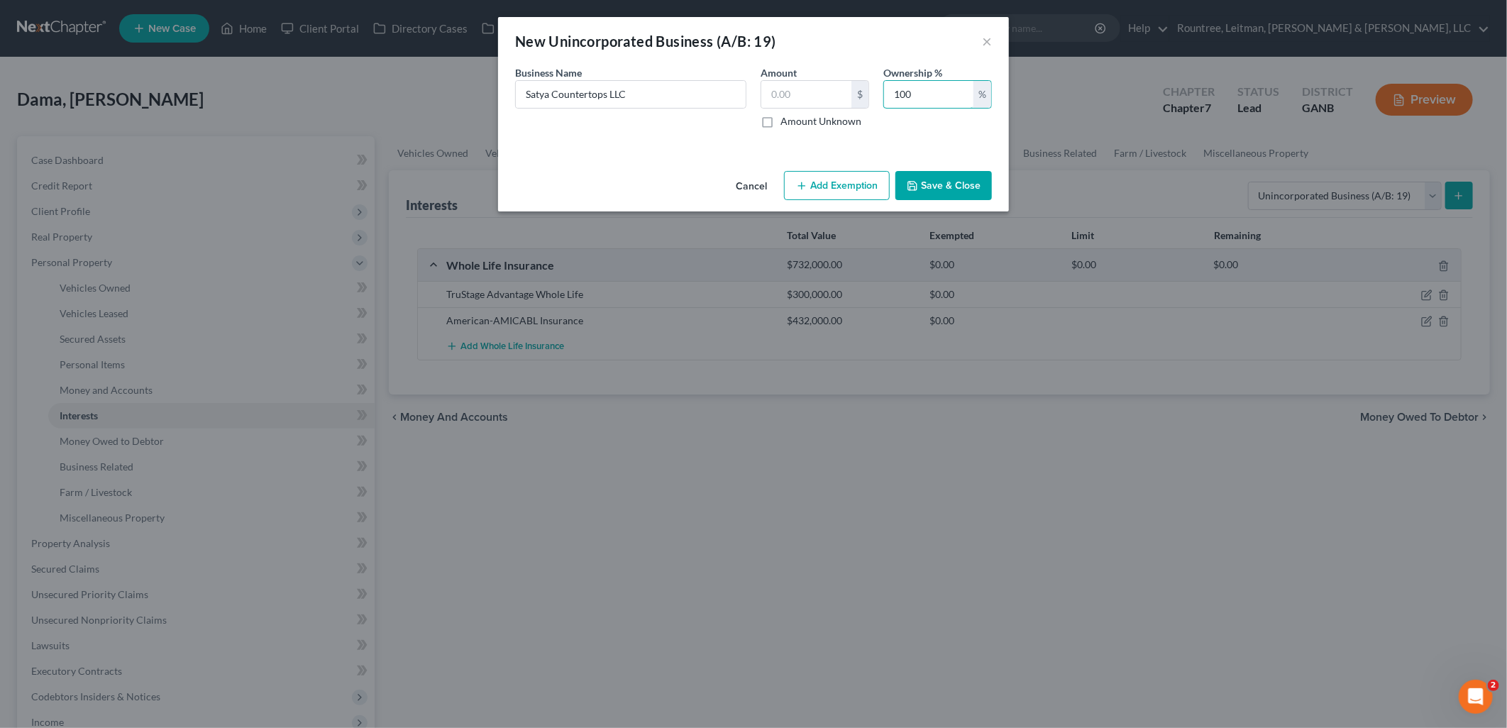
type input "100"
click at [937, 189] on button "Save & Close" at bounding box center [943, 186] width 96 height 30
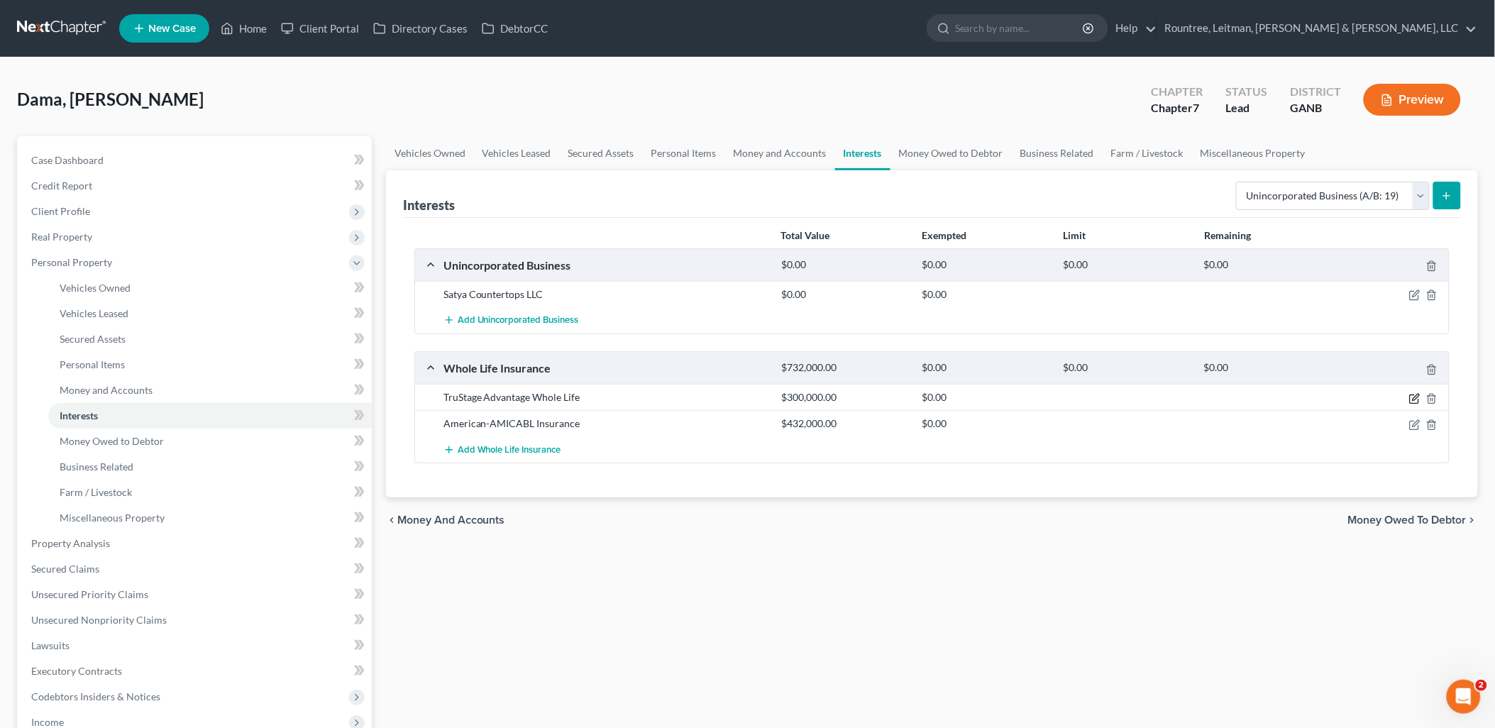
click at [1418, 400] on icon "button" at bounding box center [1414, 398] width 11 height 11
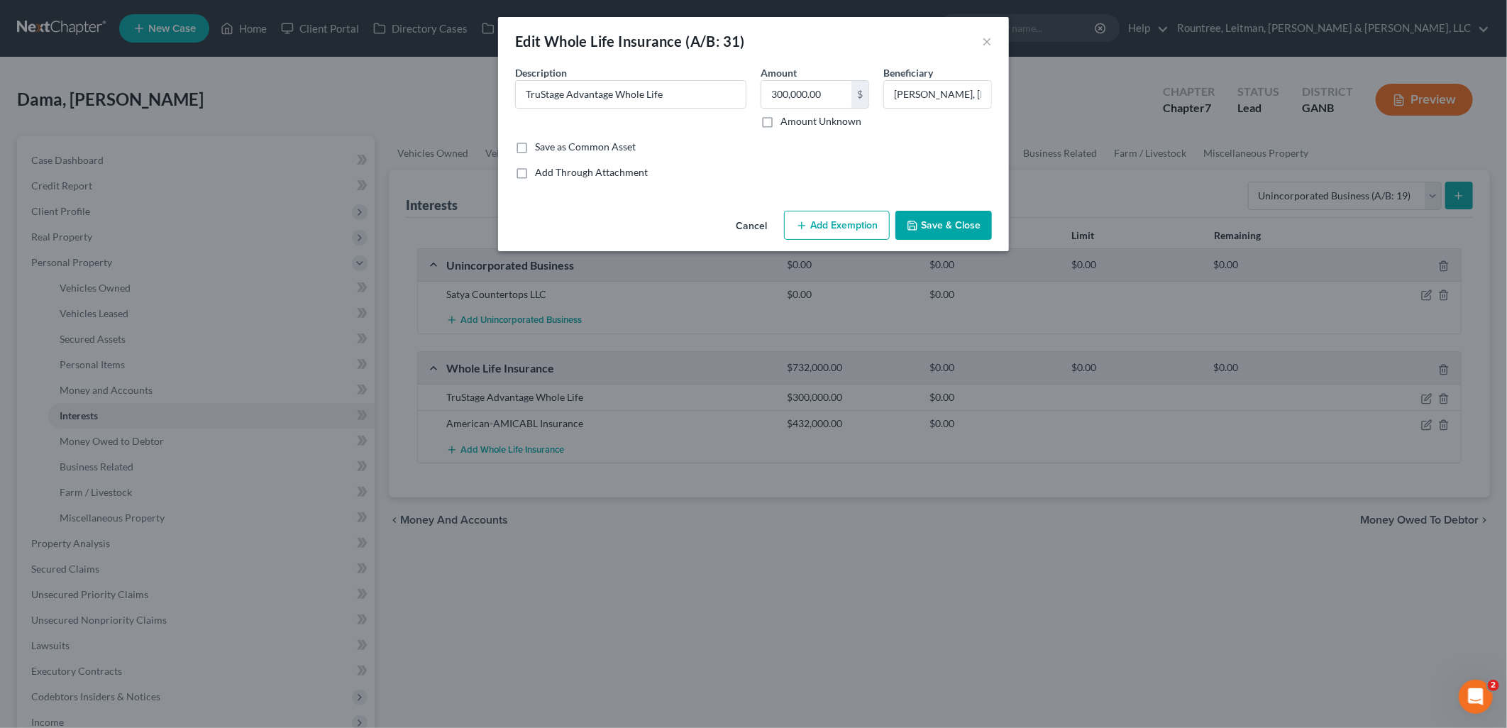
click at [780, 118] on label "Amount Unknown" at bounding box center [820, 121] width 81 height 14
click at [786, 118] on input "Amount Unknown" at bounding box center [790, 118] width 9 height 9
checkbox input "true"
click at [963, 234] on button "Save & Close" at bounding box center [943, 226] width 96 height 30
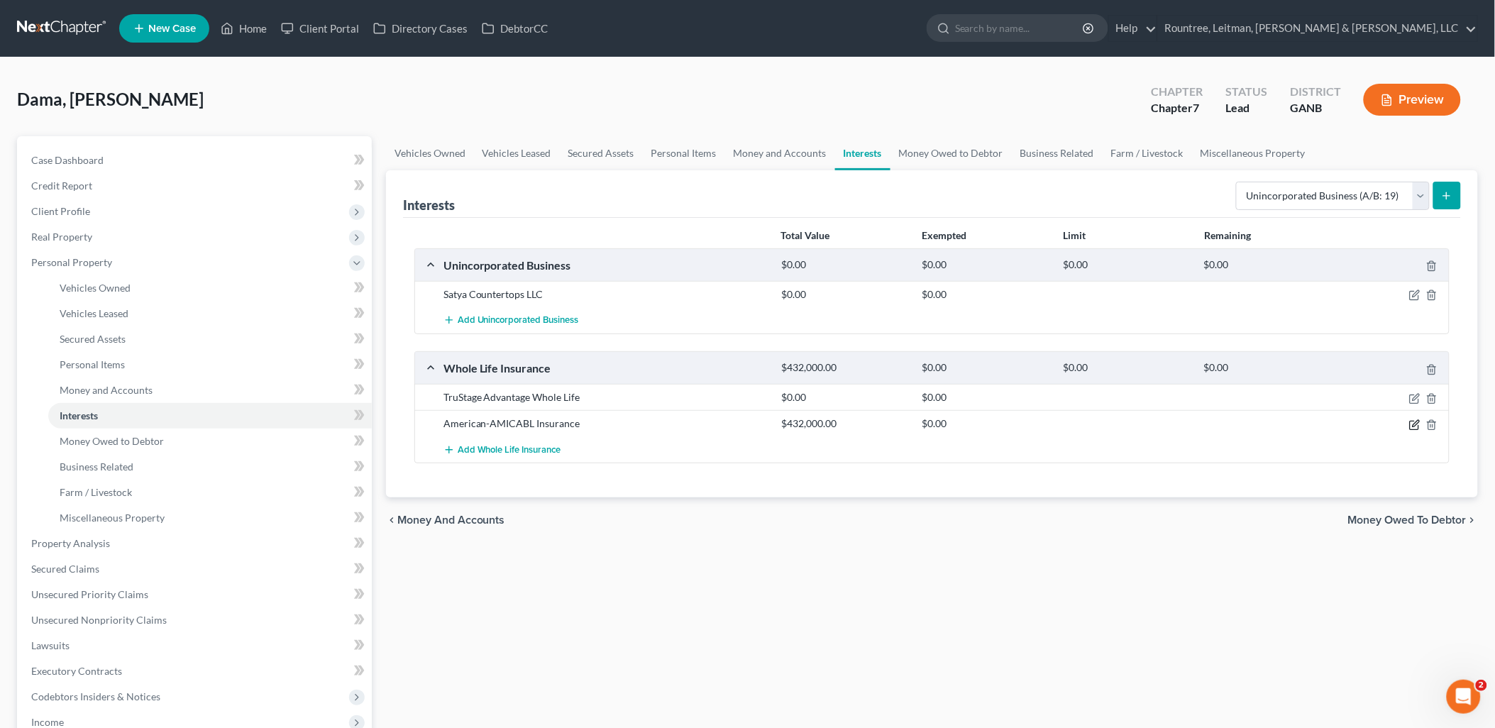
click at [1416, 423] on icon "button" at bounding box center [1414, 424] width 11 height 11
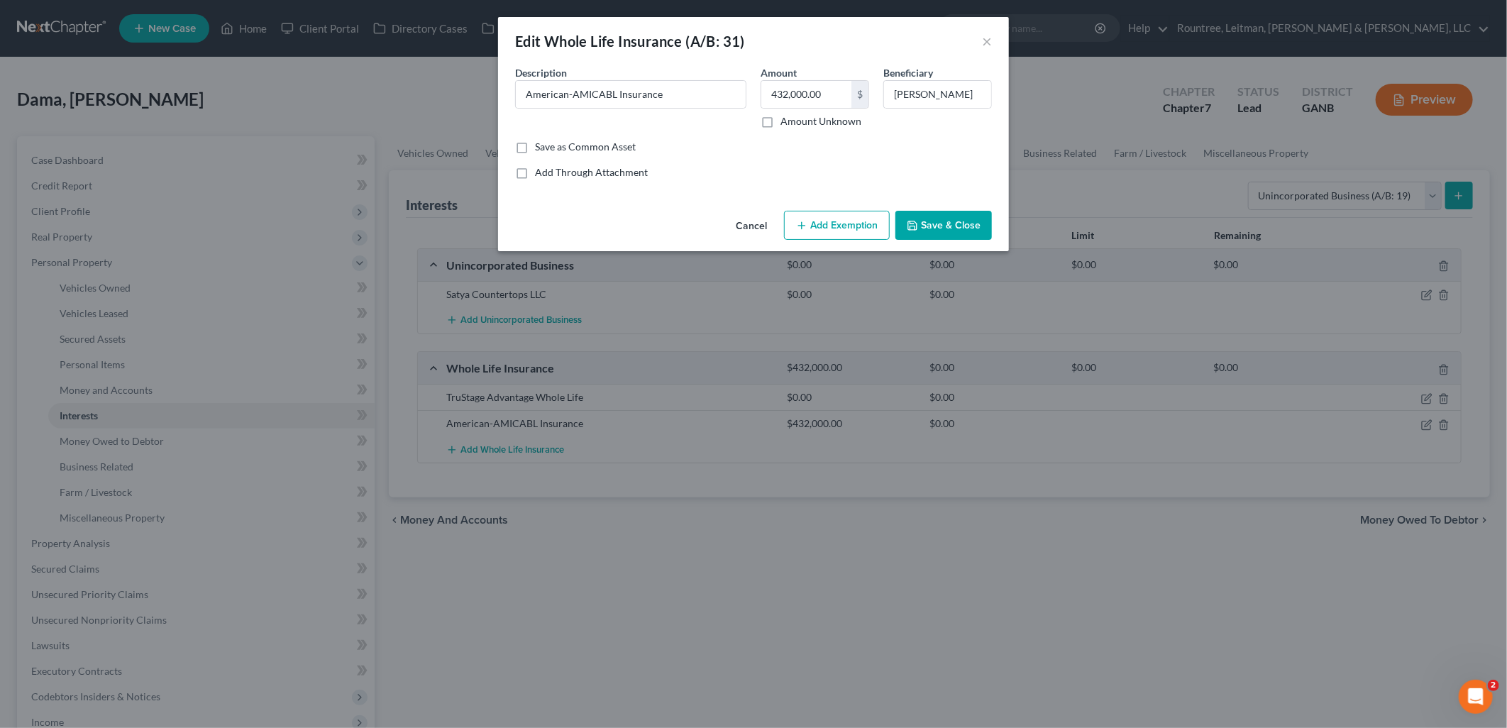
click at [780, 121] on label "Amount Unknown" at bounding box center [820, 121] width 81 height 14
click at [786, 121] on input "Amount Unknown" at bounding box center [790, 118] width 9 height 9
checkbox input "true"
click at [961, 228] on button "Save & Close" at bounding box center [943, 226] width 96 height 30
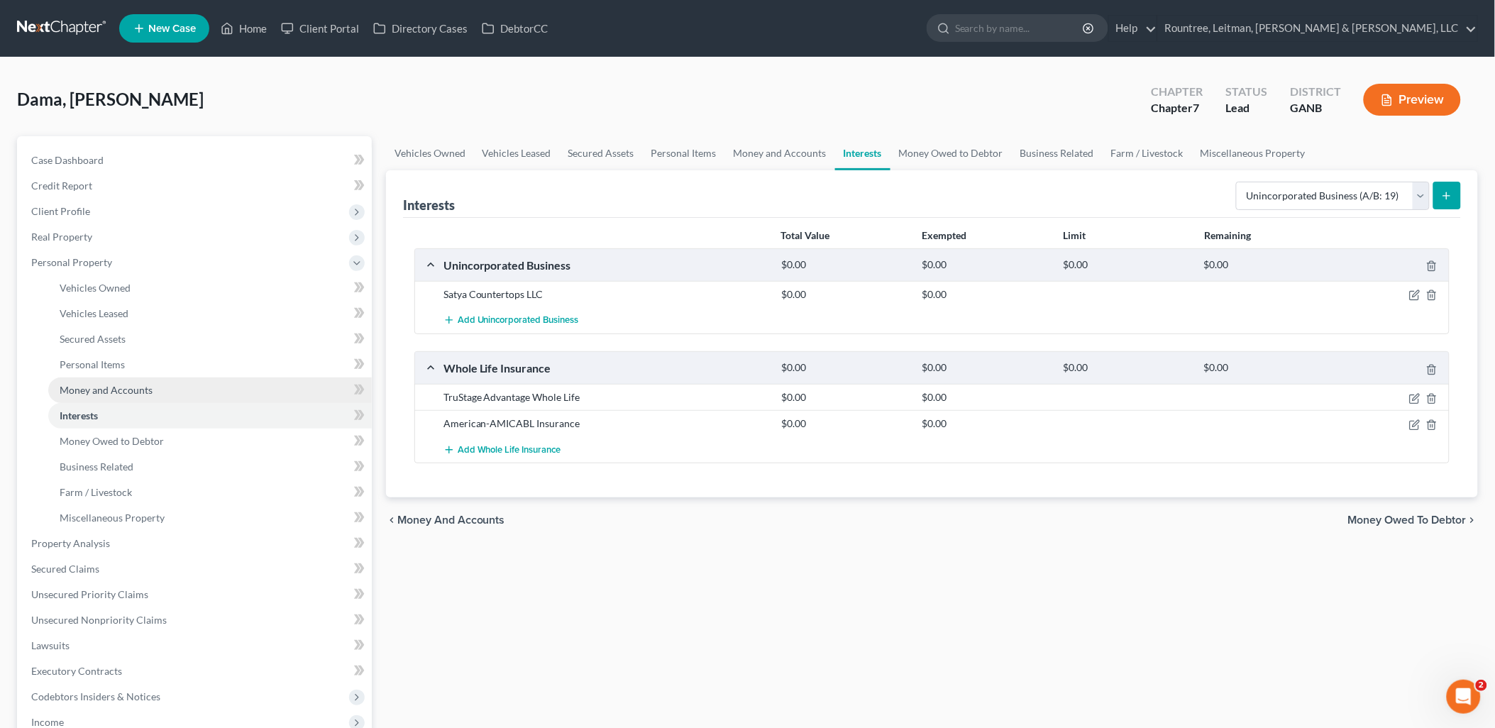
click at [173, 384] on link "Money and Accounts" at bounding box center [210, 390] width 324 height 26
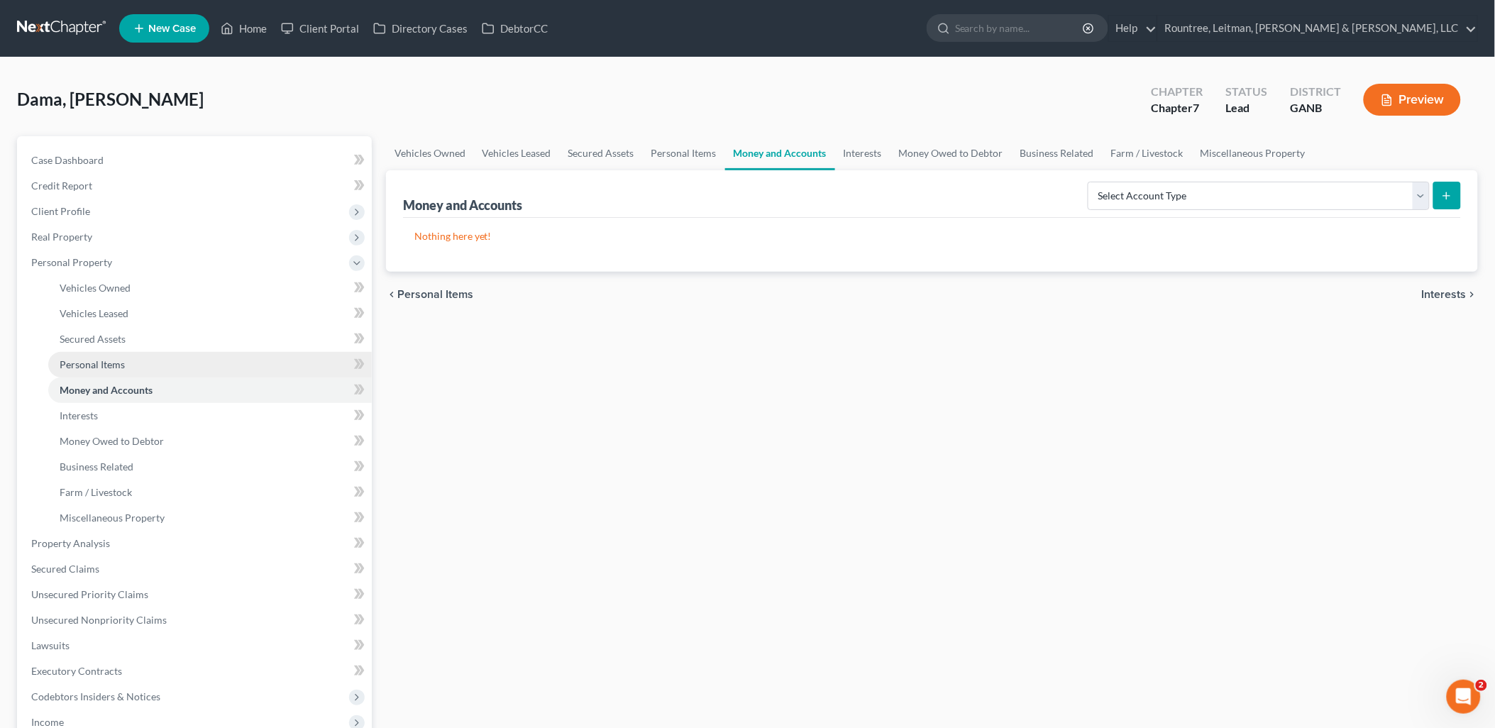
click at [160, 365] on link "Personal Items" at bounding box center [210, 365] width 324 height 26
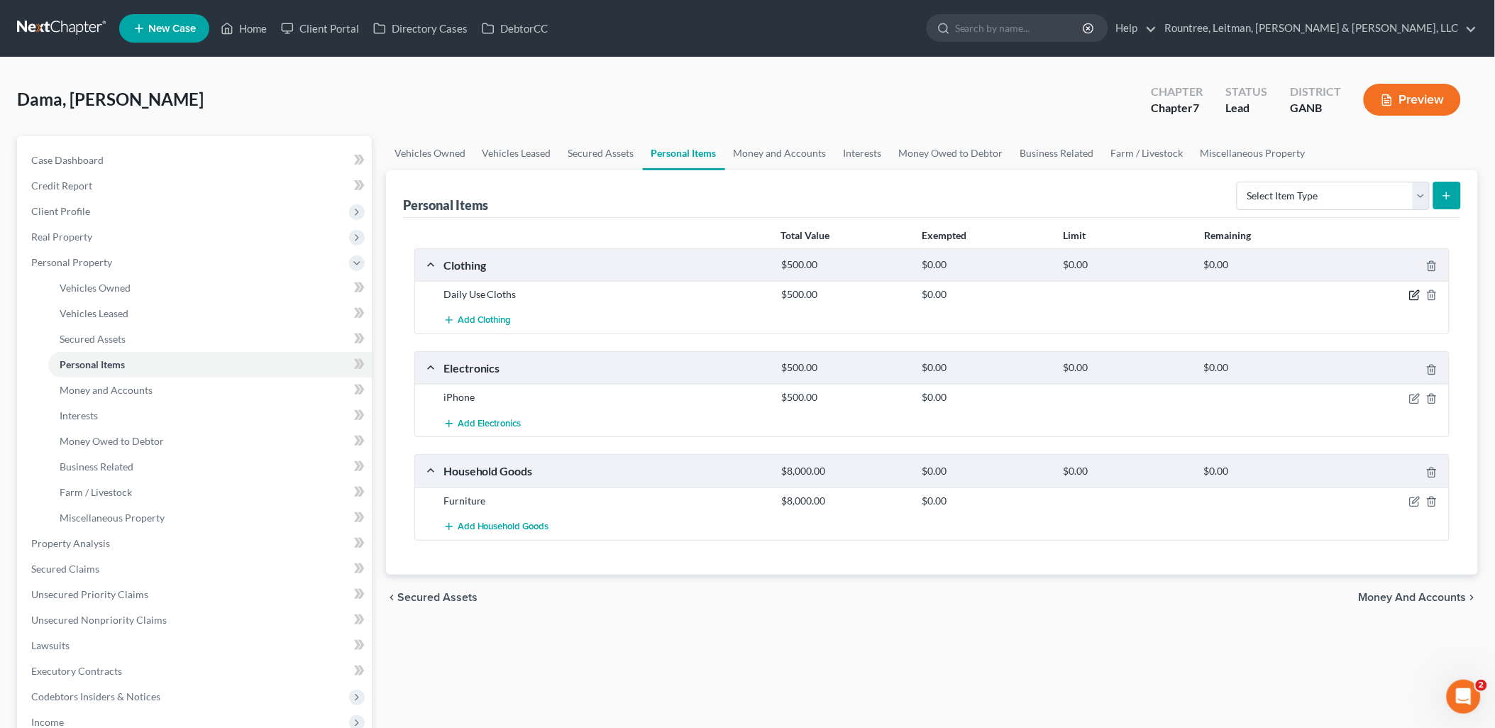
click at [1420, 300] on icon "button" at bounding box center [1414, 294] width 11 height 11
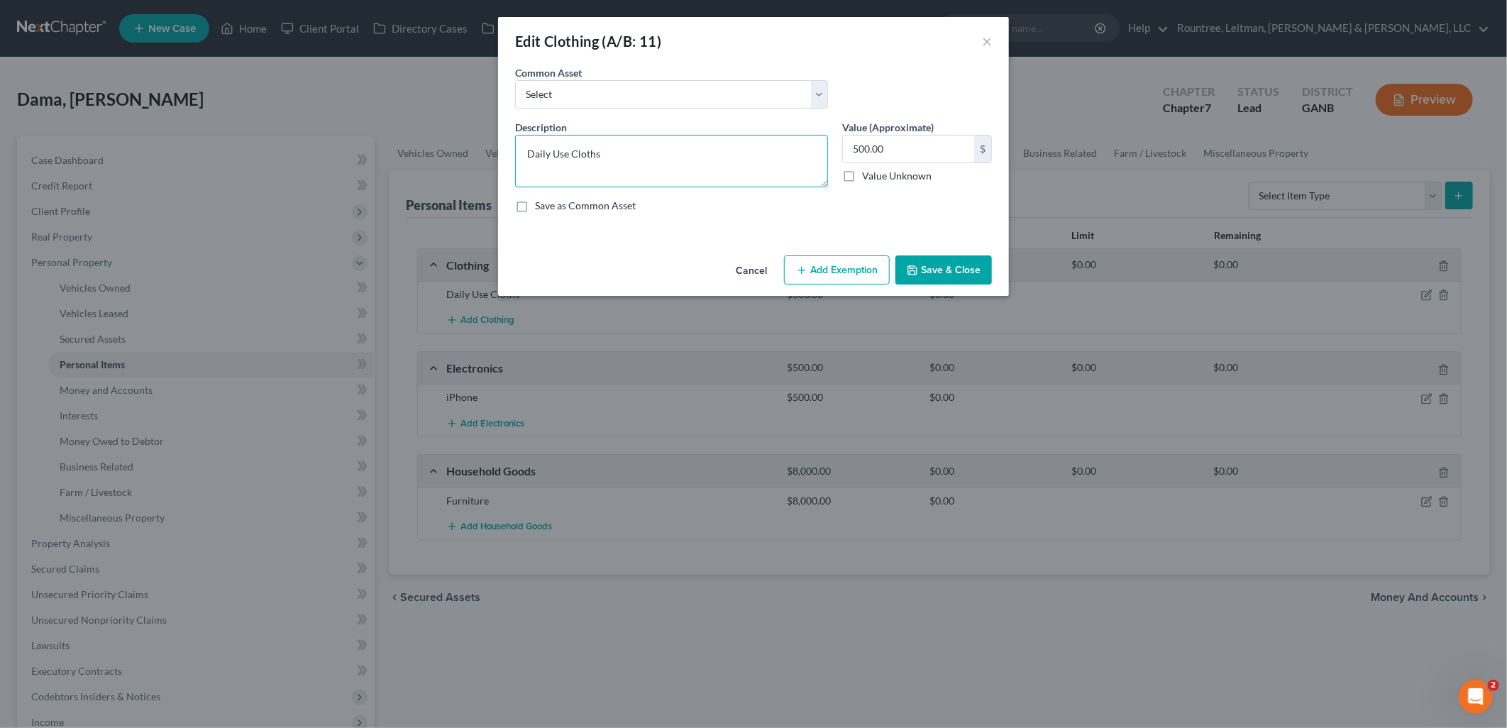
click at [595, 152] on textarea "Daily Use Cloths" at bounding box center [671, 161] width 313 height 53
type textarea "Daily Use Clothes"
click at [944, 272] on button "Save & Close" at bounding box center [943, 270] width 96 height 30
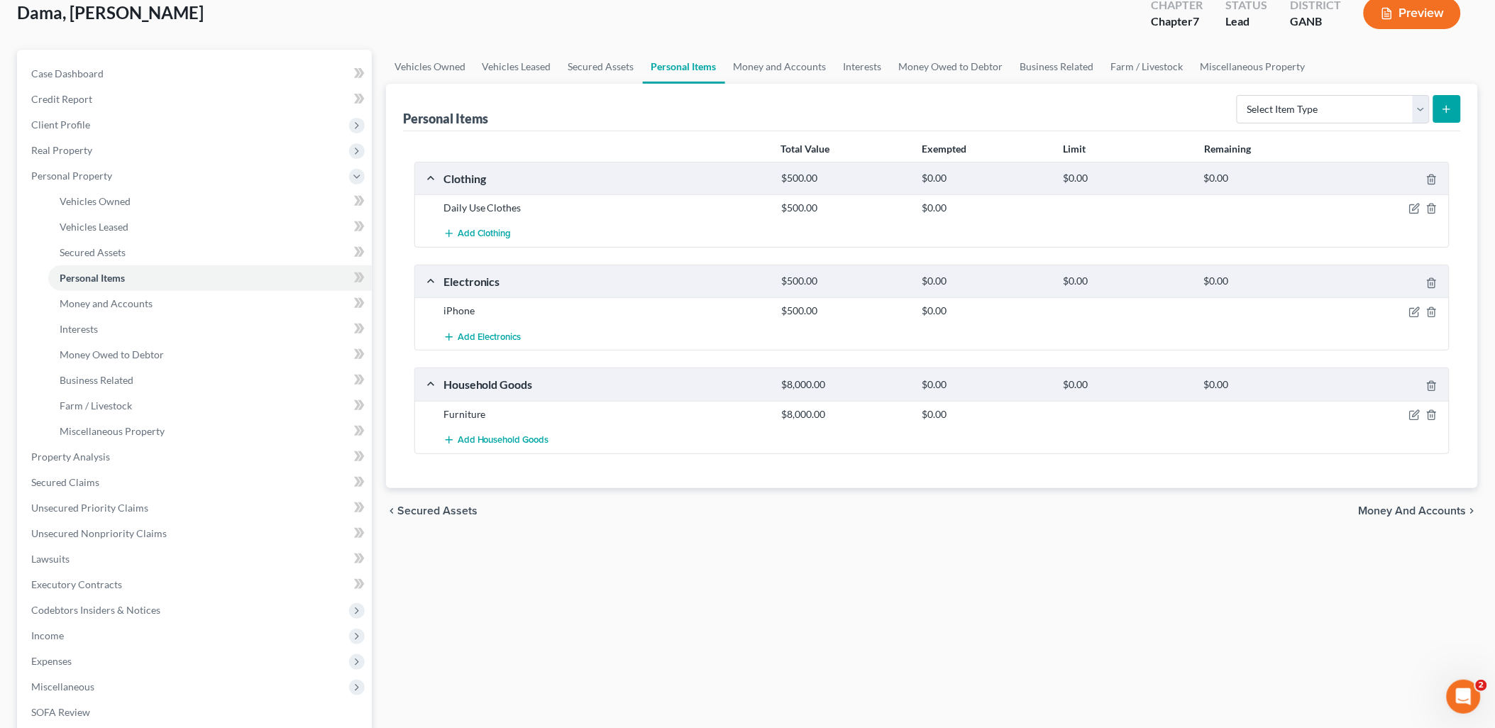
scroll to position [280, 0]
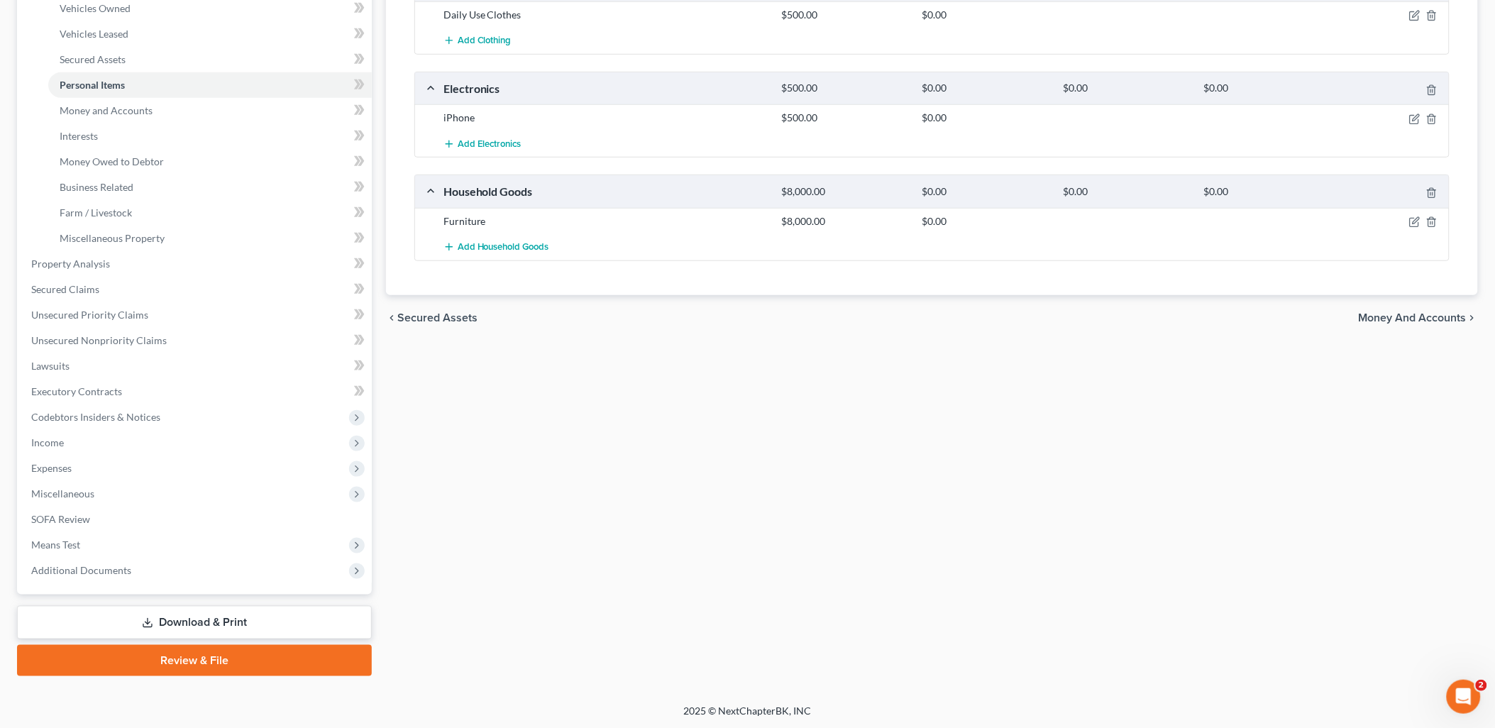
click at [159, 609] on link "Download & Print" at bounding box center [194, 622] width 355 height 33
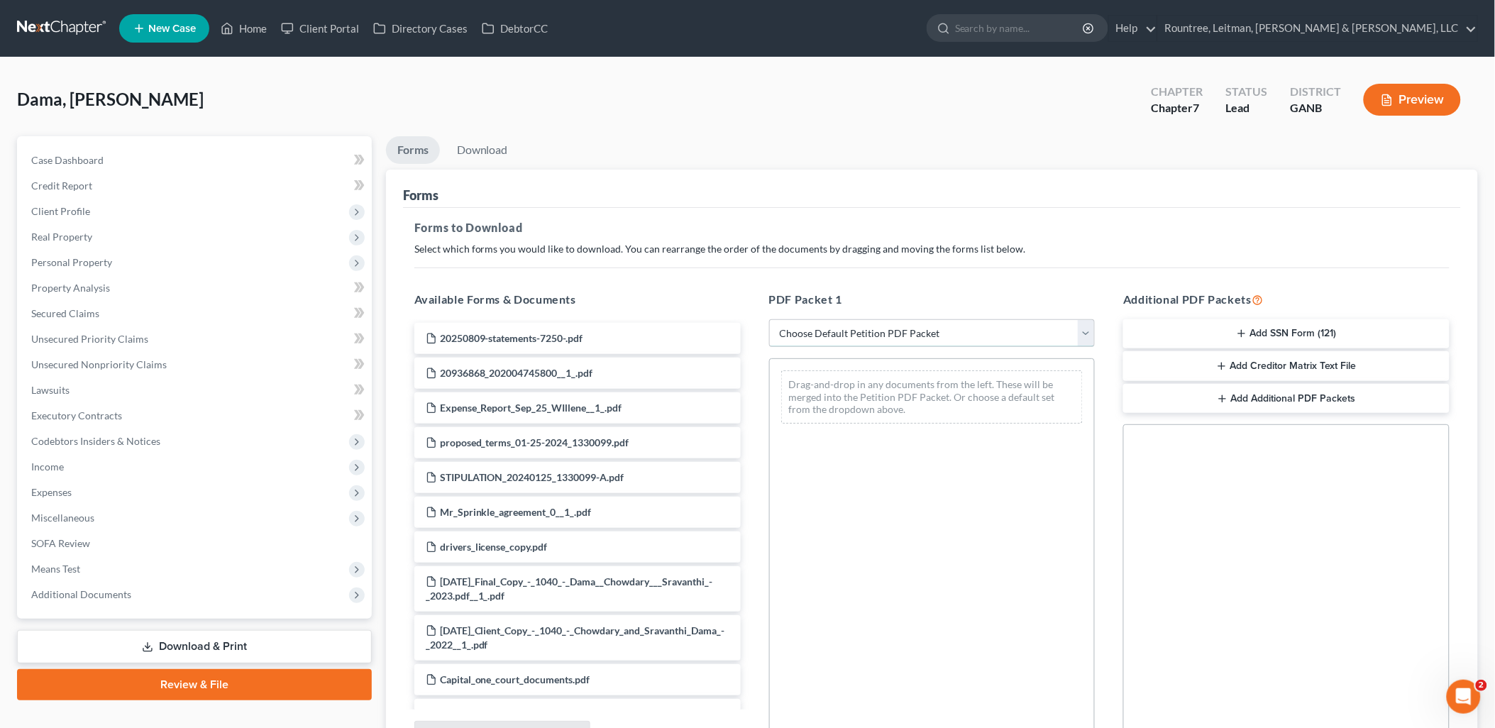
click at [839, 331] on select "Choose Default Petition PDF Packet Complete Bankruptcy Petition (all forms and …" at bounding box center [932, 333] width 326 height 28
select select "0"
click at [775, 319] on select "Choose Default Petition PDF Packet Complete Bankruptcy Petition (all forms and …" at bounding box center [932, 333] width 326 height 28
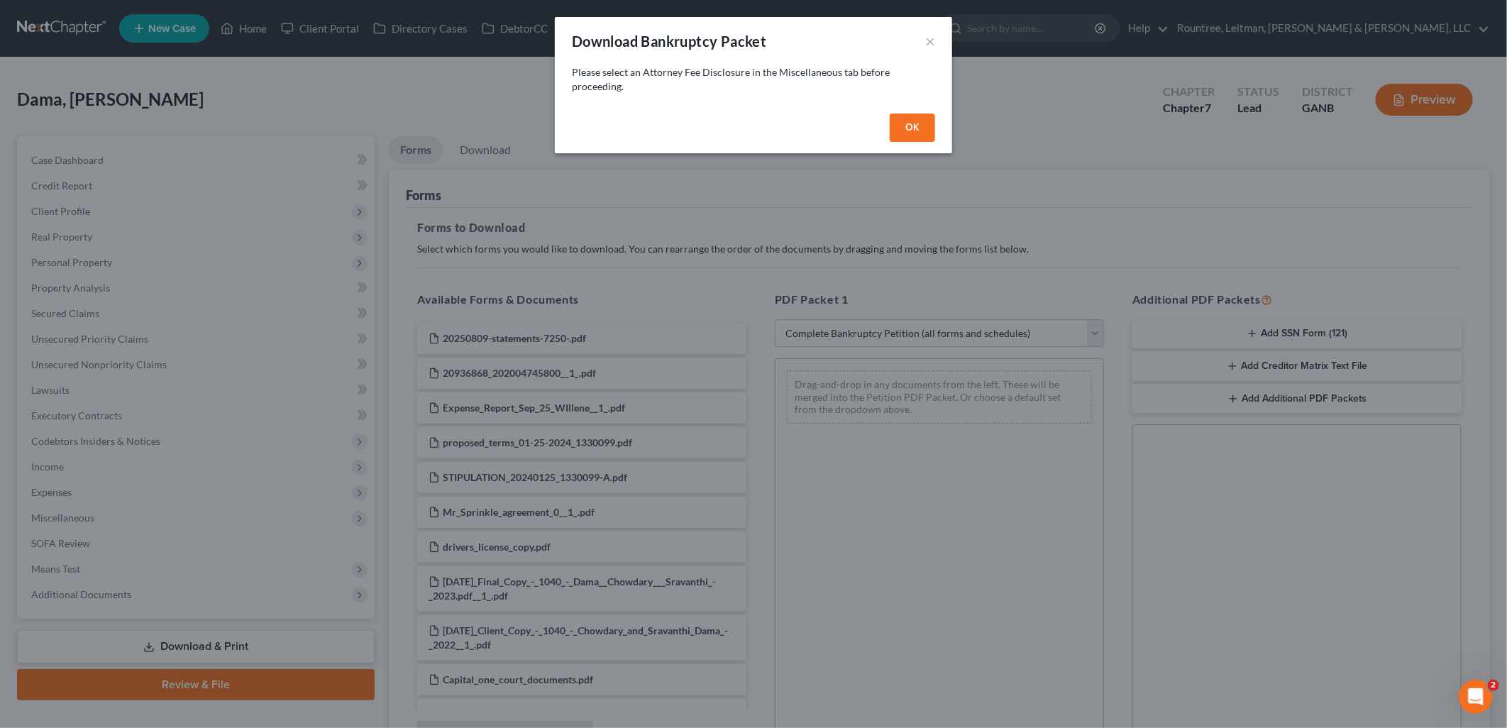
click at [908, 118] on button "OK" at bounding box center [912, 128] width 45 height 28
select select
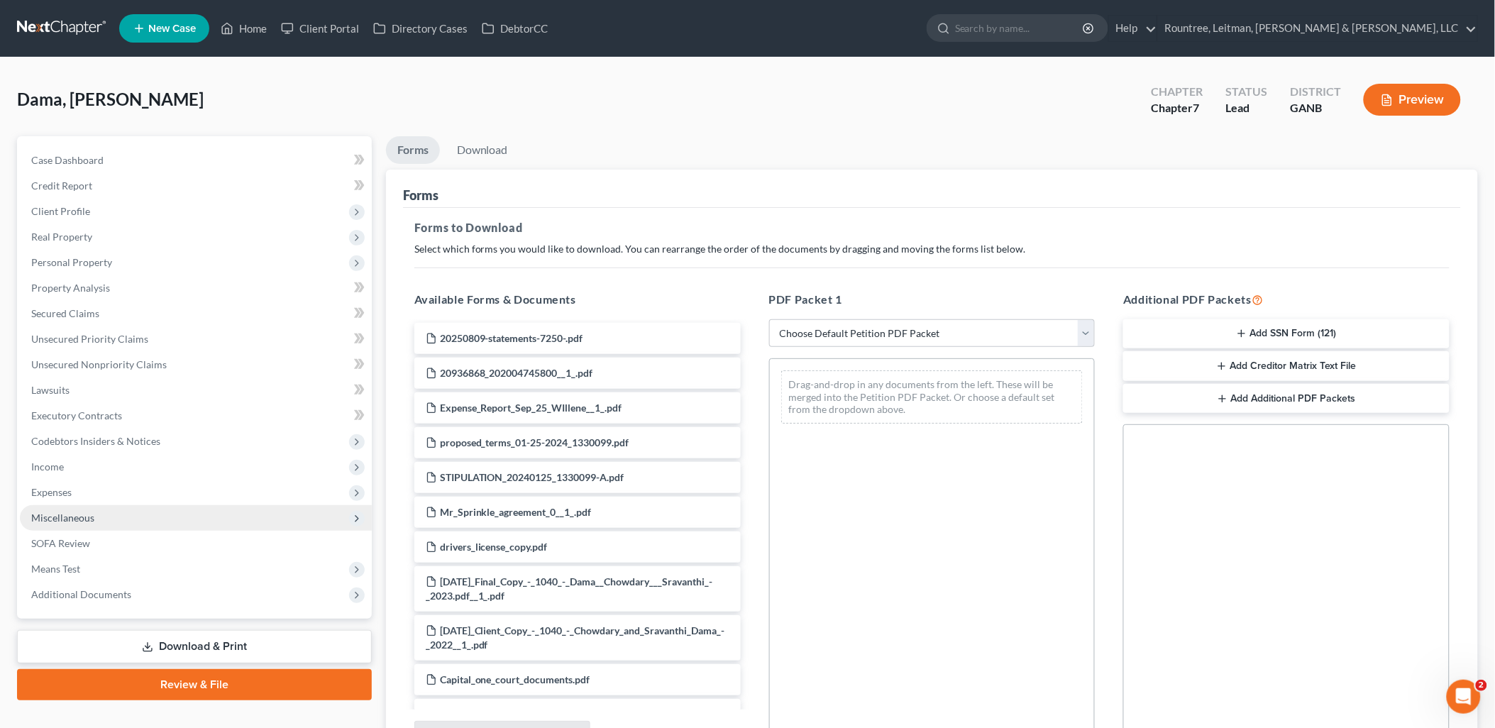
click at [122, 523] on span "Miscellaneous" at bounding box center [196, 518] width 352 height 26
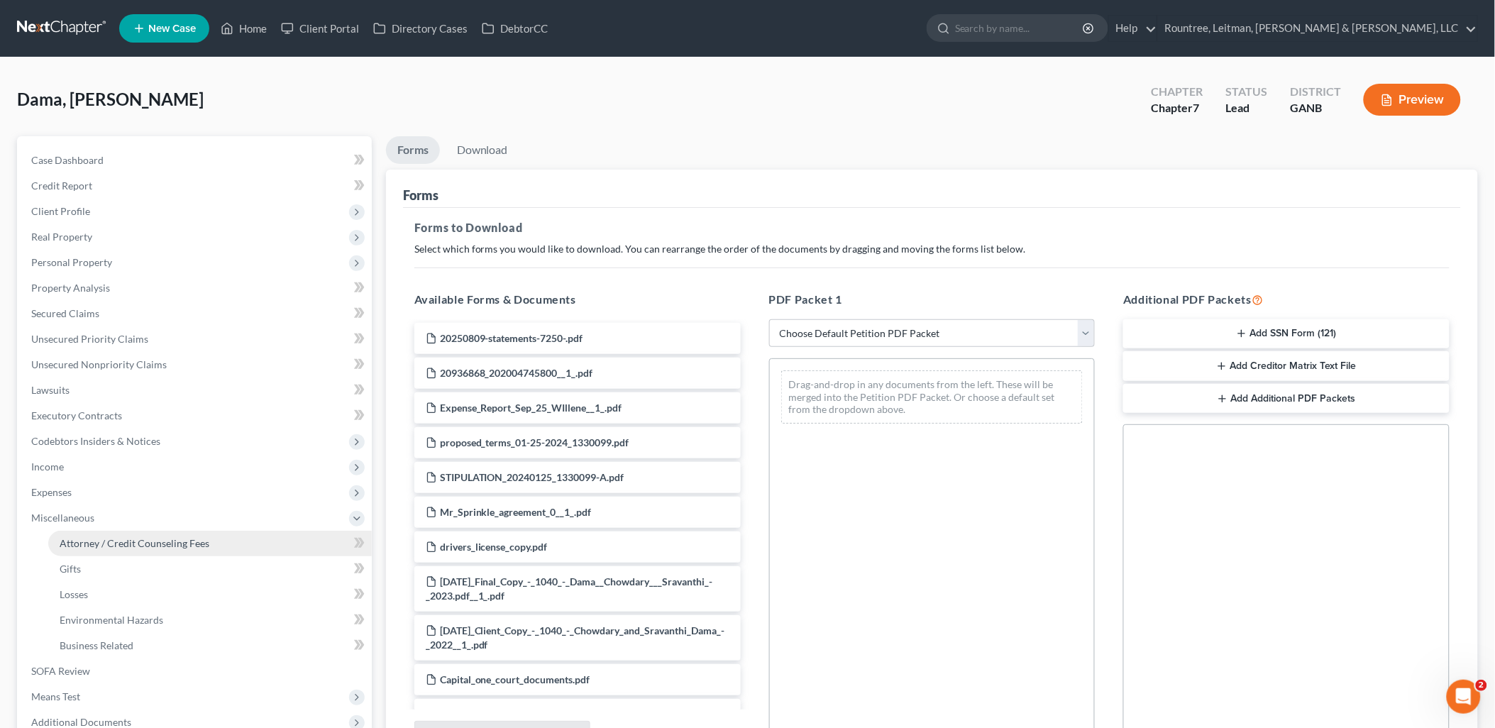
click at [138, 540] on span "Attorney / Credit Counseling Fees" at bounding box center [135, 543] width 150 height 12
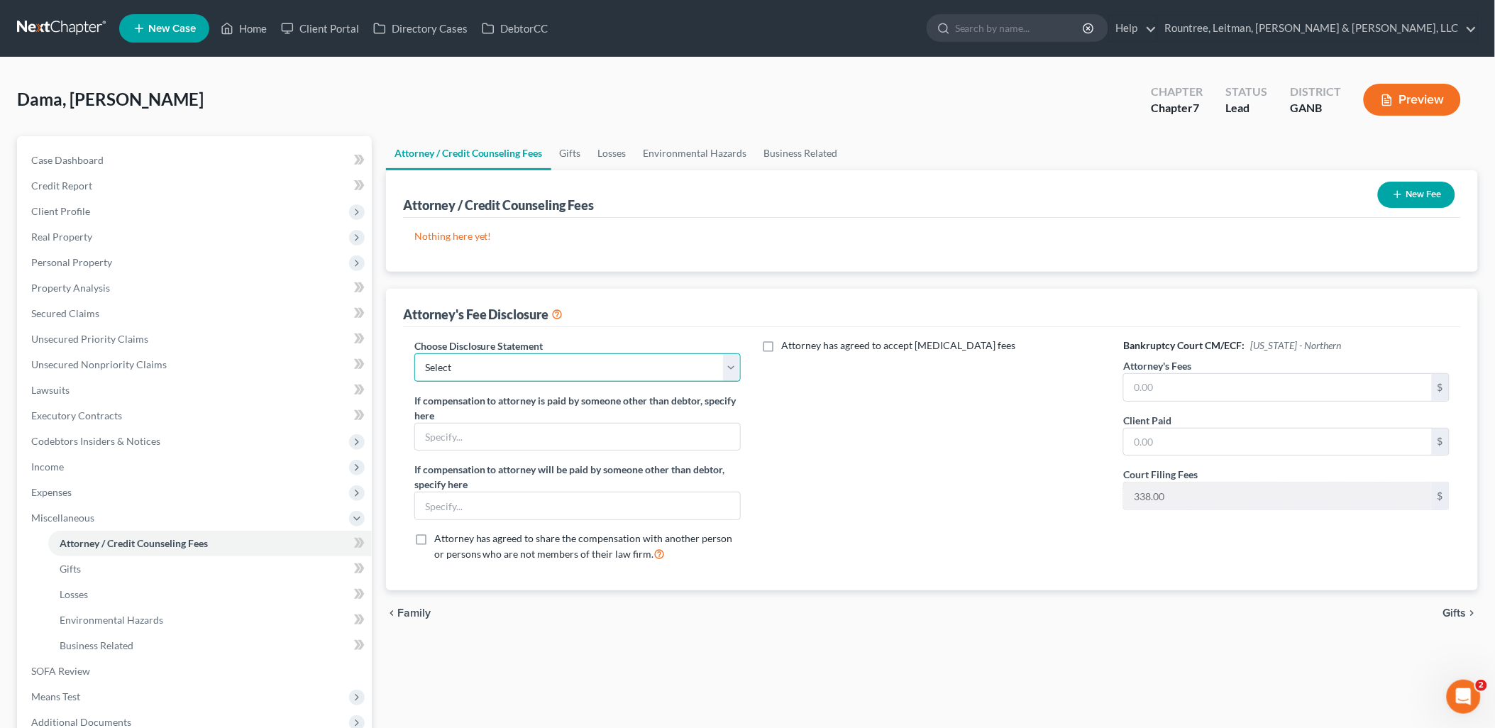
click at [473, 360] on select "Select Star Chain Chapter 13 - Hourly Chapter 11 Chapter 13 Disclosure Statemen…" at bounding box center [577, 367] width 326 height 28
select select "4"
click at [414, 353] on select "Select Star Chain Chapter 13 - Hourly Chapter 11 Chapter 13 Disclosure Statemen…" at bounding box center [577, 367] width 326 height 28
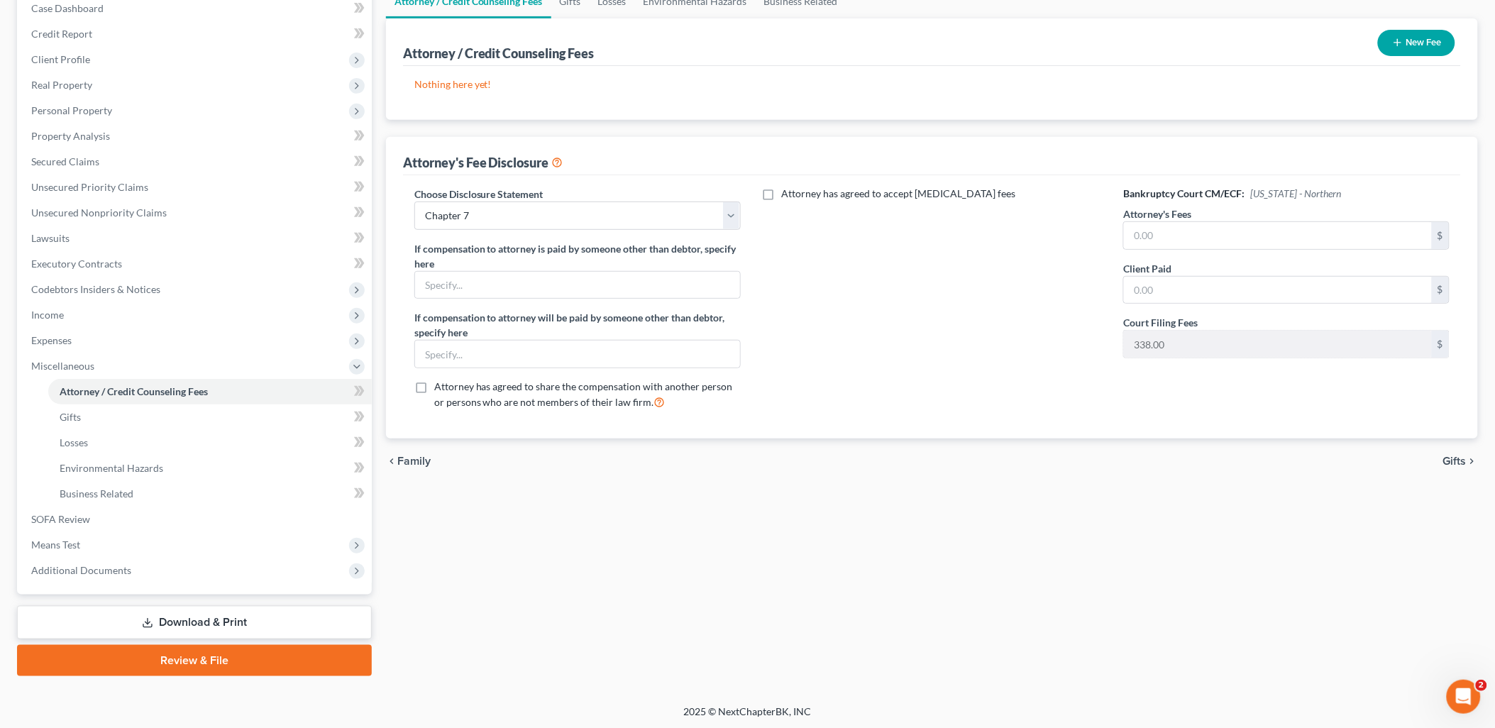
click at [232, 614] on link "Download & Print" at bounding box center [194, 622] width 355 height 33
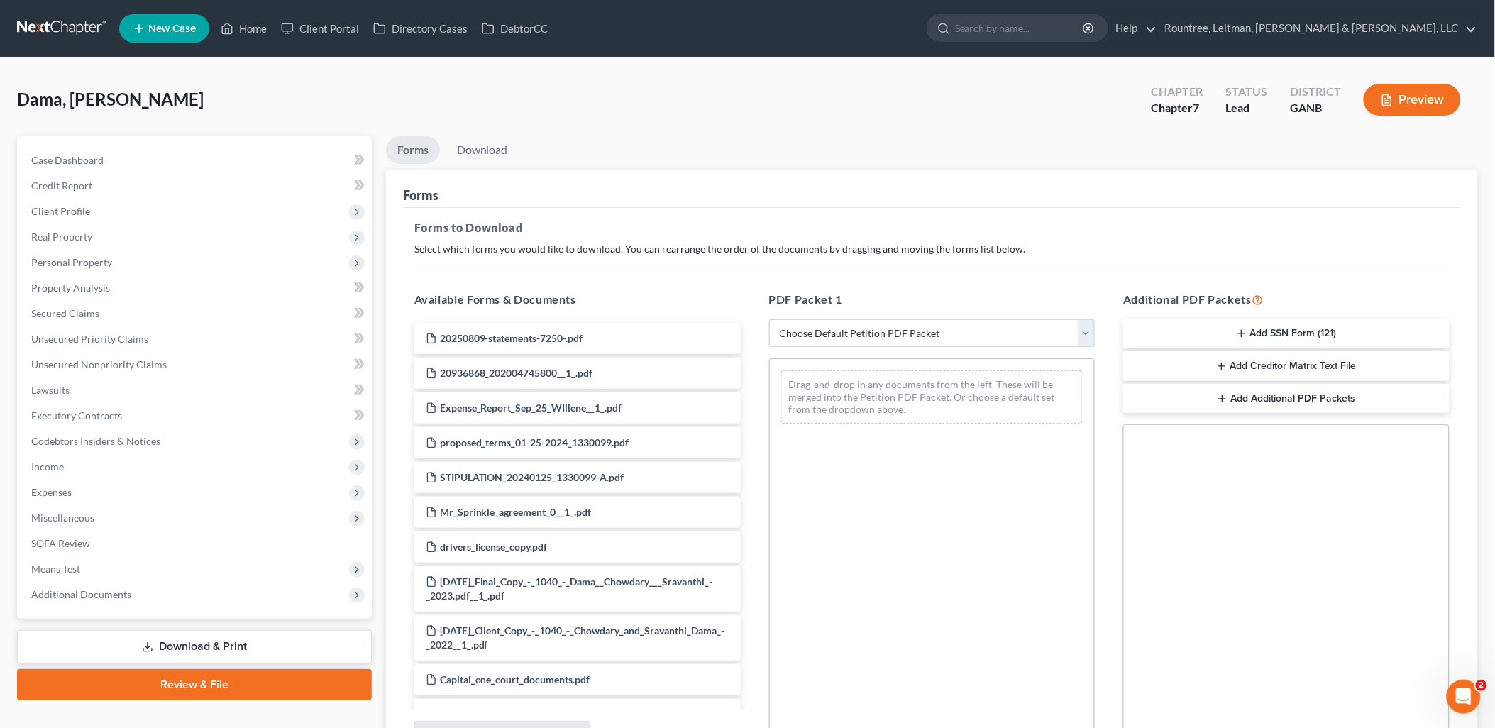
click at [795, 338] on select "Choose Default Petition PDF Packet Complete Bankruptcy Petition (all forms and …" at bounding box center [932, 333] width 326 height 28
click at [767, 271] on div "Forms to Download Select which forms you would like to download. You can rearra…" at bounding box center [932, 493] width 1058 height 570
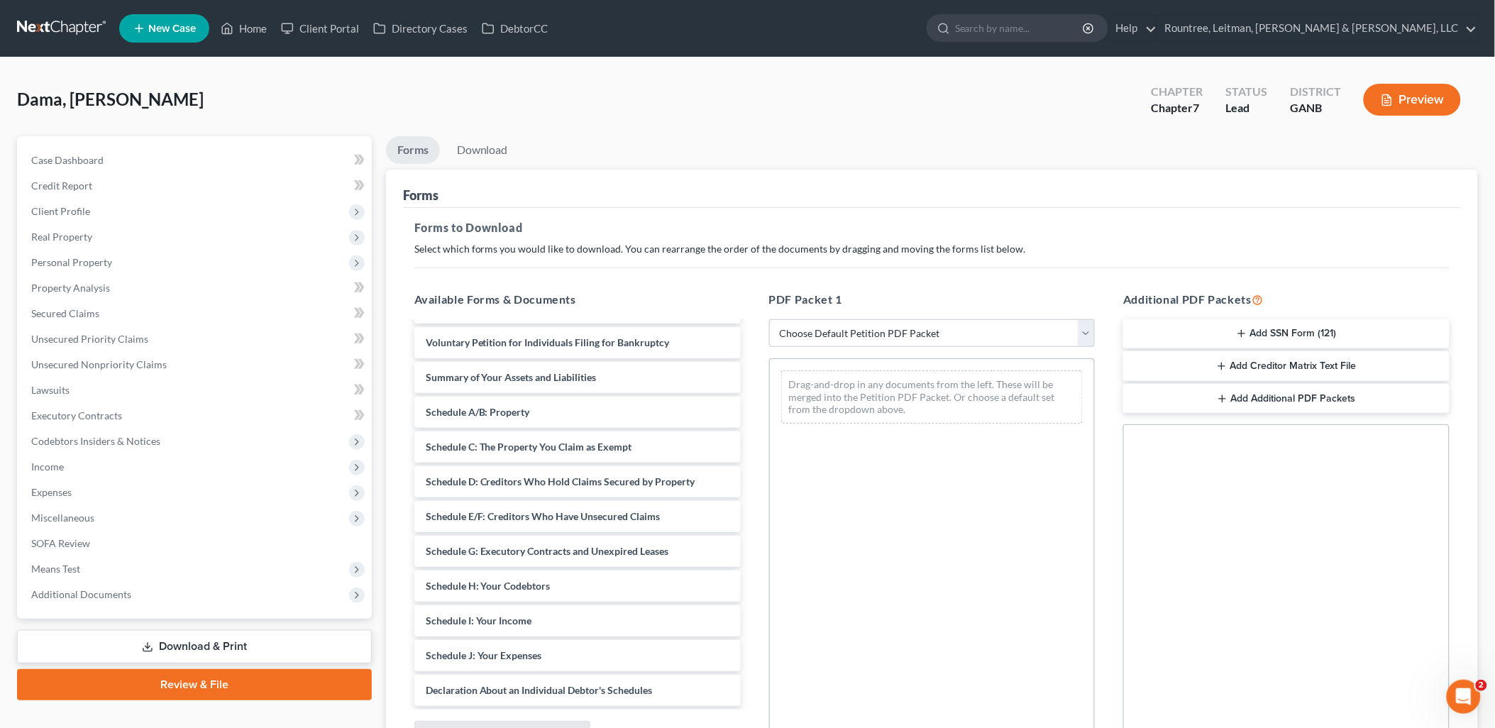
scroll to position [315, 0]
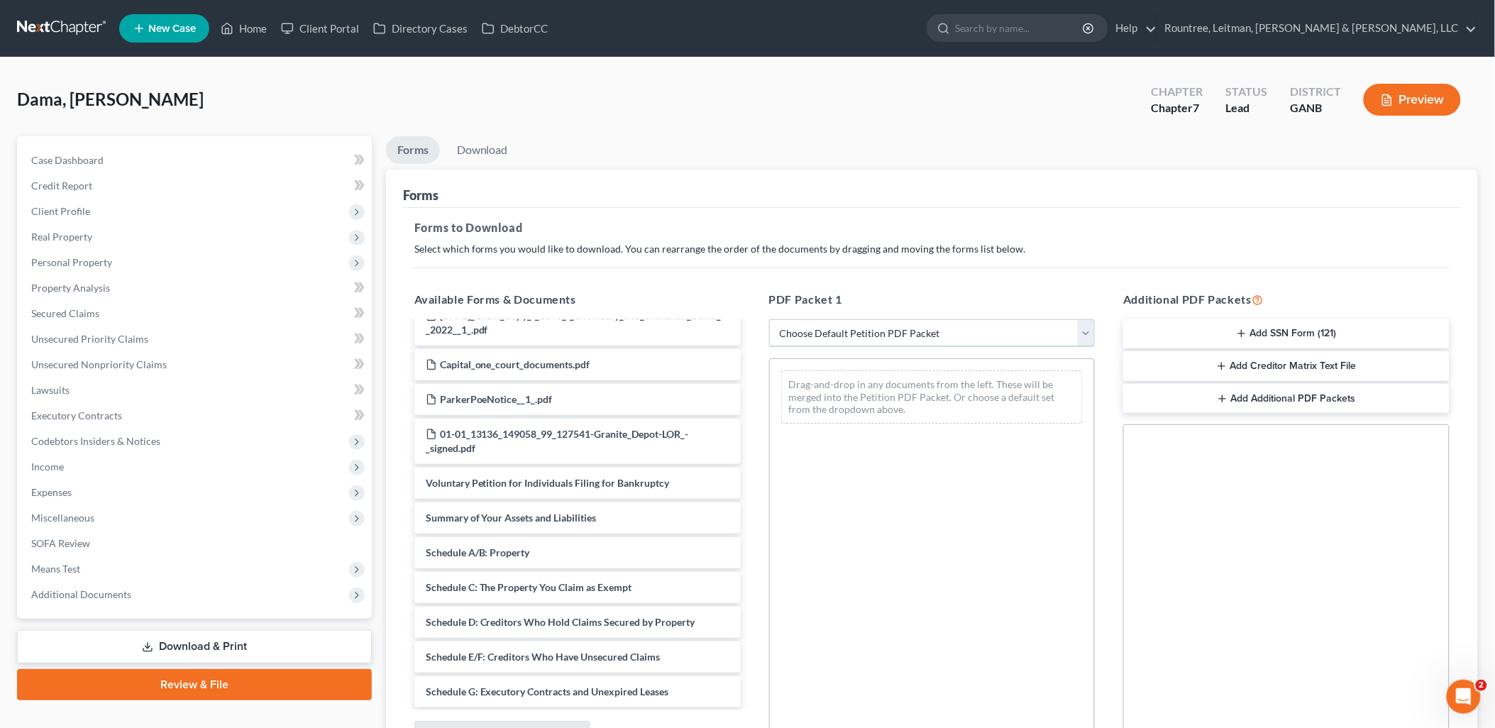
click at [855, 333] on select "Choose Default Petition PDF Packet Complete Bankruptcy Petition (all forms and …" at bounding box center [932, 333] width 326 height 28
select select "0"
click at [769, 319] on select "Choose Default Petition PDF Packet Complete Bankruptcy Petition (all forms and …" at bounding box center [932, 333] width 326 height 28
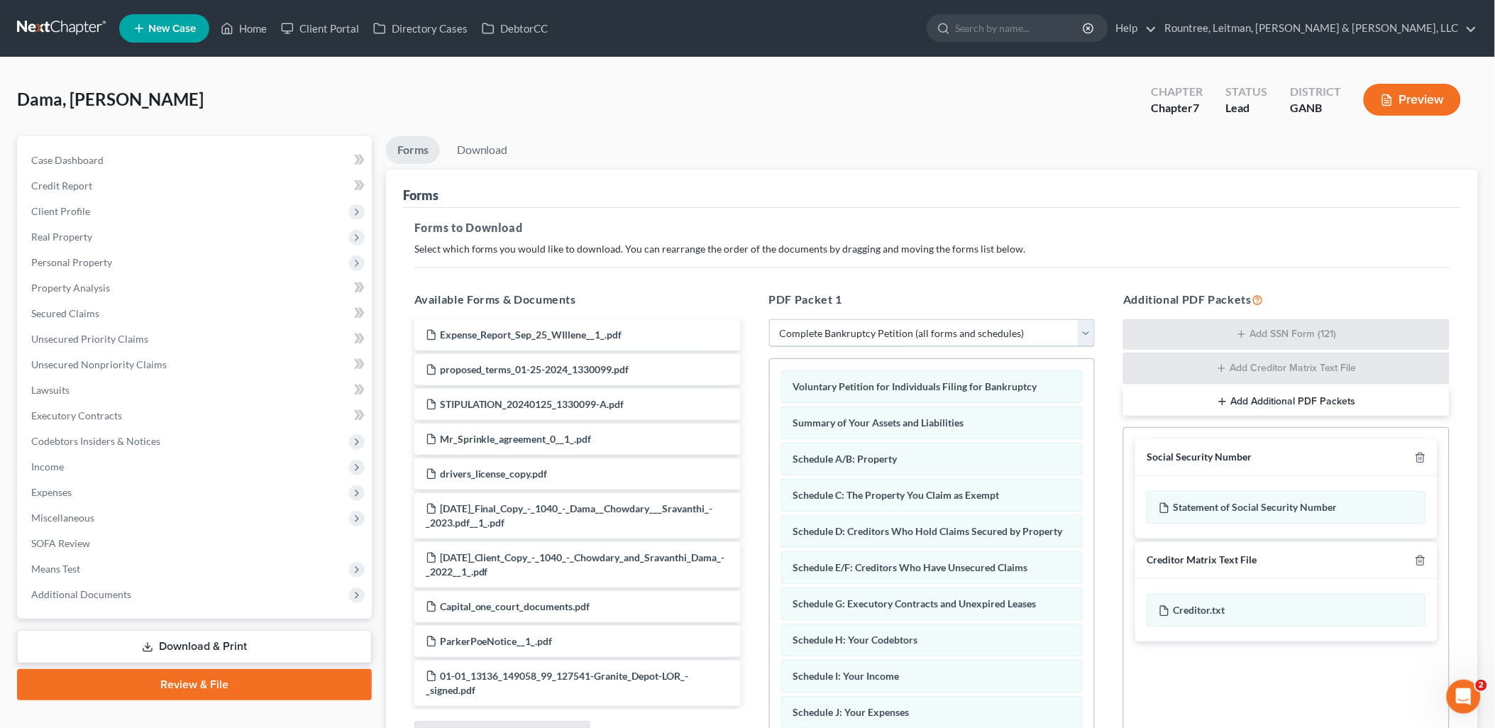
scroll to position [72, 0]
click at [1420, 463] on icon "button" at bounding box center [1420, 457] width 6 height 9
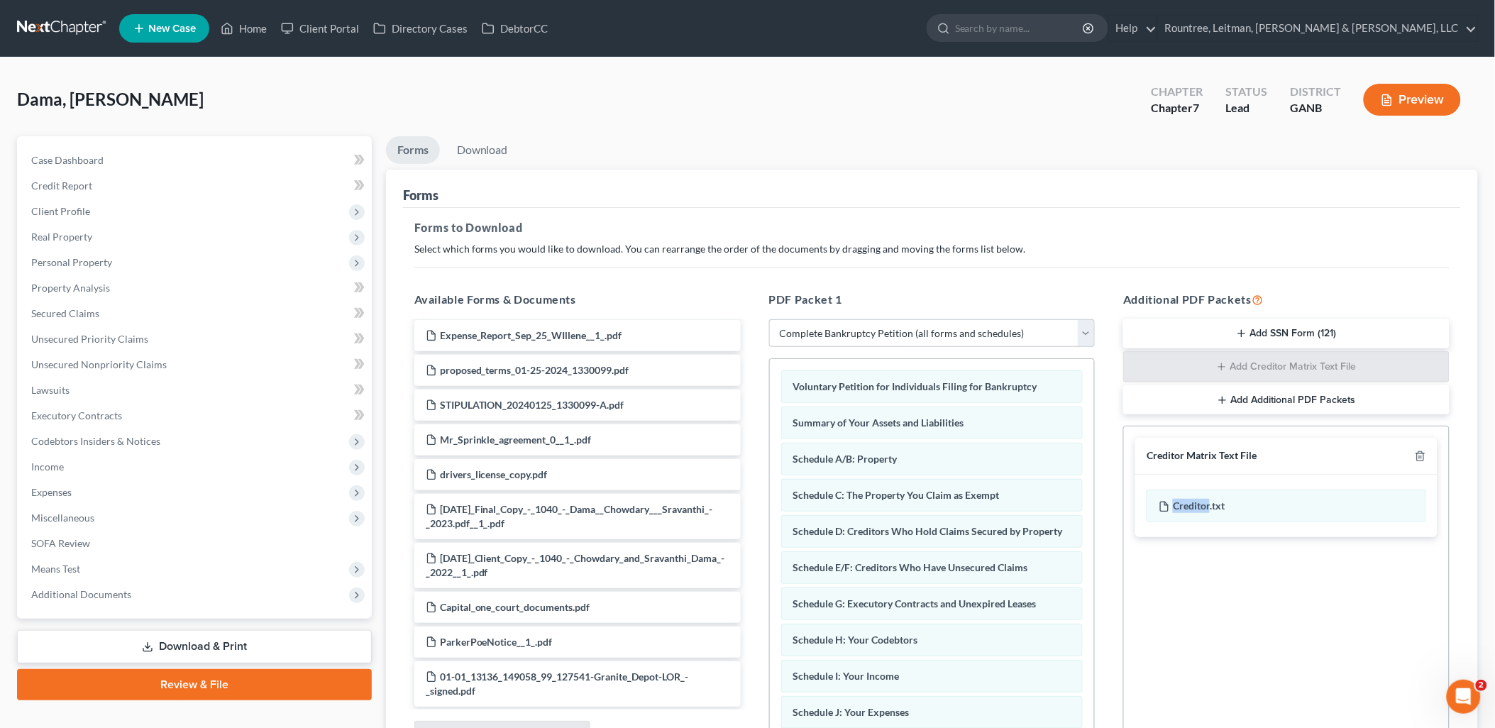
click at [1420, 463] on div "Creditor Matrix Text File" at bounding box center [1286, 456] width 302 height 37
click at [1420, 460] on icon "button" at bounding box center [1420, 456] width 11 height 11
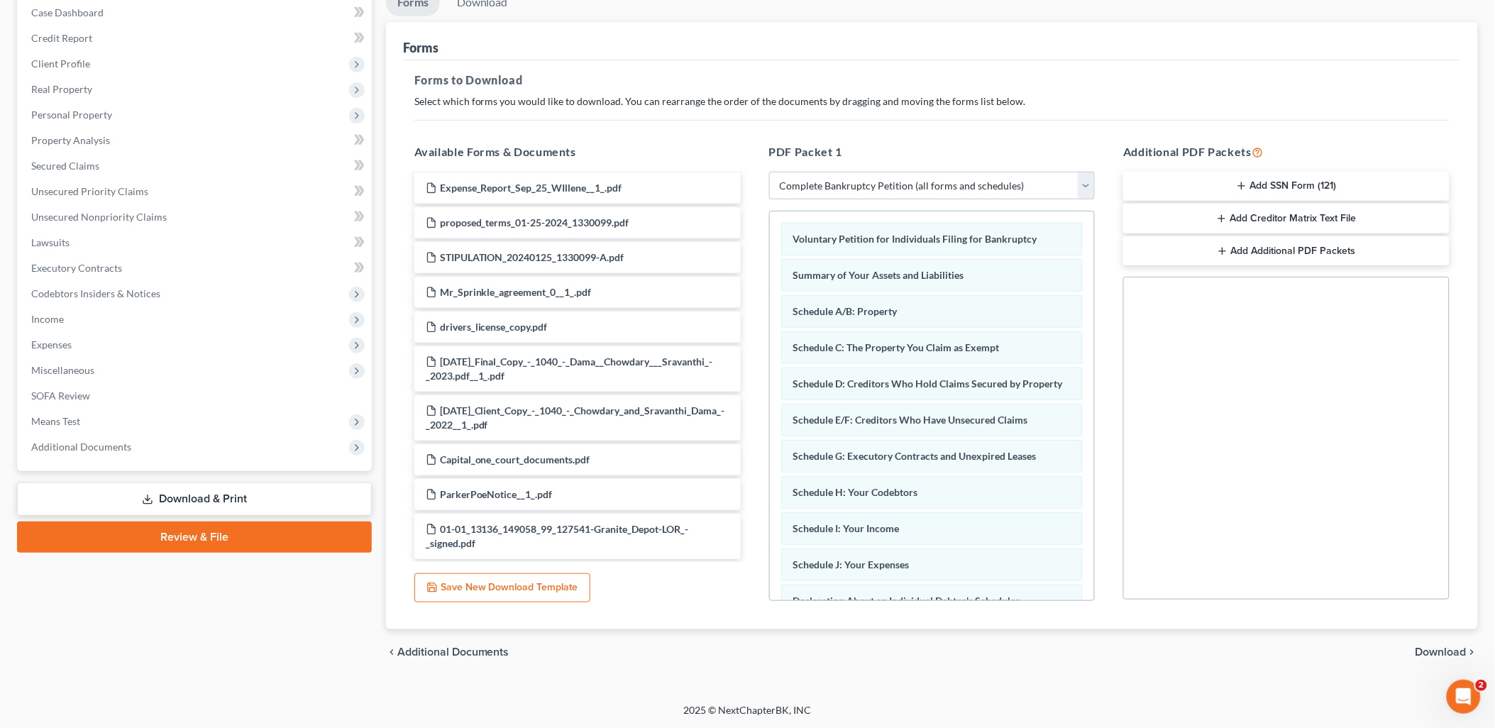
click at [1437, 654] on span "Download" at bounding box center [1440, 651] width 51 height 11
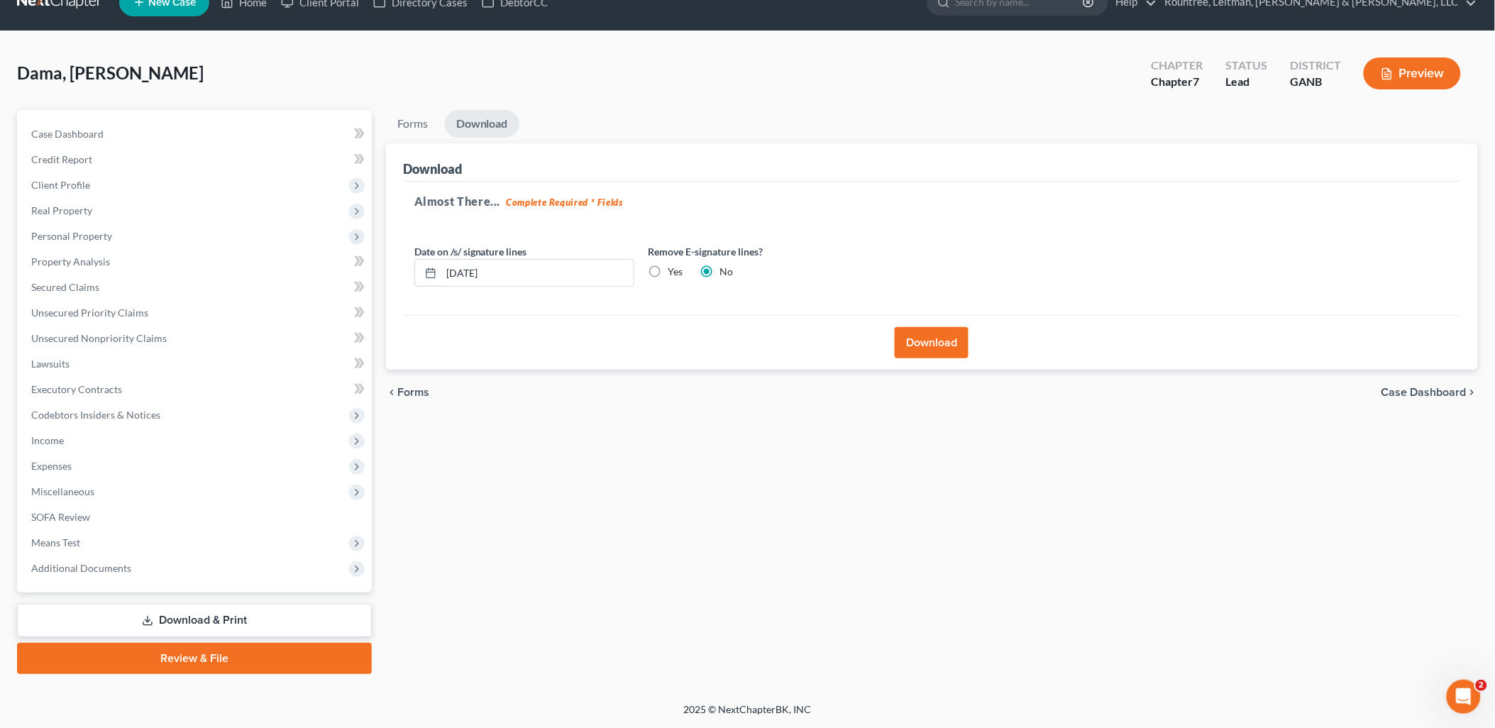
scroll to position [24, 0]
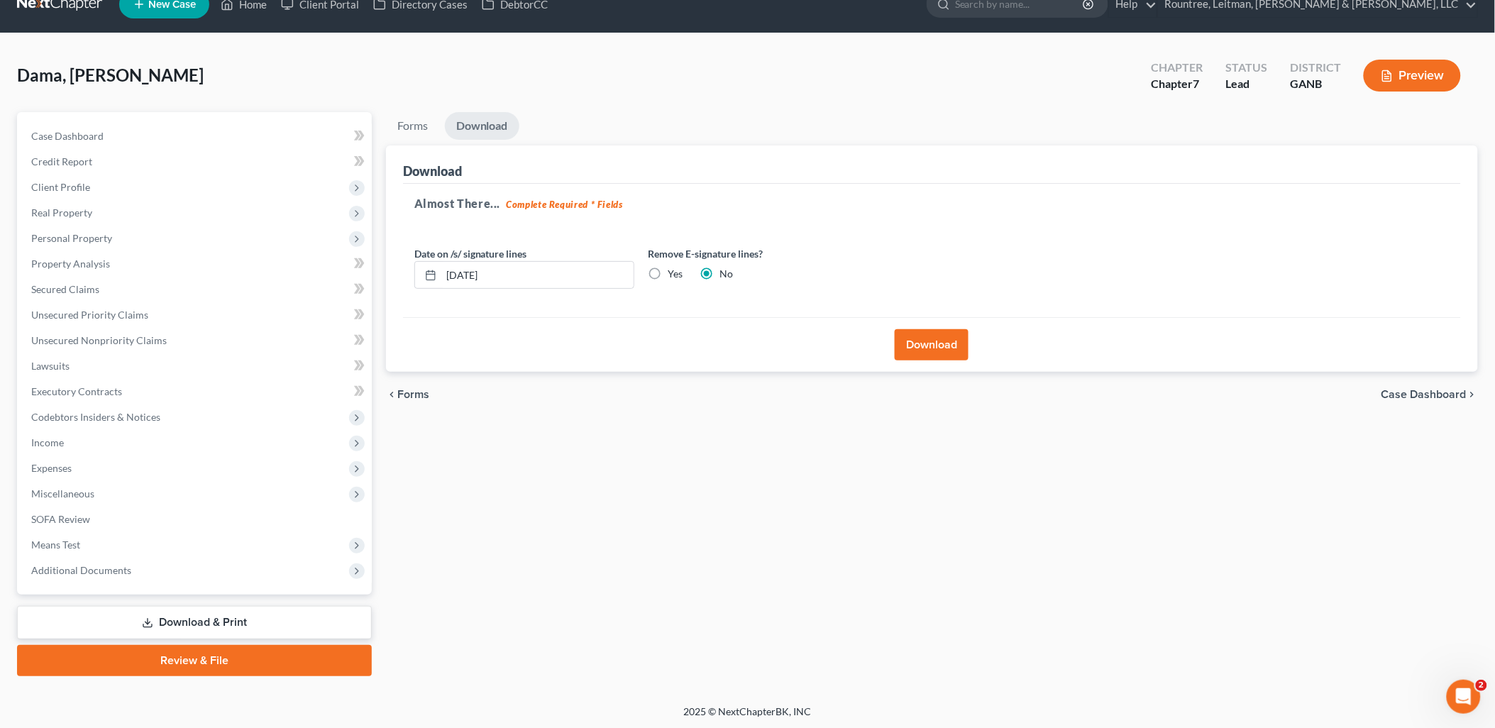
click at [939, 355] on button "Download" at bounding box center [932, 344] width 74 height 31
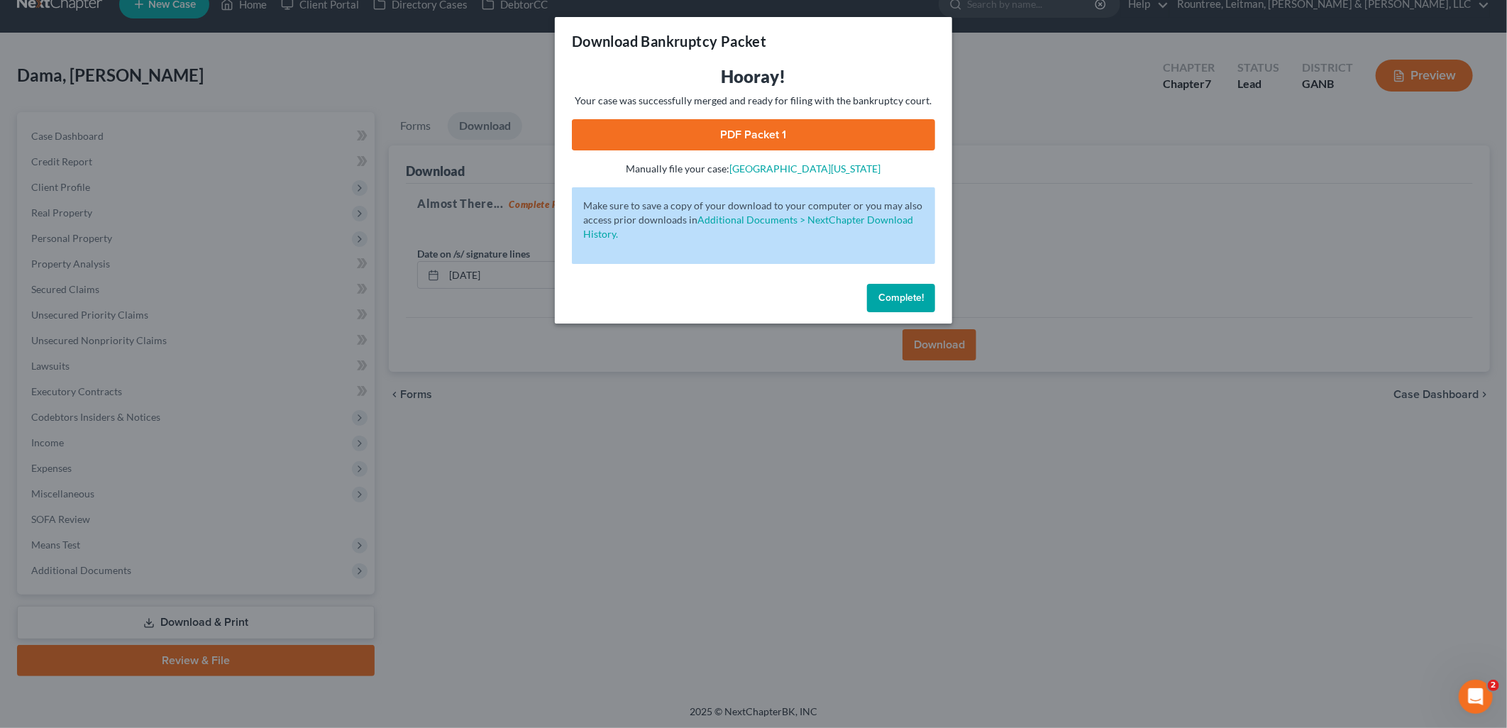
click at [719, 126] on link "PDF Packet 1" at bounding box center [753, 134] width 363 height 31
click at [381, 69] on div "Download Bankruptcy Packet Hooray! Your case was successfully merged and ready …" at bounding box center [753, 364] width 1507 height 728
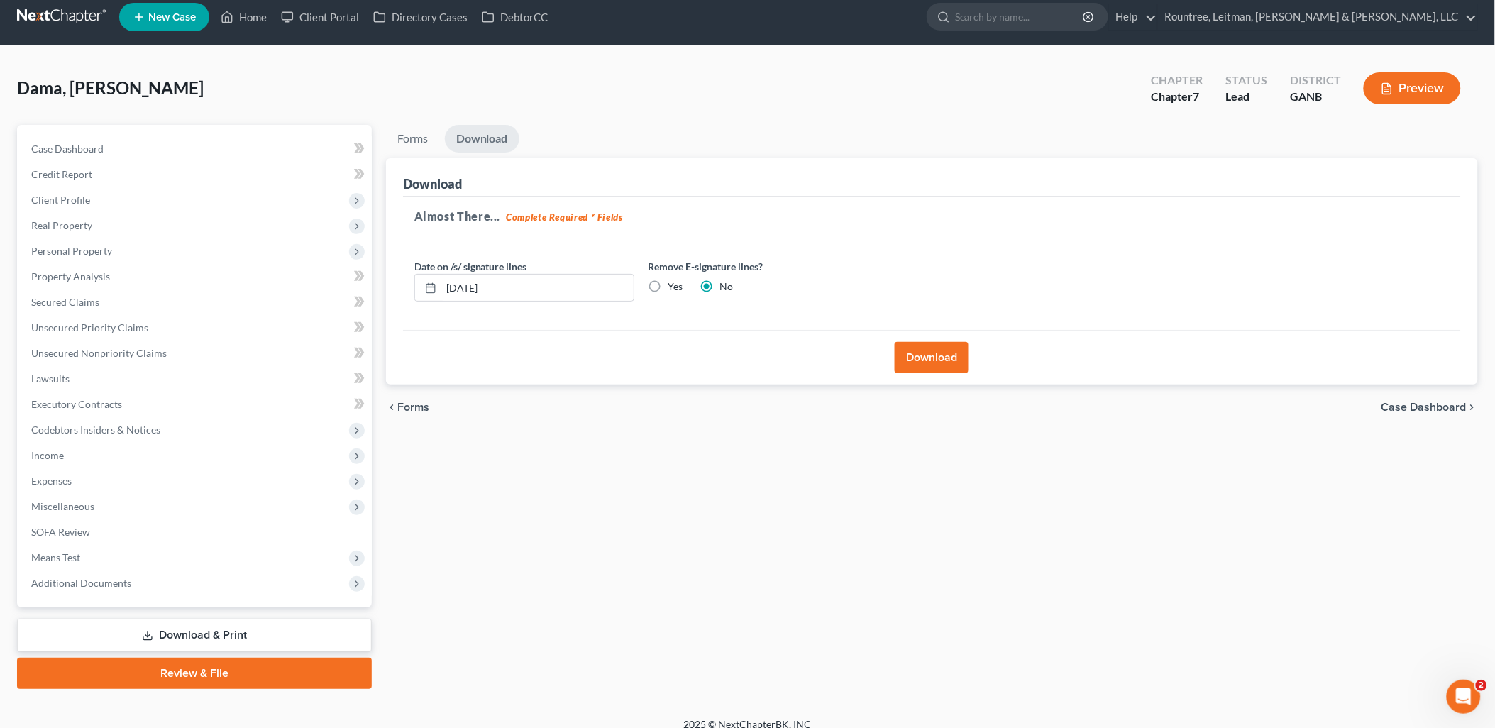
scroll to position [0, 0]
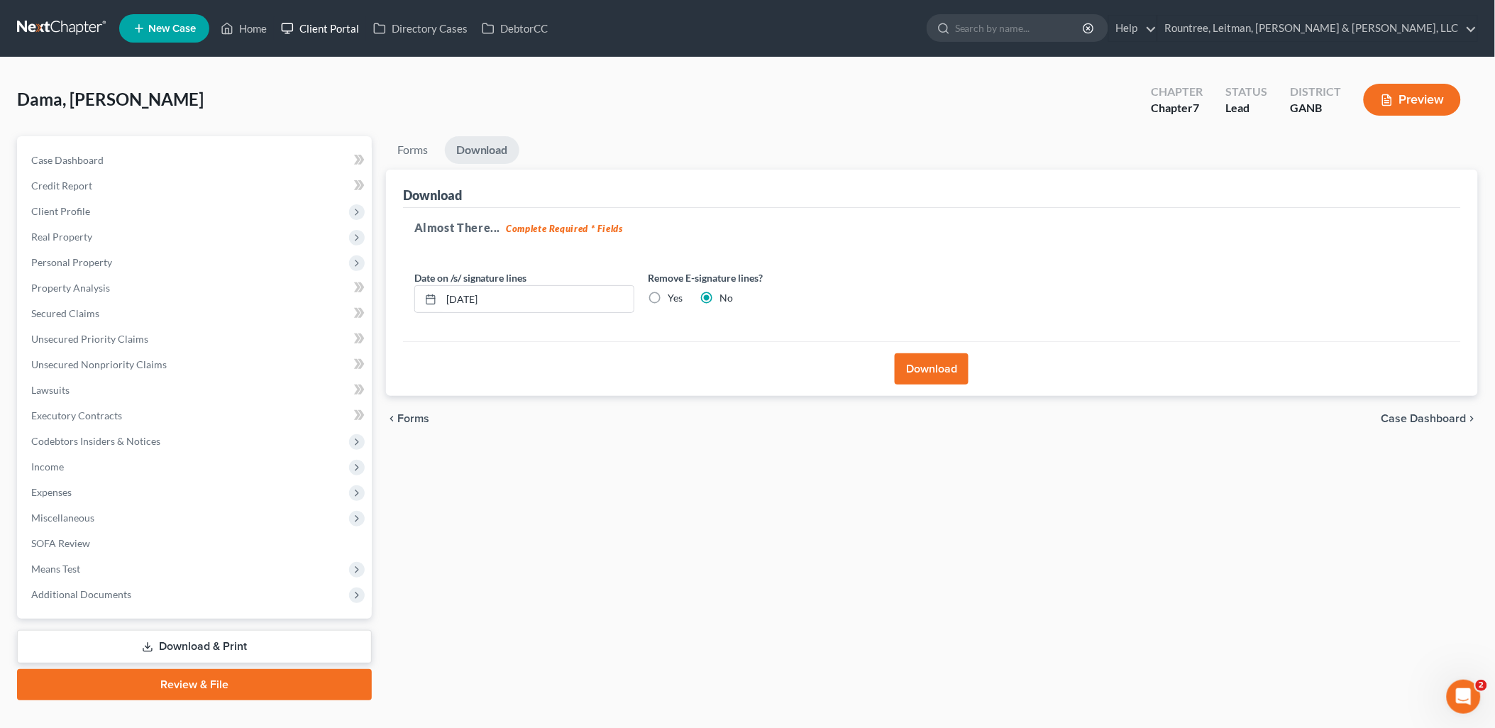
click at [333, 23] on link "Client Portal" at bounding box center [320, 29] width 92 height 26
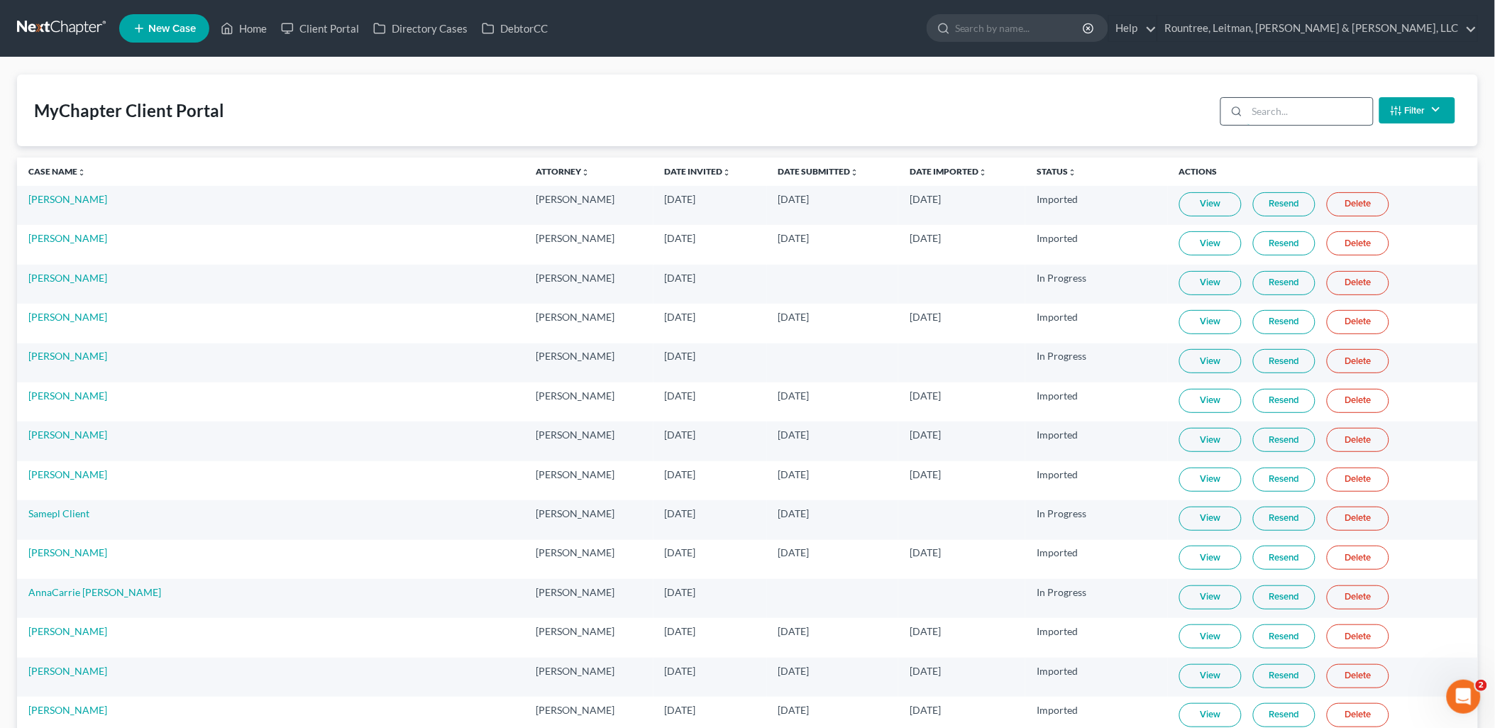
click at [1269, 114] on input "search" at bounding box center [1310, 111] width 126 height 27
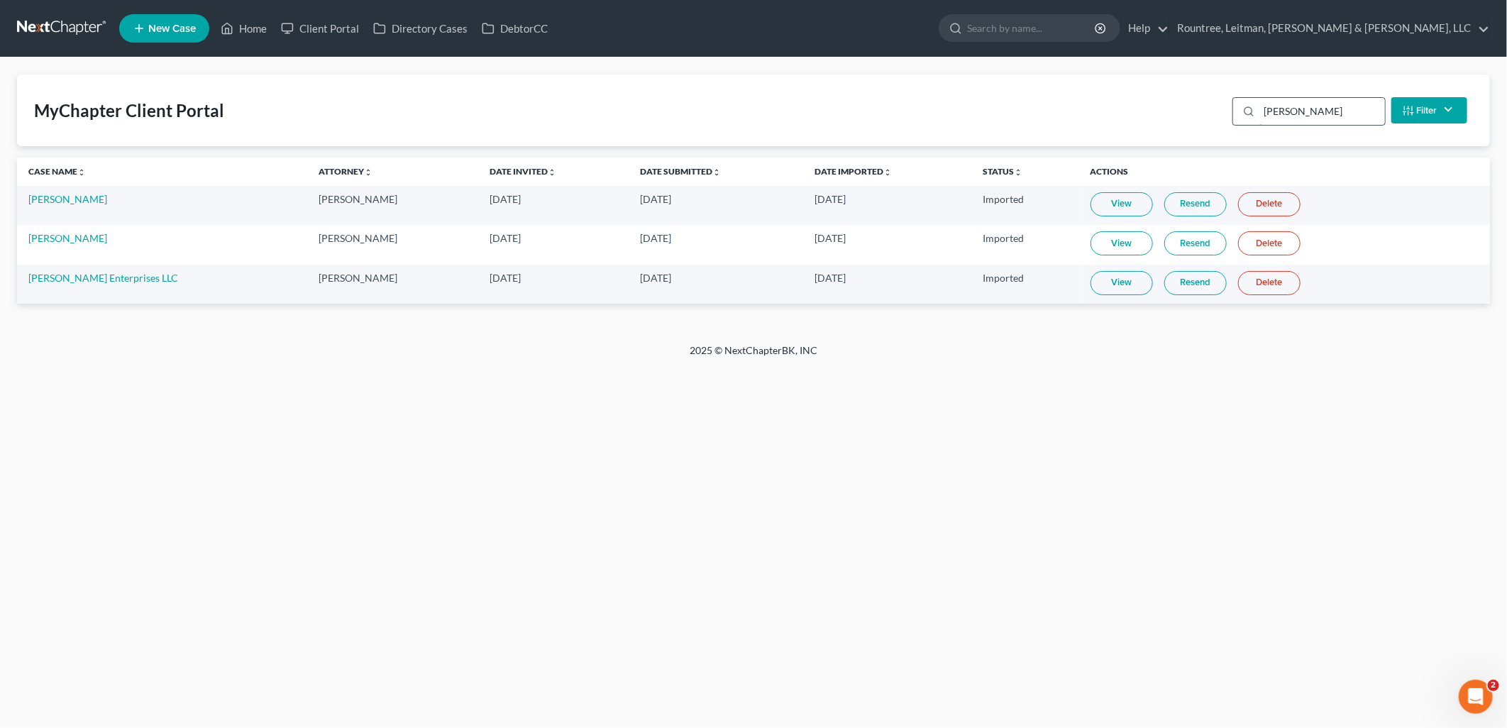
click at [1323, 115] on input "[PERSON_NAME]" at bounding box center [1322, 111] width 126 height 27
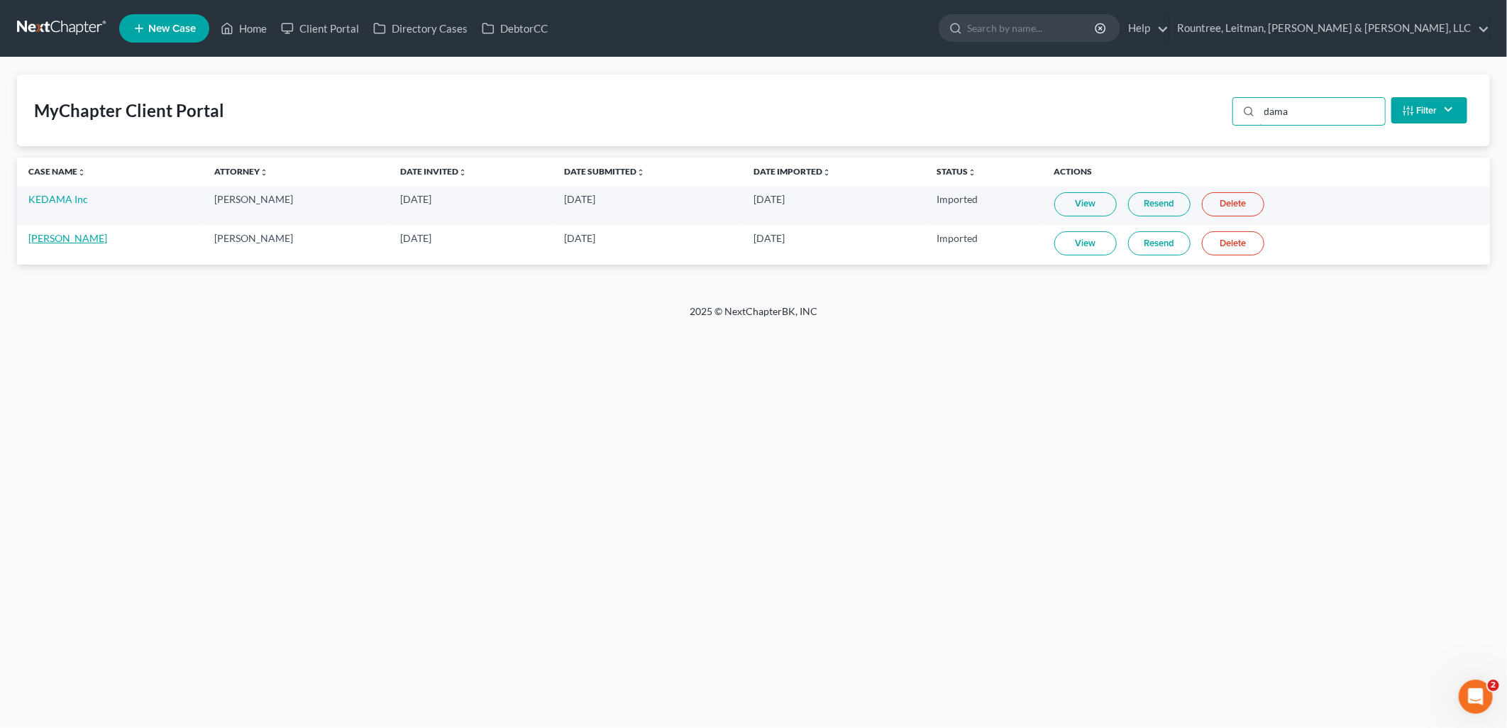
type input "dama"
click at [72, 236] on link "[PERSON_NAME]" at bounding box center [67, 238] width 79 height 12
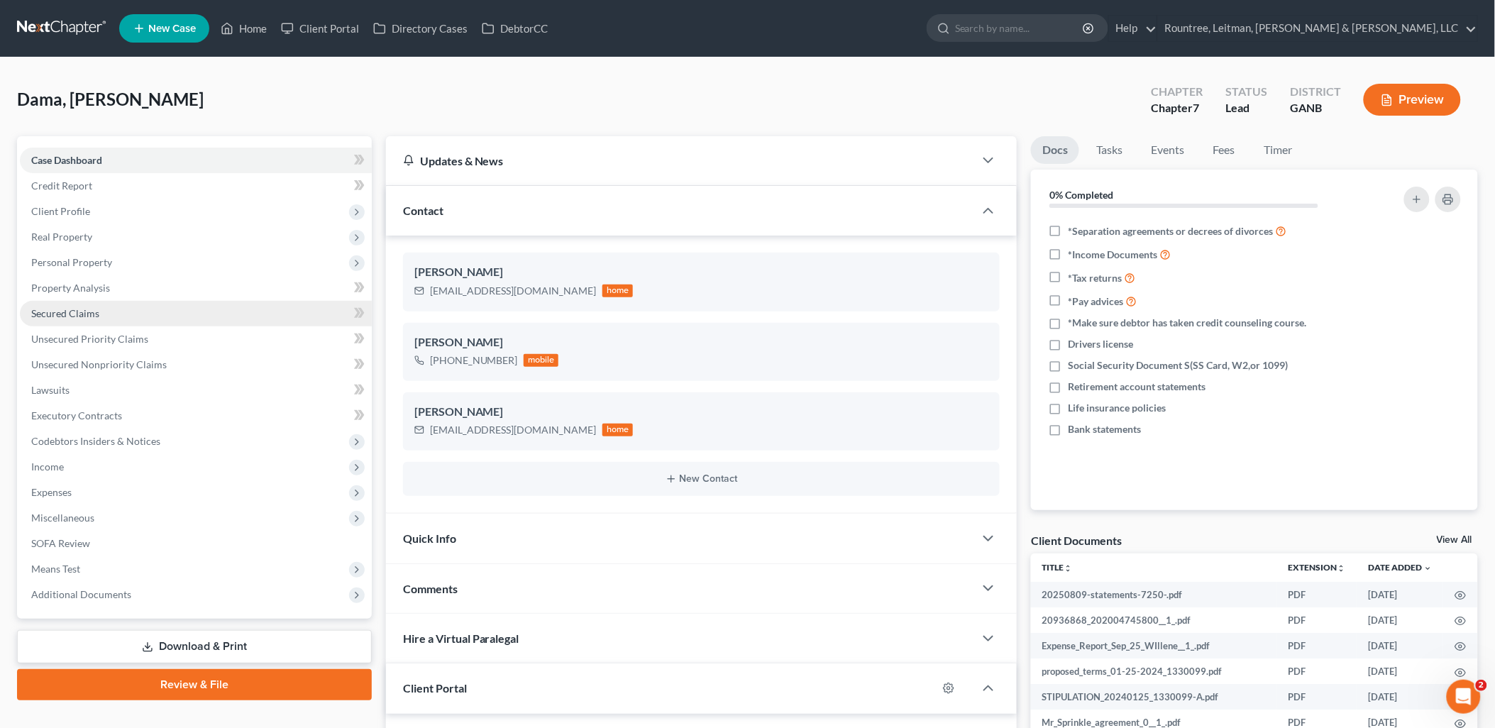
click at [131, 315] on link "Secured Claims" at bounding box center [196, 314] width 352 height 26
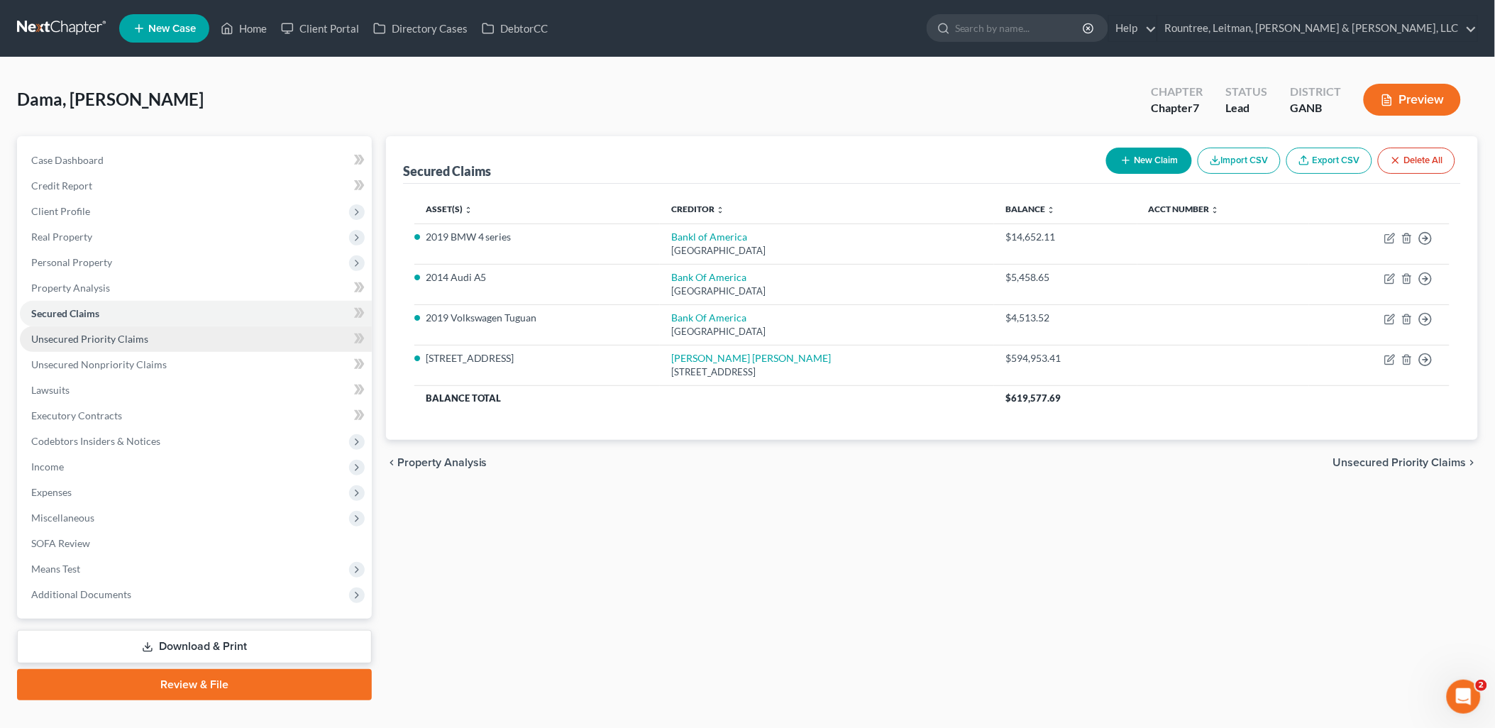
click at [136, 344] on link "Unsecured Priority Claims" at bounding box center [196, 339] width 352 height 26
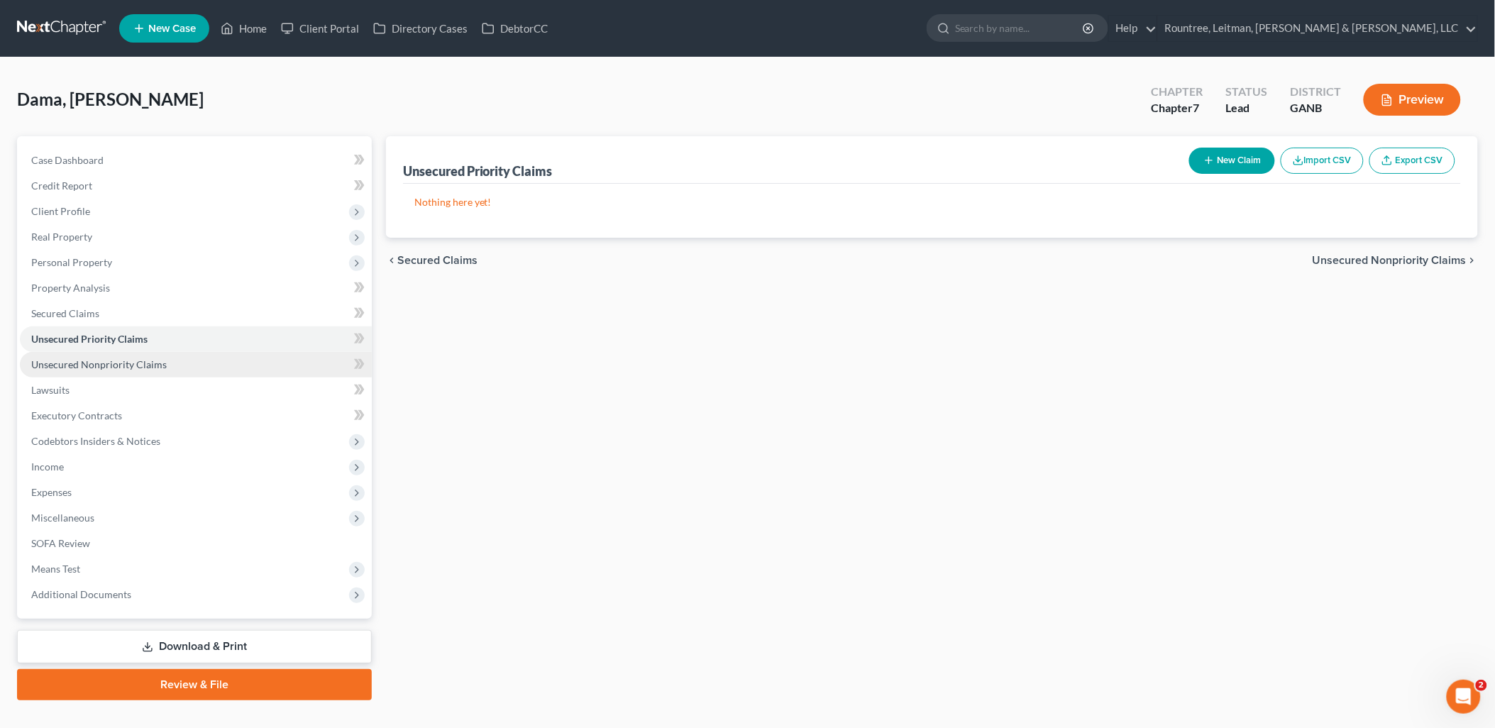
click at [137, 367] on span "Unsecured Nonpriority Claims" at bounding box center [99, 364] width 136 height 12
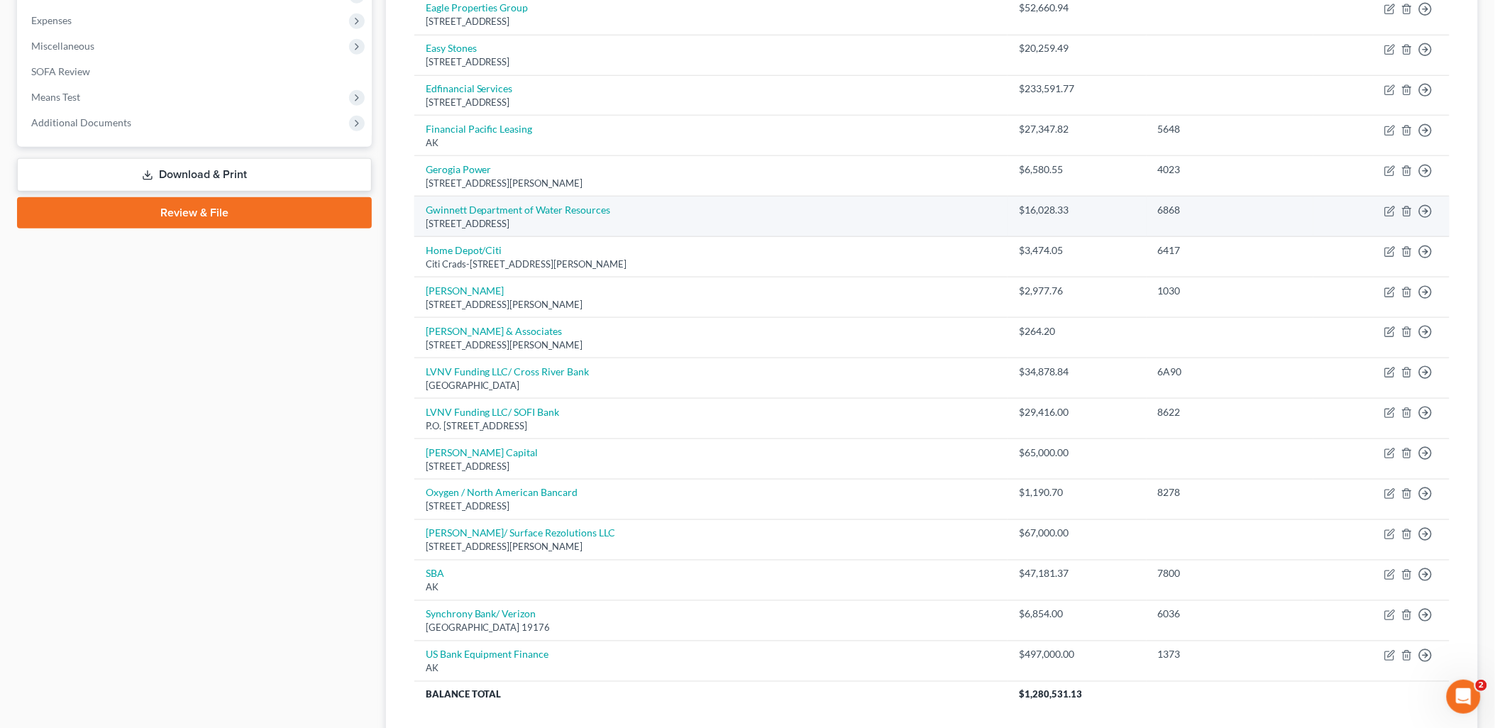
scroll to position [473, 0]
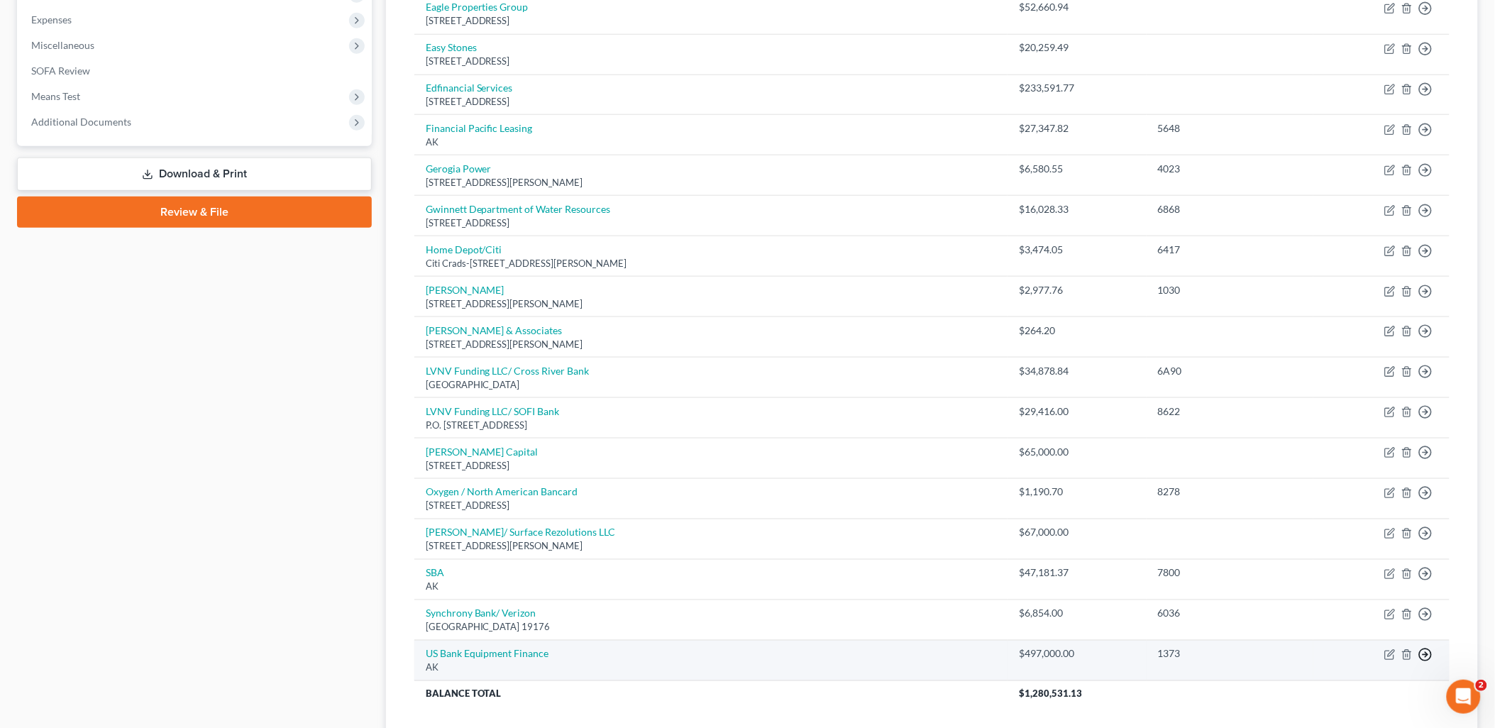
click at [1423, 658] on icon "button" at bounding box center [1425, 655] width 14 height 14
click at [1359, 664] on link "Move to D" at bounding box center [1360, 665] width 118 height 24
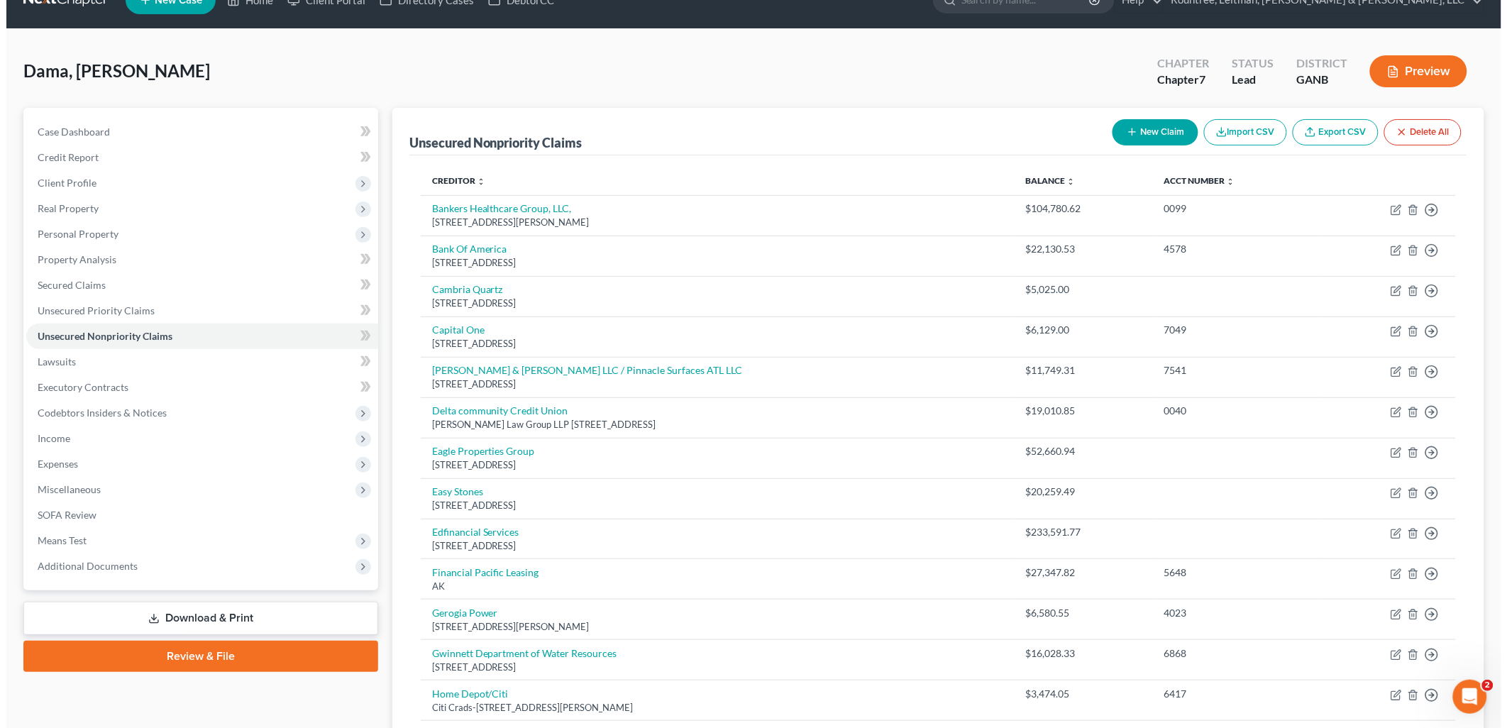
scroll to position [0, 0]
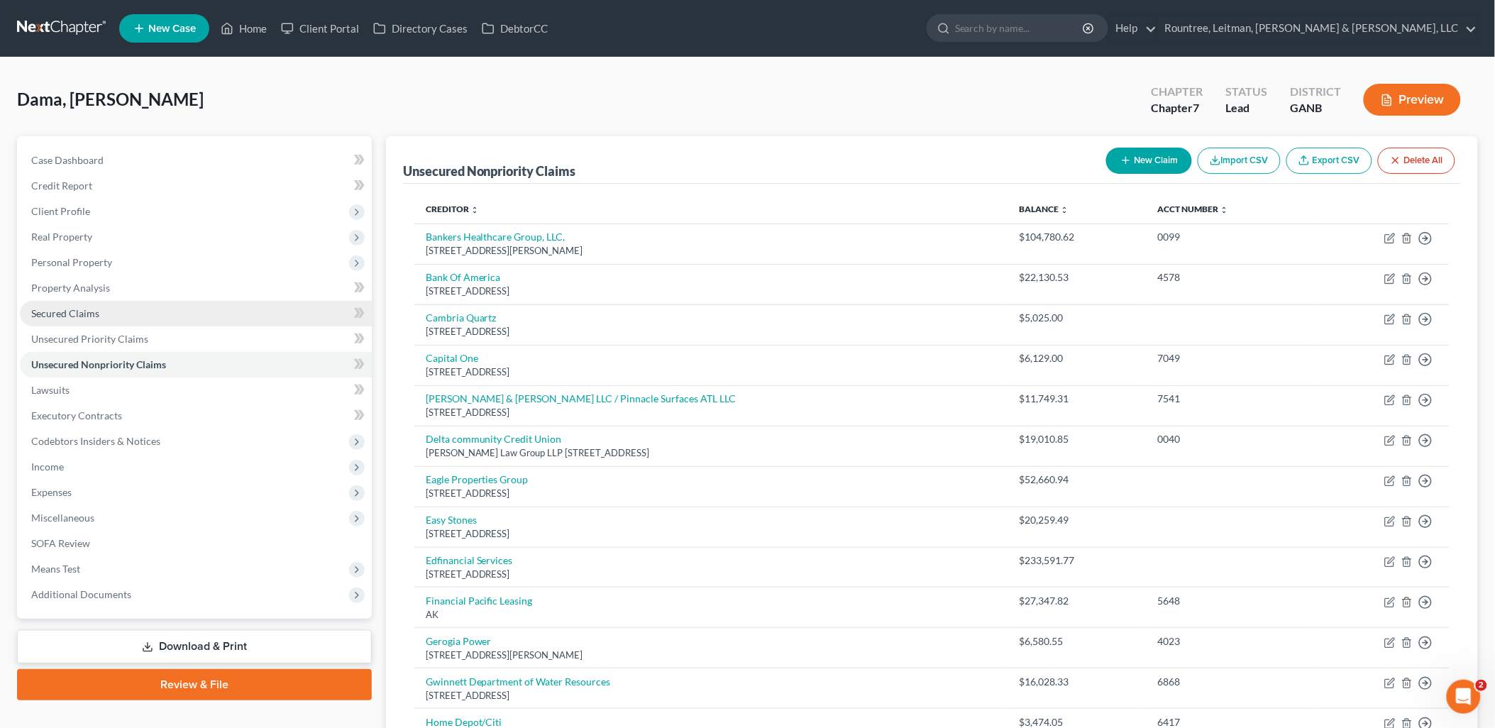
click at [111, 319] on link "Secured Claims" at bounding box center [196, 314] width 352 height 26
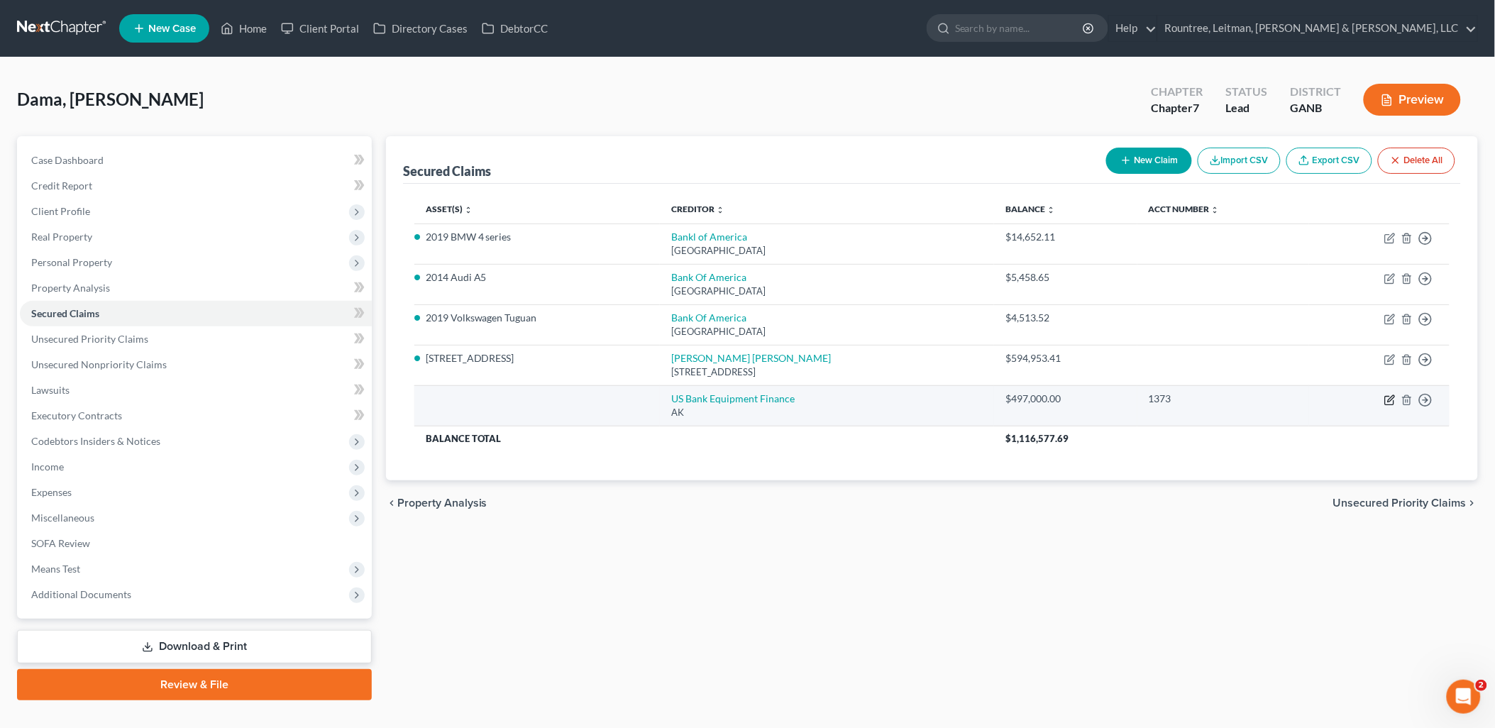
click at [1388, 399] on icon "button" at bounding box center [1389, 399] width 11 height 11
select select "1"
select select "0"
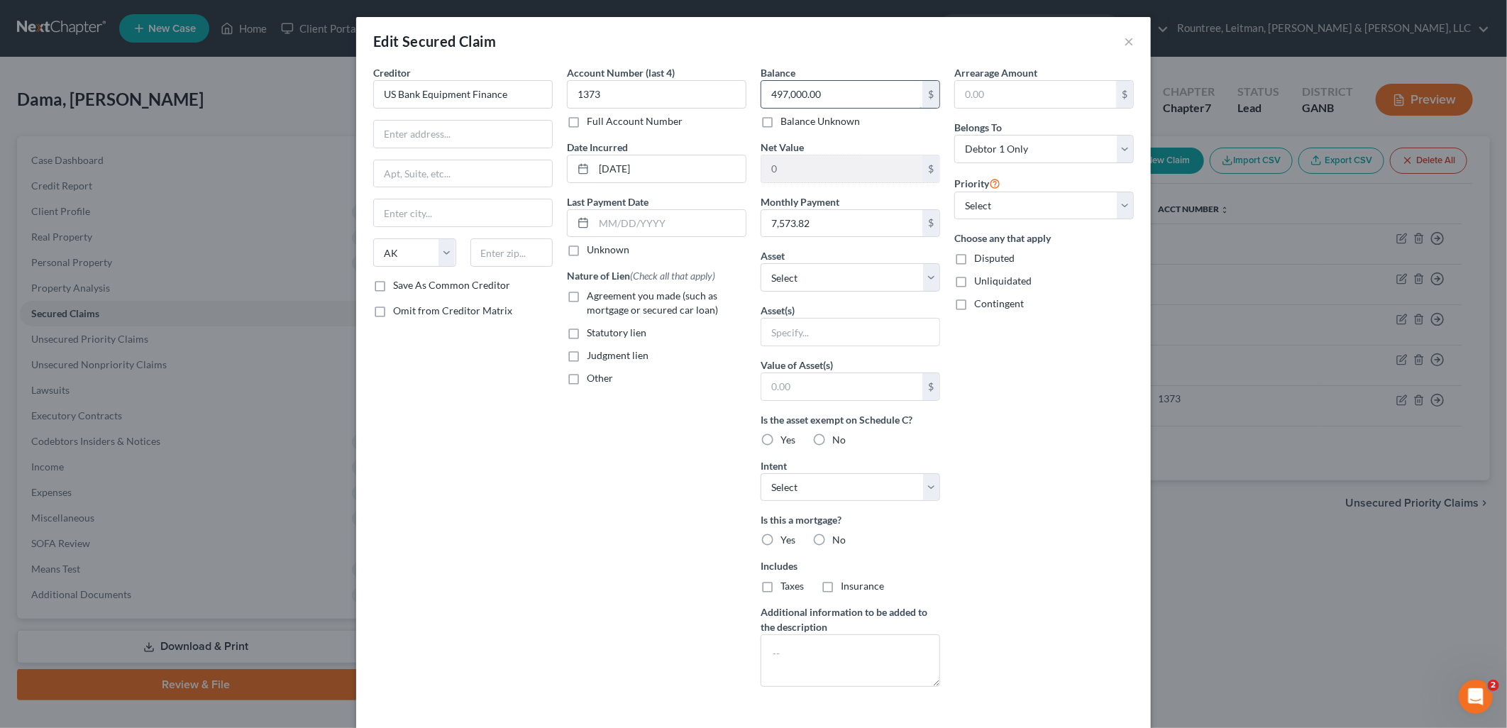
click at [824, 97] on input "497,000.00" at bounding box center [841, 94] width 161 height 27
type input "533,237.64"
click at [587, 357] on label "Judgment lien" at bounding box center [618, 355] width 62 height 14
click at [592, 357] on input "Judgment lien" at bounding box center [596, 352] width 9 height 9
checkbox input "true"
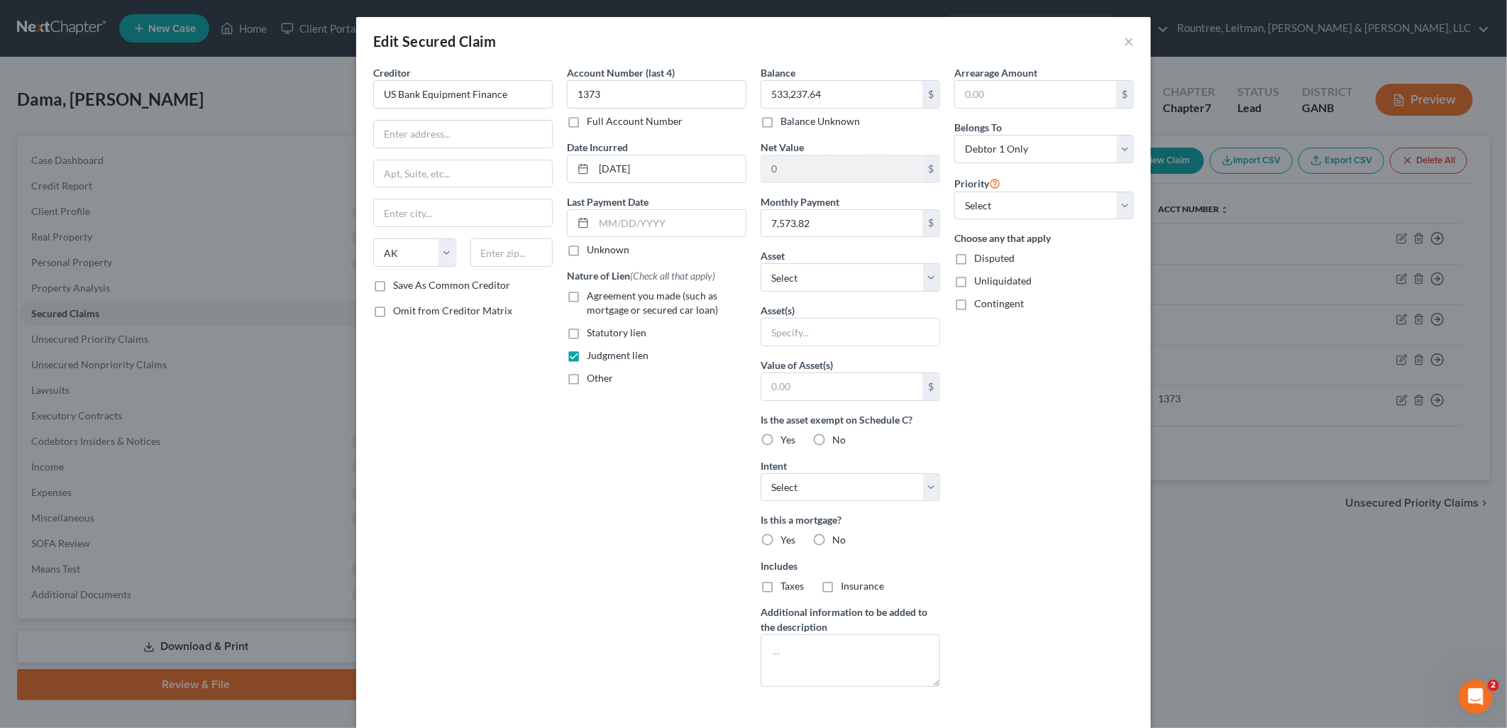
click at [974, 260] on label "Disputed" at bounding box center [994, 258] width 40 height 14
click at [980, 260] on input "Disputed" at bounding box center [984, 255] width 9 height 9
checkbox input "true"
click at [1024, 145] on select "Select Debtor 1 Only Debtor 2 Only Debtor 1 And Debtor 2 Only At Least One Of T…" at bounding box center [1044, 149] width 180 height 28
select select "3"
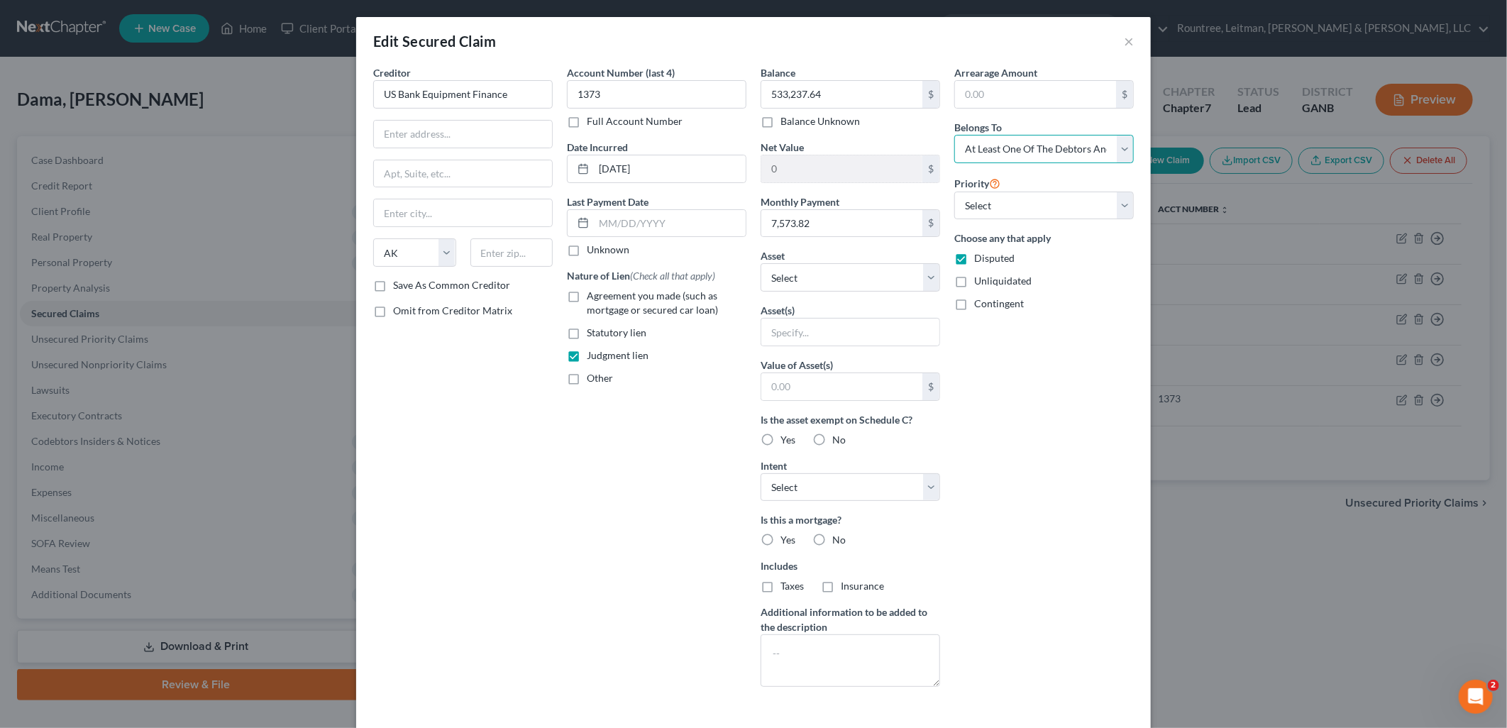
click at [954, 135] on select "Select Debtor 1 Only Debtor 2 Only Debtor 1 And Debtor 2 Only At Least One Of T…" at bounding box center [1044, 149] width 180 height 28
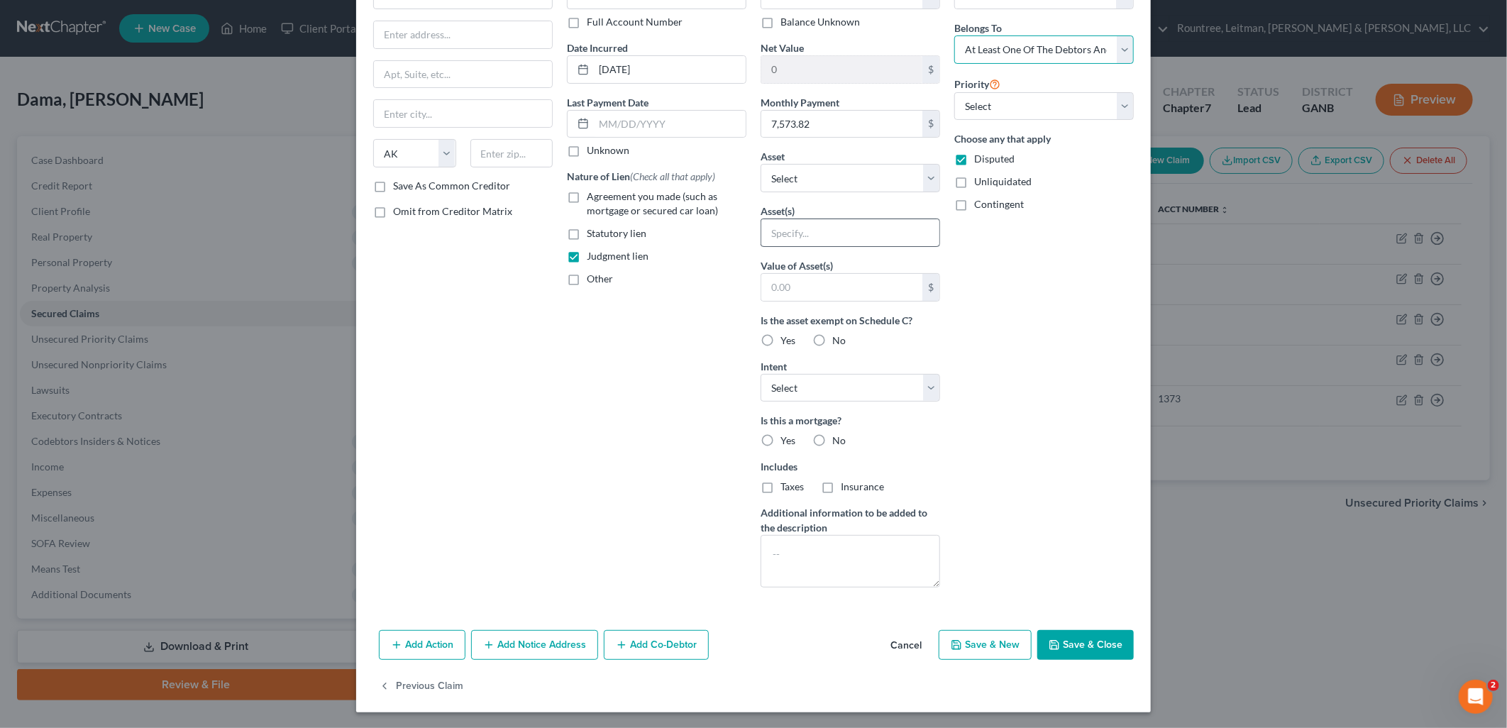
scroll to position [101, 0]
click at [635, 643] on button "Add Co-Debtor" at bounding box center [656, 644] width 105 height 30
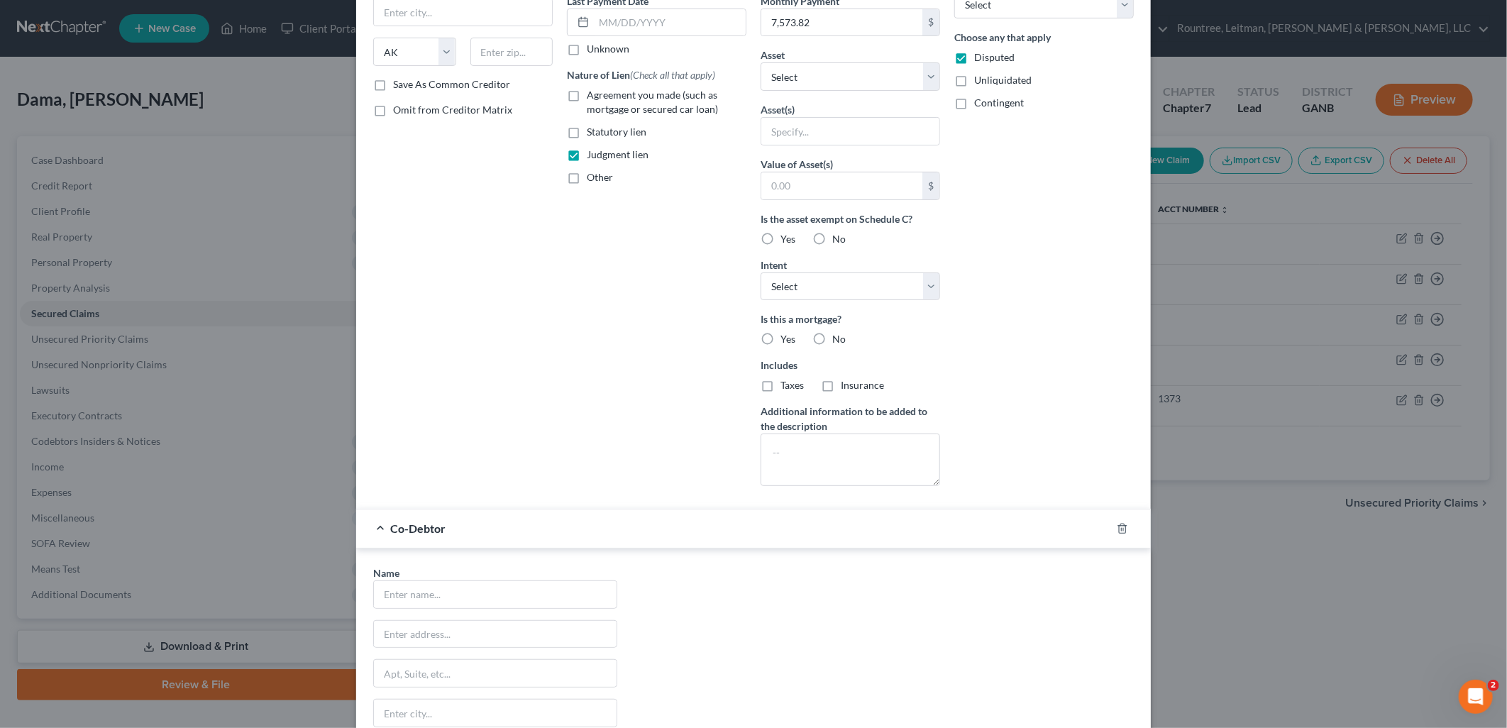
scroll to position [434, 0]
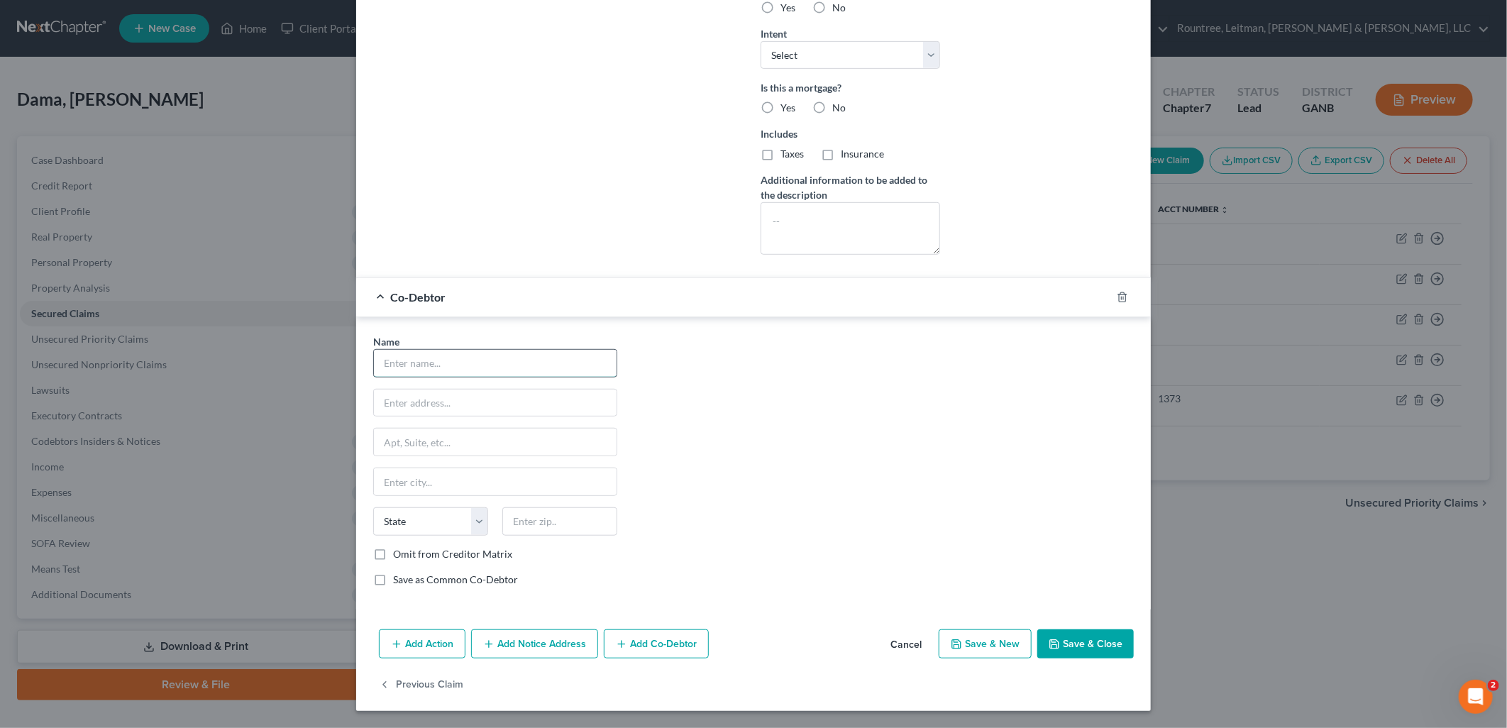
click at [480, 360] on input "text" at bounding box center [495, 363] width 243 height 27
type input "Granite Depot Inc."
click at [393, 580] on label "Save as Common Co-Debtor" at bounding box center [455, 580] width 125 height 14
click at [399, 580] on input "Save as Common Co-Debtor" at bounding box center [403, 577] width 9 height 9
checkbox input "true"
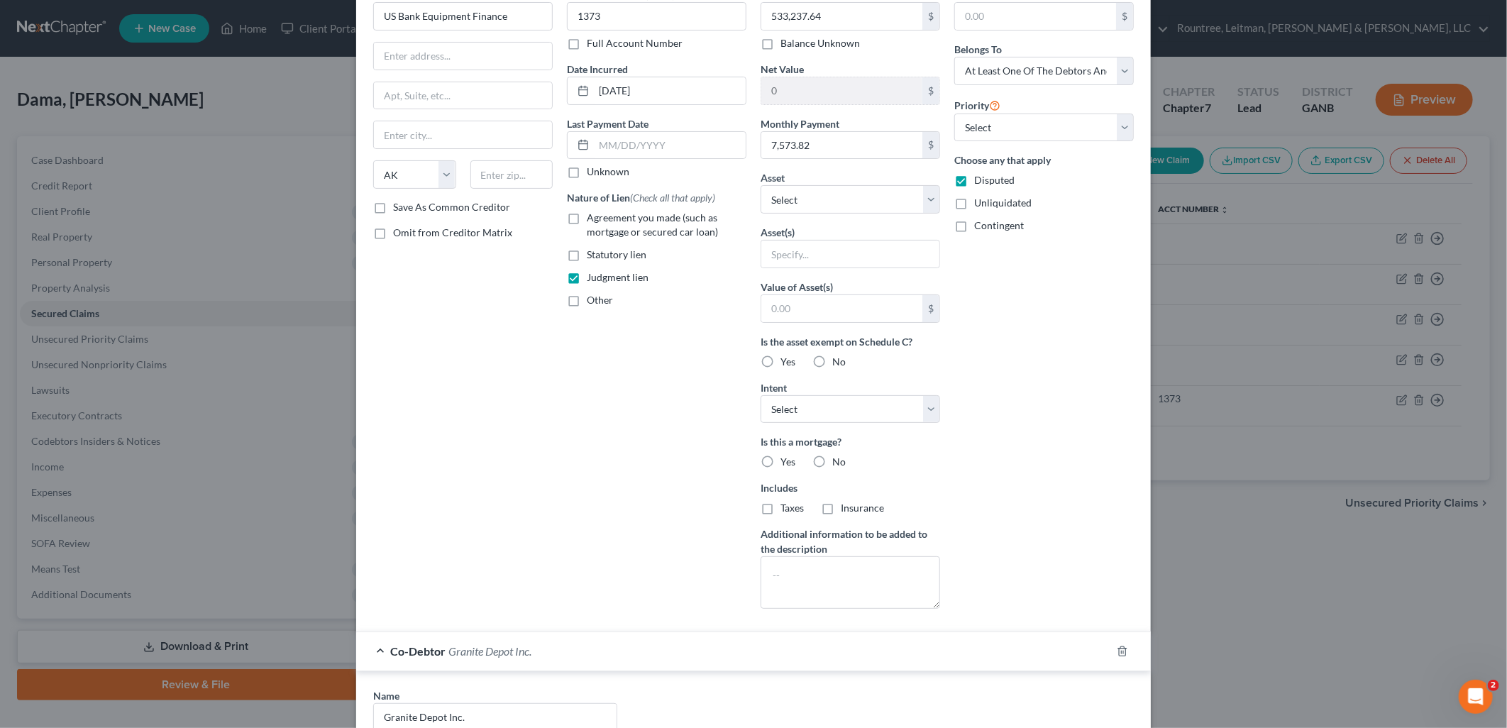
scroll to position [39, 0]
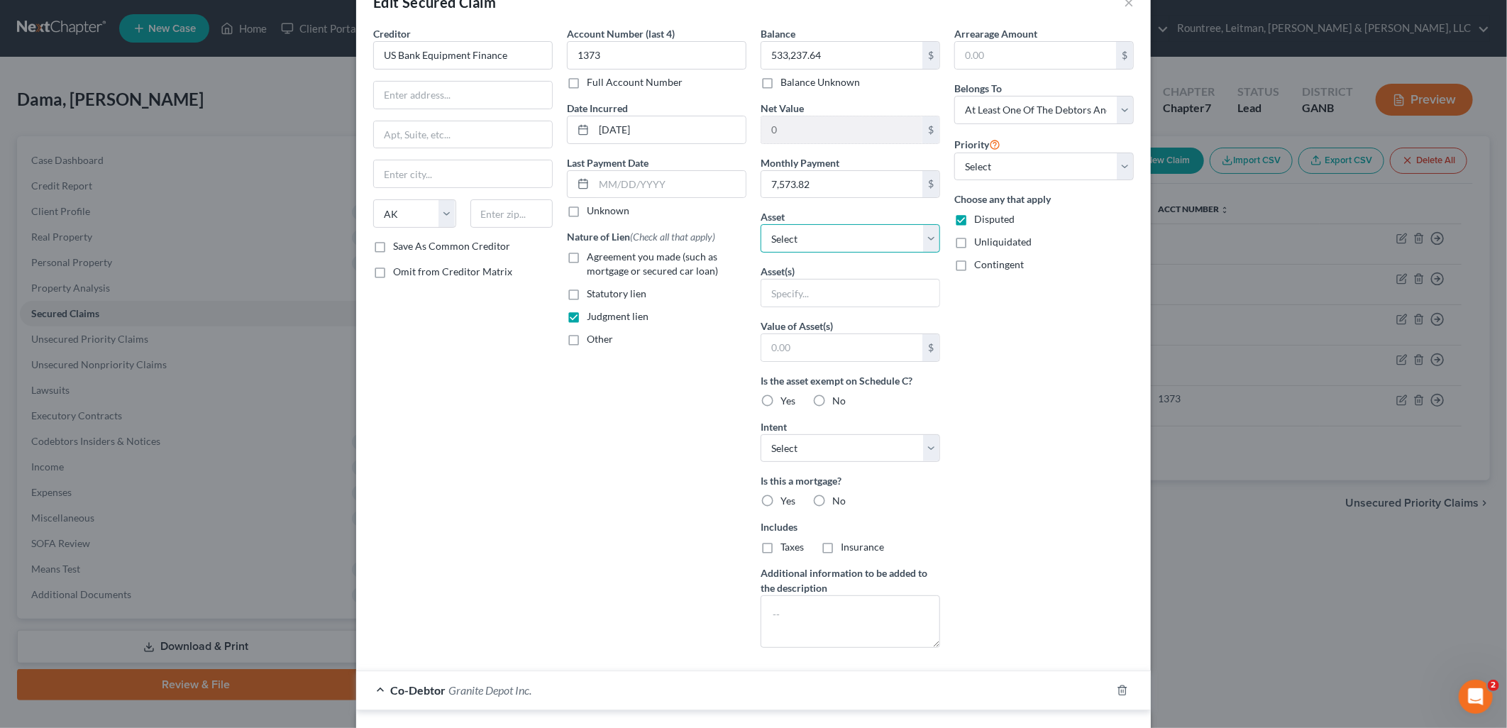
click at [849, 251] on select "Select Other Multiple Assets 2014 Audi A5 - $5000.0 2019 BMW 4 series - $16190.…" at bounding box center [851, 238] width 180 height 28
click at [846, 244] on select "Select Other Multiple Assets 2014 Audi A5 - $5000.0 2019 BMW 4 series - $16190.…" at bounding box center [851, 238] width 180 height 28
select select "10"
click at [761, 224] on select "Select Other Multiple Assets 2014 Audi A5 - $5000.0 2019 BMW 4 series - $16190.…" at bounding box center [851, 238] width 180 height 28
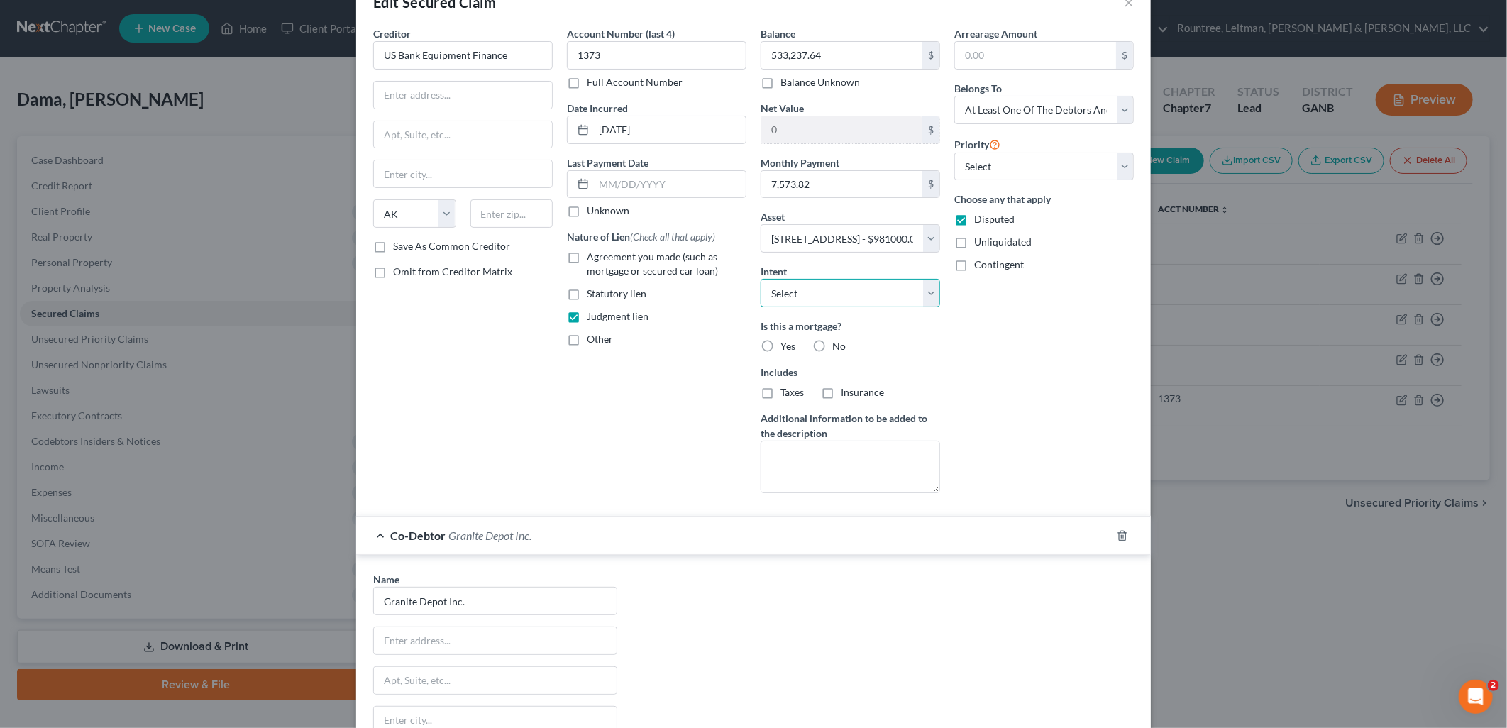
click at [848, 296] on select "Select Surrender Redeem Reaffirm Avoid Other" at bounding box center [851, 293] width 180 height 28
select select "3"
click at [761, 279] on select "Select Surrender Redeem Reaffirm Avoid Other" at bounding box center [851, 293] width 180 height 28
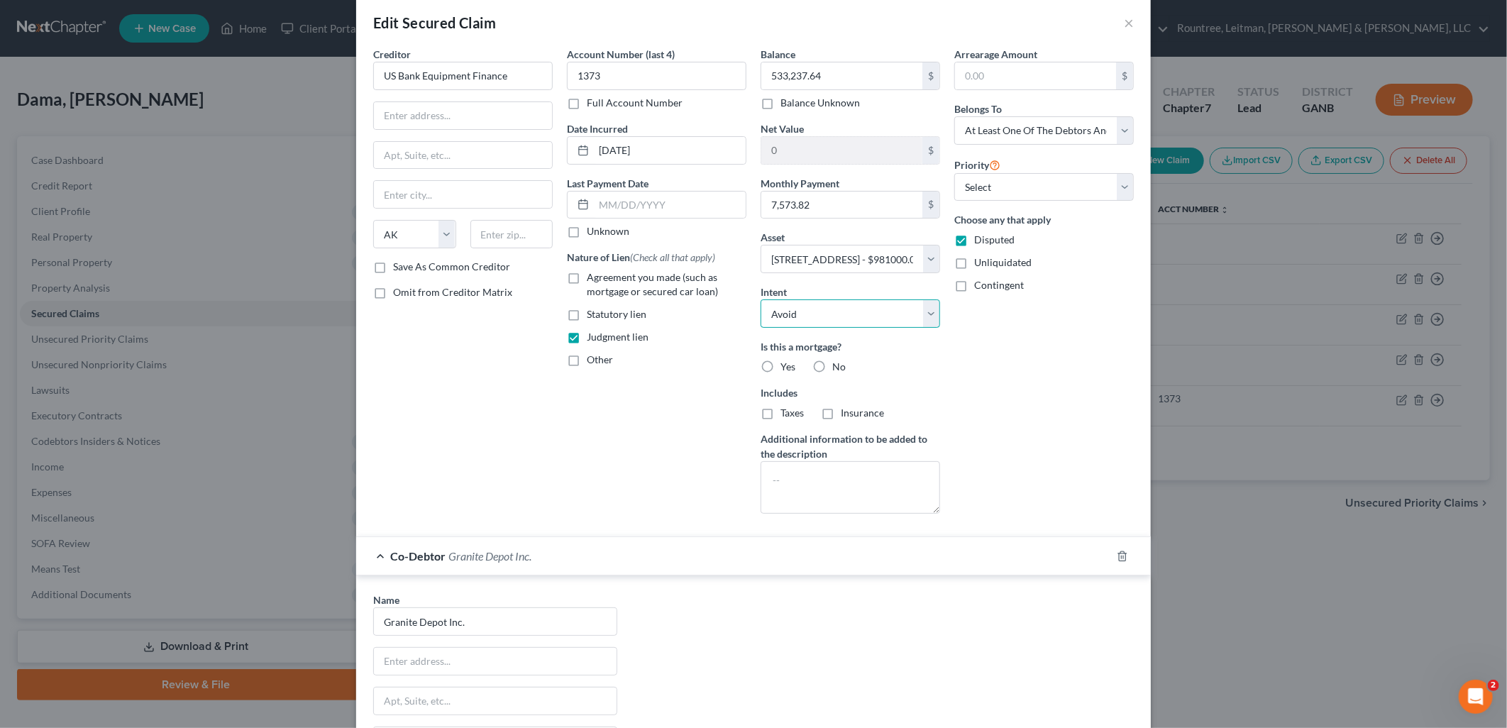
scroll to position [0, 0]
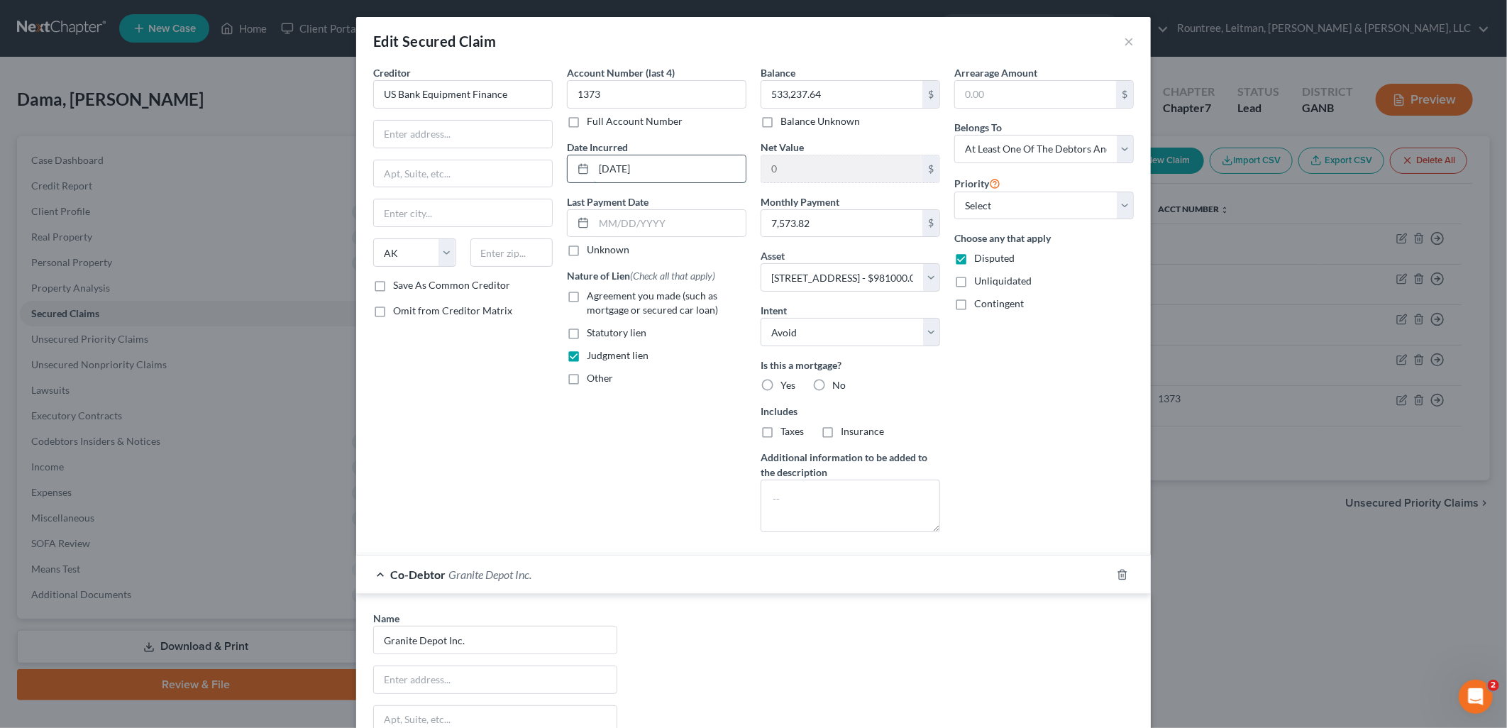
click at [668, 165] on input "[DATE]" at bounding box center [670, 168] width 152 height 27
click at [667, 165] on input "[DATE]" at bounding box center [670, 168] width 152 height 27
click at [637, 98] on input "1373" at bounding box center [657, 94] width 180 height 28
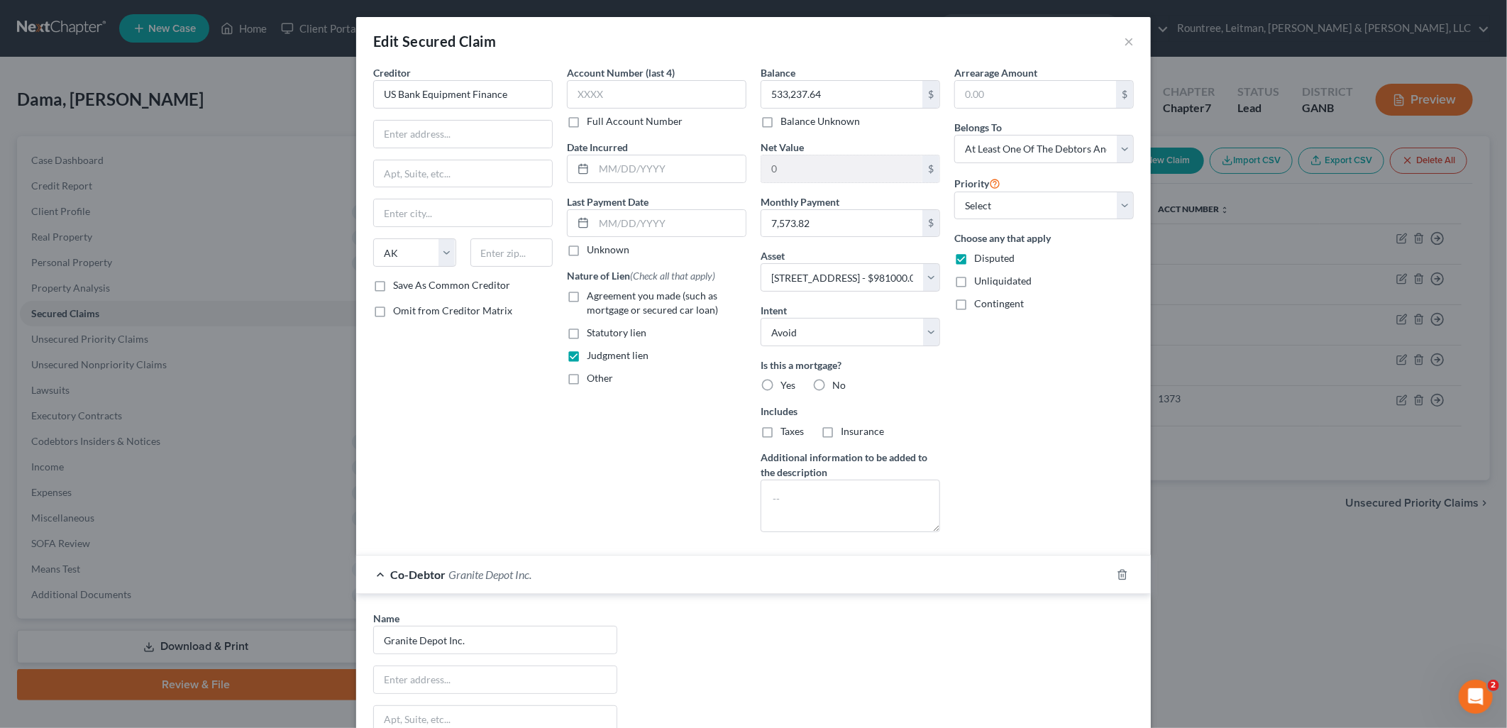
click at [1052, 454] on div "Arrearage Amount $ Belongs To * Select Debtor 1 Only Debtor 2 Only Debtor 1 And…" at bounding box center [1044, 304] width 194 height 478
click at [396, 131] on input "text" at bounding box center [463, 134] width 178 height 27
type input "c/o A. [PERSON_NAME]"
type input "[STREET_ADDRESS]"
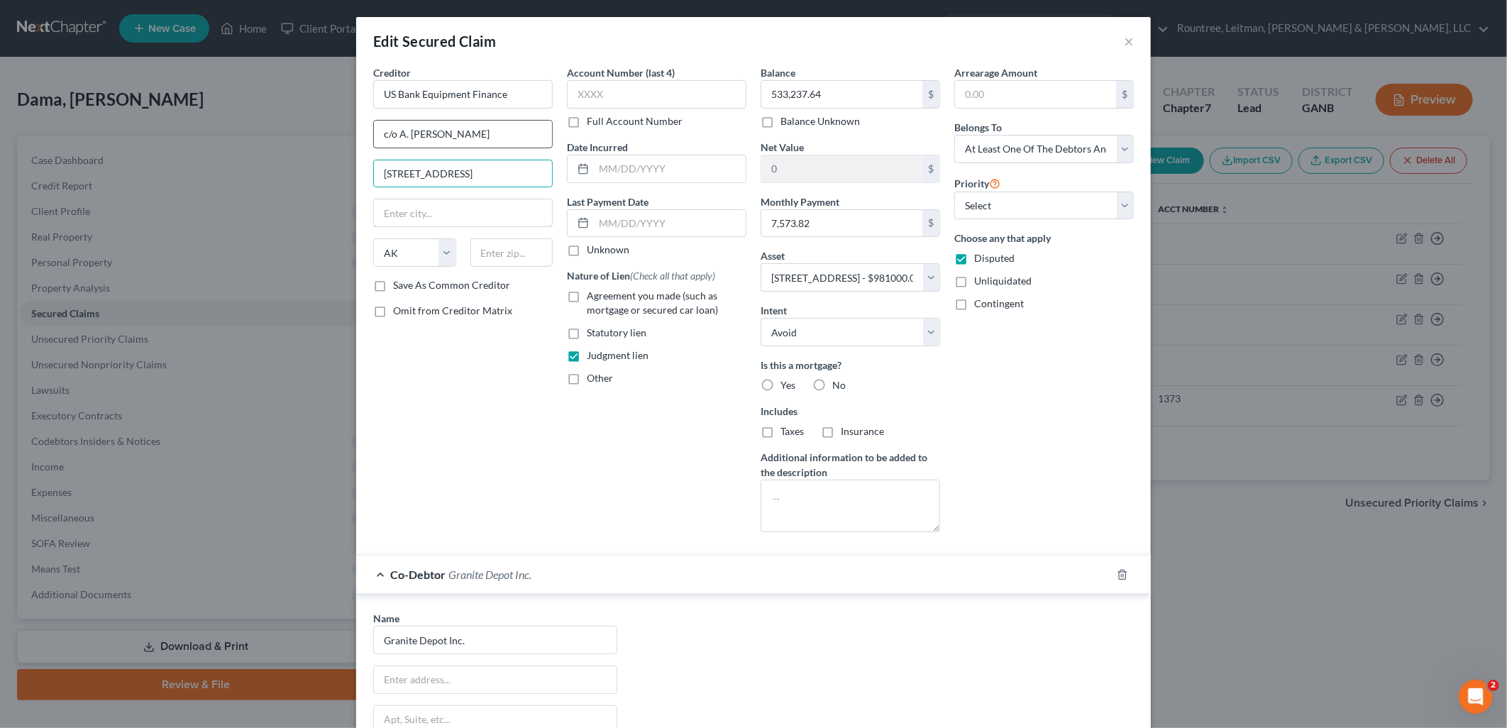
scroll to position [0, 0]
type input "30329"
click at [419, 434] on div "Creditor * US Bank Equipment Finance c/o A. [PERSON_NAME] [STREET_ADDRESS][GEOG…" at bounding box center [463, 304] width 194 height 478
type input "[GEOGRAPHIC_DATA]"
select select "10"
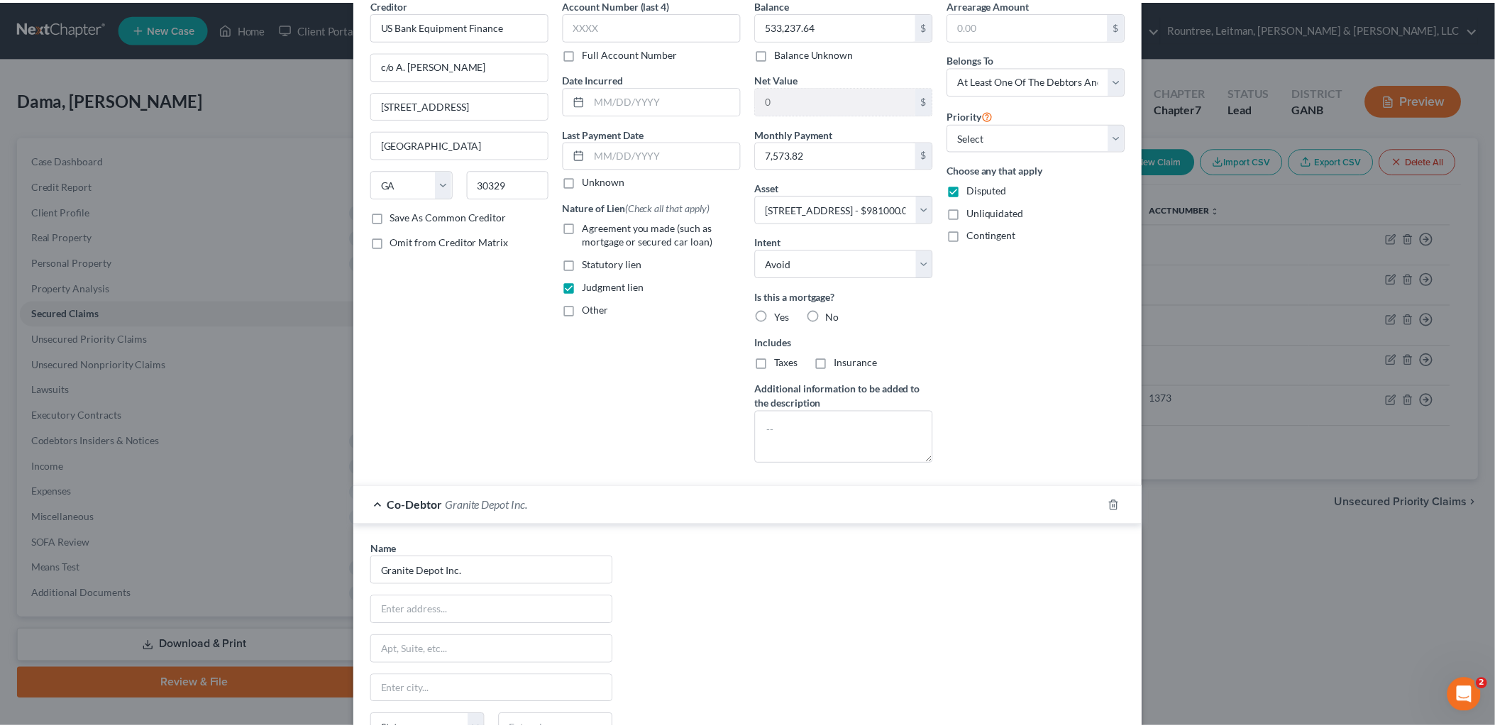
scroll to position [278, 0]
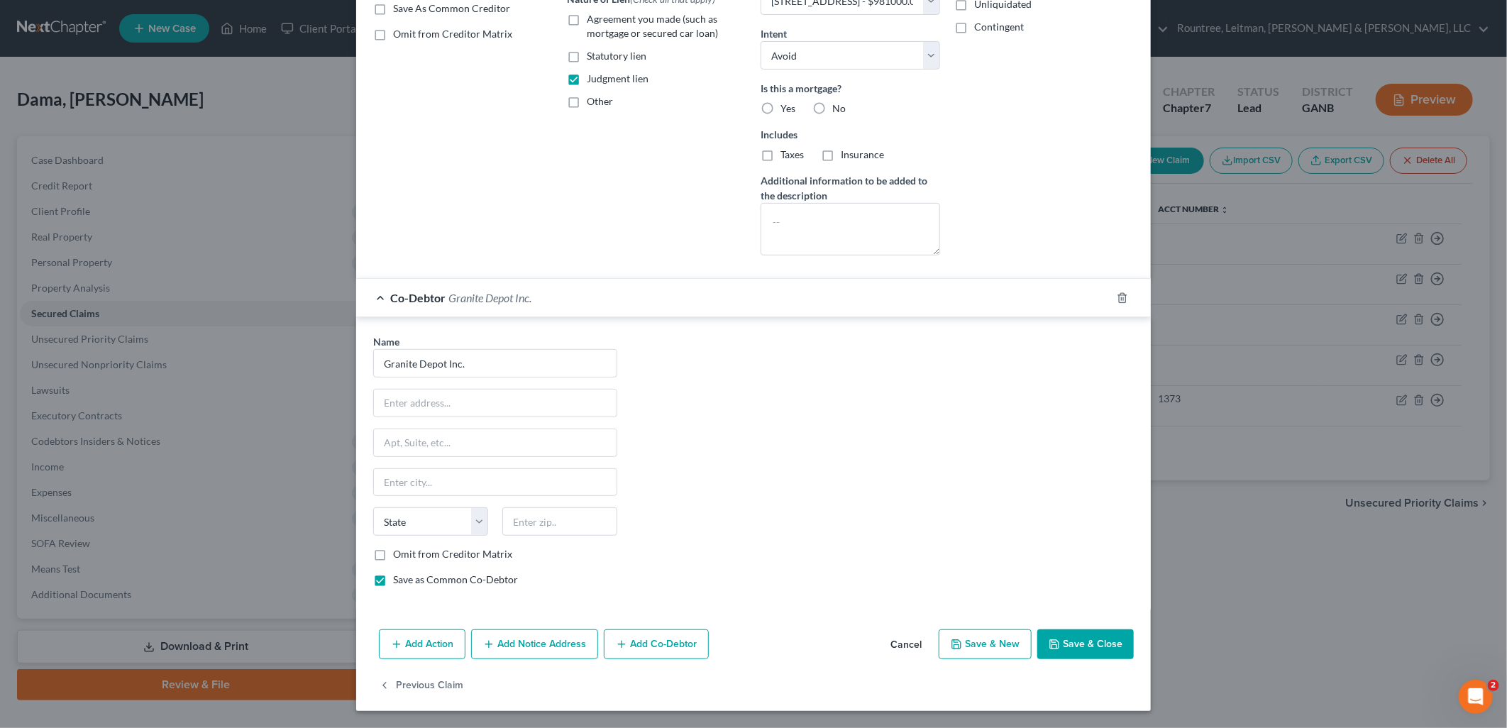
click at [1088, 646] on button "Save & Close" at bounding box center [1085, 644] width 96 height 30
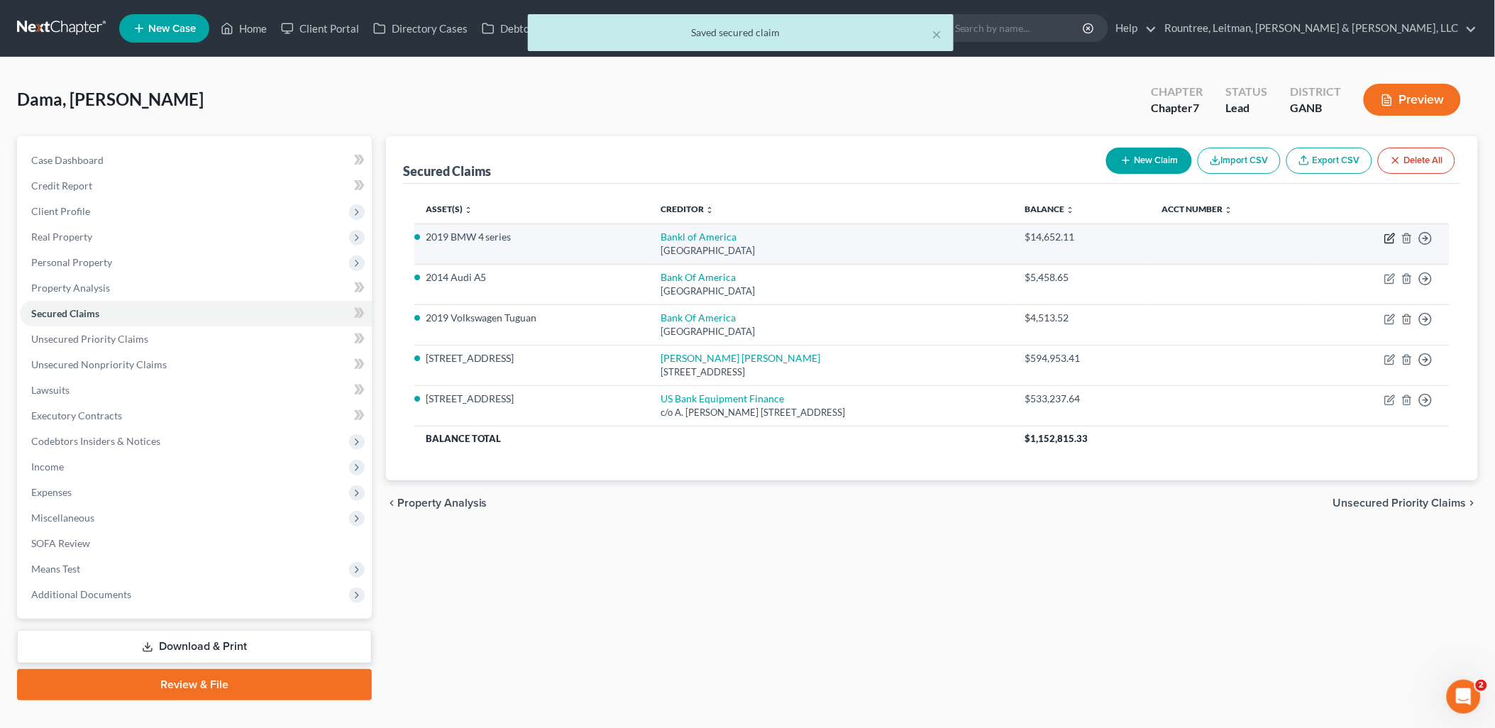
click at [1391, 238] on icon "button" at bounding box center [1391, 236] width 6 height 6
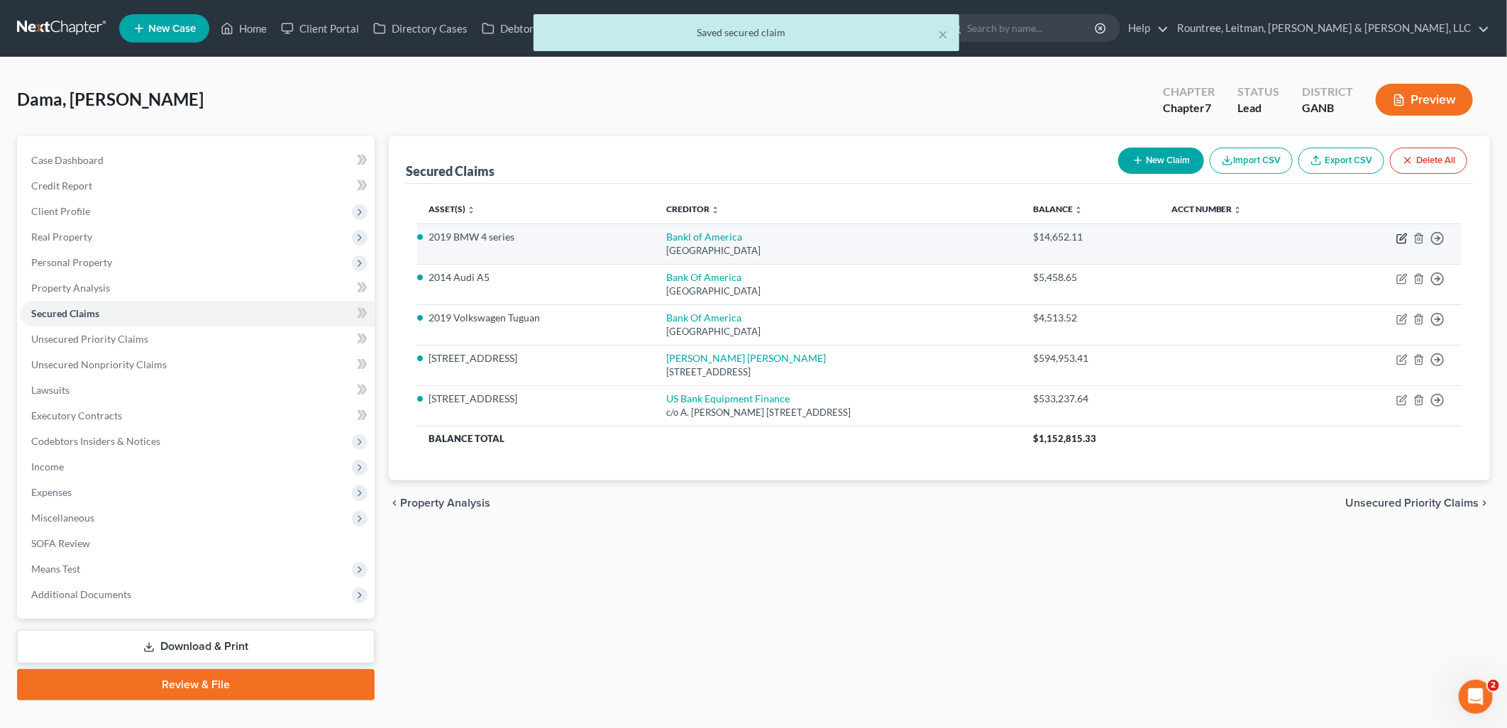
select select "26"
select select "0"
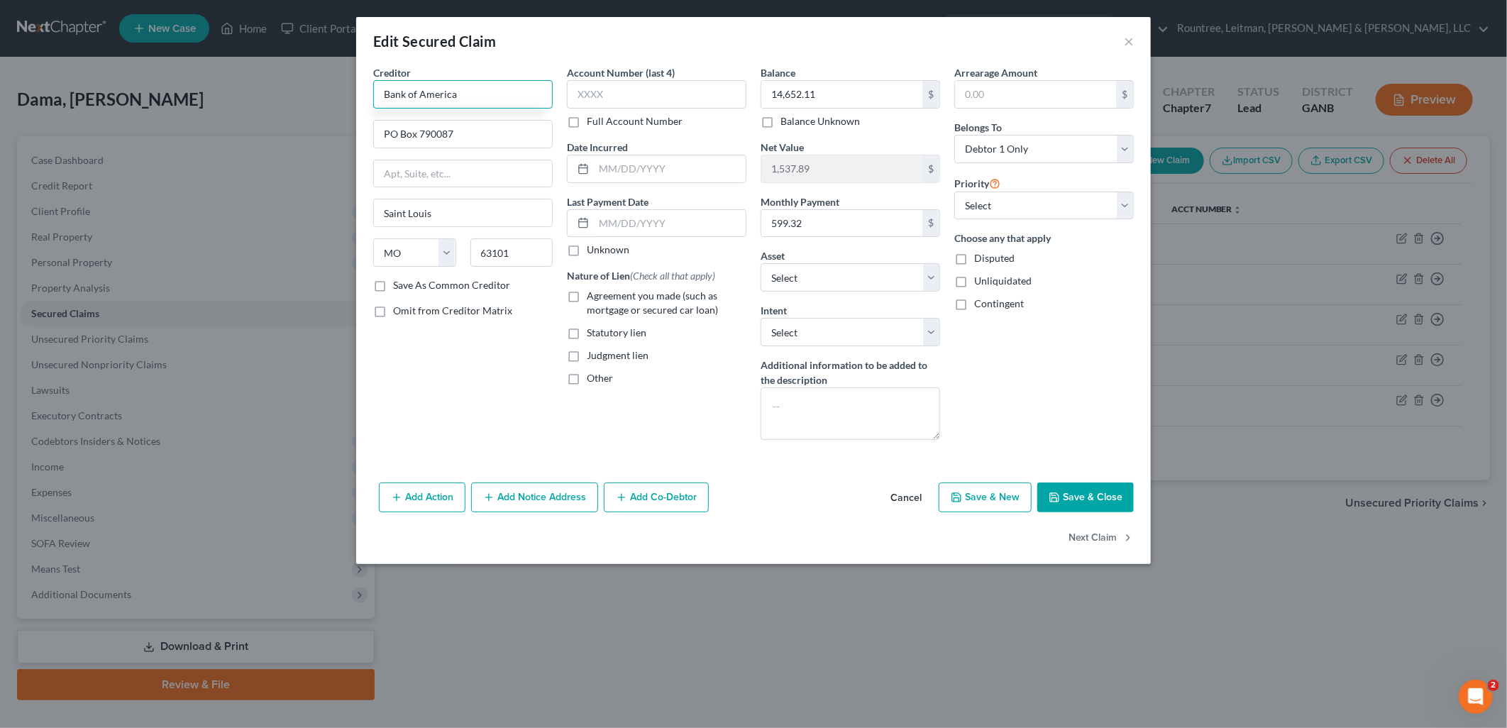
type input "Bank of America"
click at [1086, 492] on button "Save & Close" at bounding box center [1085, 497] width 96 height 30
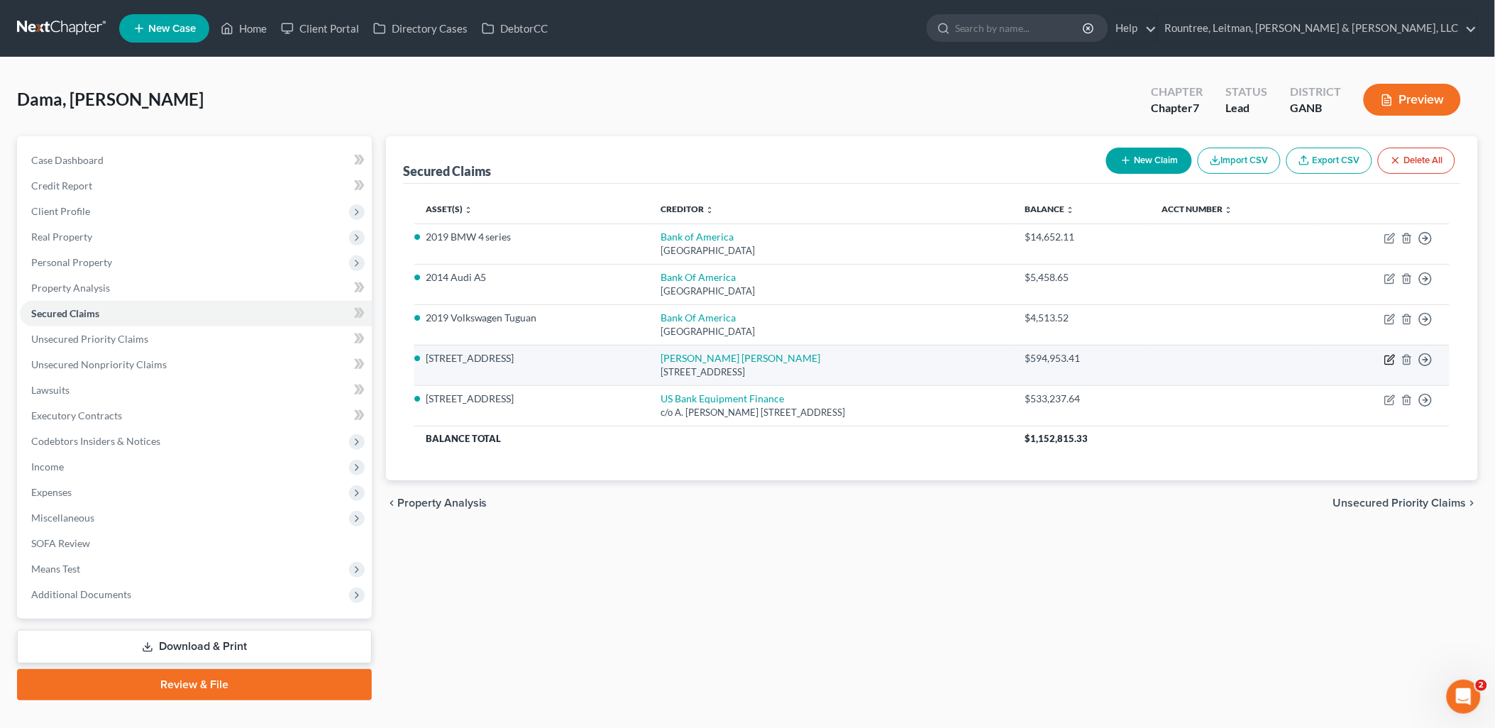
click at [1388, 360] on icon "button" at bounding box center [1391, 358] width 6 height 6
select select "36"
select select "3"
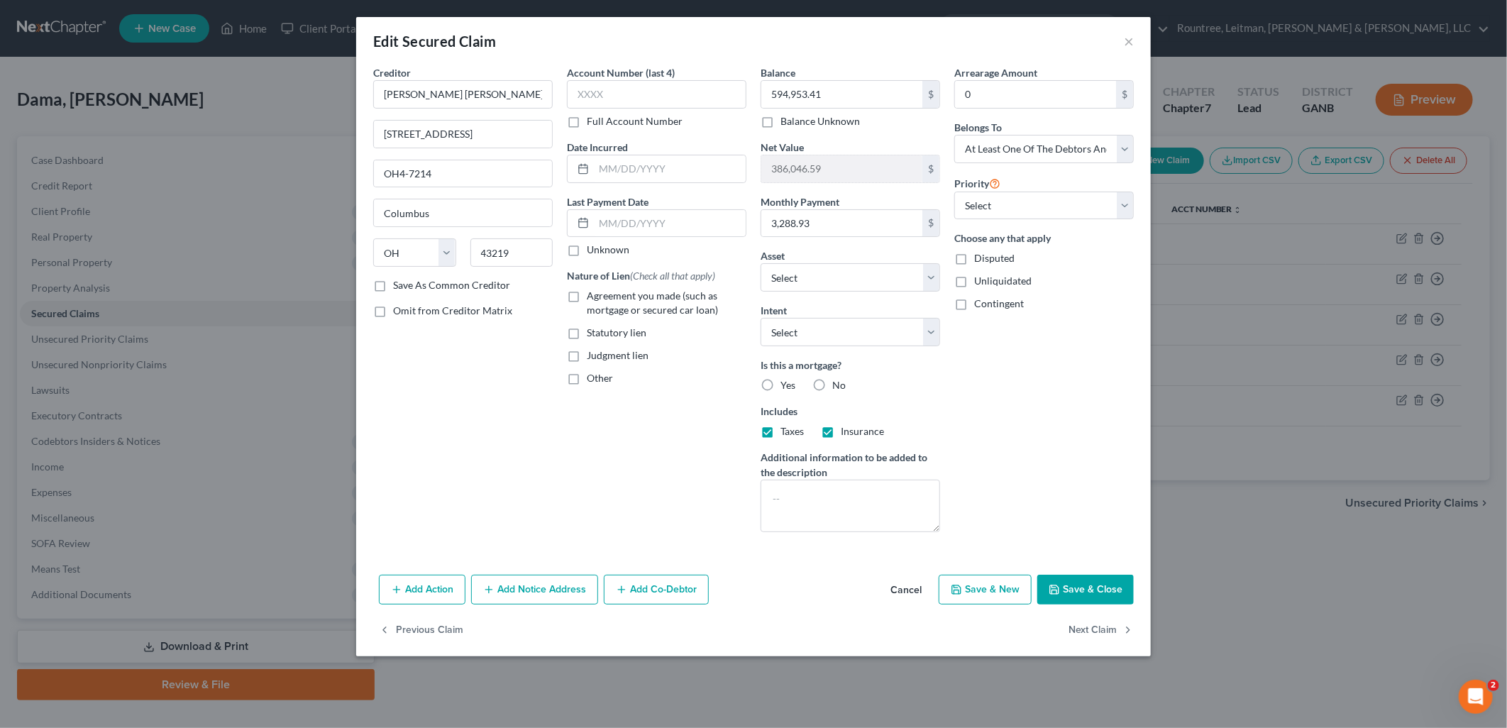
click at [884, 577] on button "Cancel" at bounding box center [906, 590] width 54 height 28
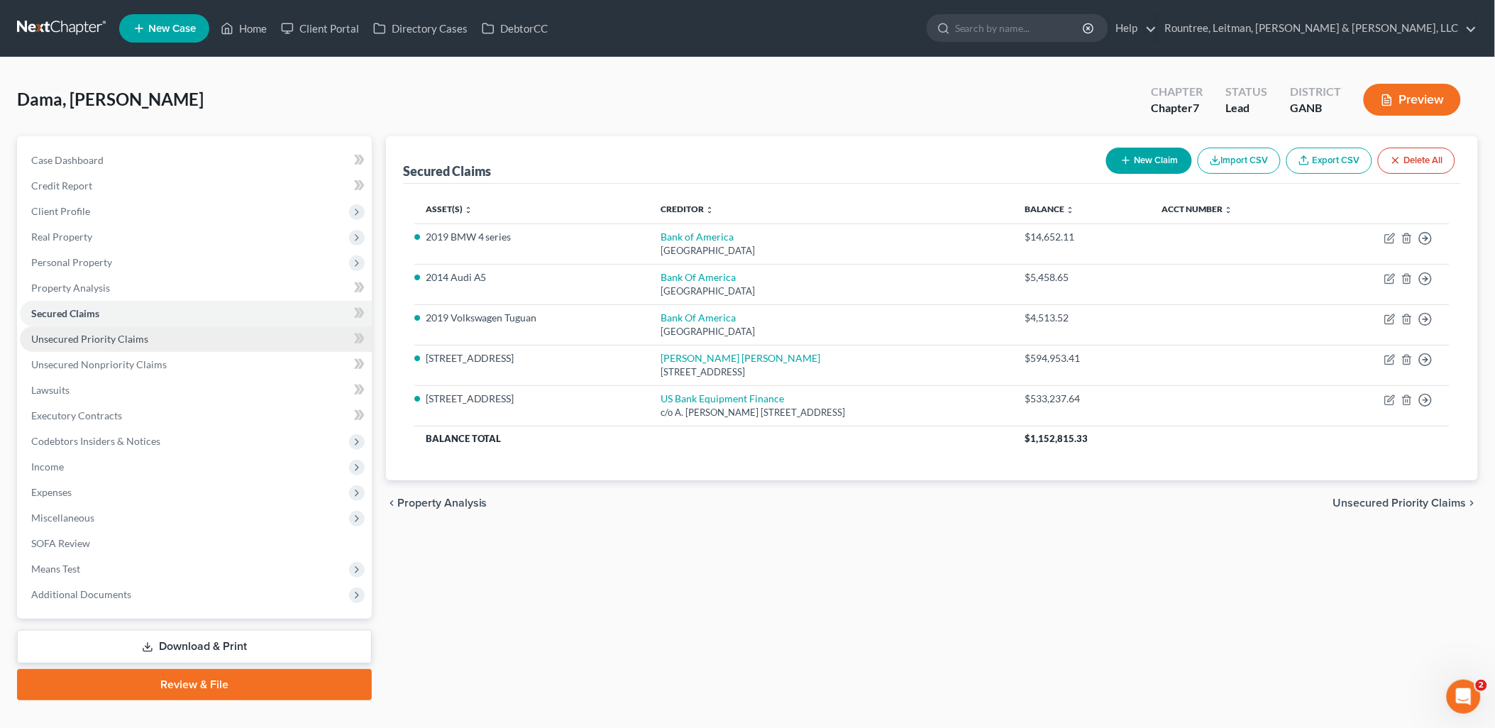
click at [165, 339] on link "Unsecured Priority Claims" at bounding box center [196, 339] width 352 height 26
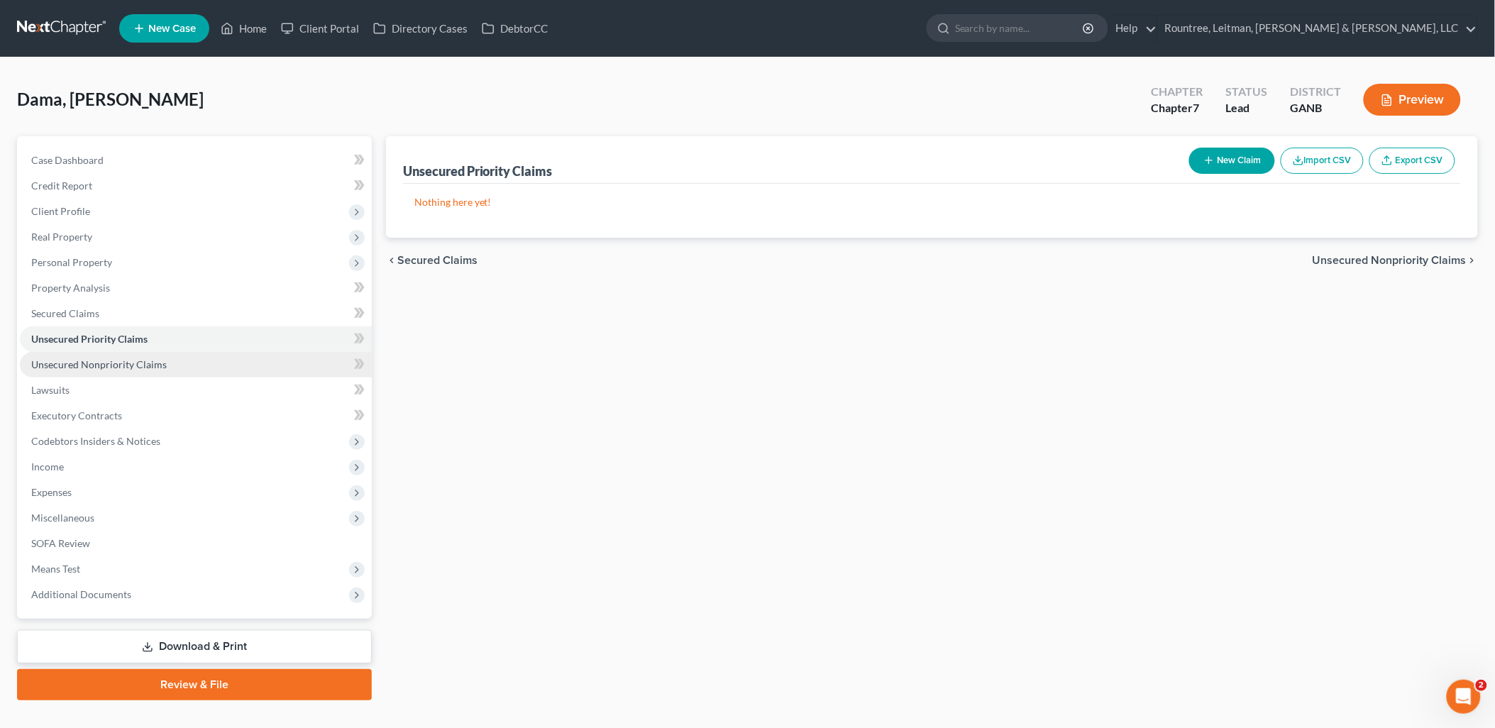
click at [158, 359] on span "Unsecured Nonpriority Claims" at bounding box center [99, 364] width 136 height 12
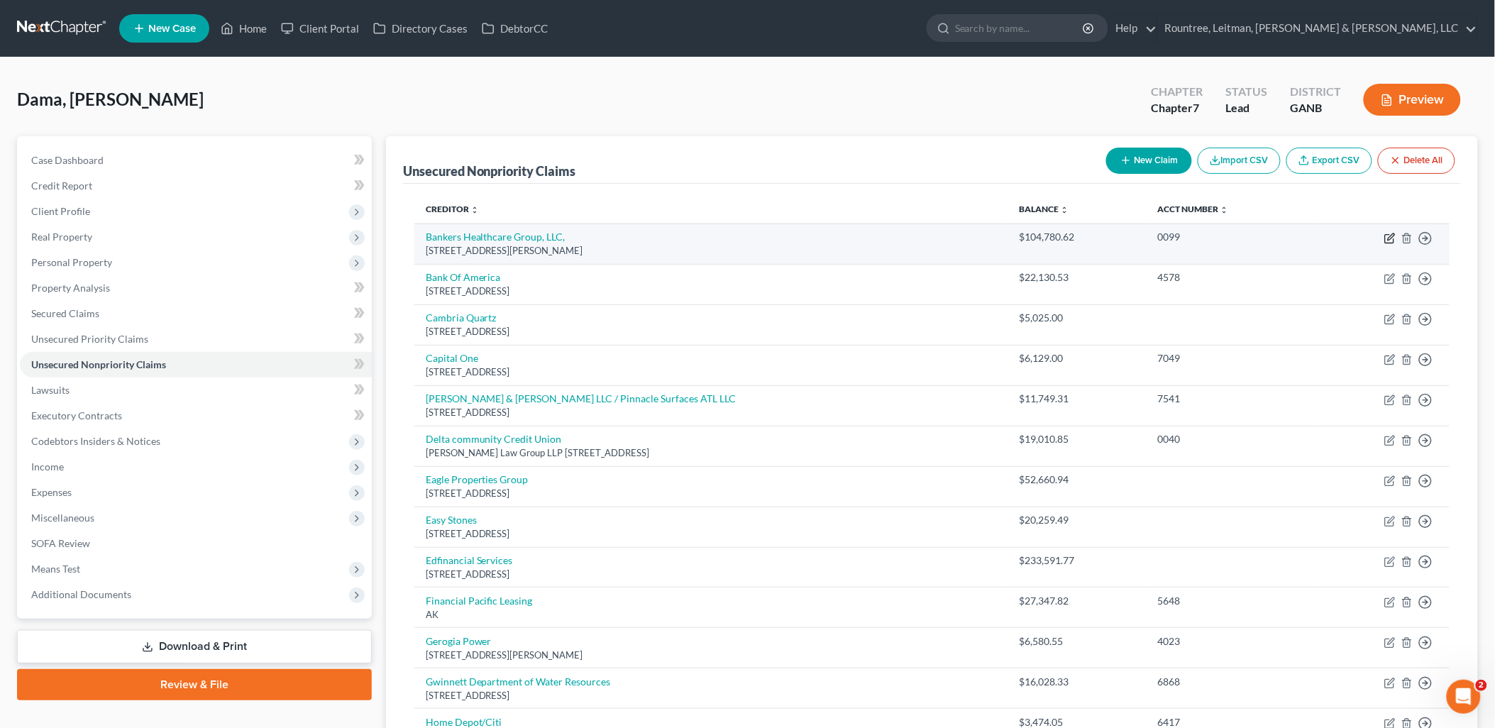
click at [1388, 238] on icon "button" at bounding box center [1389, 238] width 11 height 11
select select "35"
select select "10"
select select "3"
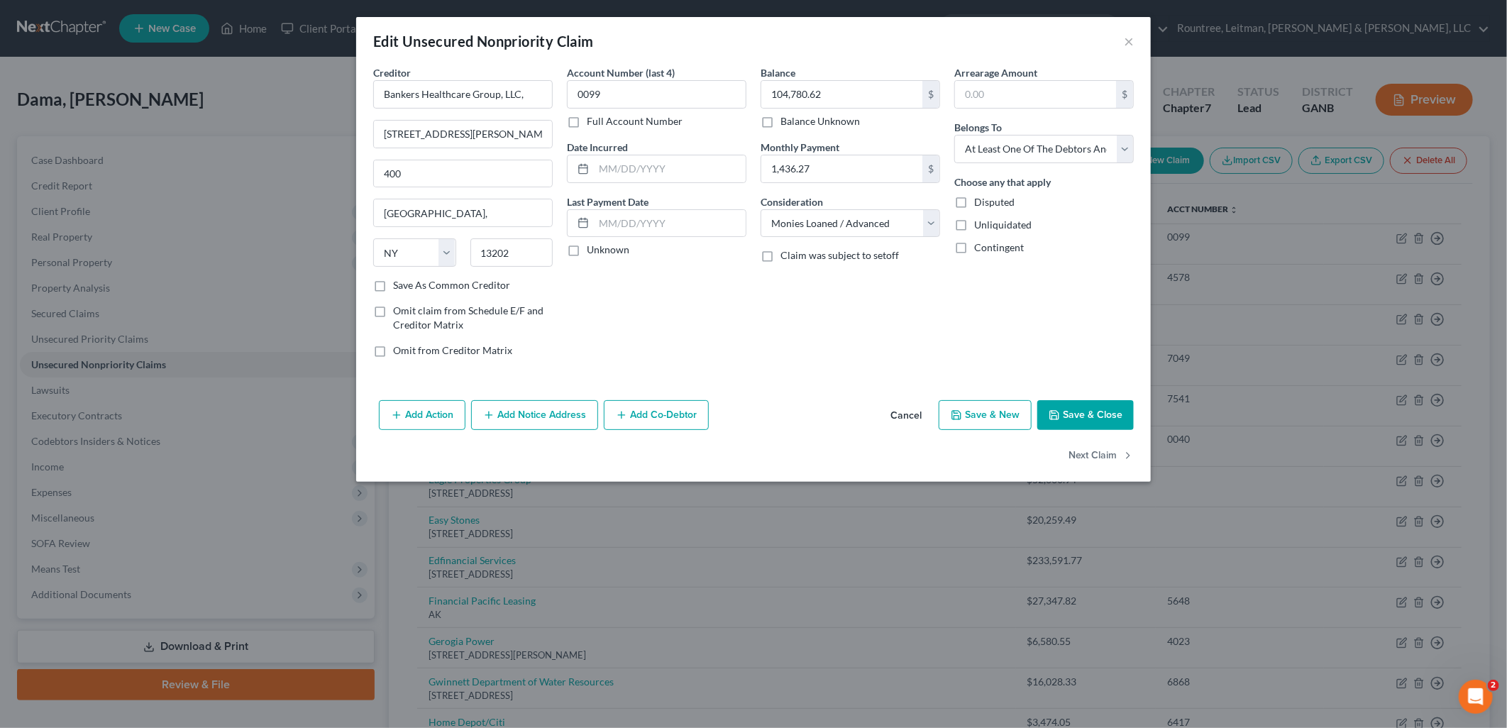
click at [887, 409] on button "Cancel" at bounding box center [906, 416] width 54 height 28
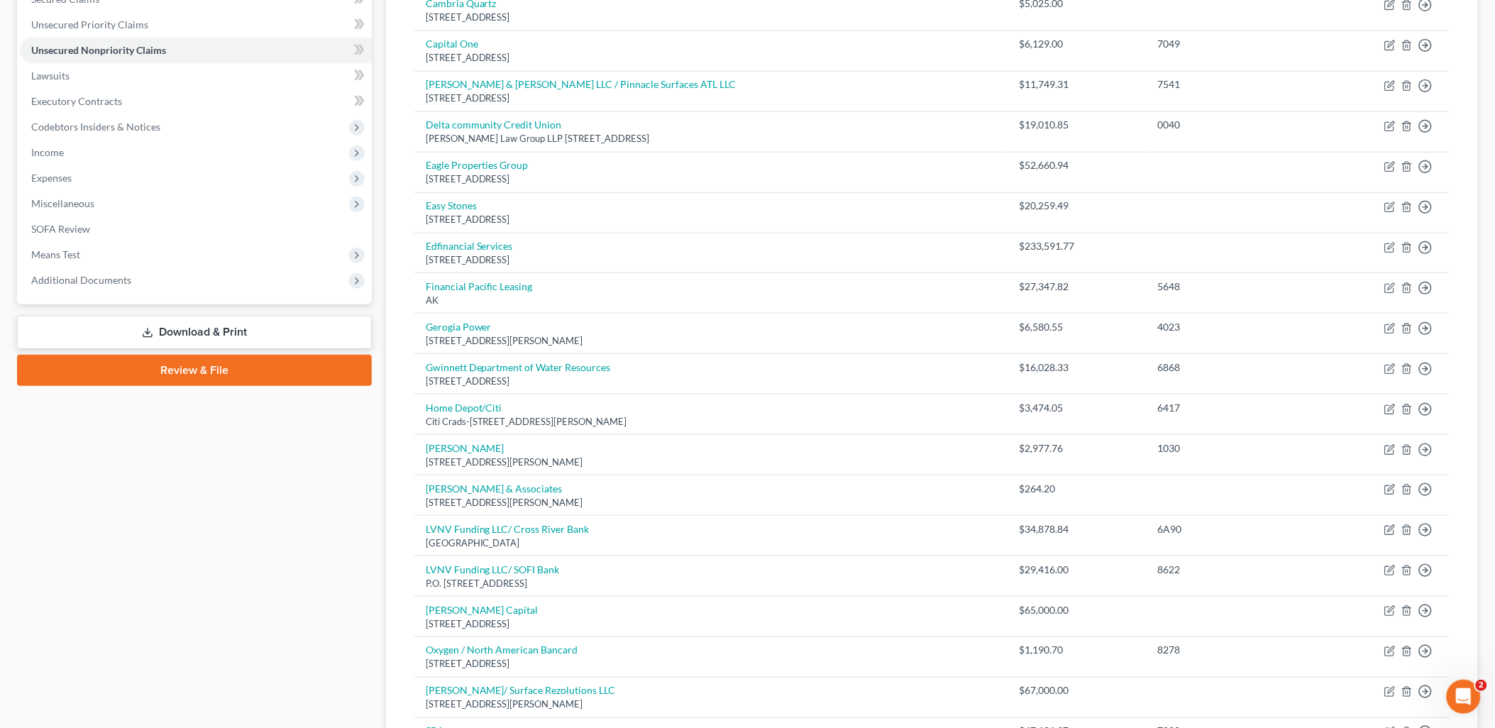
scroll to position [315, 0]
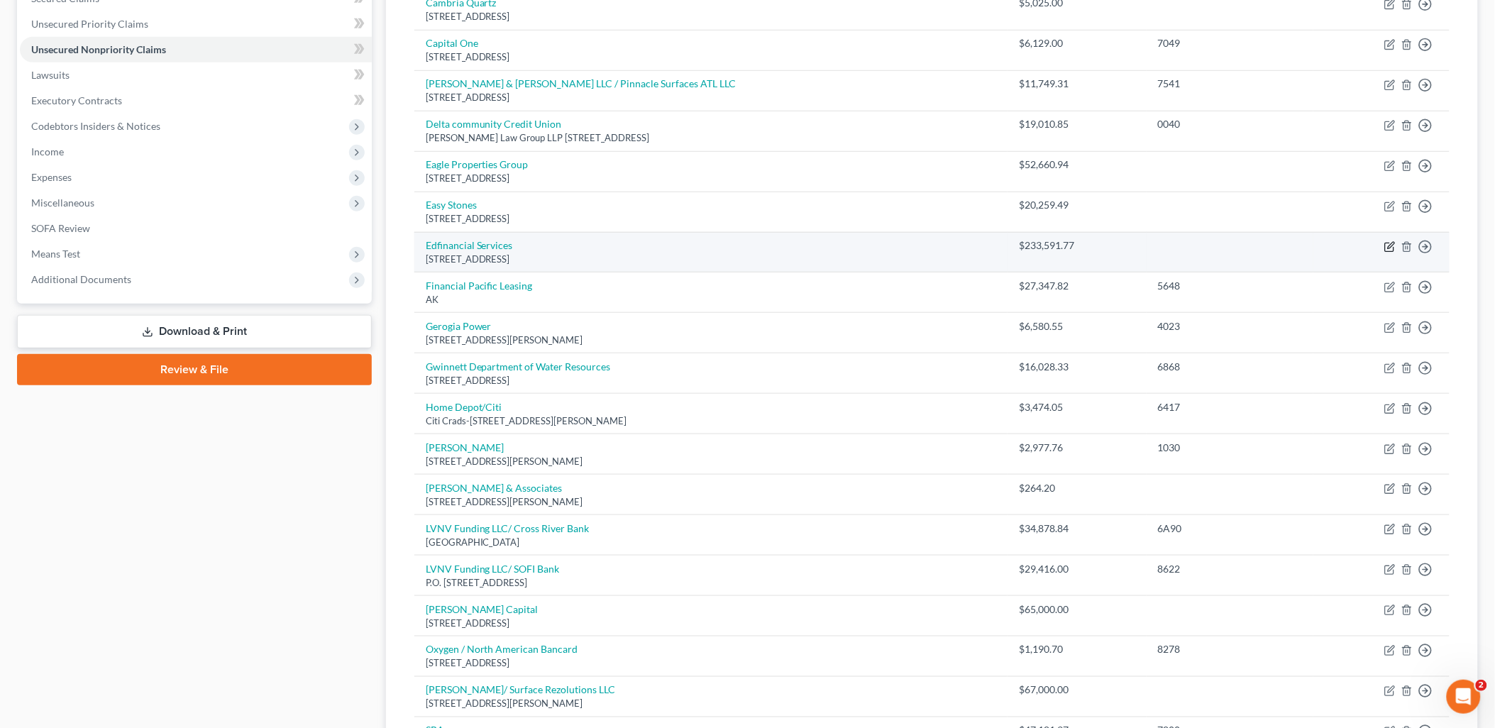
click at [1386, 247] on icon "button" at bounding box center [1389, 246] width 11 height 11
select select "44"
select select "17"
select select "3"
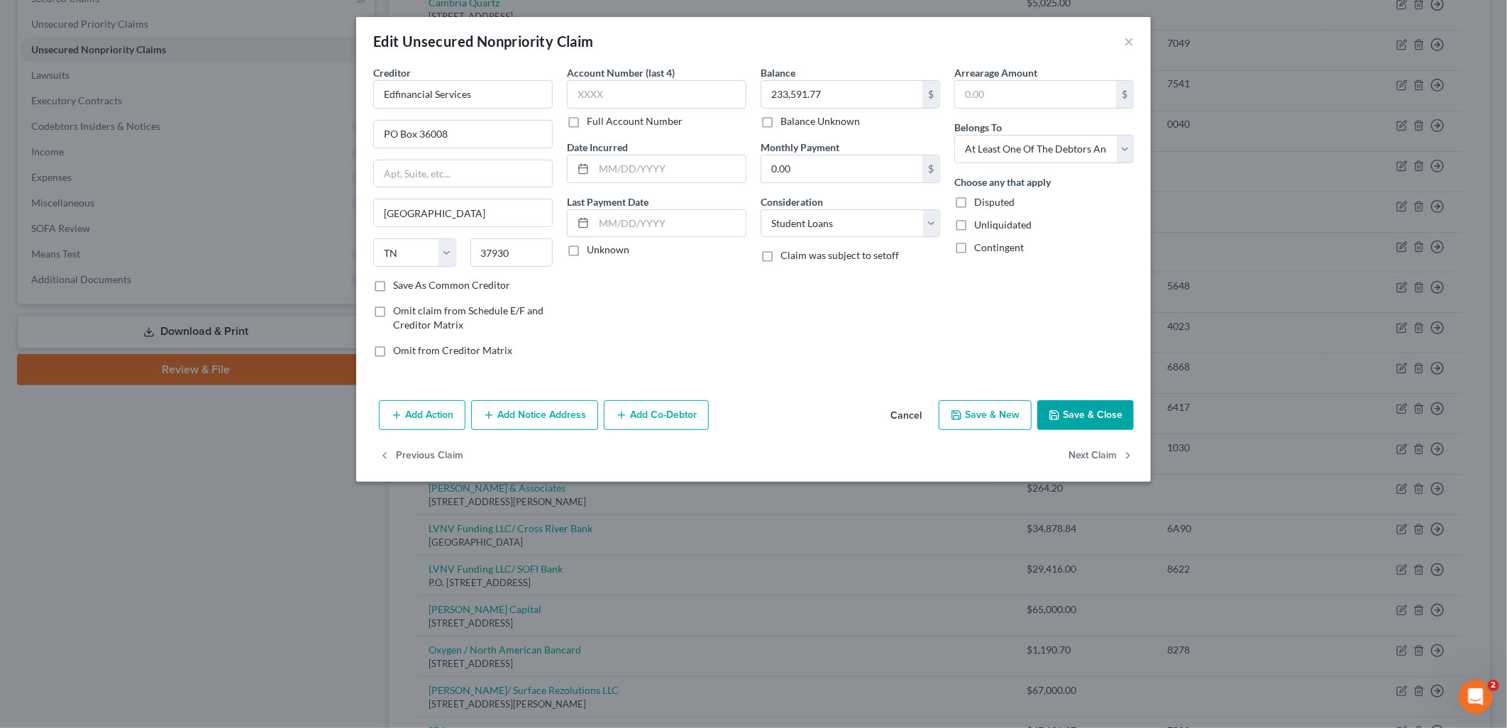
click at [893, 413] on button "Cancel" at bounding box center [906, 416] width 54 height 28
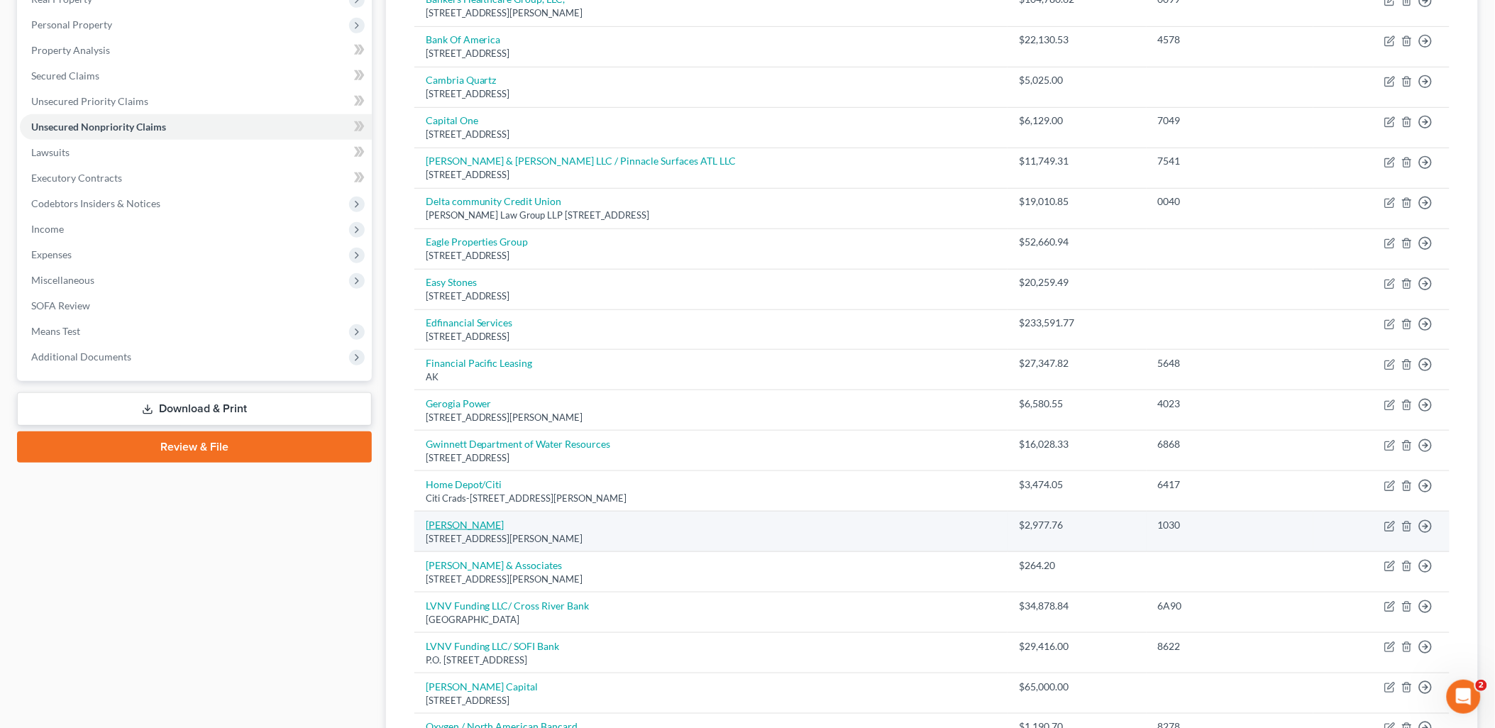
scroll to position [236, 0]
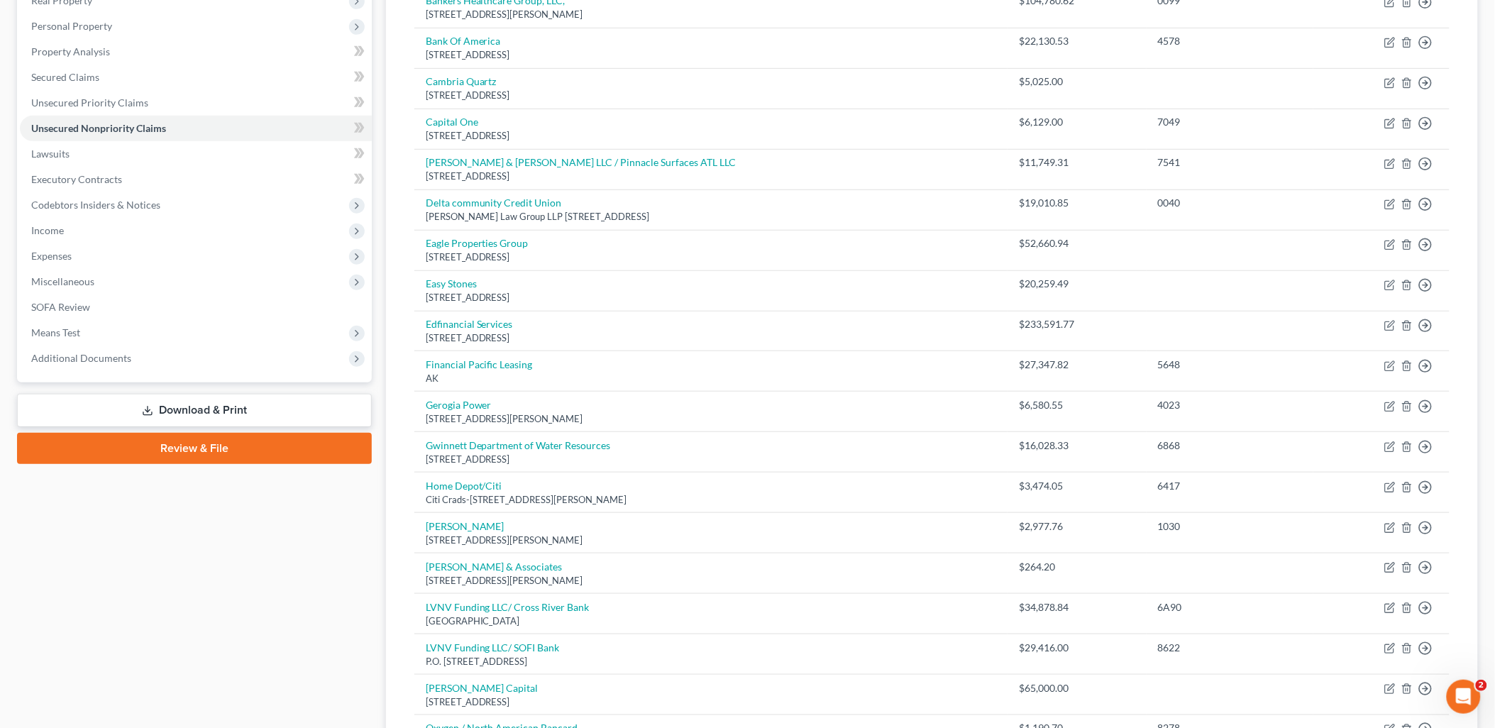
click at [273, 394] on link "Download & Print" at bounding box center [194, 410] width 355 height 33
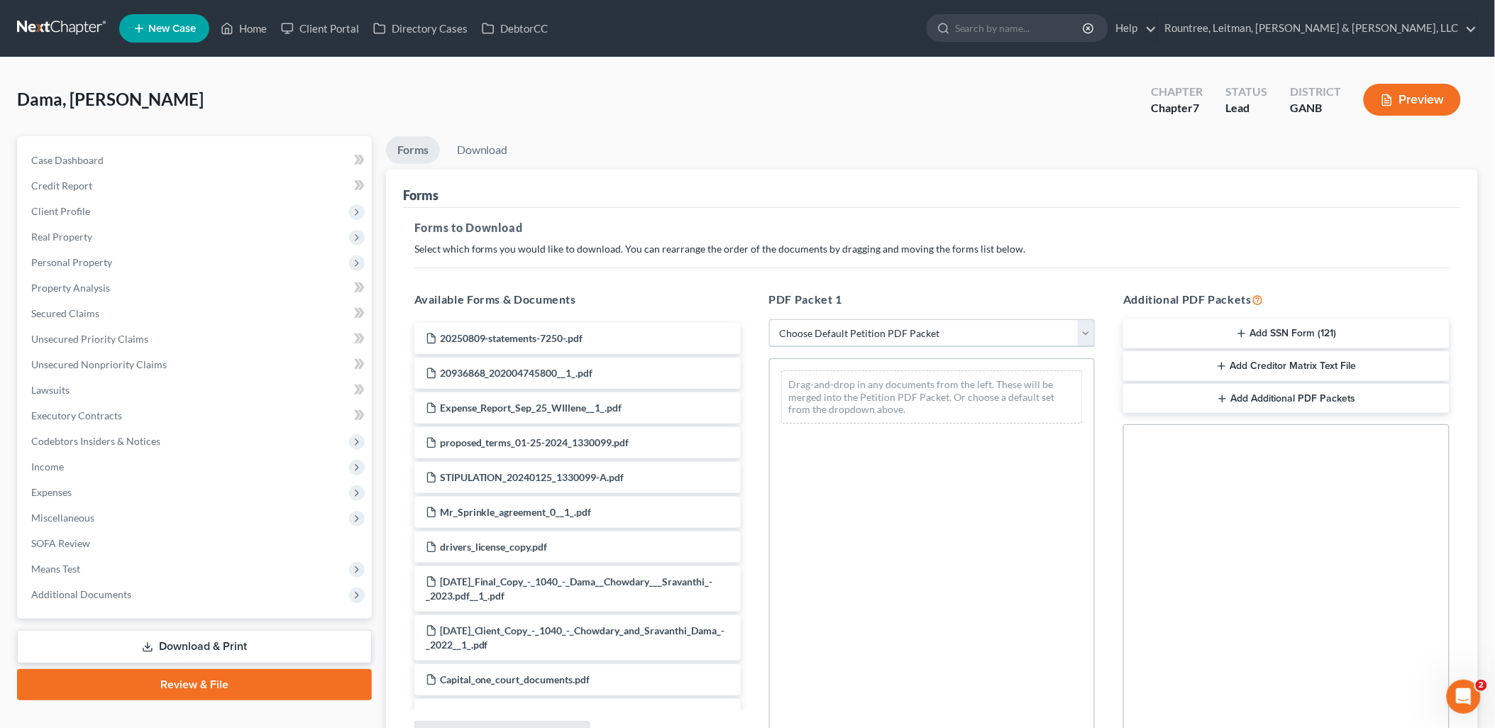
click at [856, 324] on select "Choose Default Petition PDF Packet Complete Bankruptcy Petition (all forms and …" at bounding box center [932, 333] width 326 height 28
select select "0"
click at [769, 319] on select "Choose Default Petition PDF Packet Complete Bankruptcy Petition (all forms and …" at bounding box center [932, 333] width 326 height 28
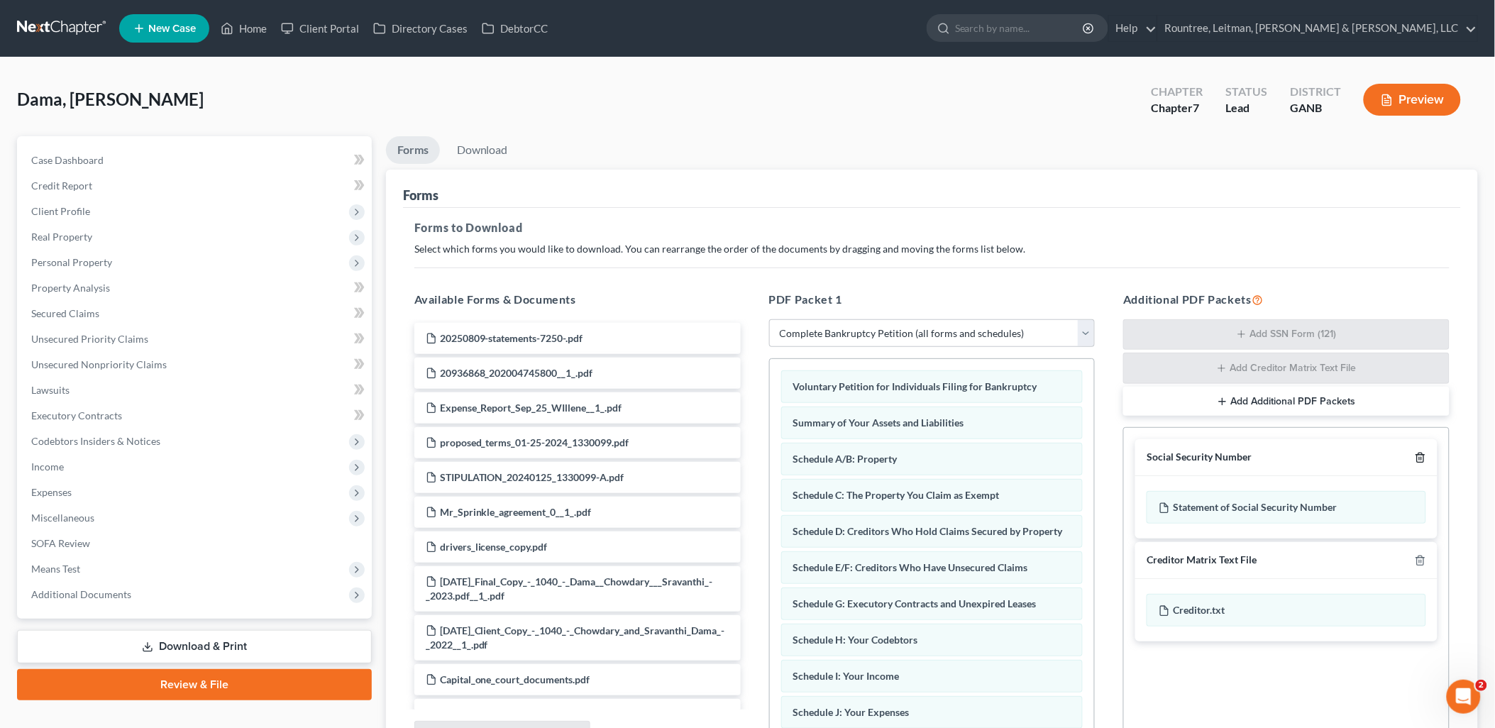
click at [1419, 457] on icon "button" at bounding box center [1420, 457] width 11 height 11
click at [1417, 555] on icon "button" at bounding box center [1420, 560] width 11 height 11
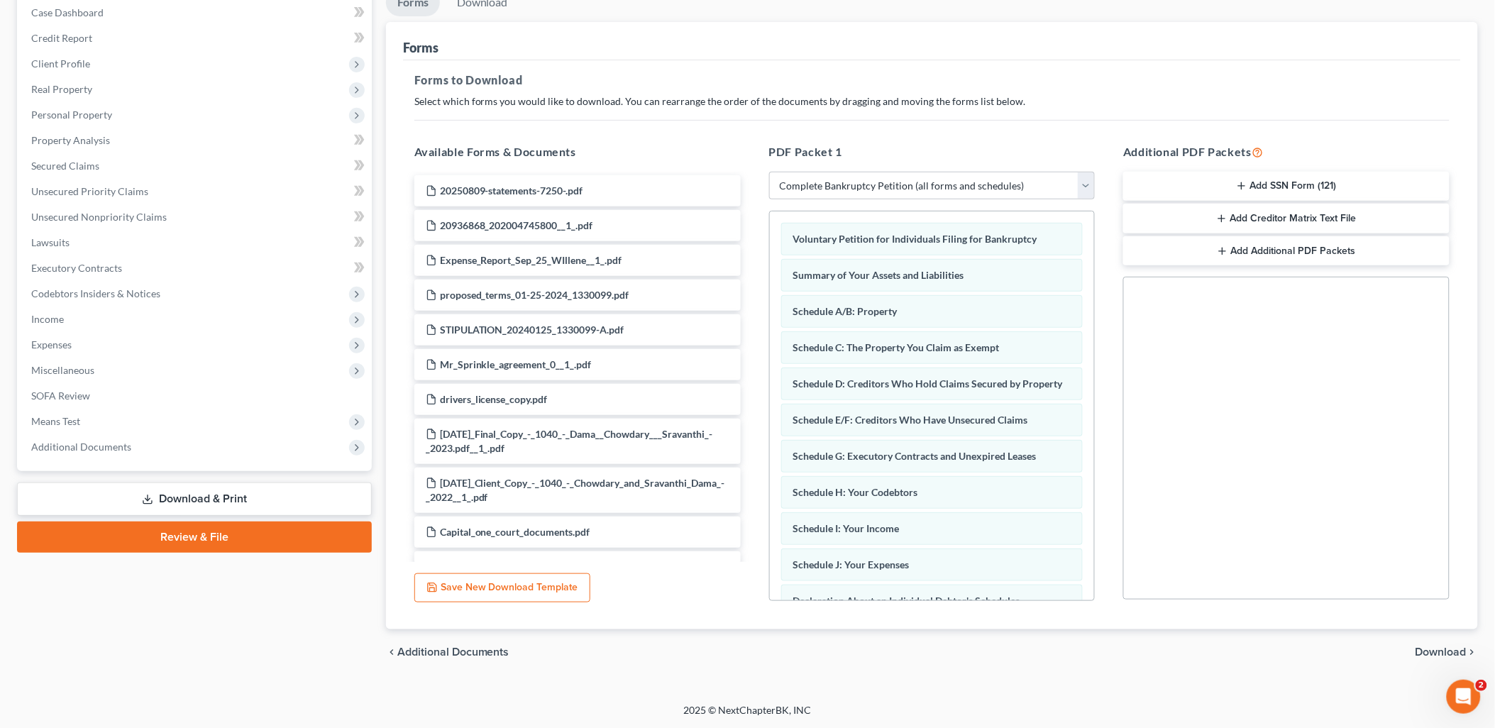
click at [1433, 646] on span "Download" at bounding box center [1440, 651] width 51 height 11
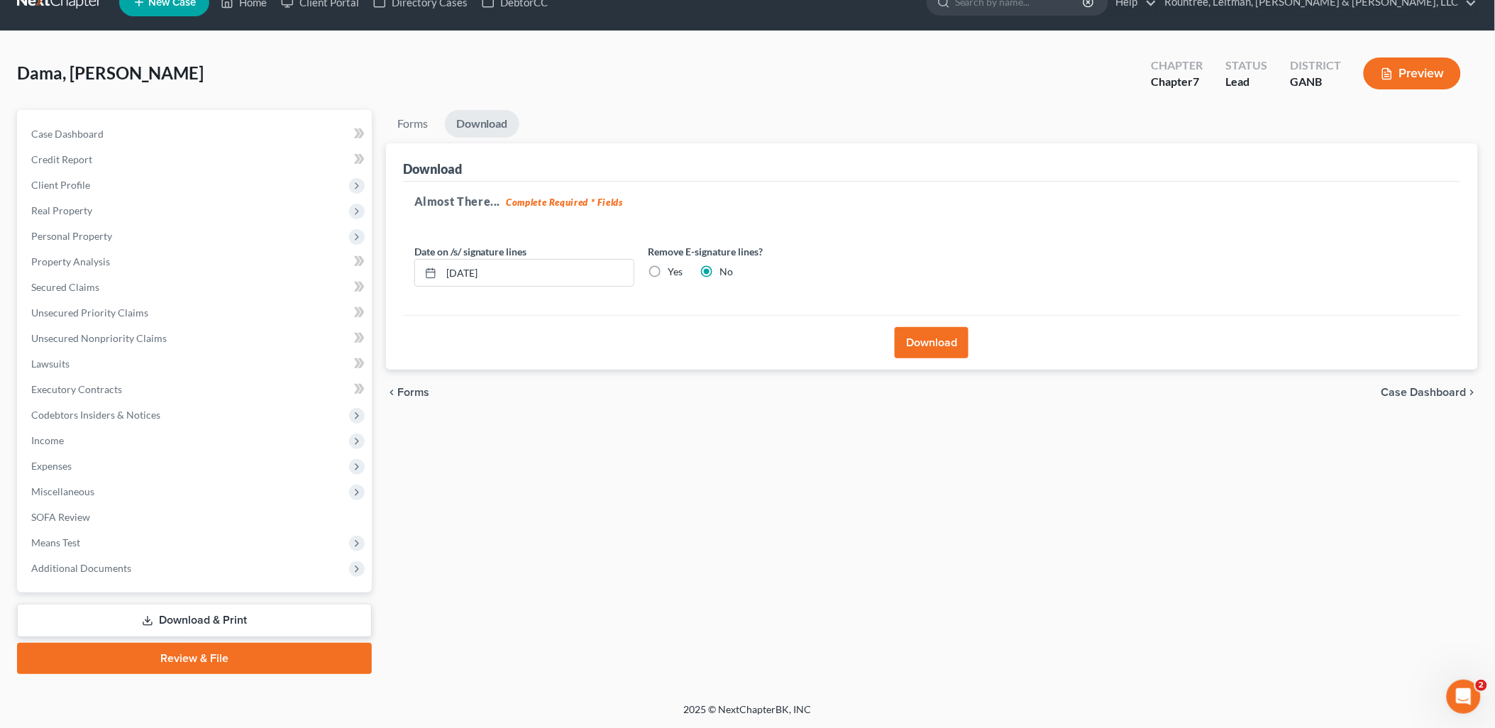
scroll to position [24, 0]
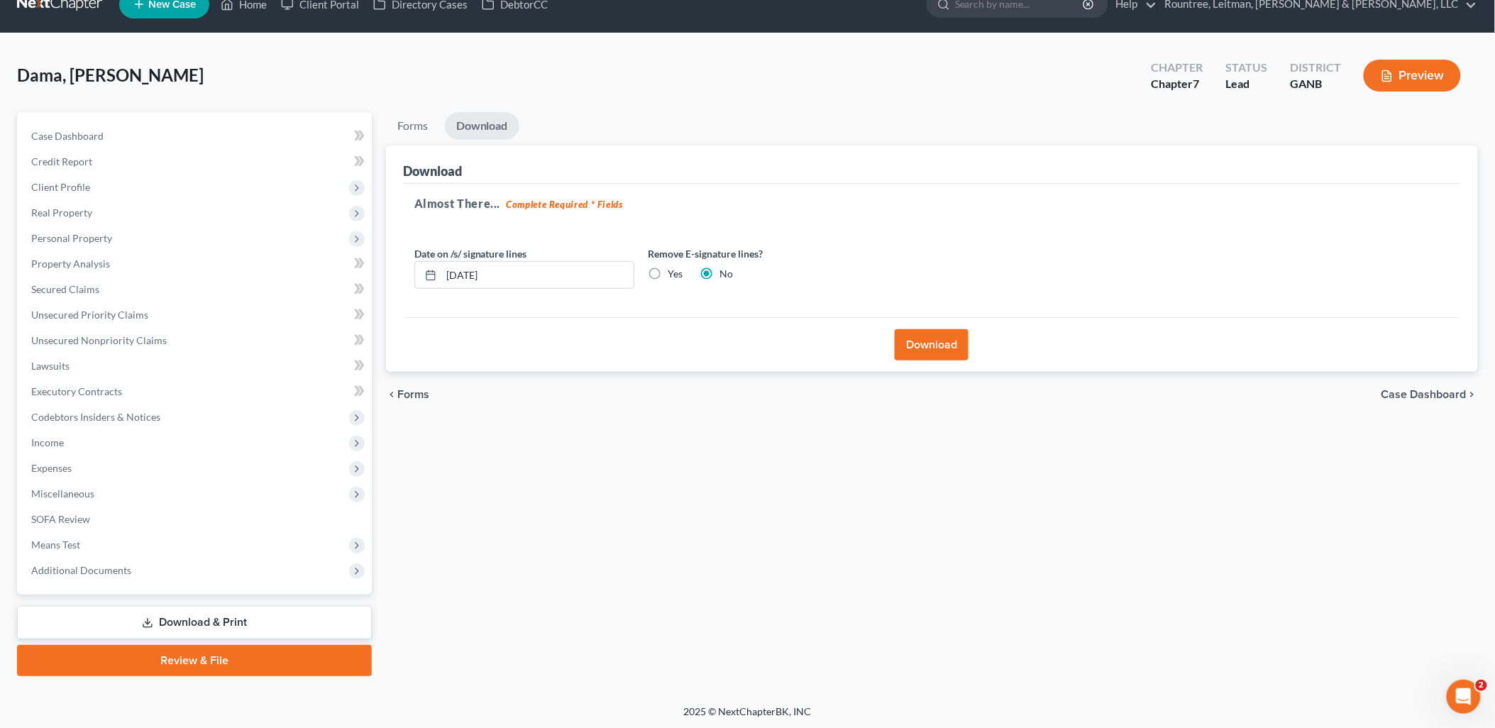
click at [954, 339] on button "Download" at bounding box center [932, 344] width 74 height 31
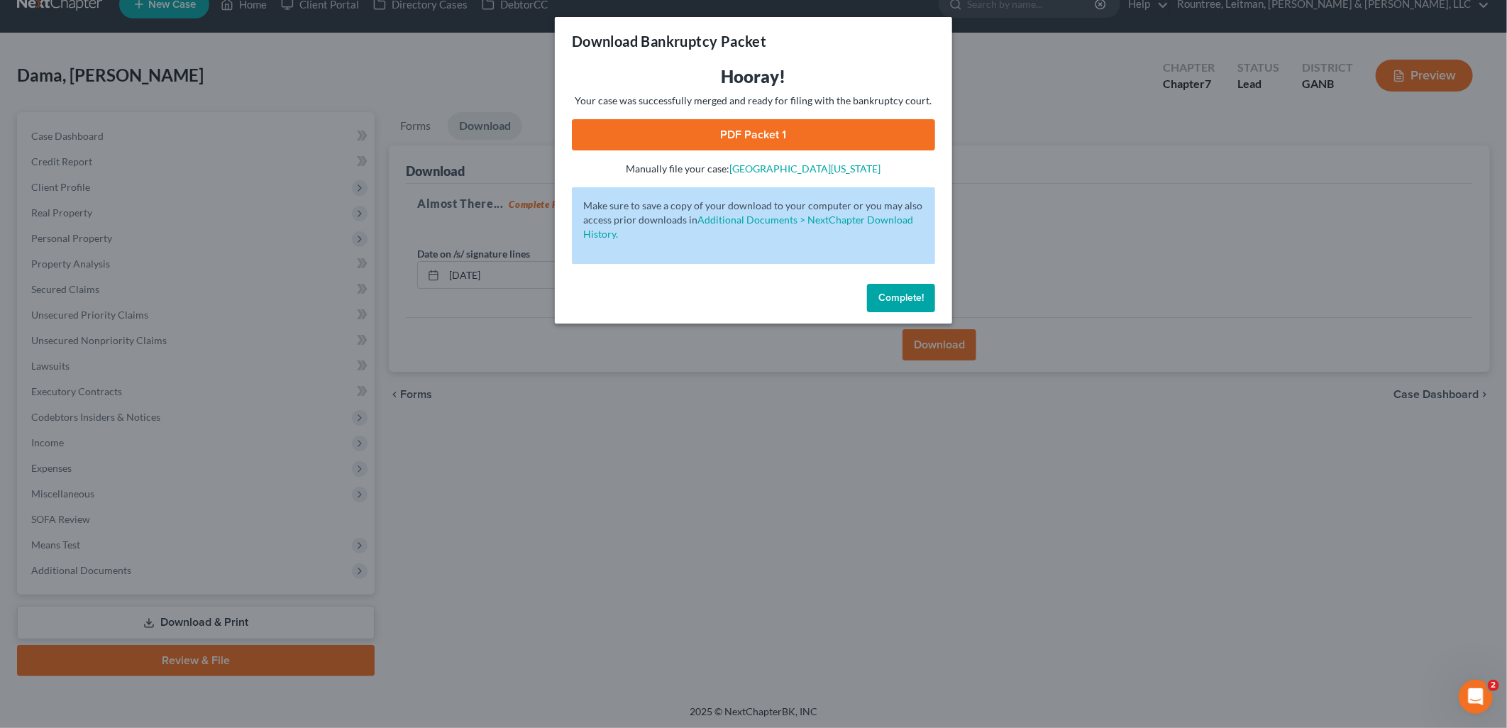
click at [684, 128] on link "PDF Packet 1" at bounding box center [753, 134] width 363 height 31
click at [455, 507] on div "Download Bankruptcy Packet Hooray! Your case was successfully merged and ready …" at bounding box center [753, 364] width 1507 height 728
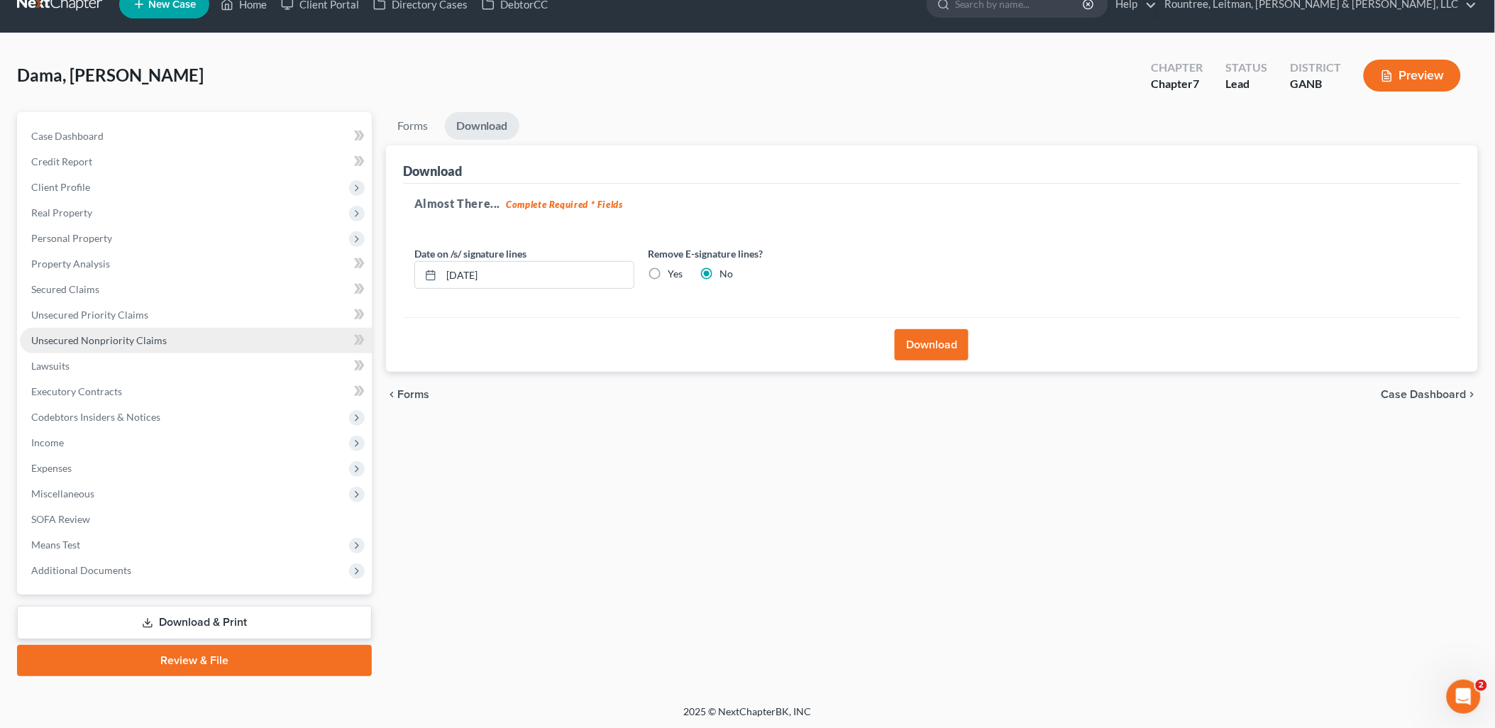
drag, startPoint x: 200, startPoint y: 331, endPoint x: 190, endPoint y: 336, distance: 10.8
click at [199, 331] on link "Unsecured Nonpriority Claims" at bounding box center [196, 341] width 352 height 26
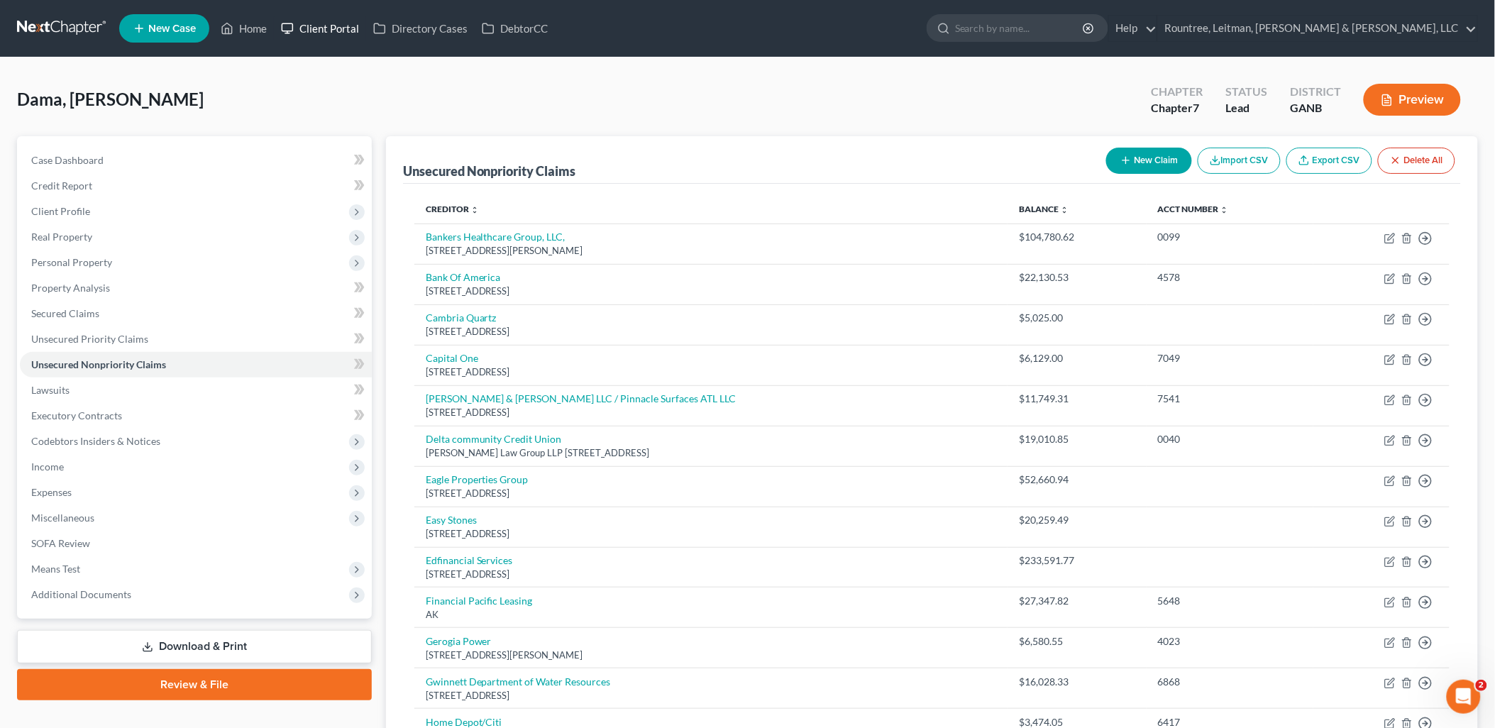
click at [303, 31] on link "Client Portal" at bounding box center [320, 29] width 92 height 26
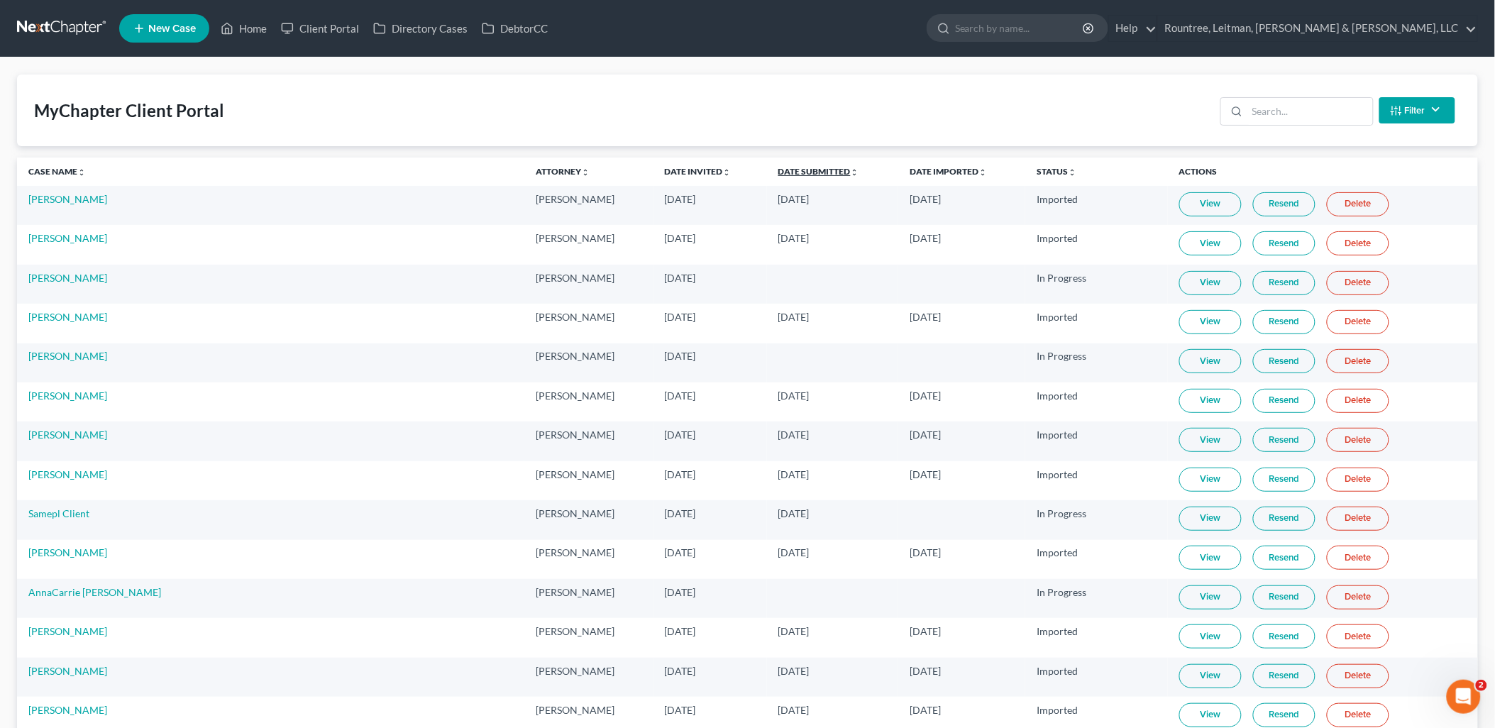
click at [778, 171] on link "Date Submitted unfold_more expand_more expand_less" at bounding box center [818, 171] width 81 height 11
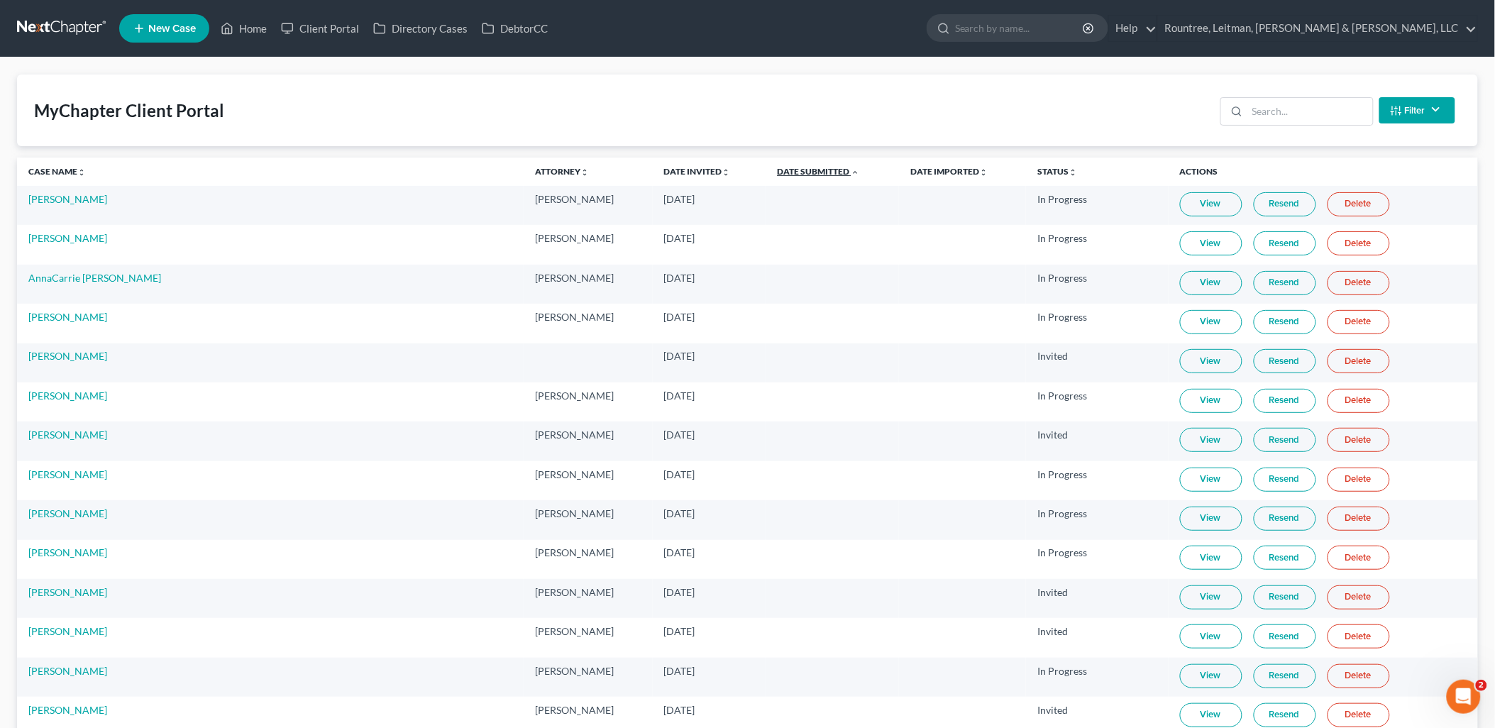
click at [777, 172] on link "Date Submitted unfold_more expand_more expand_less" at bounding box center [818, 171] width 82 height 11
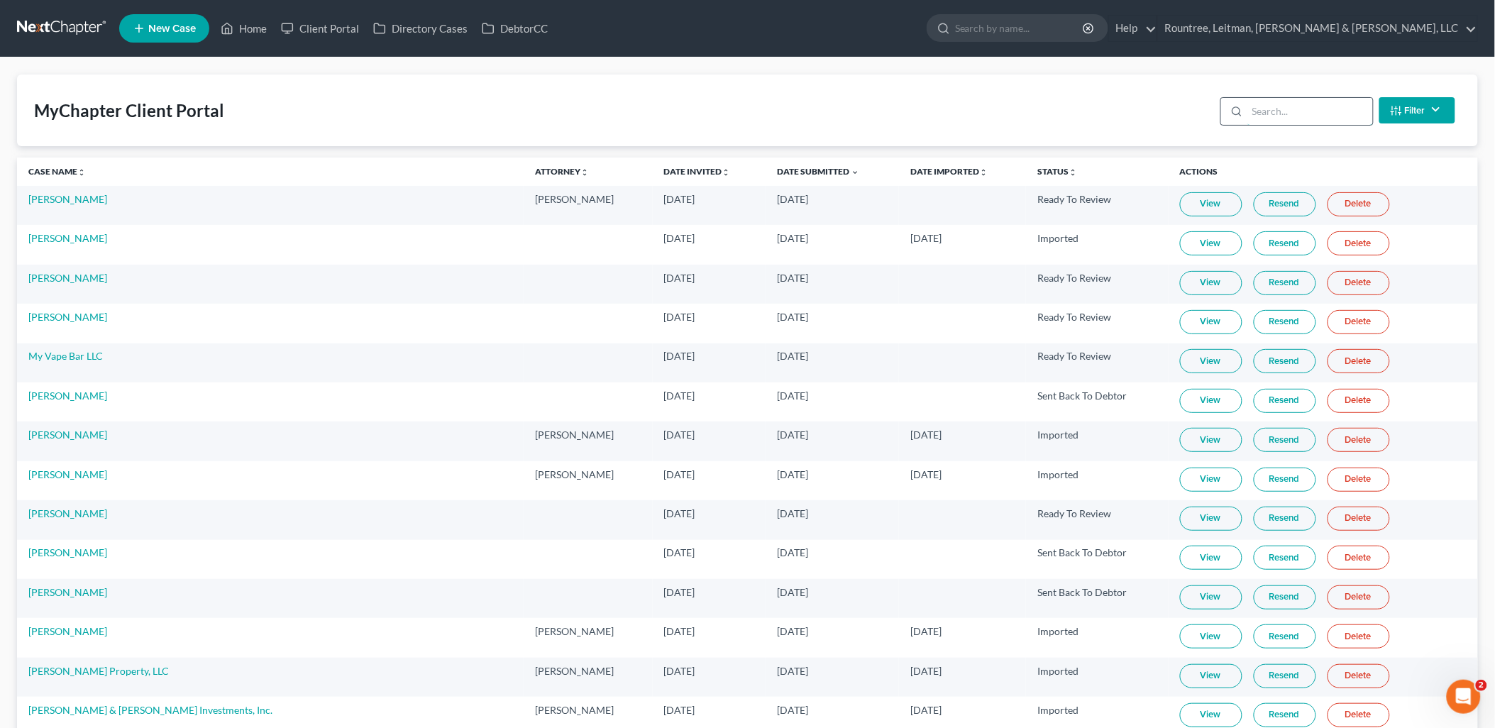
click at [1271, 110] on input "search" at bounding box center [1310, 111] width 126 height 27
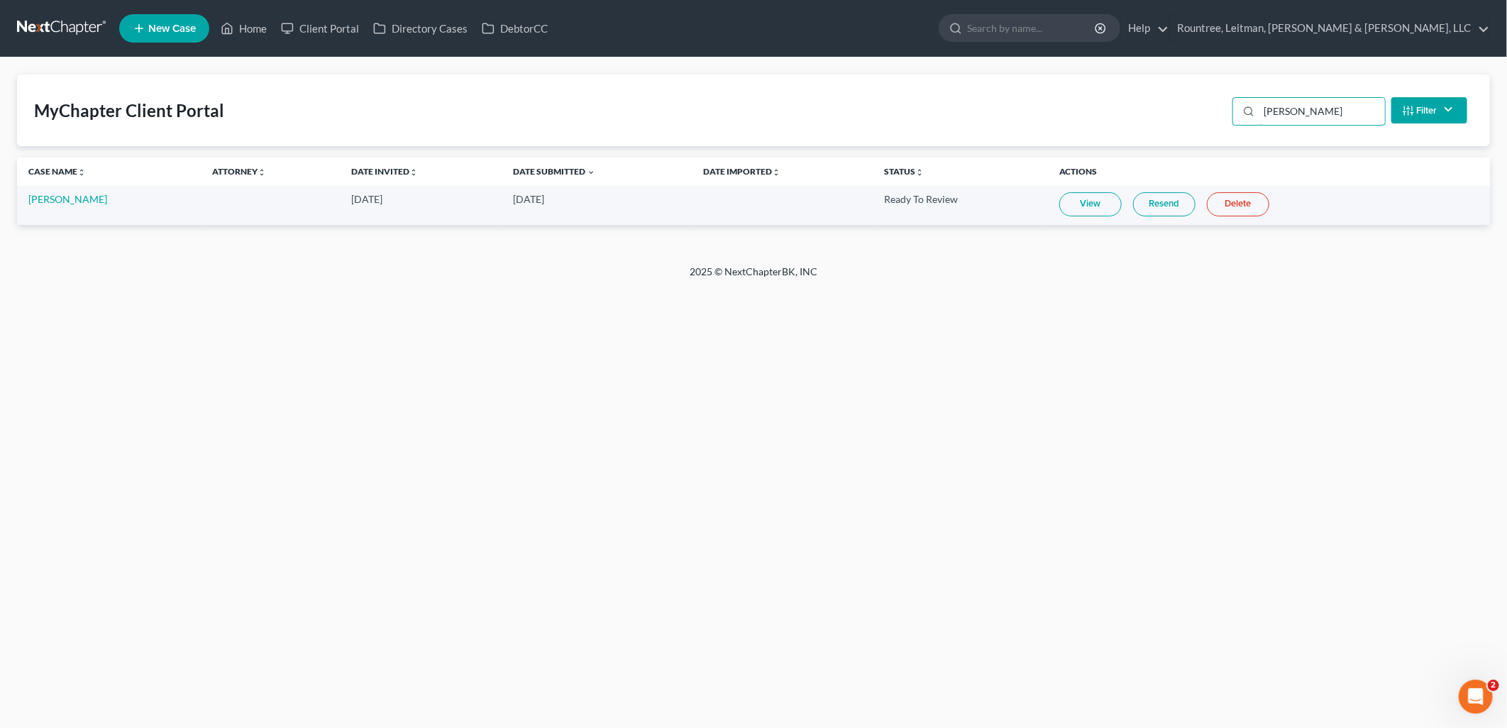
type input "anitra"
click at [1084, 200] on link "View" at bounding box center [1090, 204] width 62 height 24
